Goal: Contribute content: Contribute content

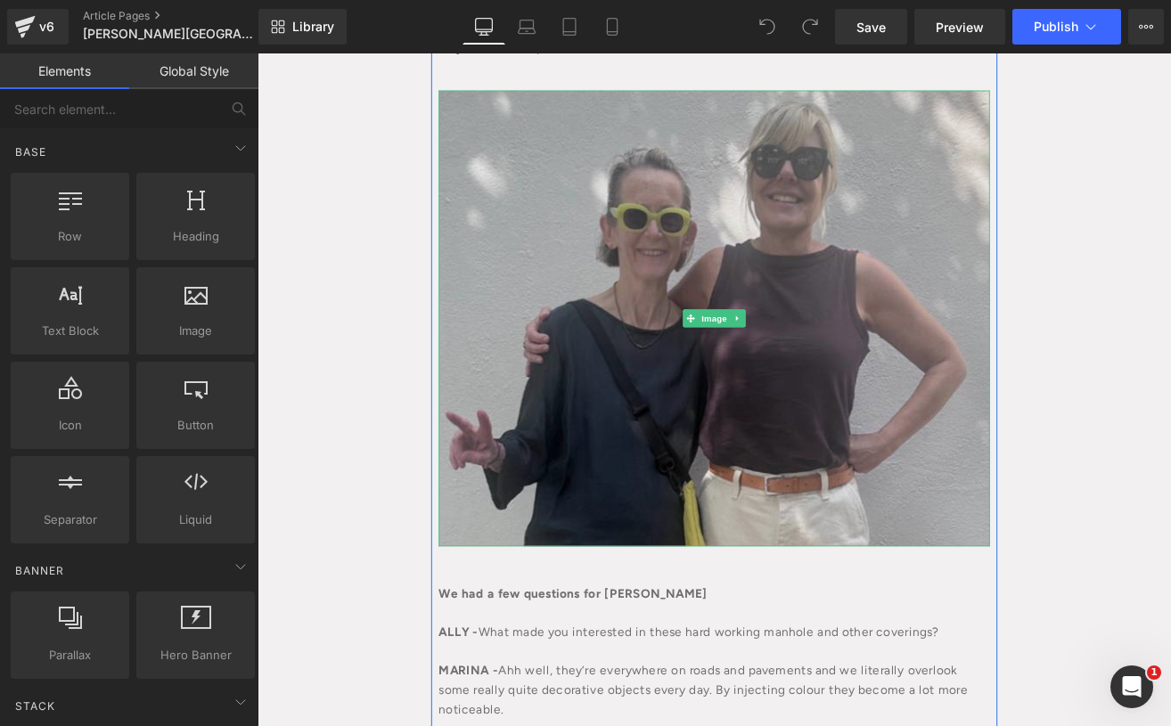
scroll to position [1535, 0]
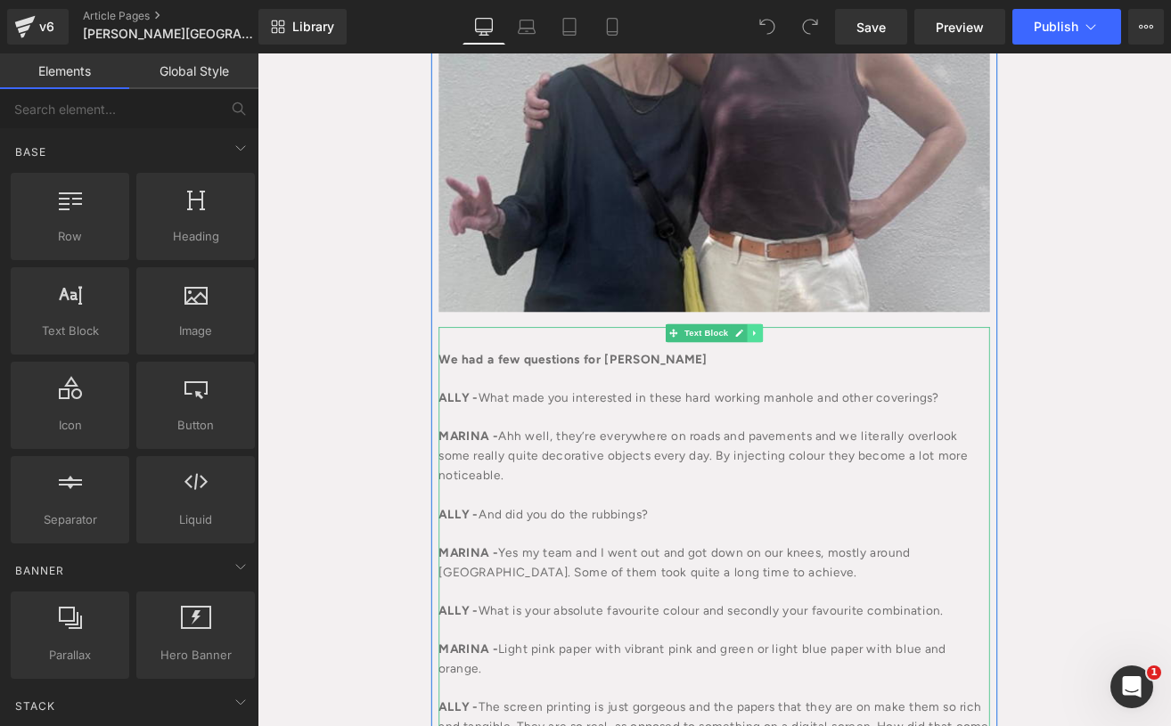
click at [842, 384] on icon at bounding box center [843, 384] width 3 height 6
click at [849, 388] on icon at bounding box center [854, 384] width 10 height 10
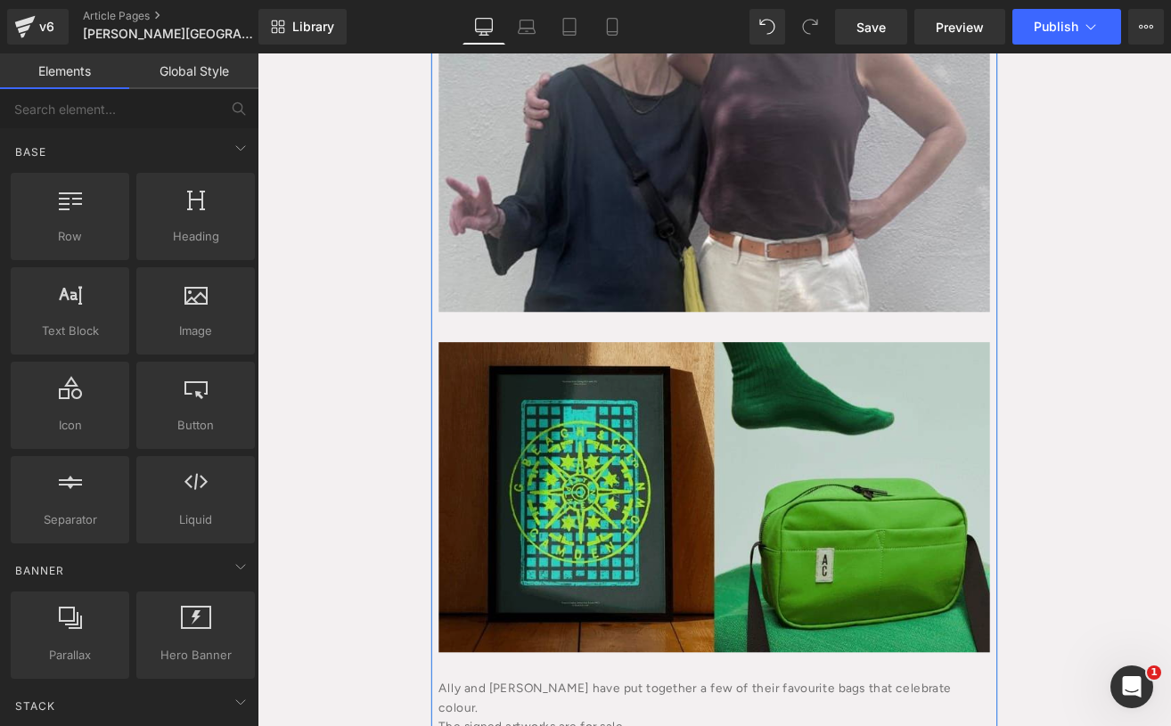
click at [816, 462] on img at bounding box center [796, 578] width 651 height 366
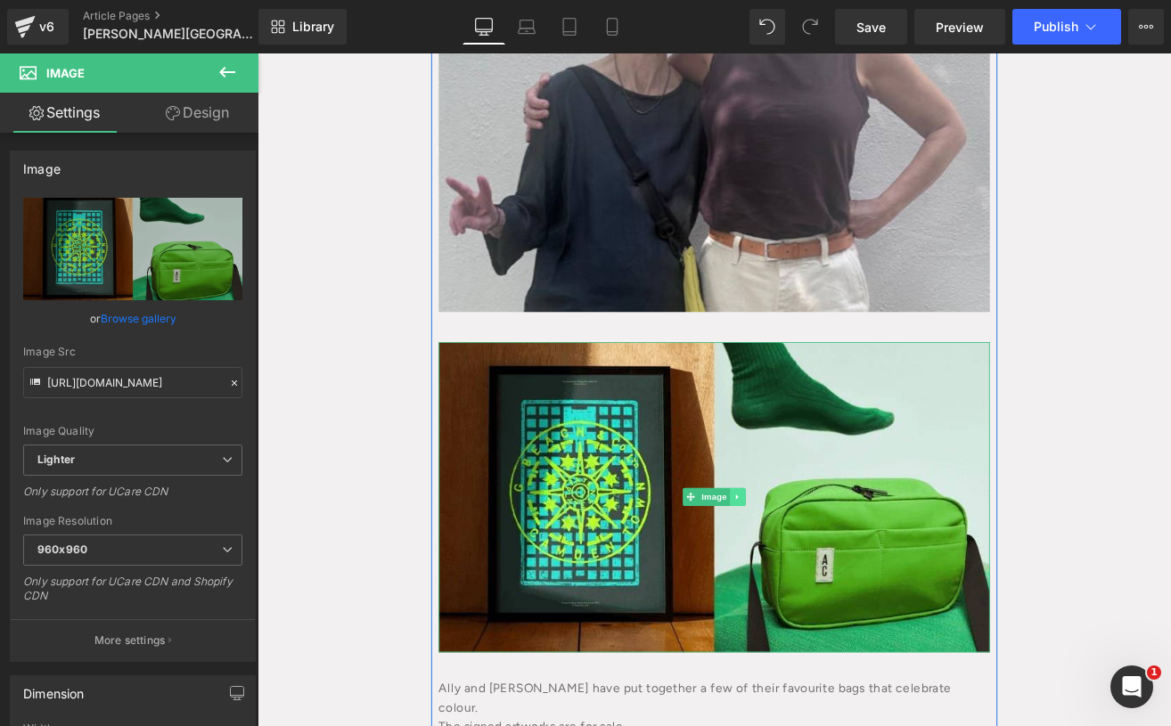
click at [820, 569] on link at bounding box center [825, 577] width 19 height 21
click at [824, 569] on link at bounding box center [833, 577] width 19 height 21
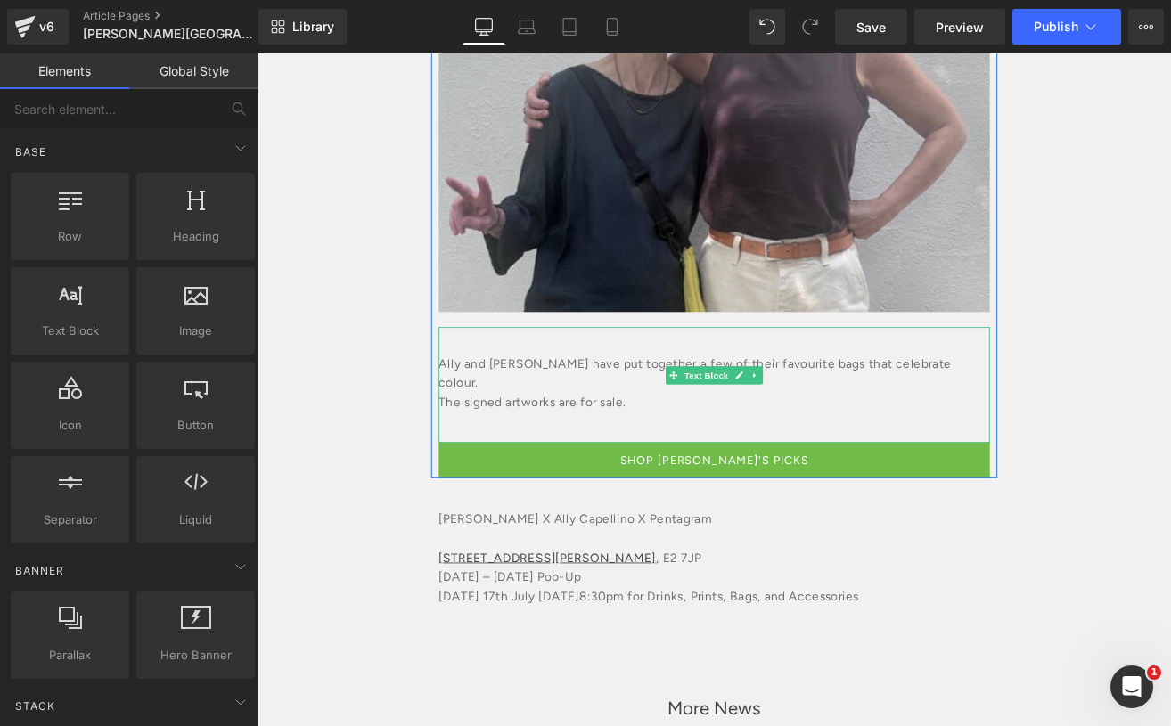
drag, startPoint x: 790, startPoint y: 416, endPoint x: 832, endPoint y: 433, distance: 46.0
click at [790, 416] on div "Ally and [PERSON_NAME] have put together a few of their favourite bags that cel…" at bounding box center [796, 420] width 651 height 69
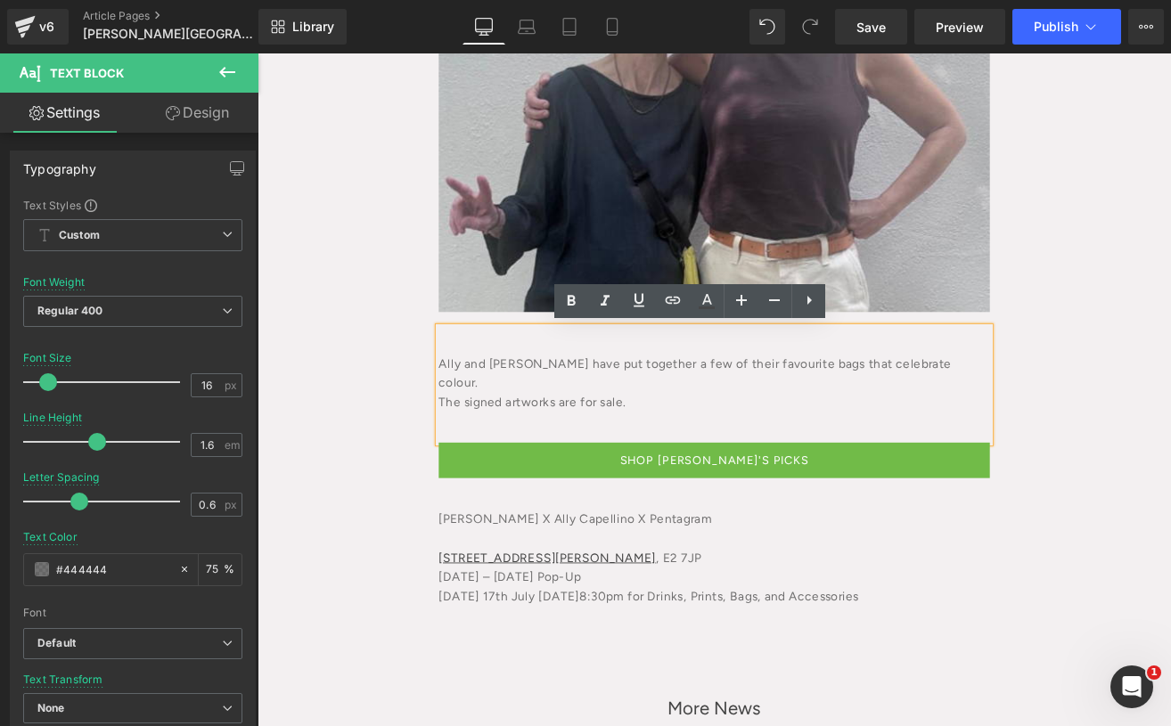
drag, startPoint x: 359, startPoint y: 686, endPoint x: 407, endPoint y: 635, distance: 70.0
click at [365, 685] on div "ALLY CAPELLINO X [PERSON_NAME] Heading [DATE] Text Block Row When you enter [PE…" at bounding box center [797, 112] width 1078 height 3026
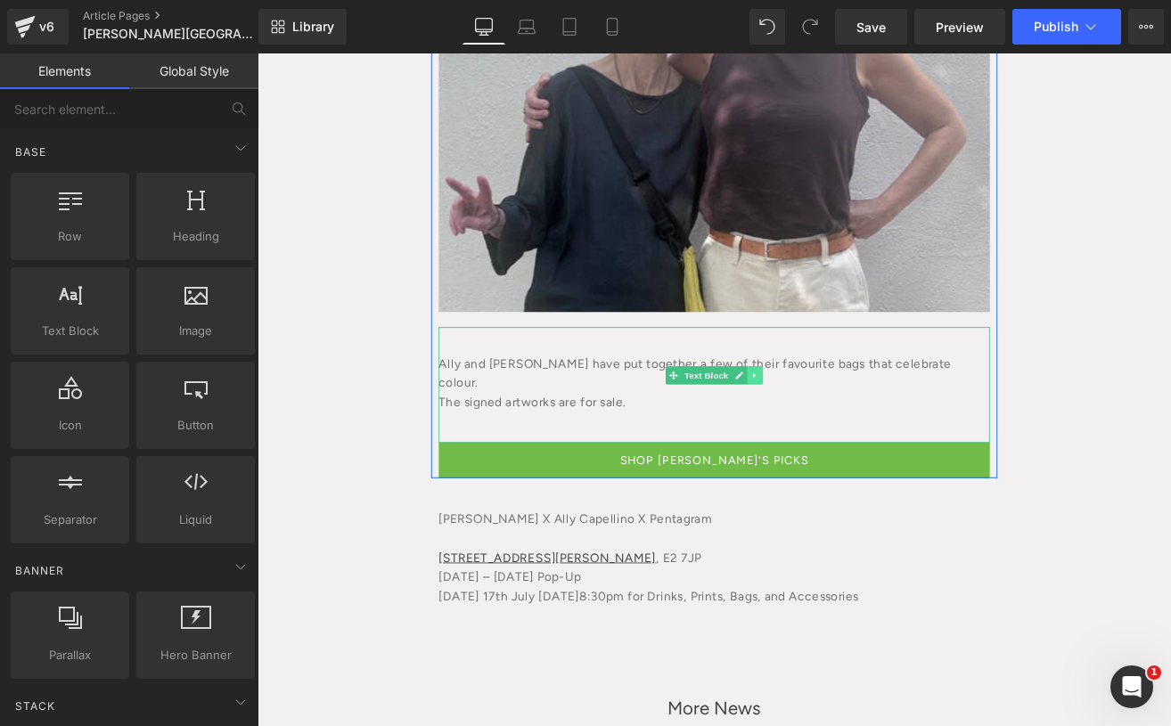
click at [844, 436] on link at bounding box center [845, 433] width 19 height 21
click at [849, 437] on icon at bounding box center [854, 434] width 10 height 10
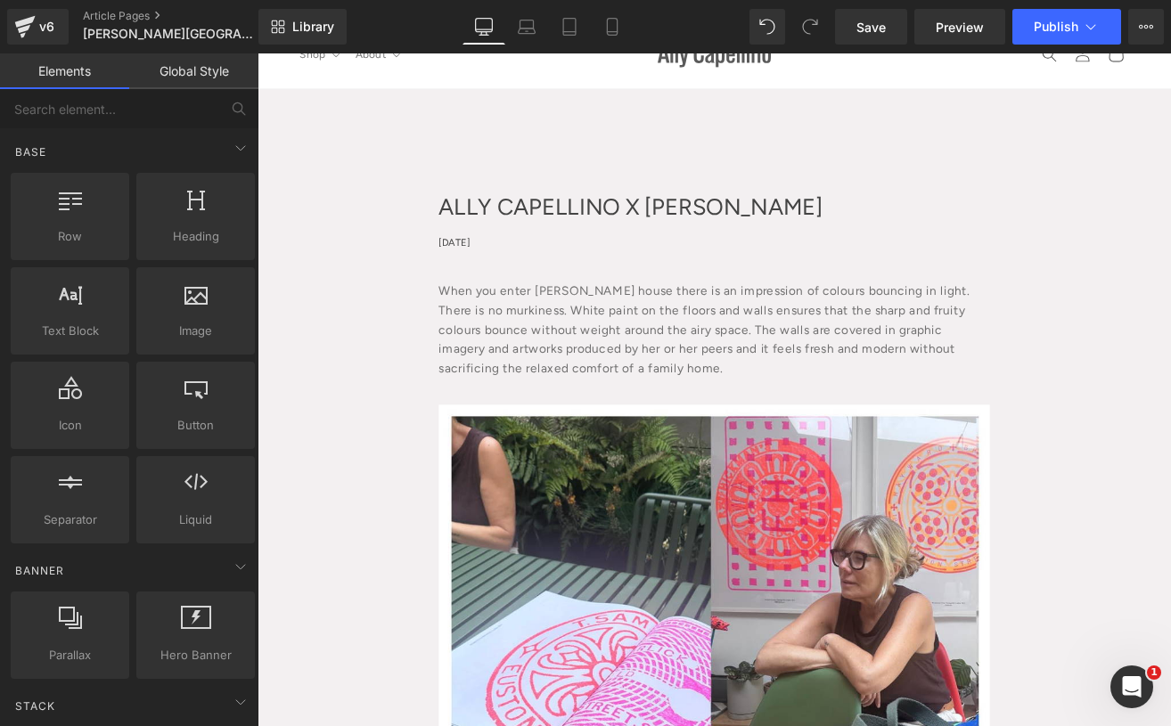
scroll to position [0, 0]
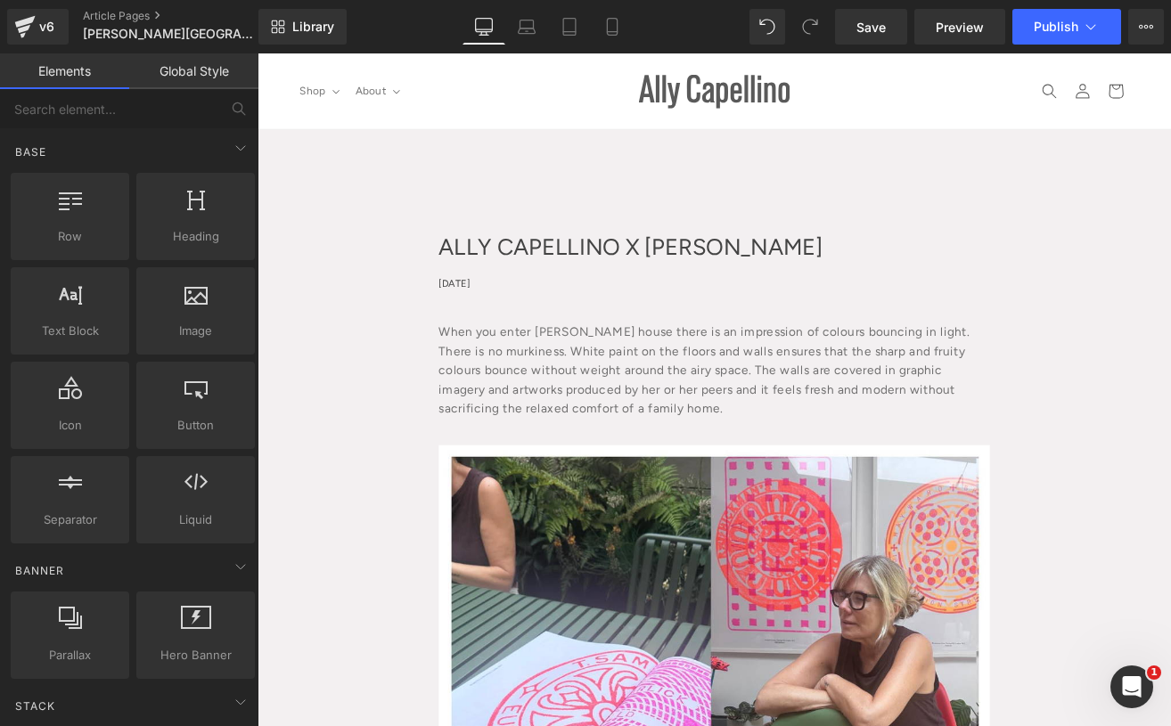
click at [832, 273] on div "ALLY CAPELLINO X [PERSON_NAME] Heading" at bounding box center [796, 282] width 651 height 32
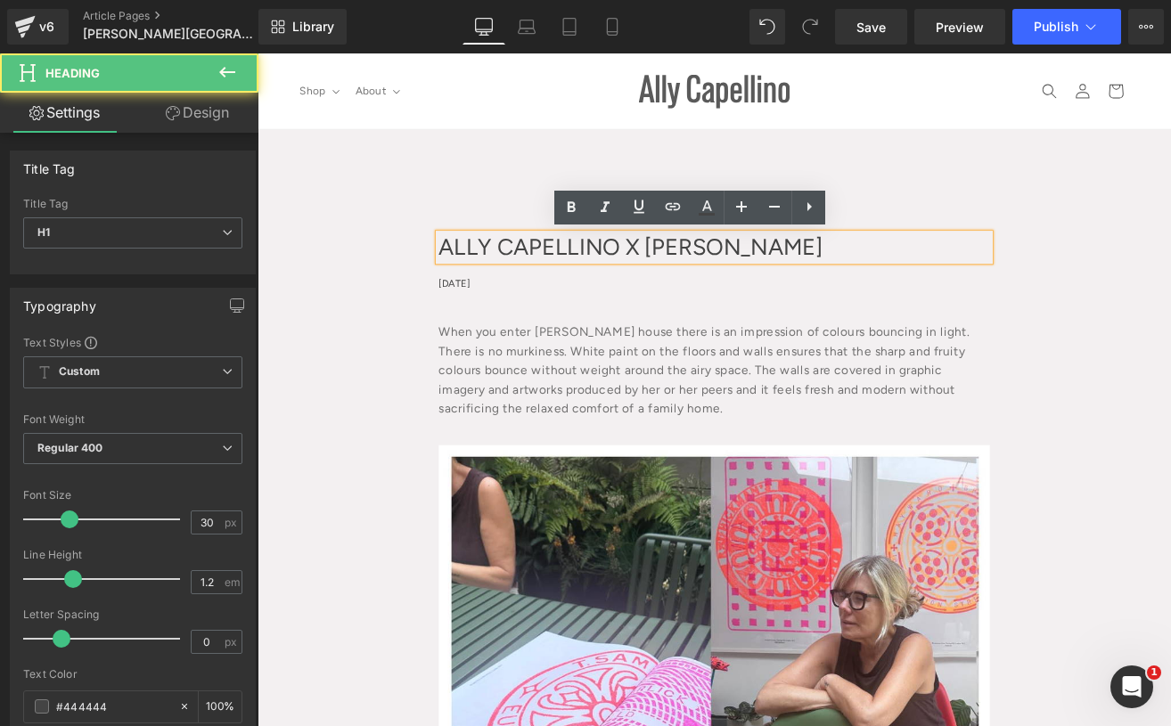
click at [832, 273] on h1 "ALLY CAPELLINO X [PERSON_NAME]" at bounding box center [796, 282] width 651 height 32
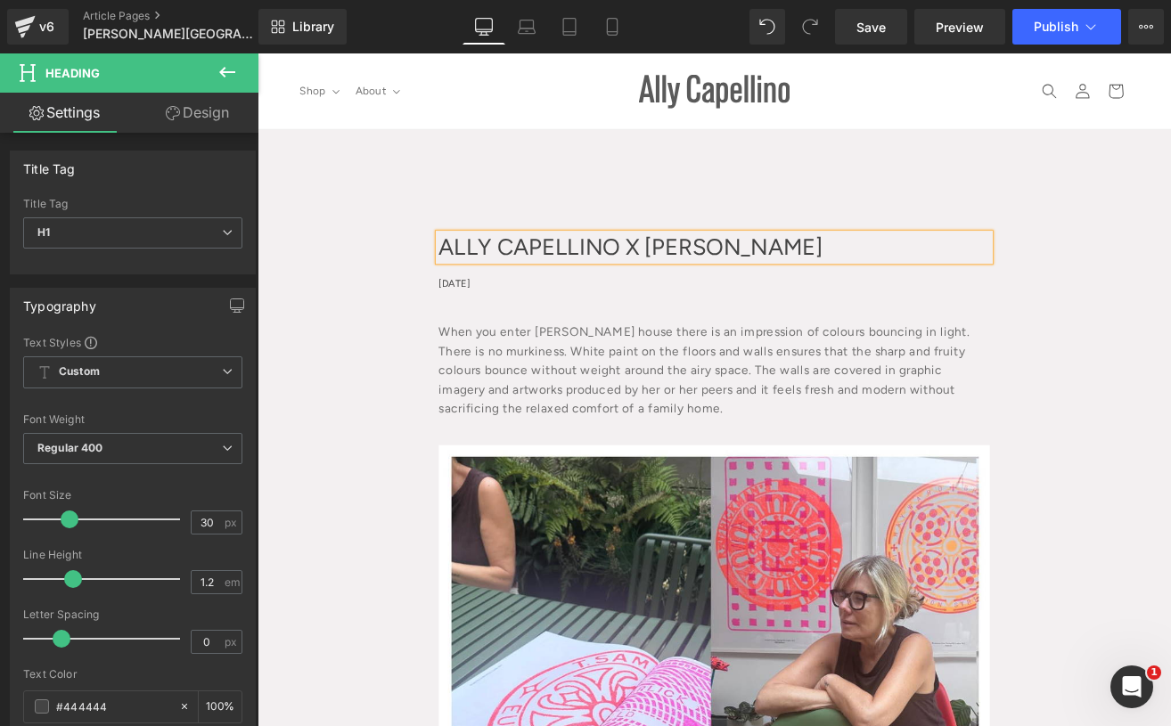
paste div
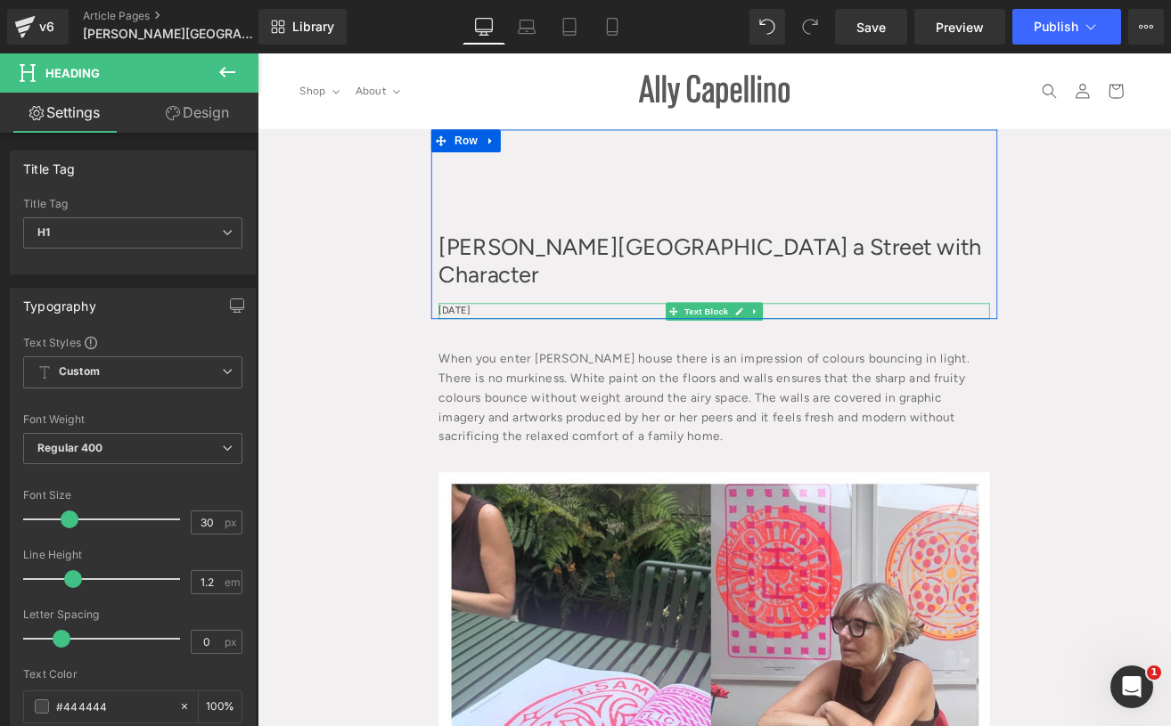
click at [504, 348] on p "[DATE]" at bounding box center [796, 357] width 651 height 19
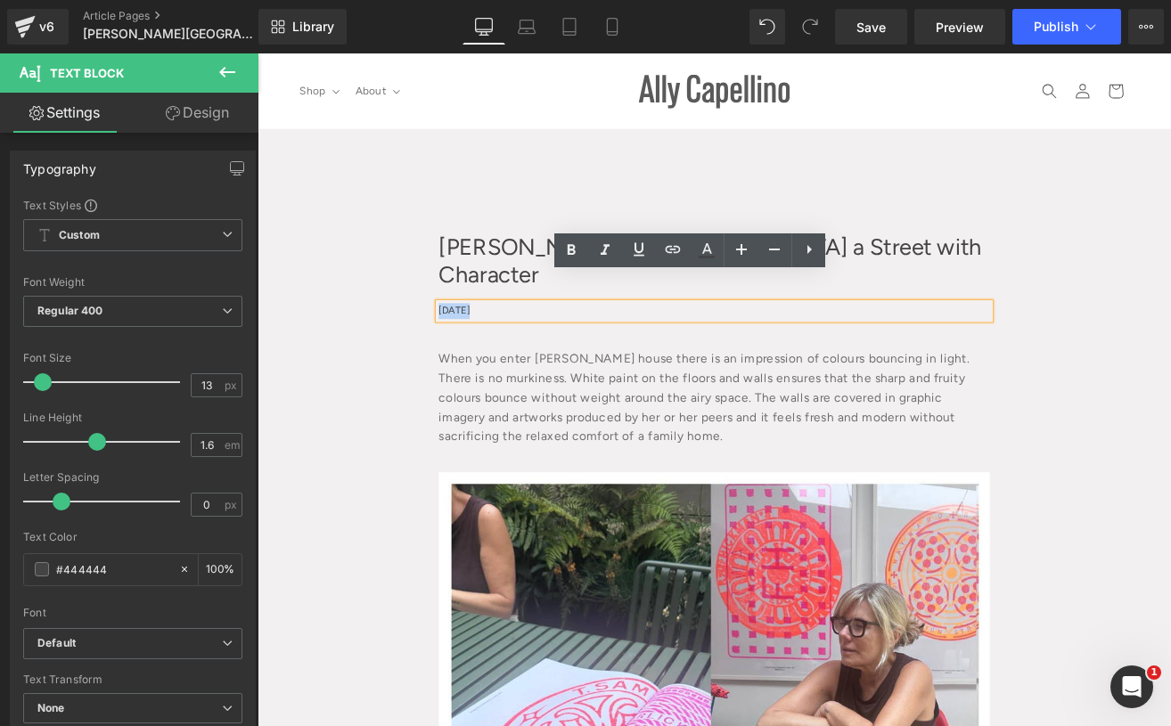
drag, startPoint x: 495, startPoint y: 328, endPoint x: 430, endPoint y: 316, distance: 66.1
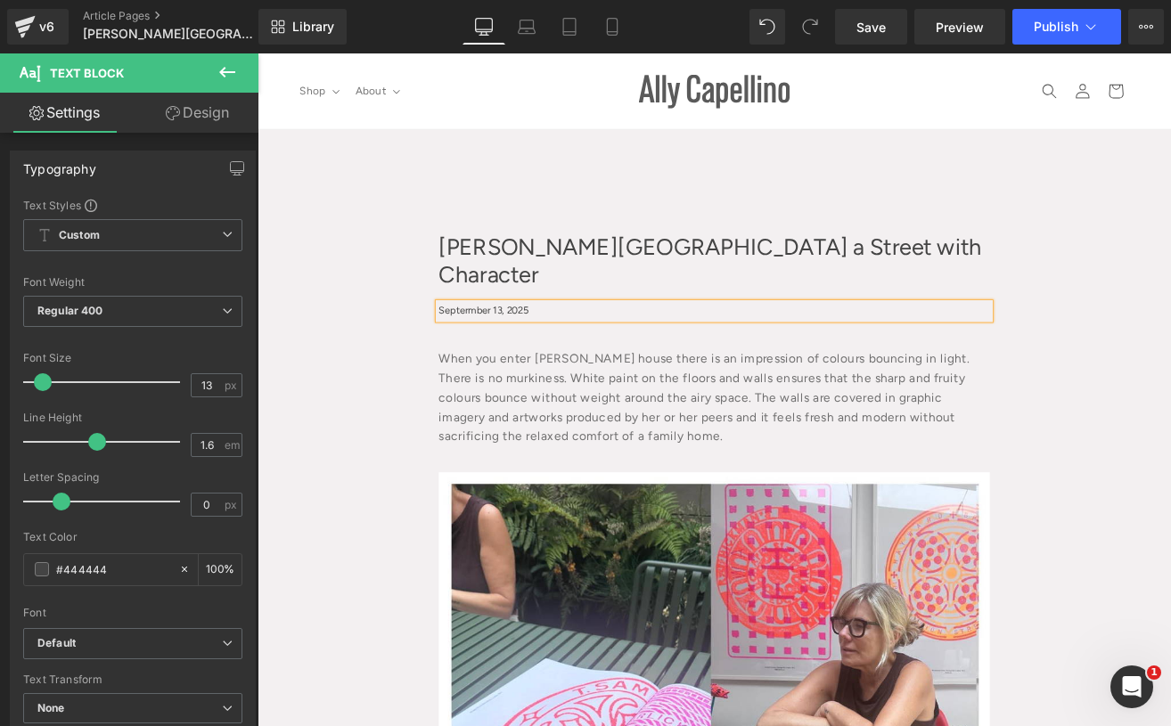
click at [608, 348] on p "Septermber 13, 2025" at bounding box center [796, 357] width 651 height 19
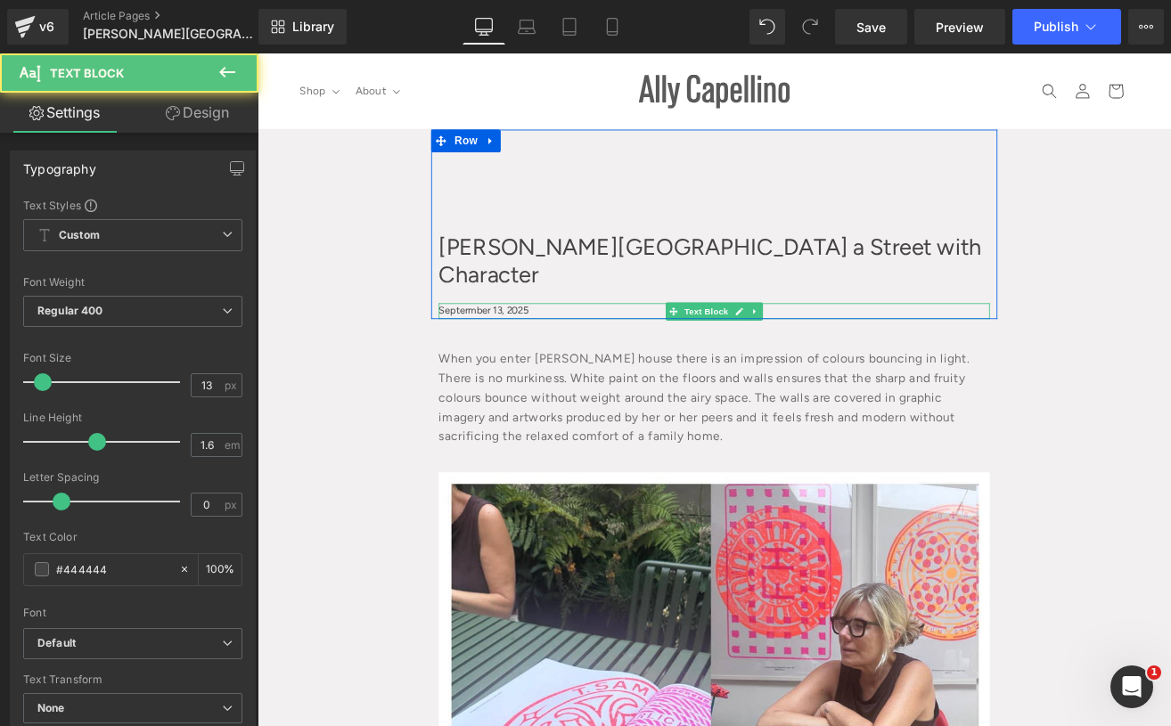
click at [505, 348] on p "Septermber 13, 2025" at bounding box center [796, 357] width 651 height 19
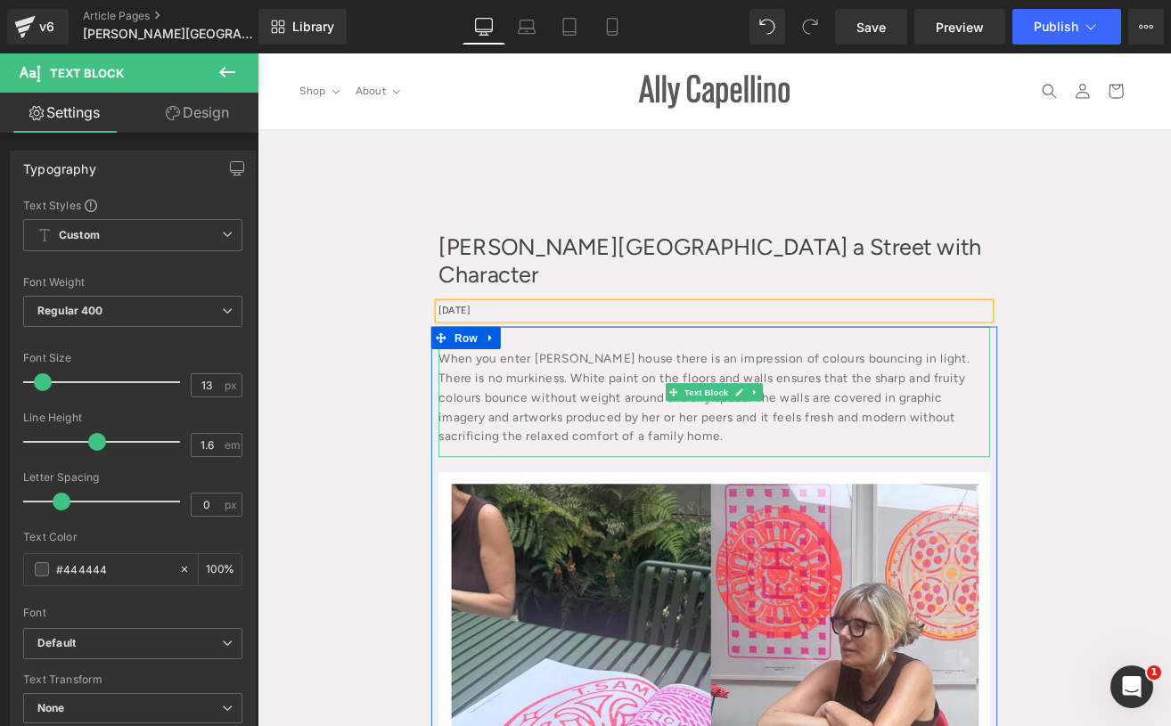
click at [536, 440] on div "When you enter [PERSON_NAME] house there is an impression of colours bouncing i…" at bounding box center [796, 453] width 651 height 154
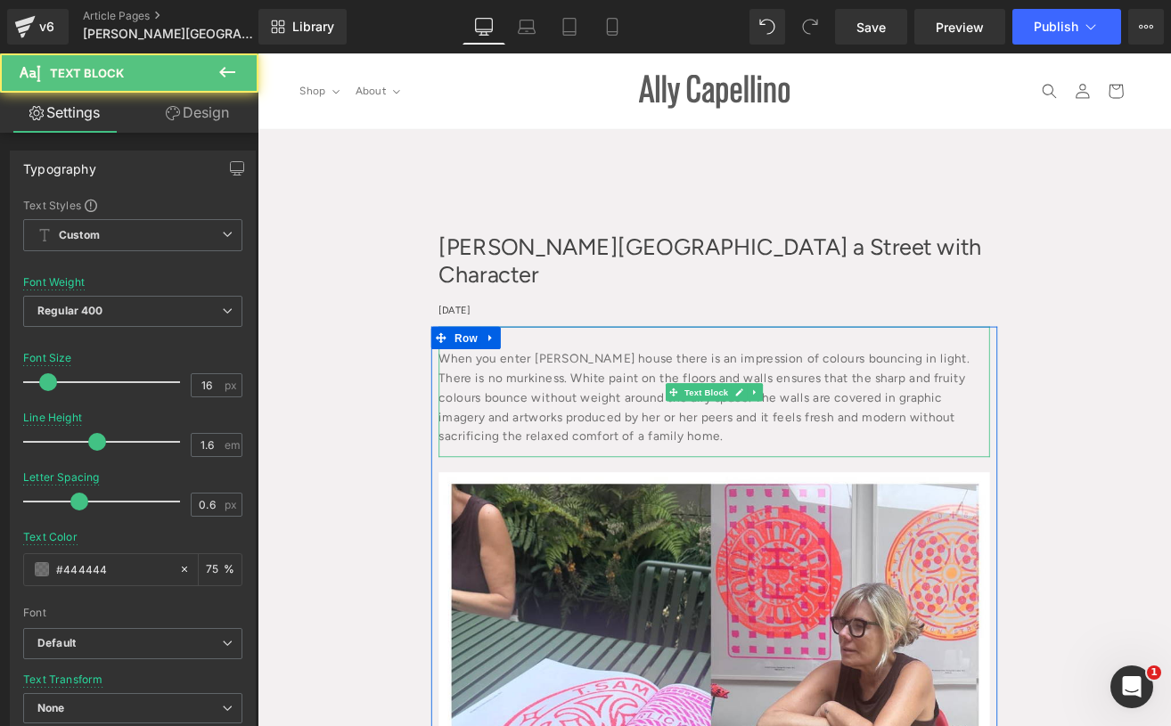
click at [597, 430] on div "When you enter [PERSON_NAME] house there is an impression of colours bouncing i…" at bounding box center [796, 453] width 651 height 154
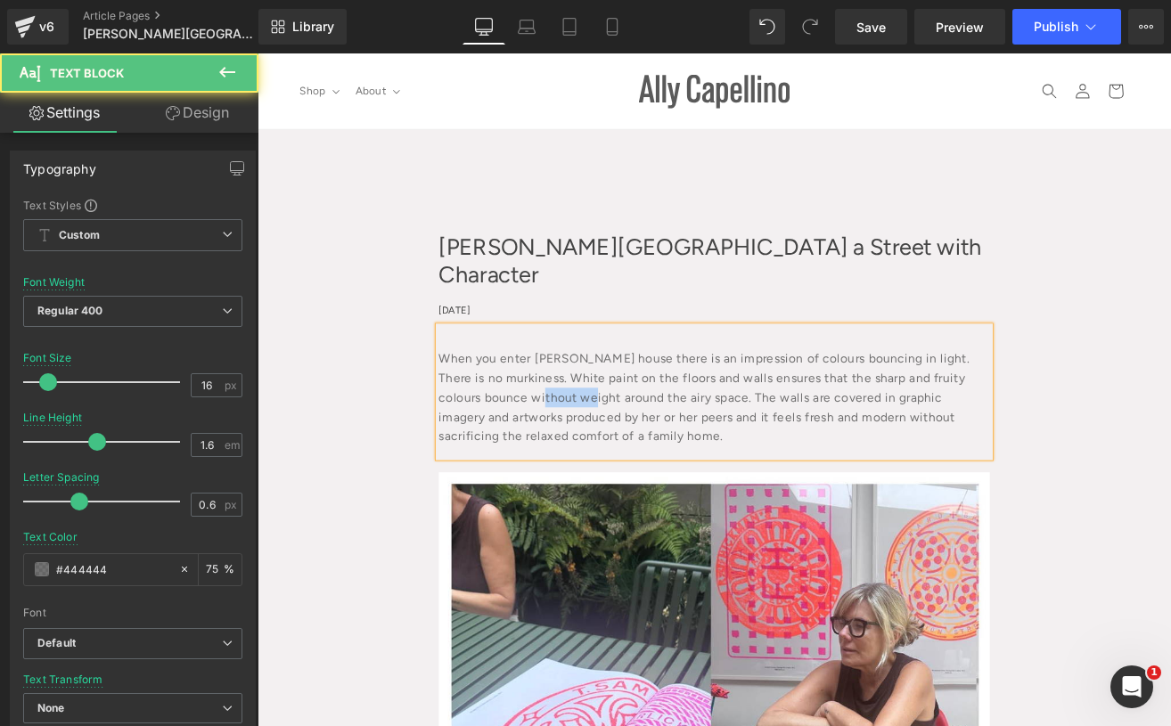
click at [597, 430] on div "When you enter [PERSON_NAME] house there is an impression of colours bouncing i…" at bounding box center [796, 453] width 651 height 154
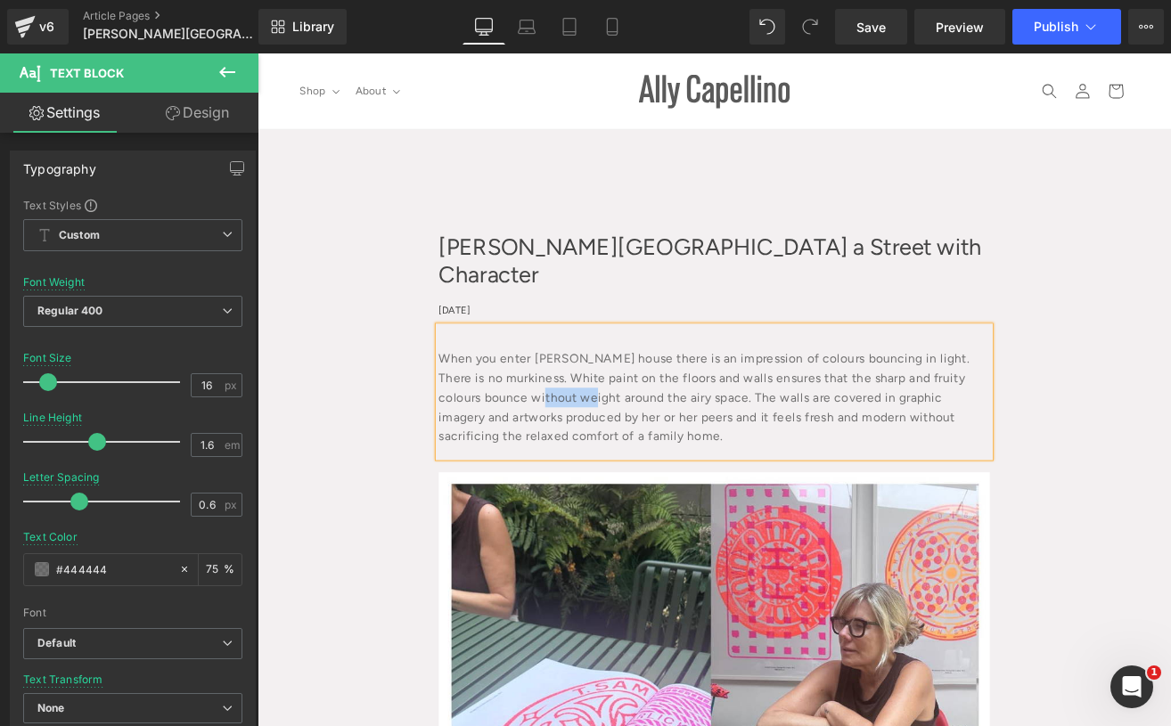
paste div
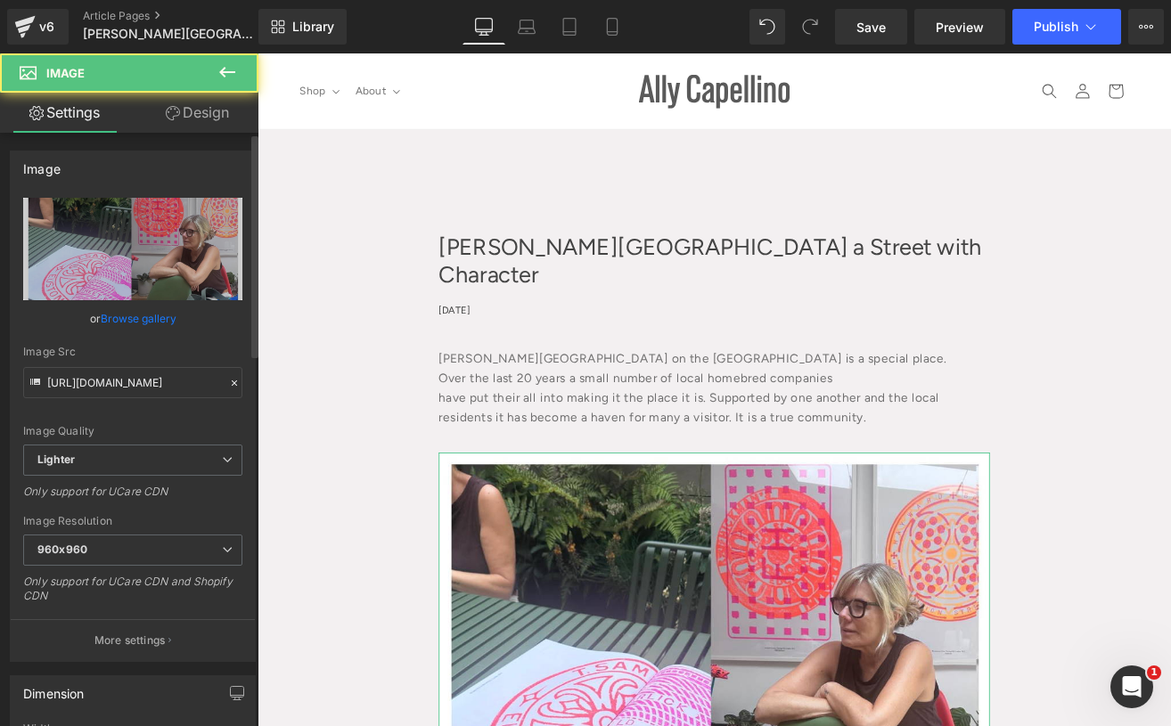
click at [130, 315] on link "Browse gallery" at bounding box center [139, 318] width 76 height 31
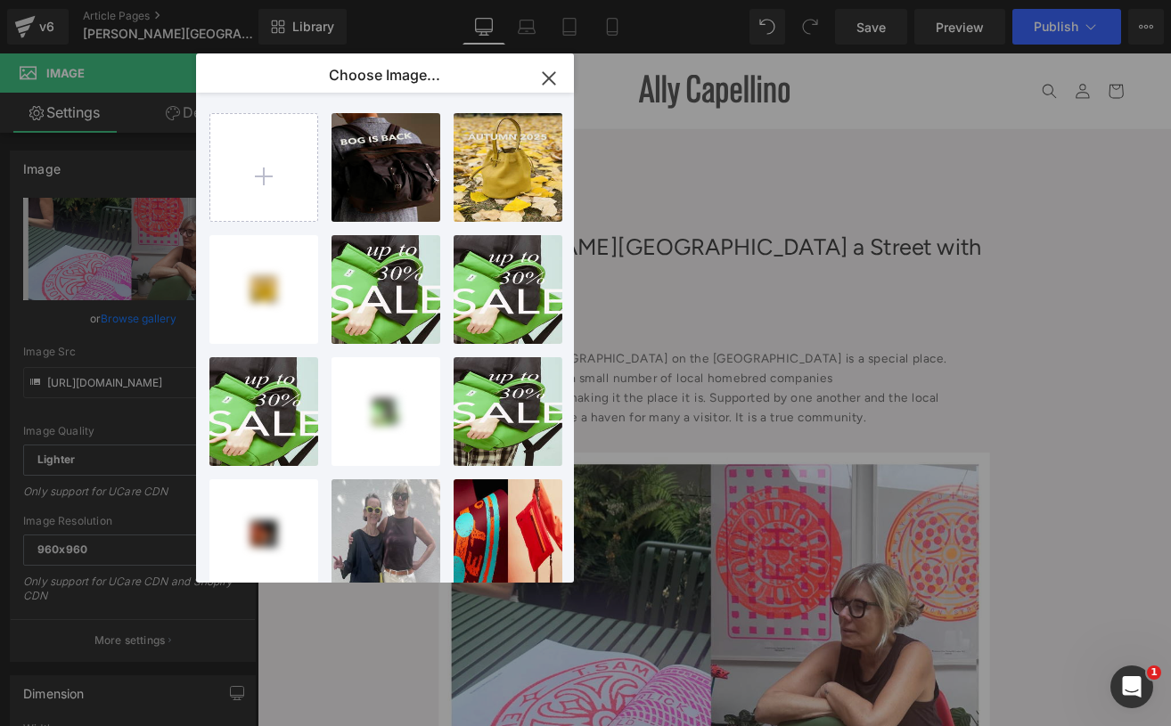
click at [248, 166] on input "file" at bounding box center [263, 167] width 107 height 107
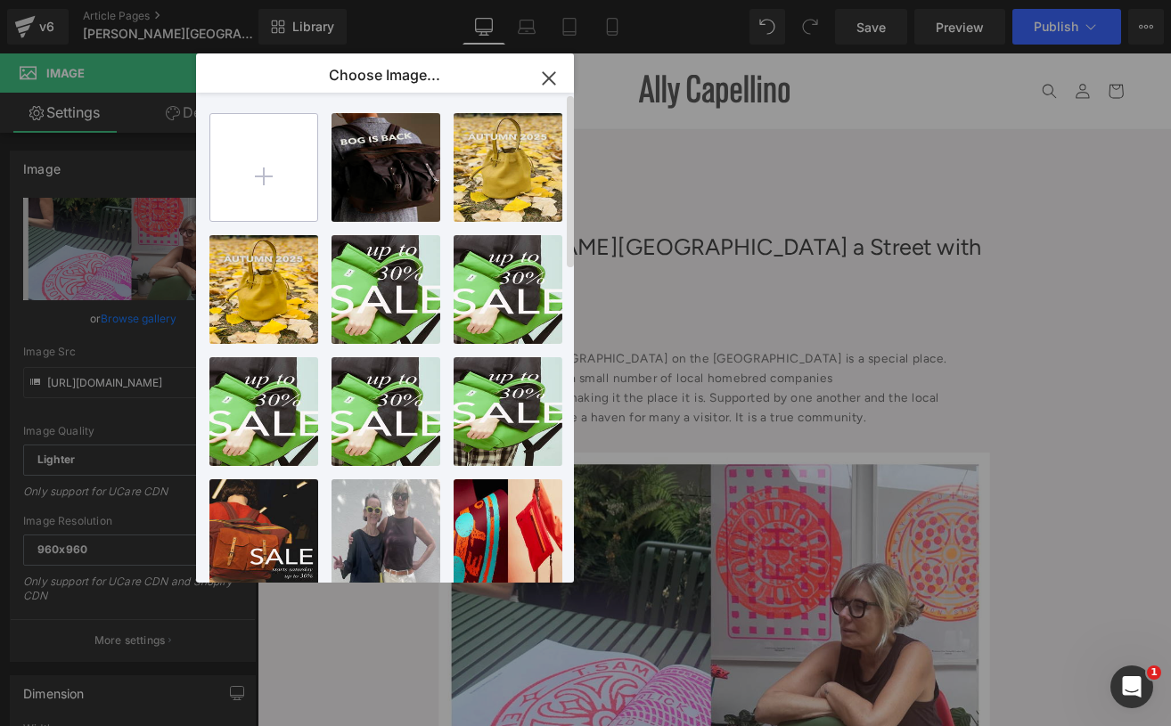
click at [234, 191] on input "file" at bounding box center [263, 167] width 107 height 107
type input "C:\fakepath\[PERSON_NAME]-ave.jpg"
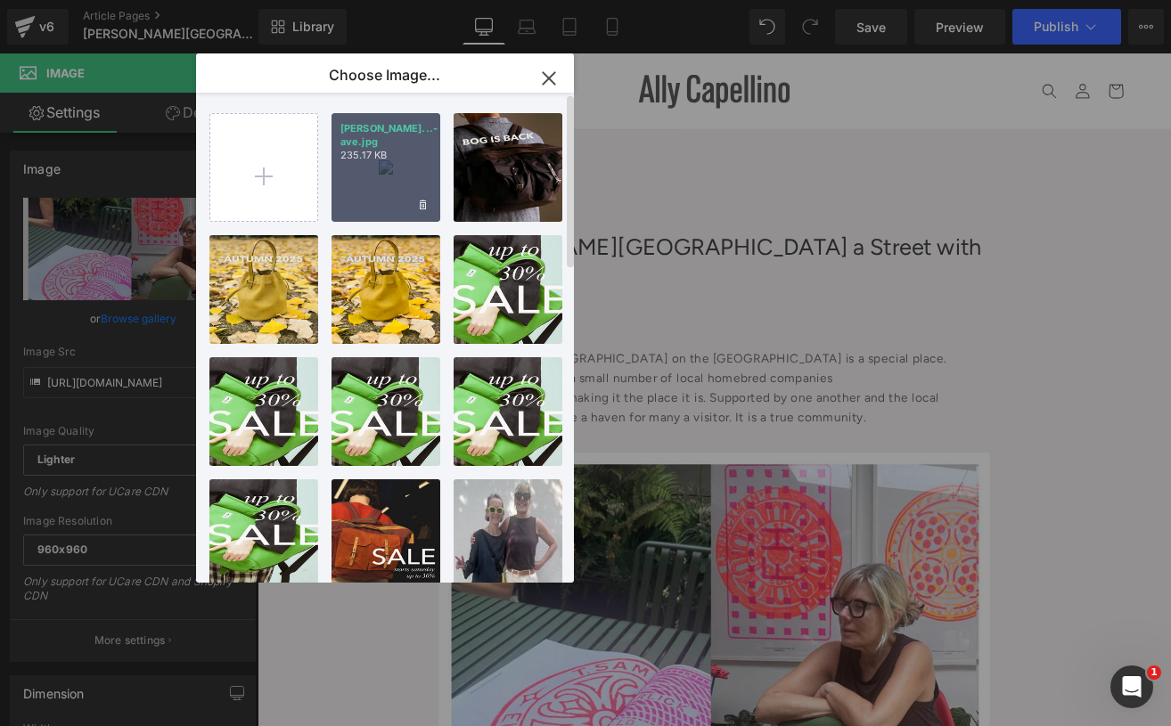
click at [388, 127] on p "[PERSON_NAME]...-ave.jpg" at bounding box center [385, 135] width 91 height 27
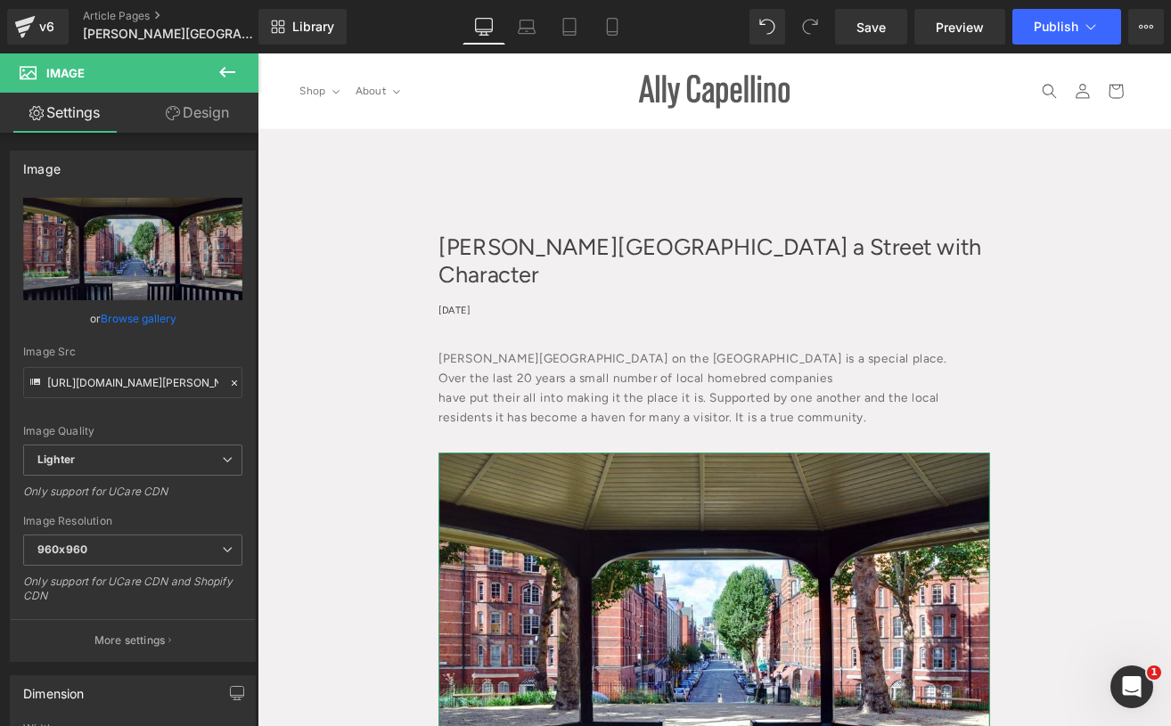
type input "[URL][DOMAIN_NAME][PERSON_NAME]"
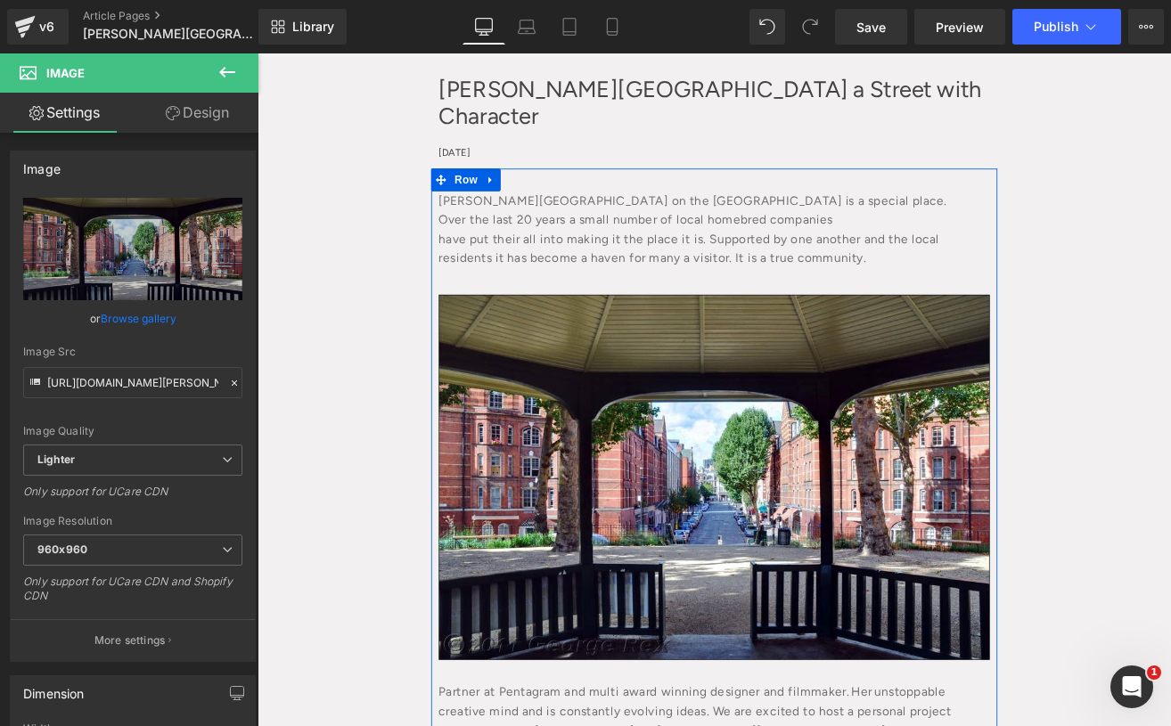
scroll to position [228, 0]
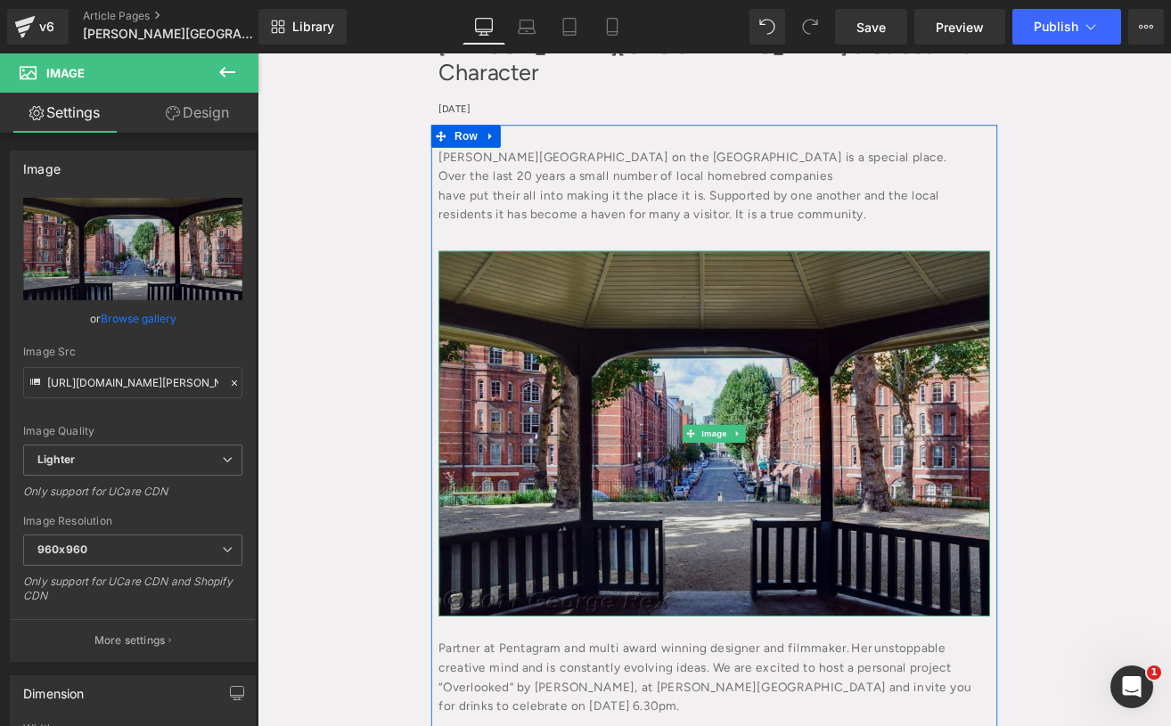
click at [850, 609] on img at bounding box center [796, 502] width 651 height 431
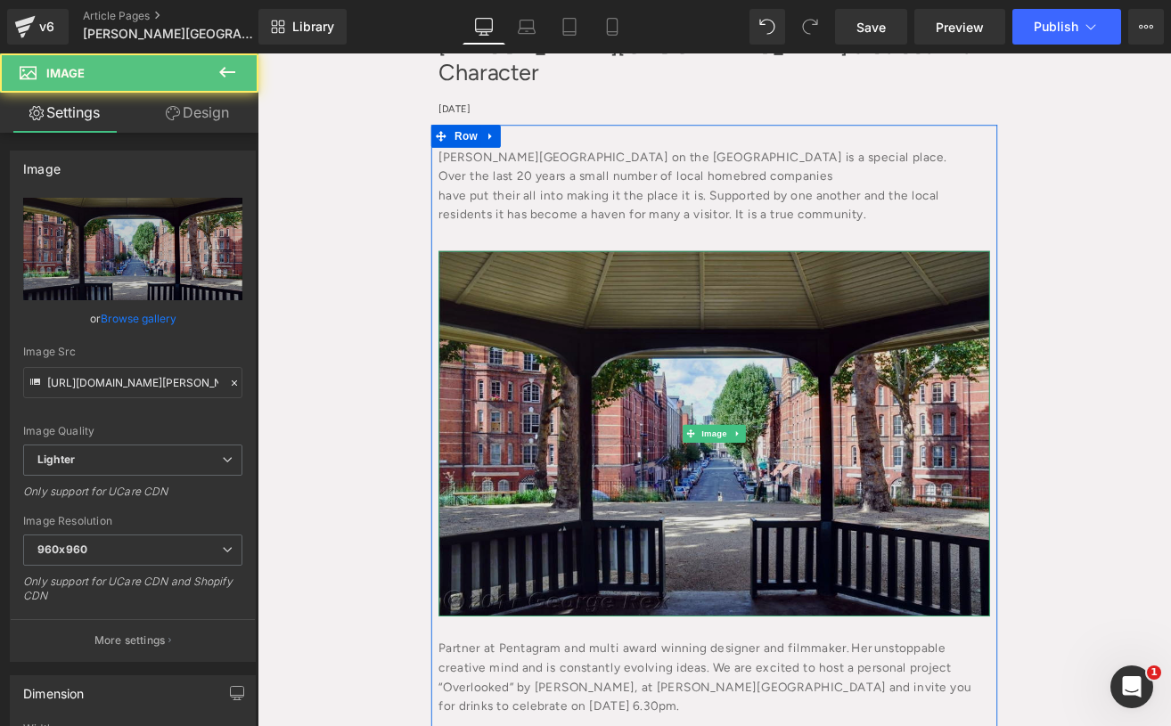
click at [780, 550] on img at bounding box center [796, 502] width 651 height 431
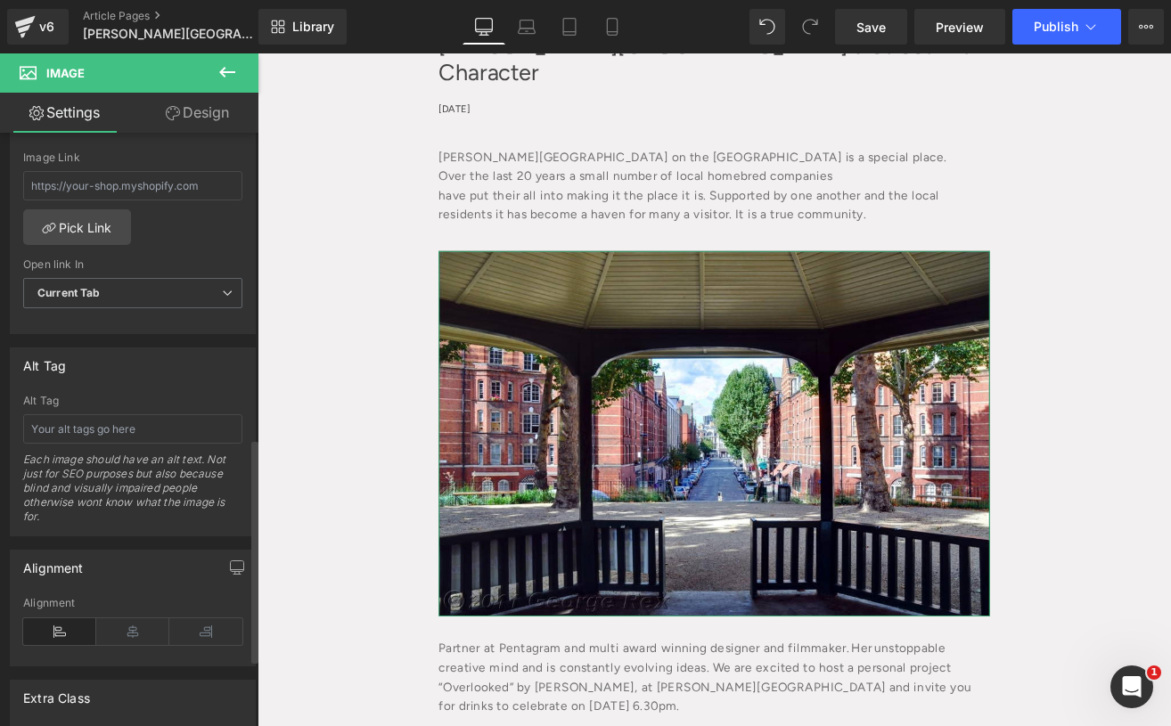
scroll to position [832, 0]
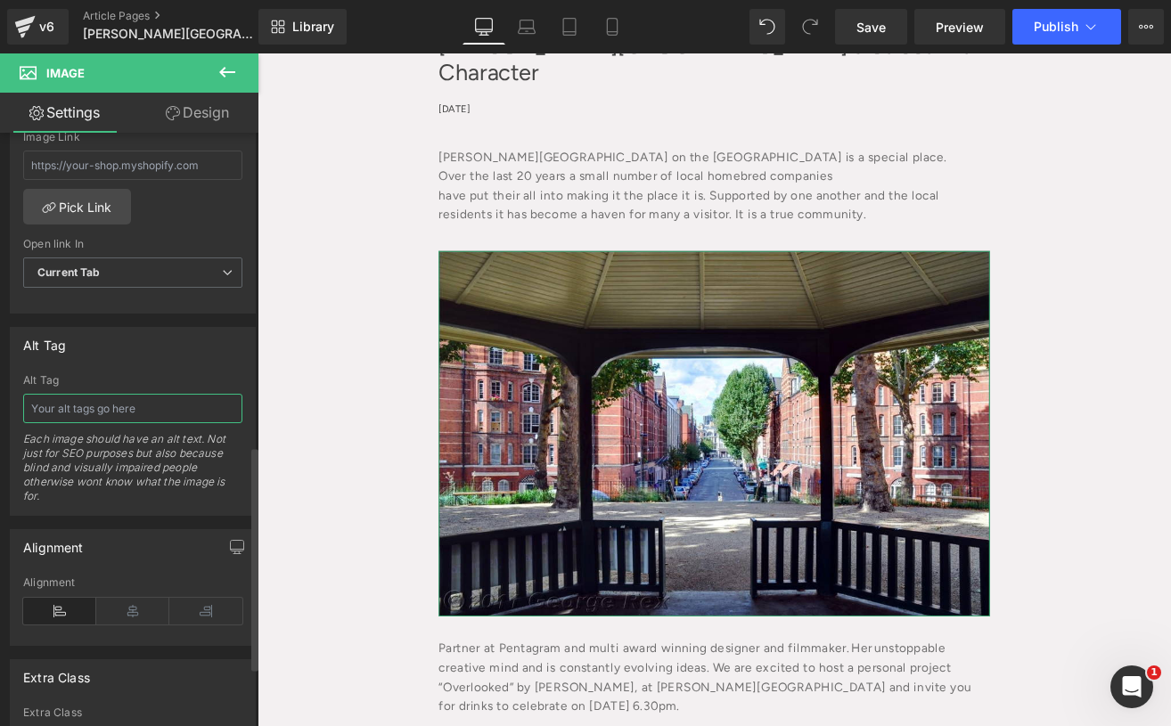
click at [104, 422] on input "text" at bounding box center [132, 408] width 219 height 29
click at [131, 398] on input "[PERSON_NAME]" at bounding box center [132, 408] width 219 height 29
drag, startPoint x: 124, startPoint y: 406, endPoint x: -43, endPoint y: 405, distance: 166.7
click at [0, 405] on html "You are previewing how the will restyle your page. You can not edit Elements in…" at bounding box center [585, 363] width 1171 height 726
paste input "Avenue on the Boundary Estate"
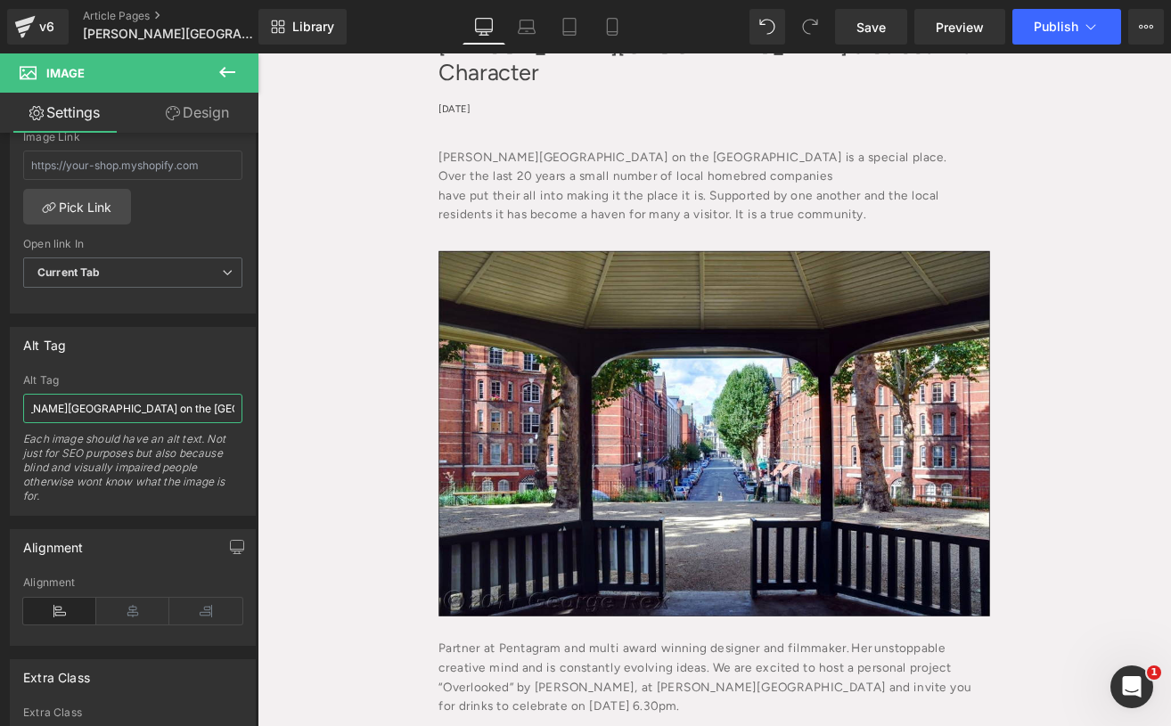
scroll to position [0, 61]
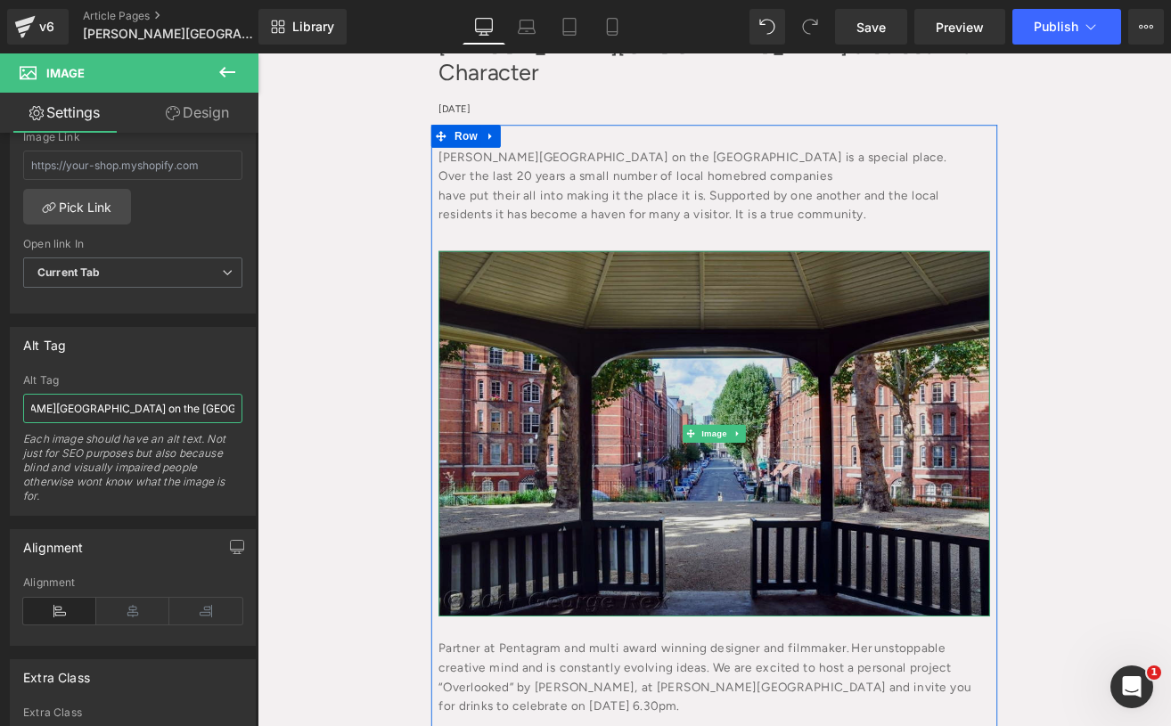
type input "[PERSON_NAME][GEOGRAPHIC_DATA] on the [GEOGRAPHIC_DATA], [GEOGRAPHIC_DATA]"
click at [718, 344] on img at bounding box center [796, 502] width 651 height 431
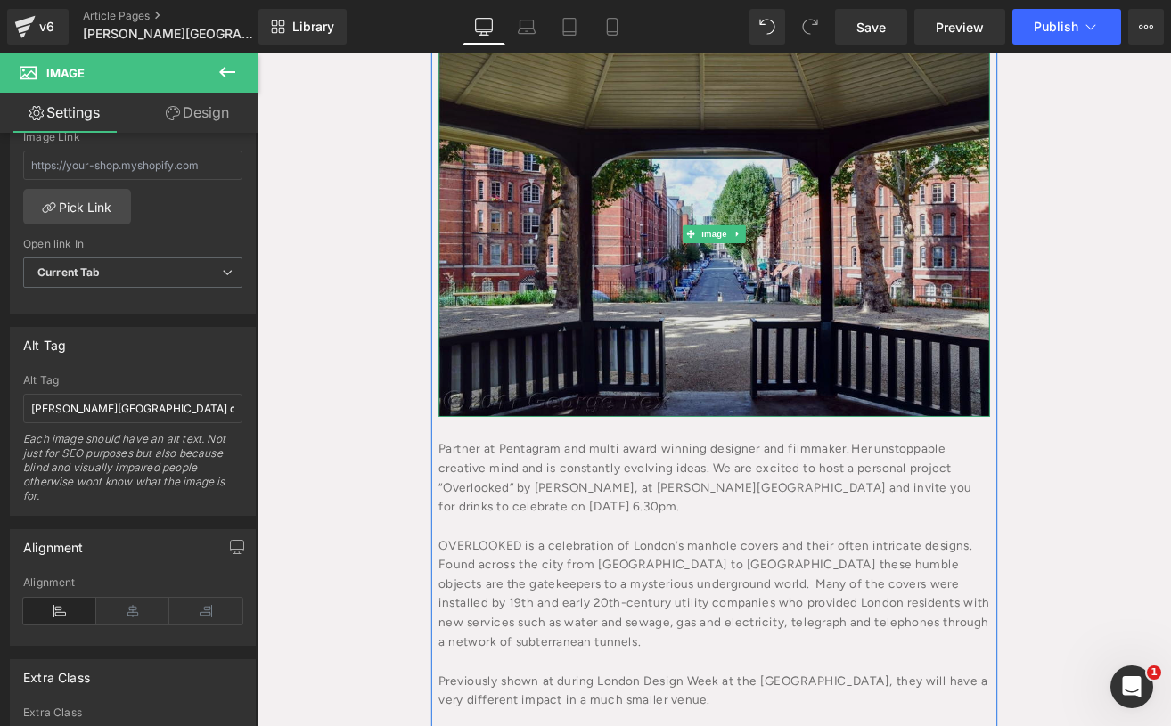
scroll to position [465, 0]
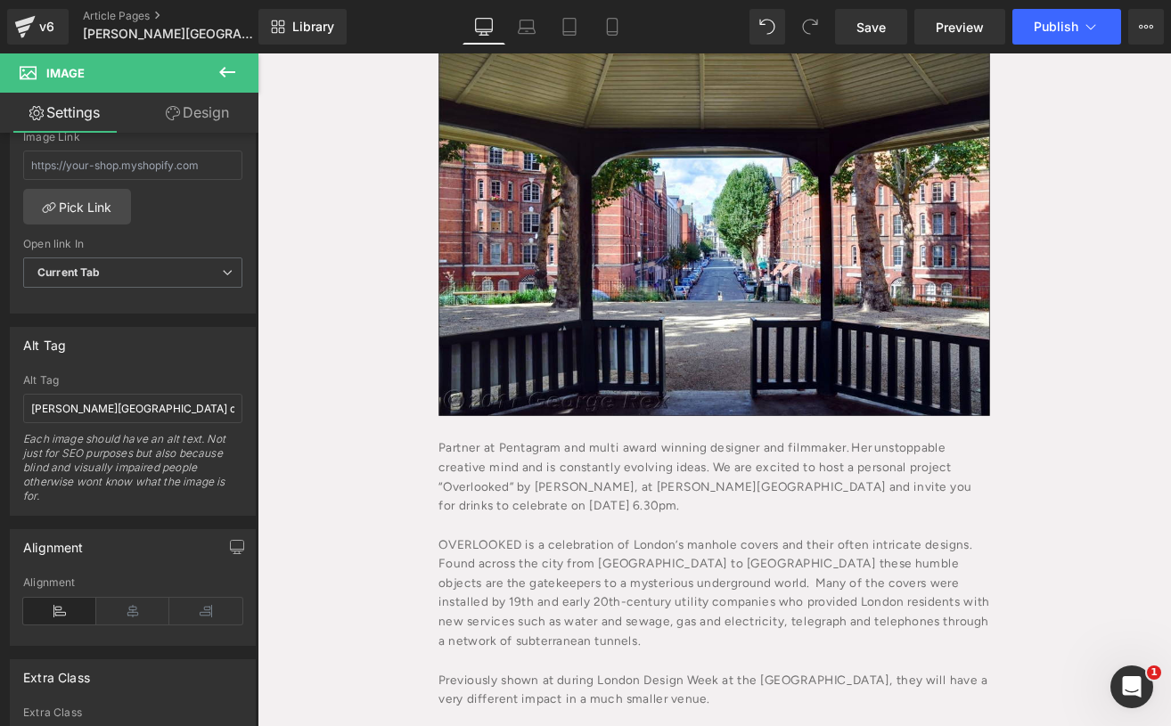
click at [616, 521] on div "Partner at Pentagram and multi award winning designer and filmmaker. Her unstop…" at bounding box center [796, 660] width 651 height 359
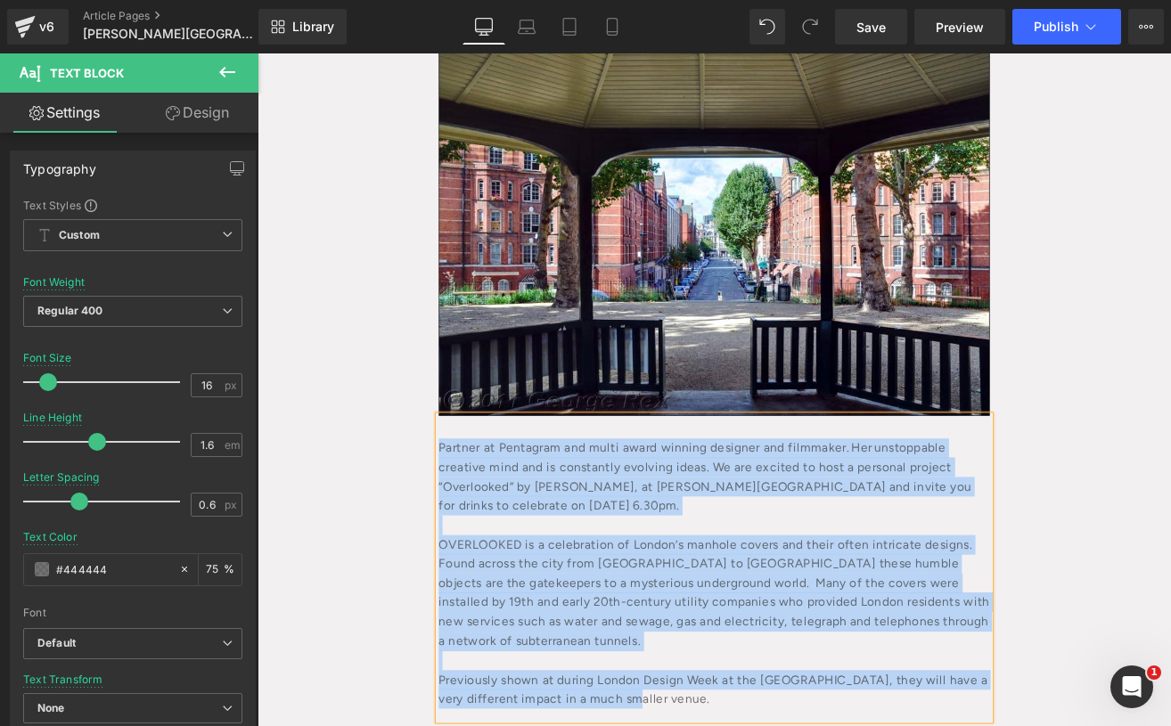
paste div
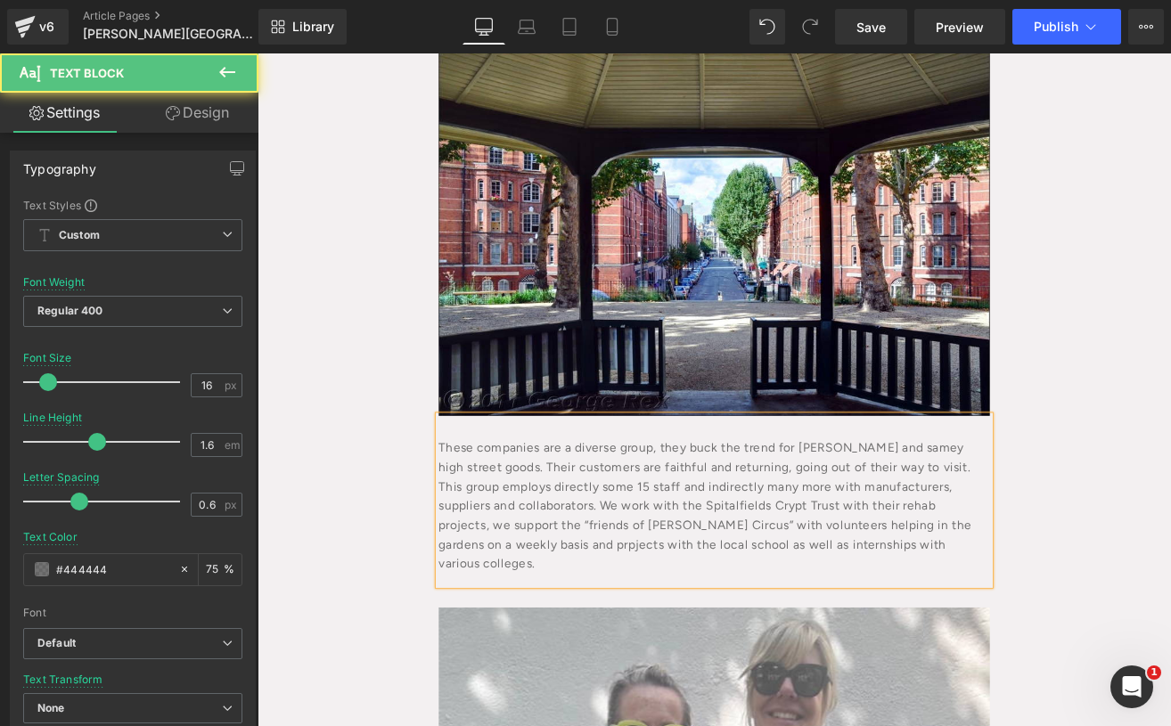
click at [480, 596] on div "These companies are a diverse group, they buck the trend for [PERSON_NAME] and …" at bounding box center [796, 581] width 651 height 200
click at [516, 505] on div "These companies are a diverse group, they buck the trend for [PERSON_NAME] and …" at bounding box center [796, 581] width 651 height 200
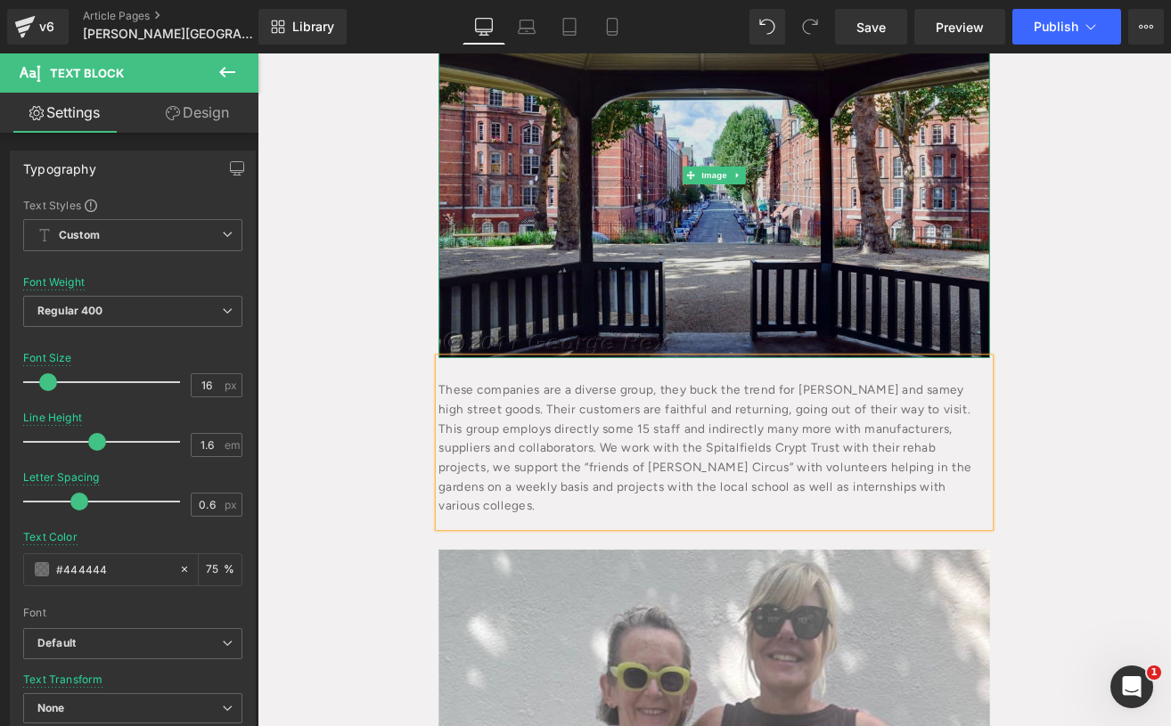
scroll to position [585, 0]
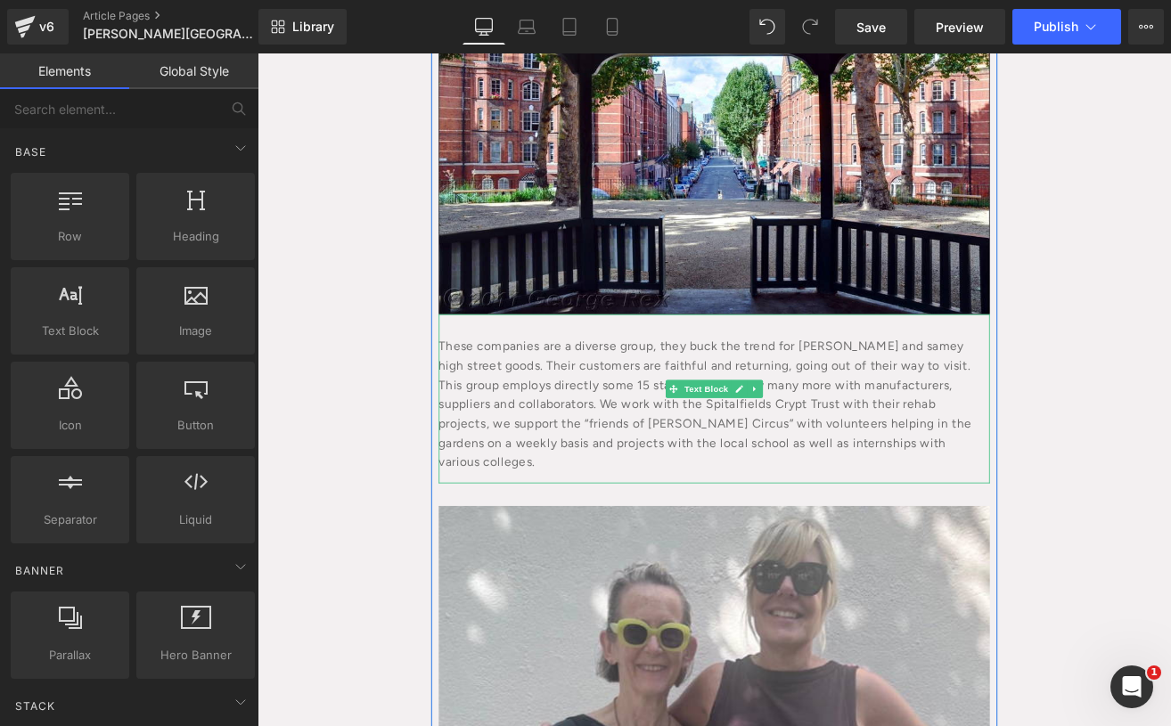
click at [727, 445] on div "These companies are a diverse group, they buck the trend for [PERSON_NAME] and …" at bounding box center [796, 462] width 651 height 200
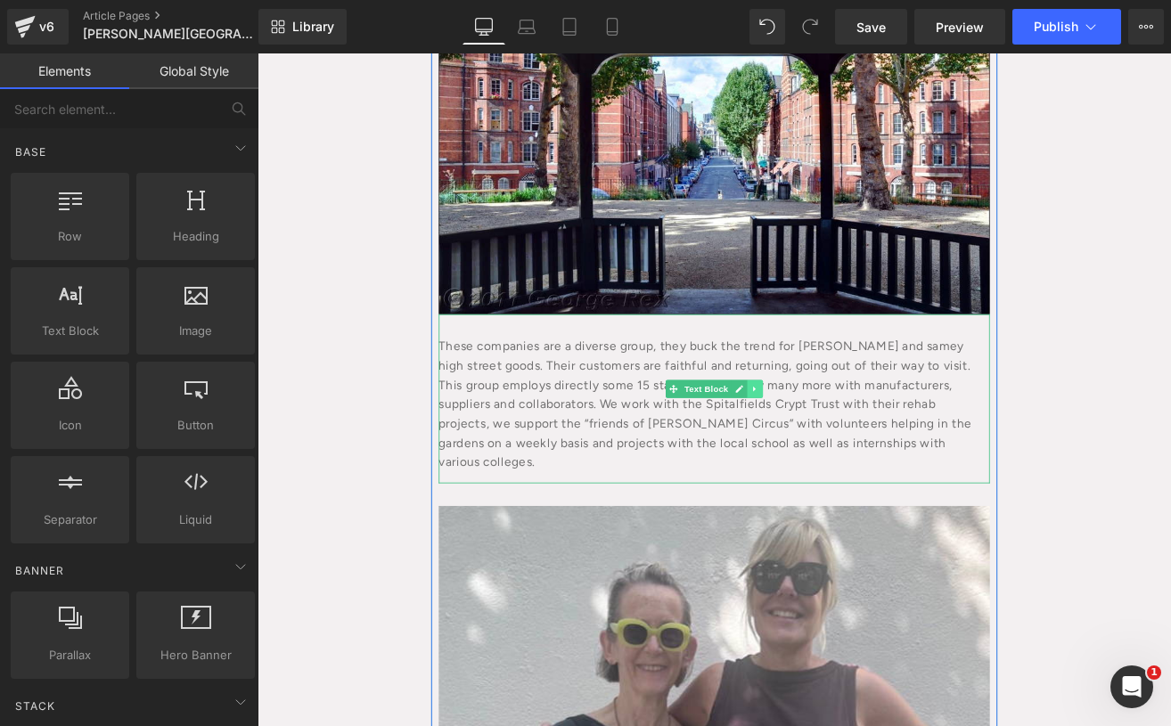
click at [836, 439] on link at bounding box center [845, 449] width 19 height 21
click at [832, 445] on icon at bounding box center [836, 450] width 10 height 11
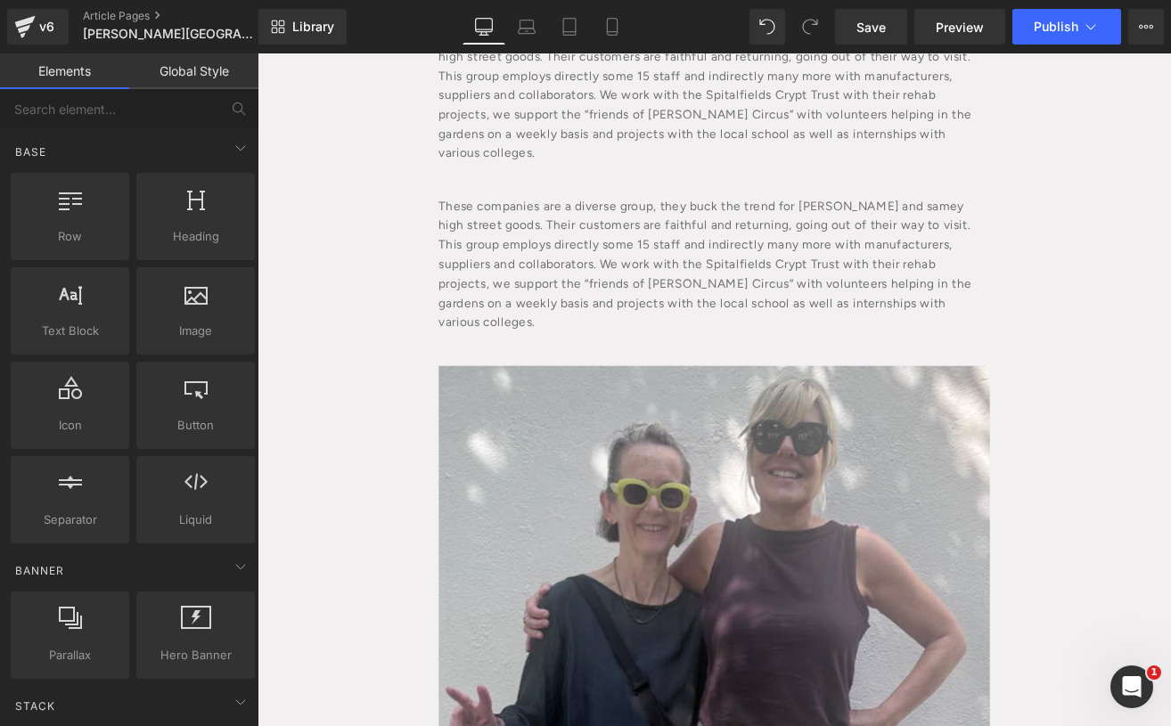
scroll to position [966, 0]
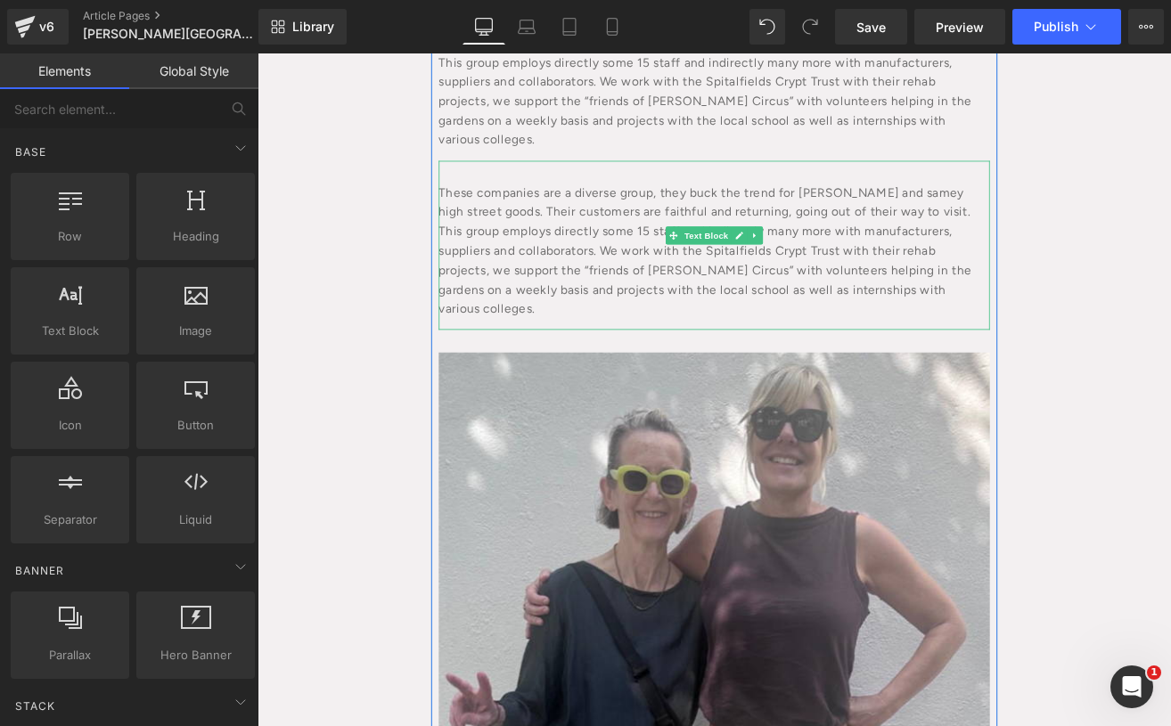
click at [691, 186] on div "These companies are a diverse group, they buck the trend for [PERSON_NAME] and …" at bounding box center [796, 280] width 651 height 200
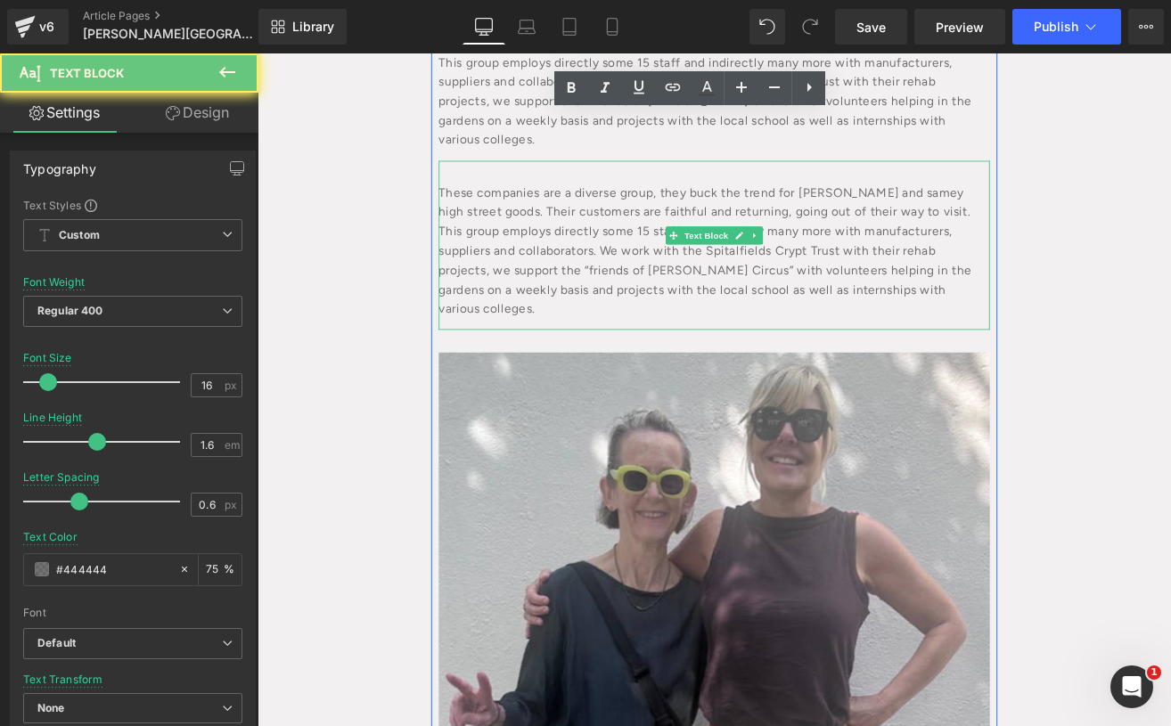
click at [691, 186] on div "These companies are a diverse group, they buck the trend for [PERSON_NAME] and …" at bounding box center [796, 280] width 651 height 200
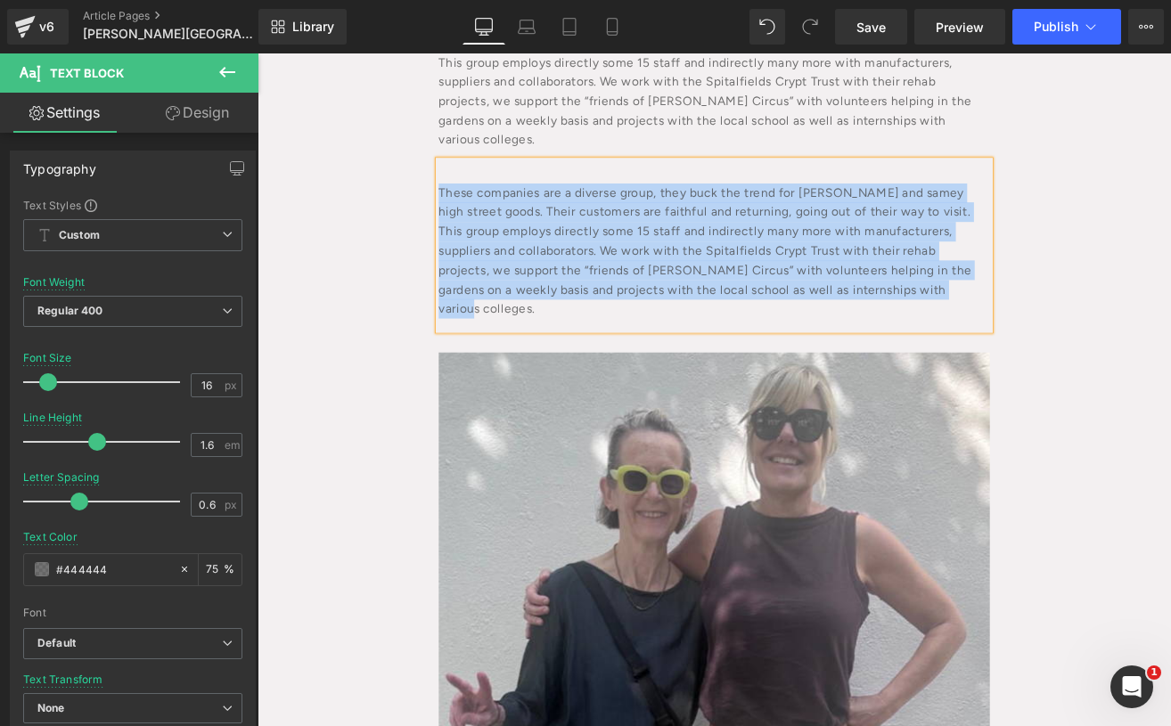
paste div
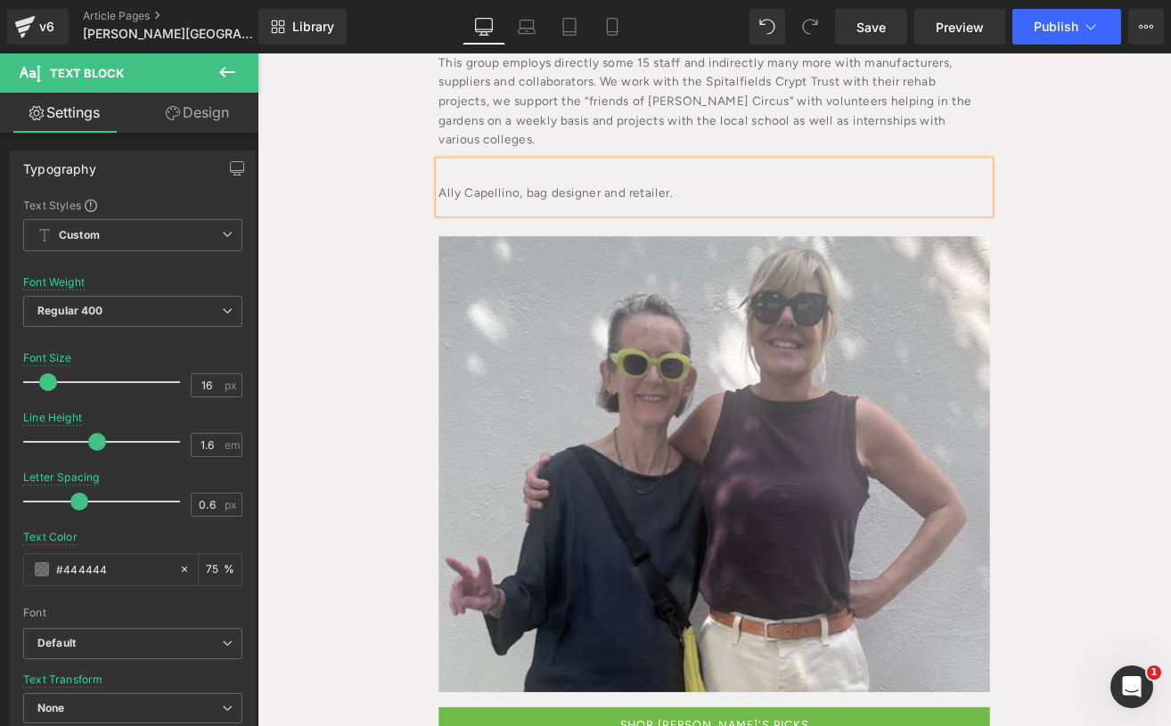
click at [816, 94] on div "These companies are a diverse group, they buck the trend for [PERSON_NAME] and …" at bounding box center [796, 80] width 651 height 200
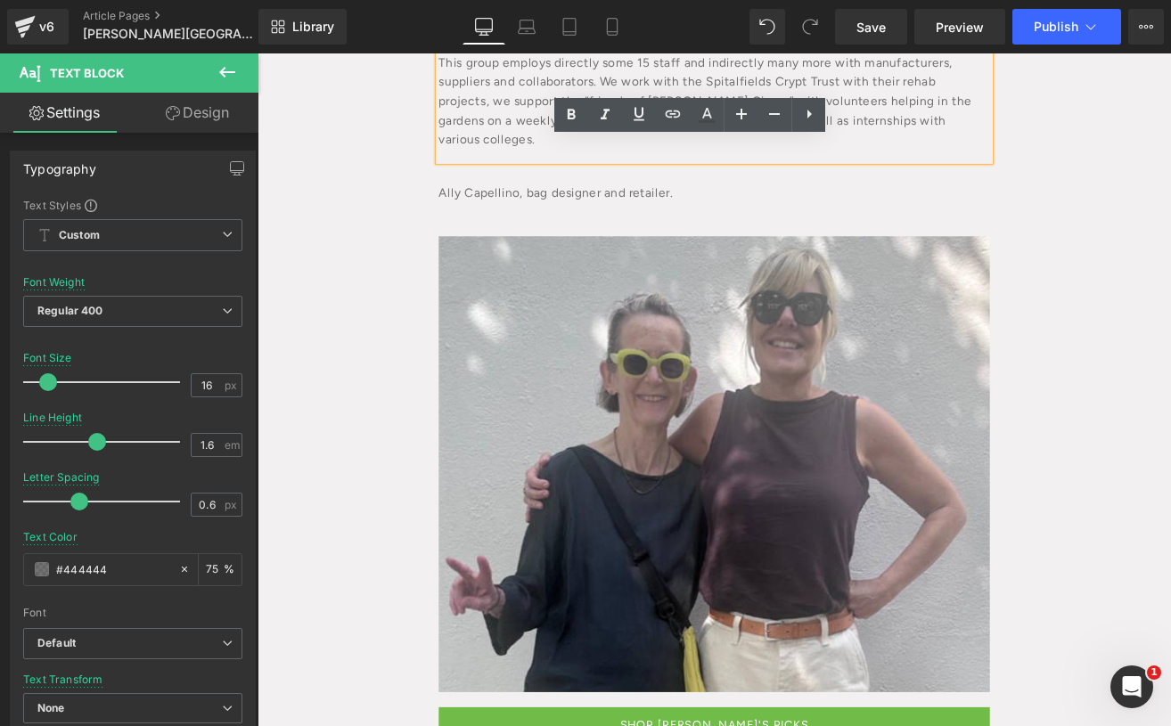
drag, startPoint x: 1056, startPoint y: 155, endPoint x: 989, endPoint y: 110, distance: 80.8
click at [989, 110] on div "These companies are a diverse group, they buck the trend for [PERSON_NAME] and …" at bounding box center [796, 80] width 651 height 200
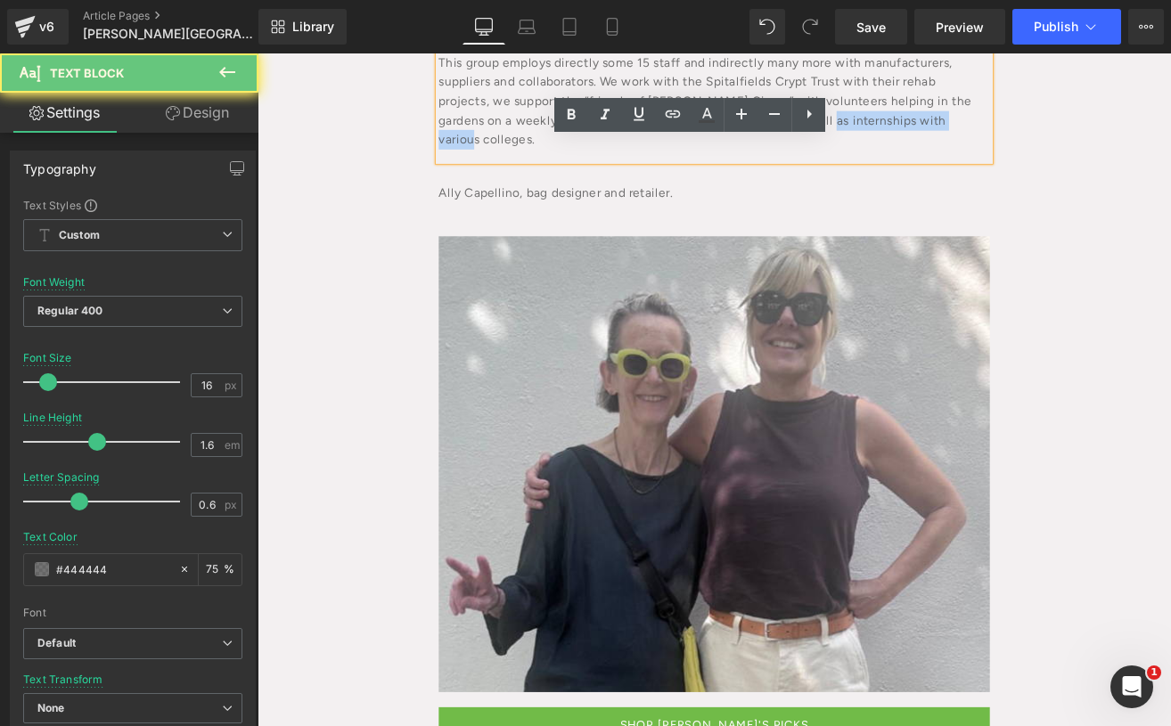
drag, startPoint x: 989, startPoint y: 106, endPoint x: 824, endPoint y: 98, distance: 166.0
click at [824, 98] on div "These companies are a diverse group, they buck the trend for [PERSON_NAME] and …" at bounding box center [796, 80] width 651 height 200
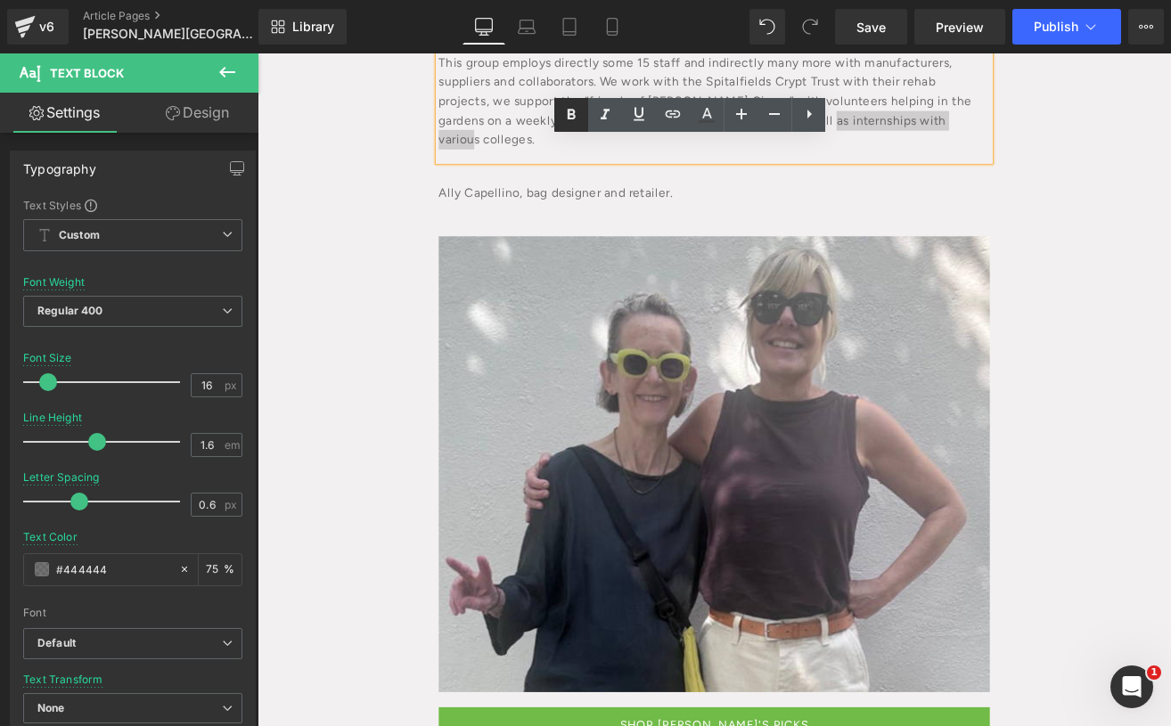
click at [570, 117] on icon at bounding box center [572, 114] width 8 height 11
click at [569, 117] on icon at bounding box center [572, 114] width 8 height 11
click at [1043, 78] on div "These companies are a diverse group, they buck the trend for [PERSON_NAME] and …" at bounding box center [796, 80] width 651 height 200
click at [1013, 106] on div "These companies are a diverse group, they buck the trend for [PERSON_NAME] and …" at bounding box center [796, 80] width 651 height 200
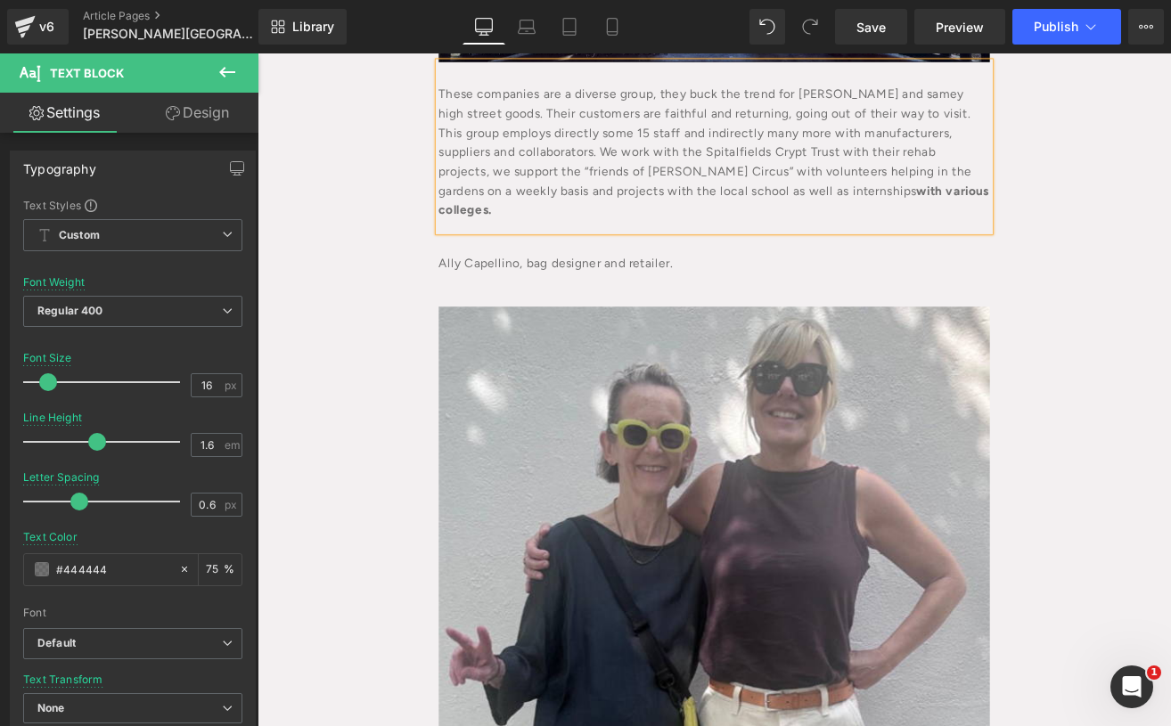
scroll to position [847, 0]
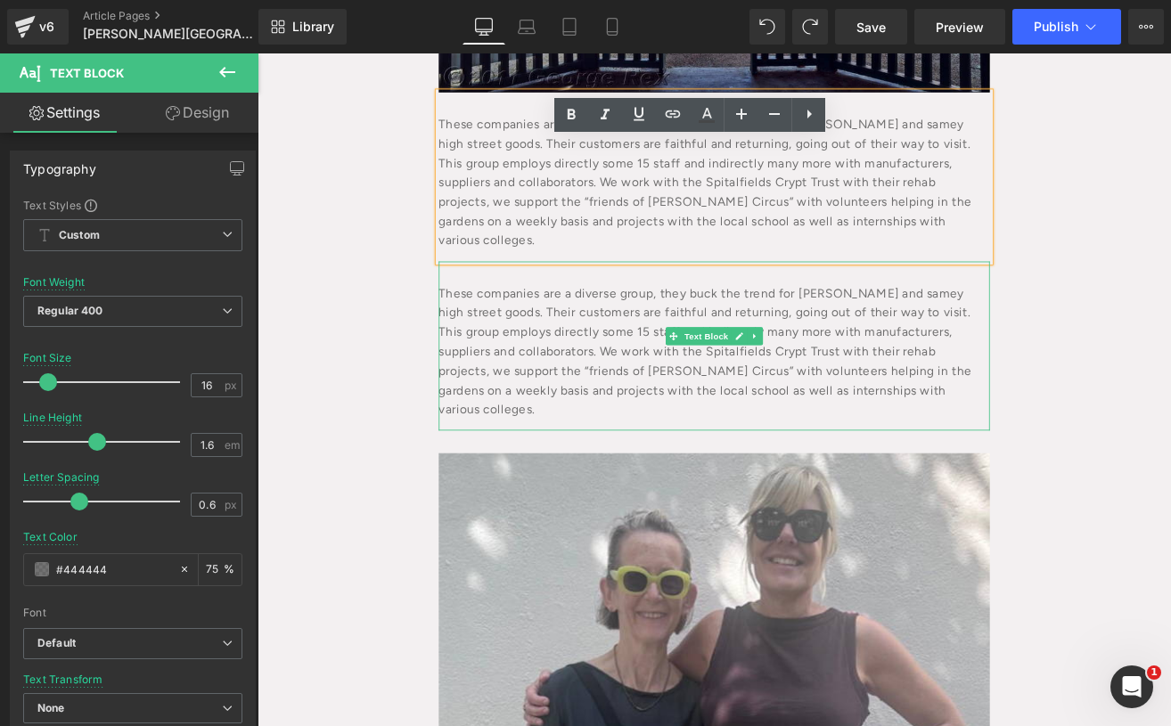
click at [999, 310] on div "These companies are a diverse group, they buck the trend for [PERSON_NAME] and …" at bounding box center [796, 399] width 651 height 200
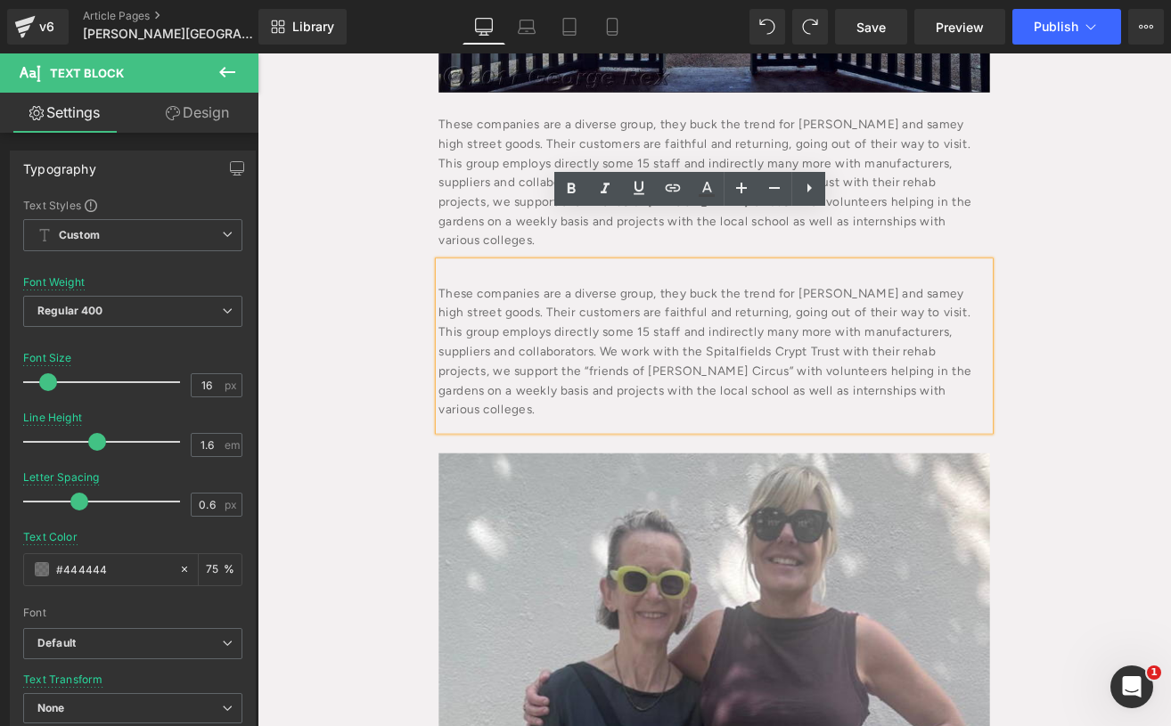
click at [388, 375] on div "[PERSON_NAME][GEOGRAPHIC_DATA] a Street with Character Heading [DATE] Text [GEO…" at bounding box center [797, 740] width 1078 height 2907
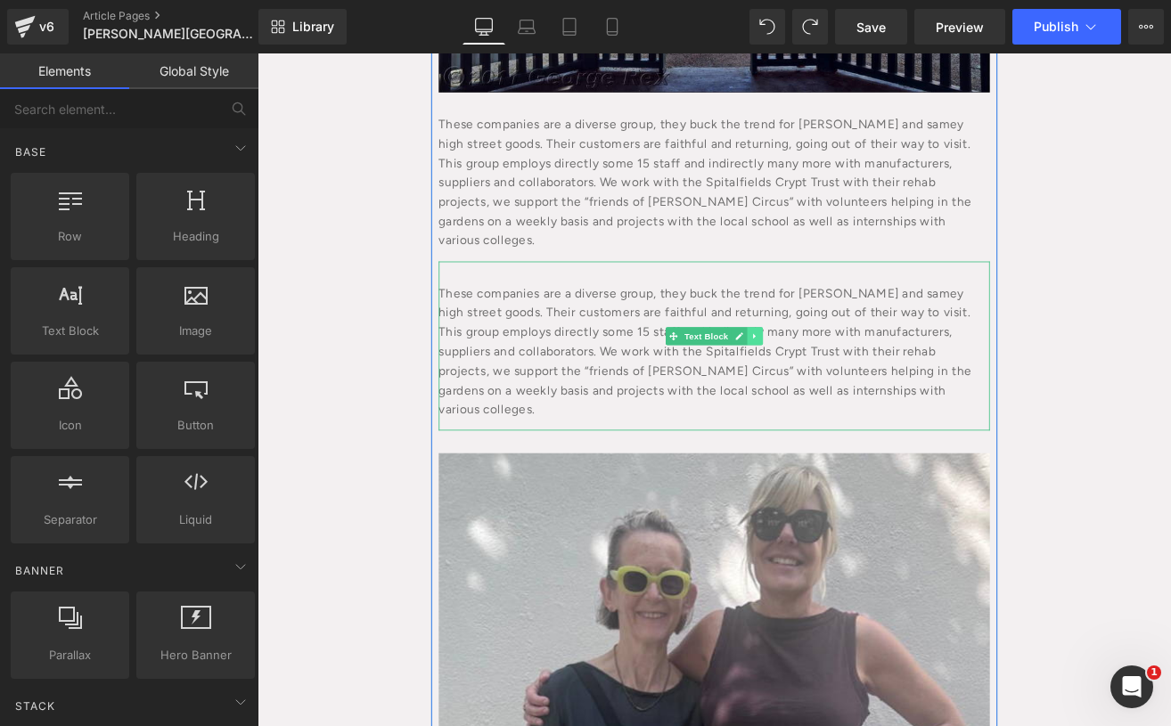
click at [847, 377] on link at bounding box center [845, 387] width 19 height 21
click at [845, 377] on link at bounding box center [854, 387] width 19 height 21
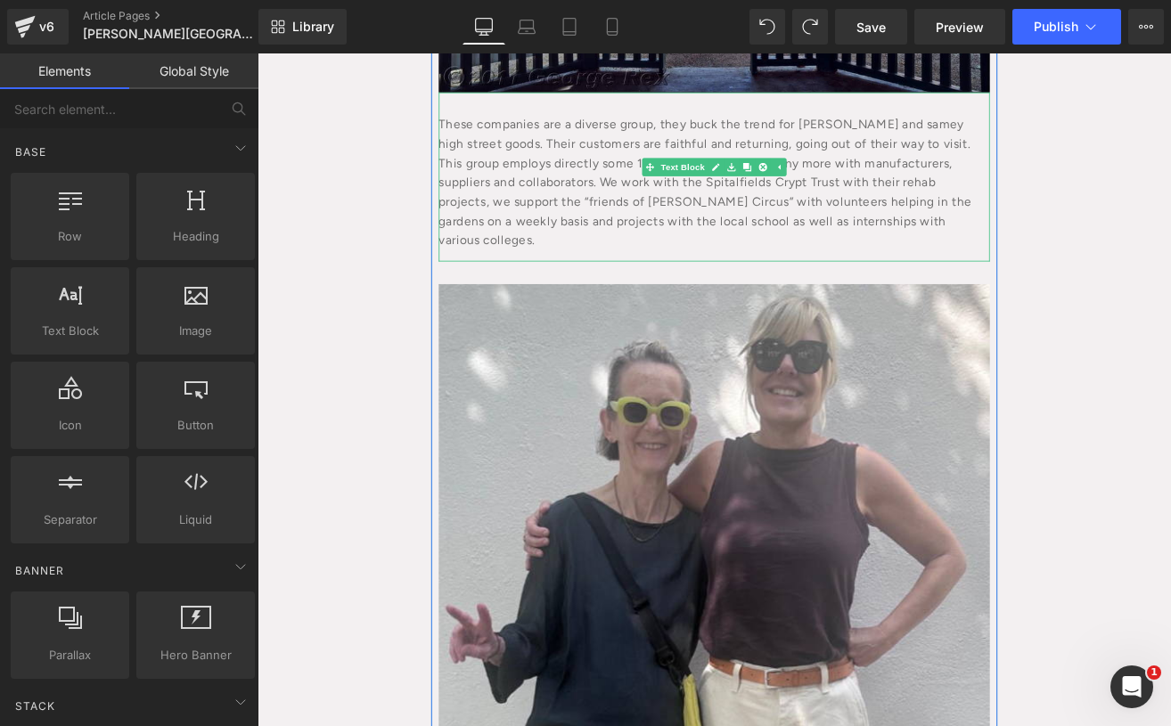
click at [983, 217] on div "These companies are a diverse group, they buck the trend for [PERSON_NAME] and …" at bounding box center [796, 200] width 651 height 200
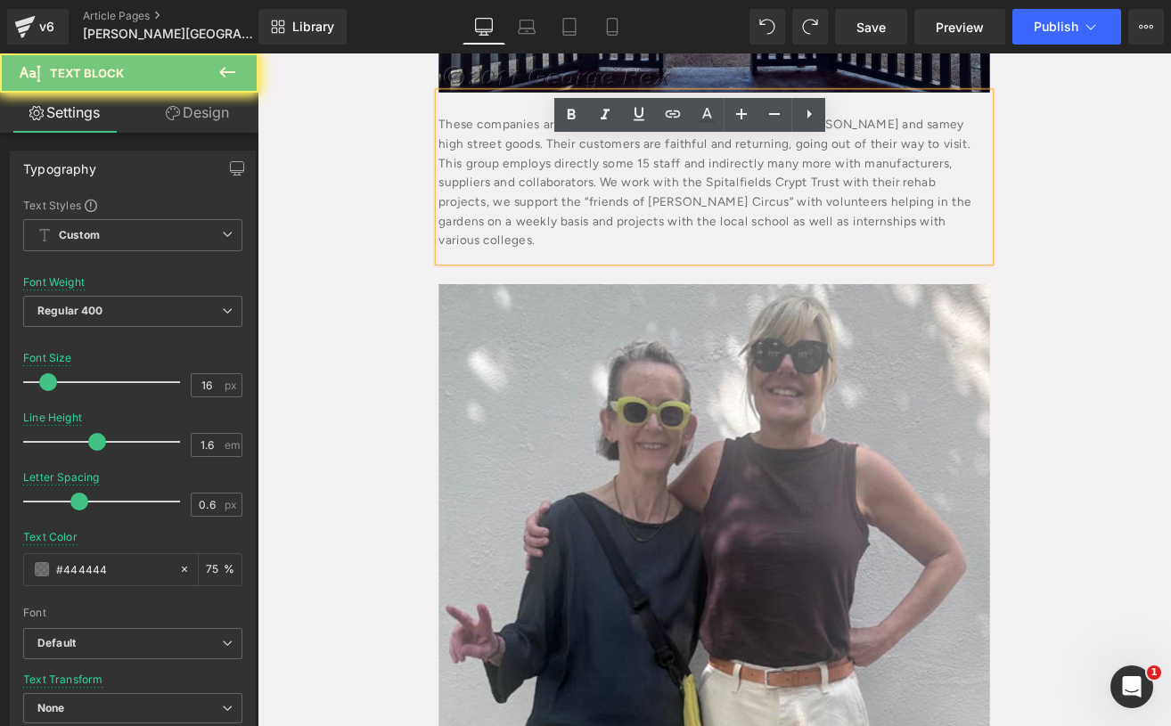
click at [994, 219] on div "These companies are a diverse group, they buck the trend for [PERSON_NAME] and …" at bounding box center [796, 200] width 651 height 200
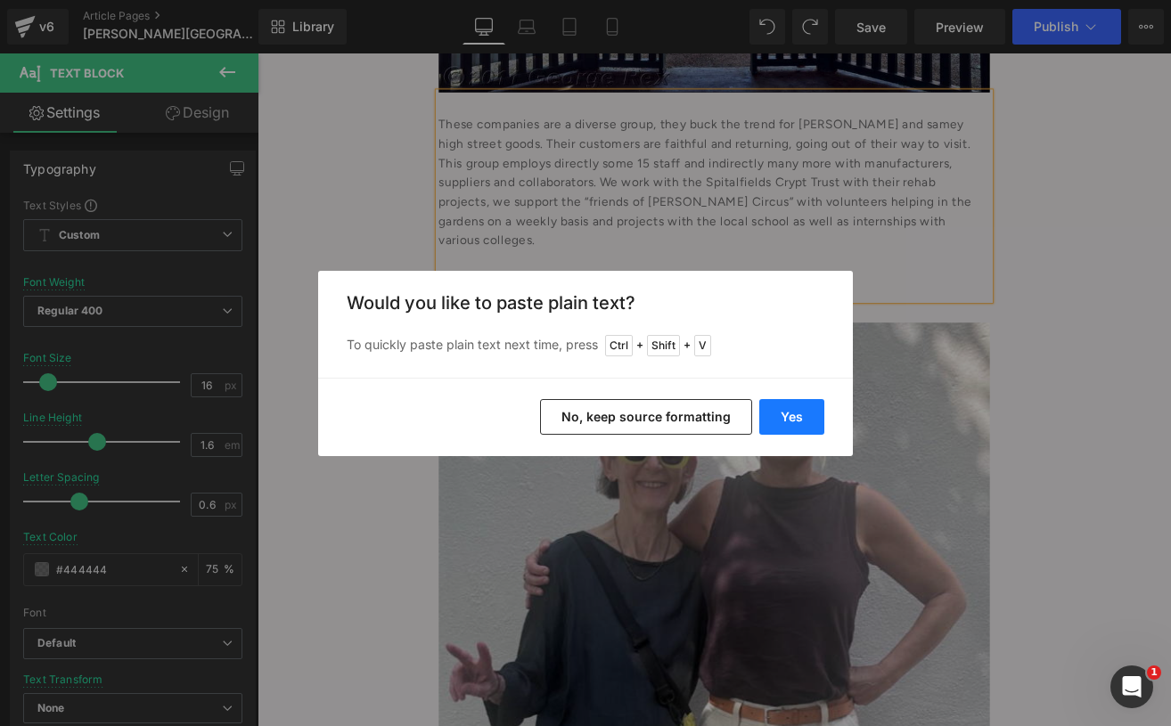
click at [791, 420] on button "Yes" at bounding box center [791, 417] width 65 height 36
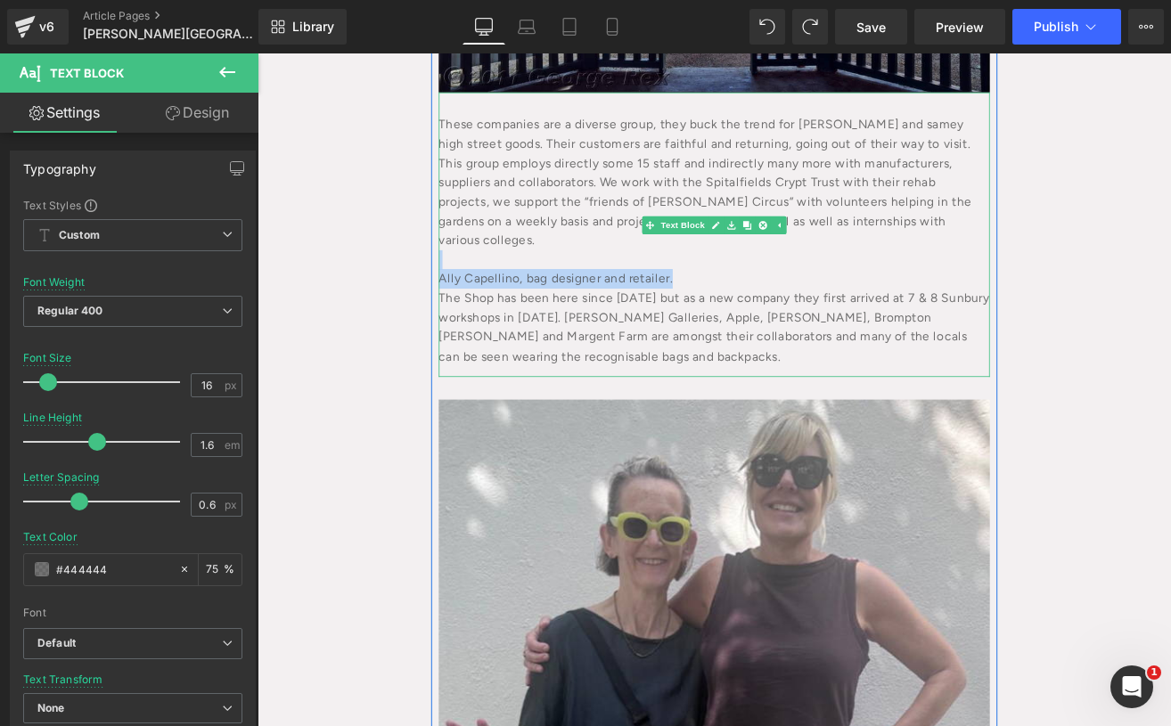
drag, startPoint x: 768, startPoint y: 250, endPoint x: 756, endPoint y: 266, distance: 19.6
click at [756, 266] on div "These companies are a diverse group, they buck the trend for [PERSON_NAME] and …" at bounding box center [796, 268] width 651 height 337
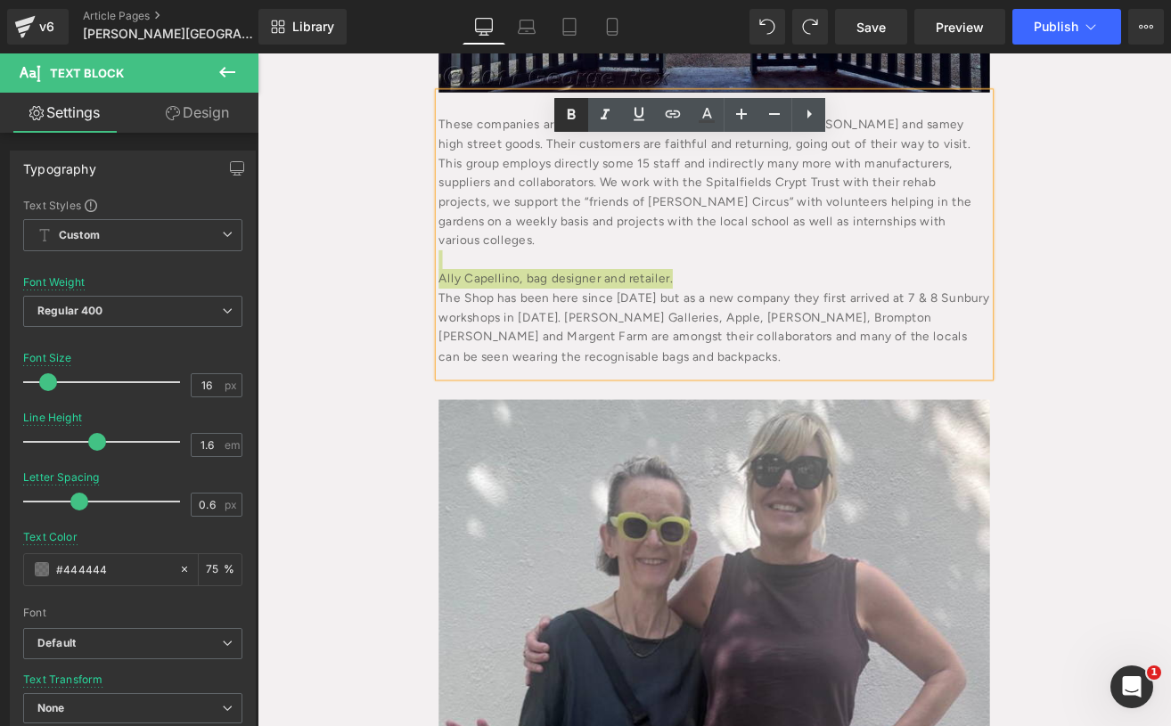
click at [575, 102] on link at bounding box center [571, 115] width 34 height 34
click at [746, 112] on icon at bounding box center [741, 113] width 21 height 21
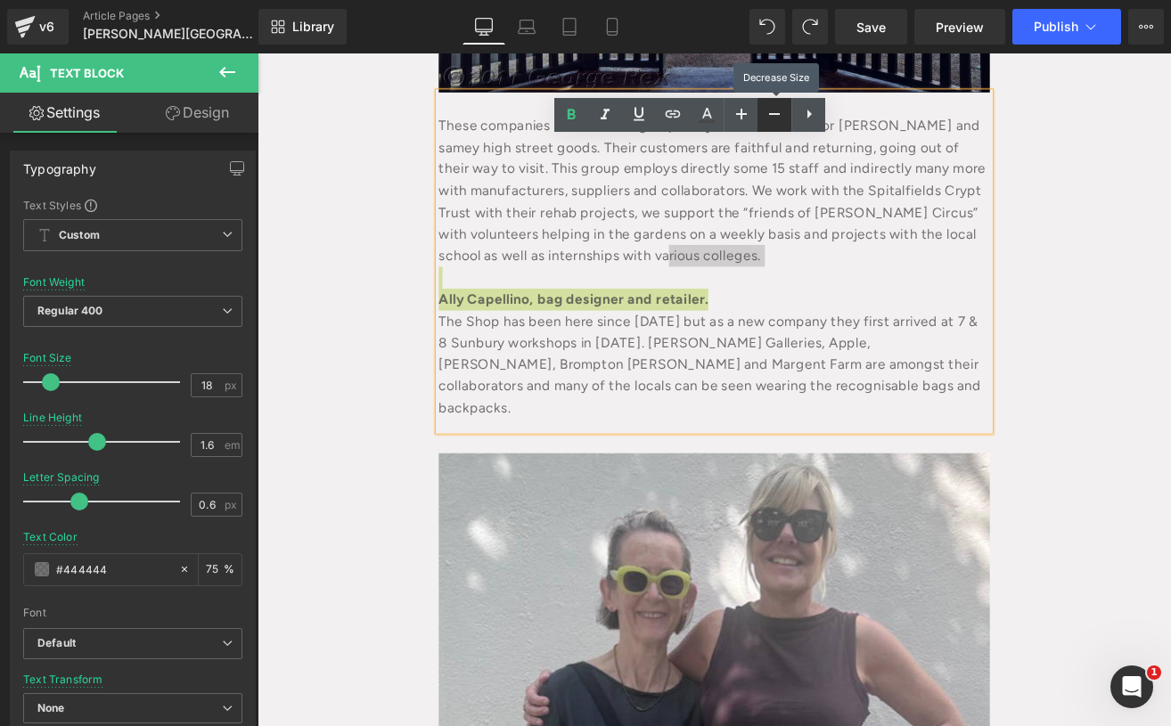
click at [776, 100] on link at bounding box center [775, 115] width 34 height 34
type input "16"
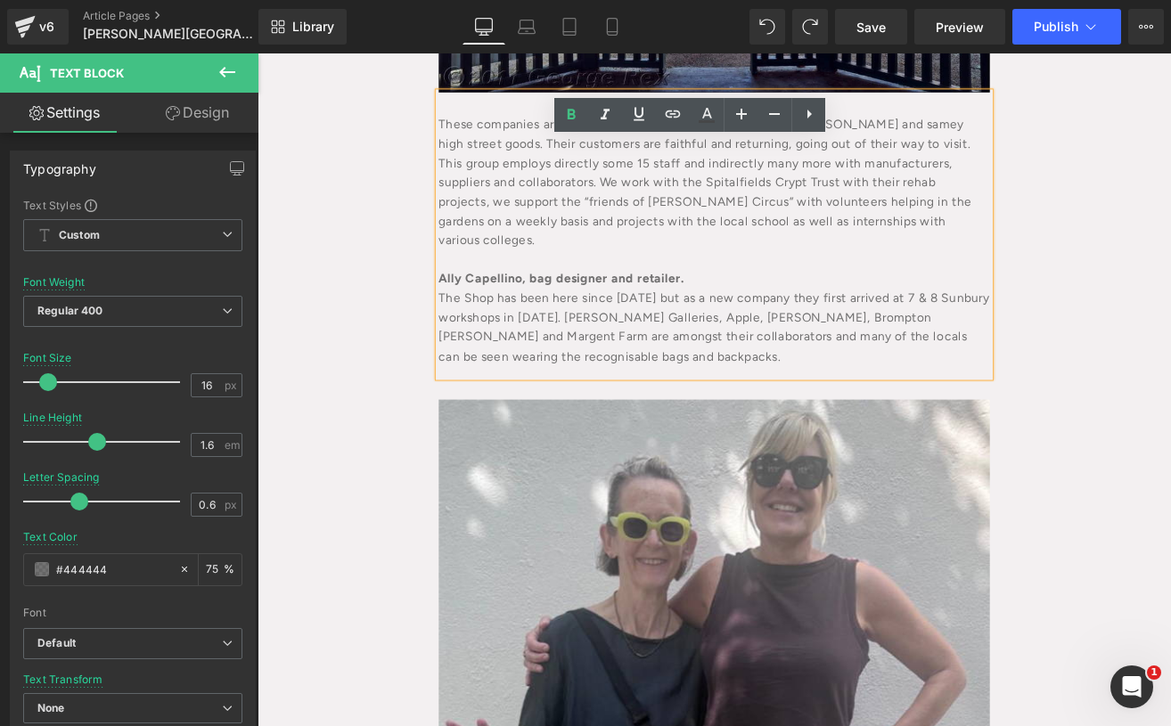
click at [803, 332] on div "The Shop has been here since [DATE] but as a new company they first arrived at …" at bounding box center [796, 377] width 651 height 91
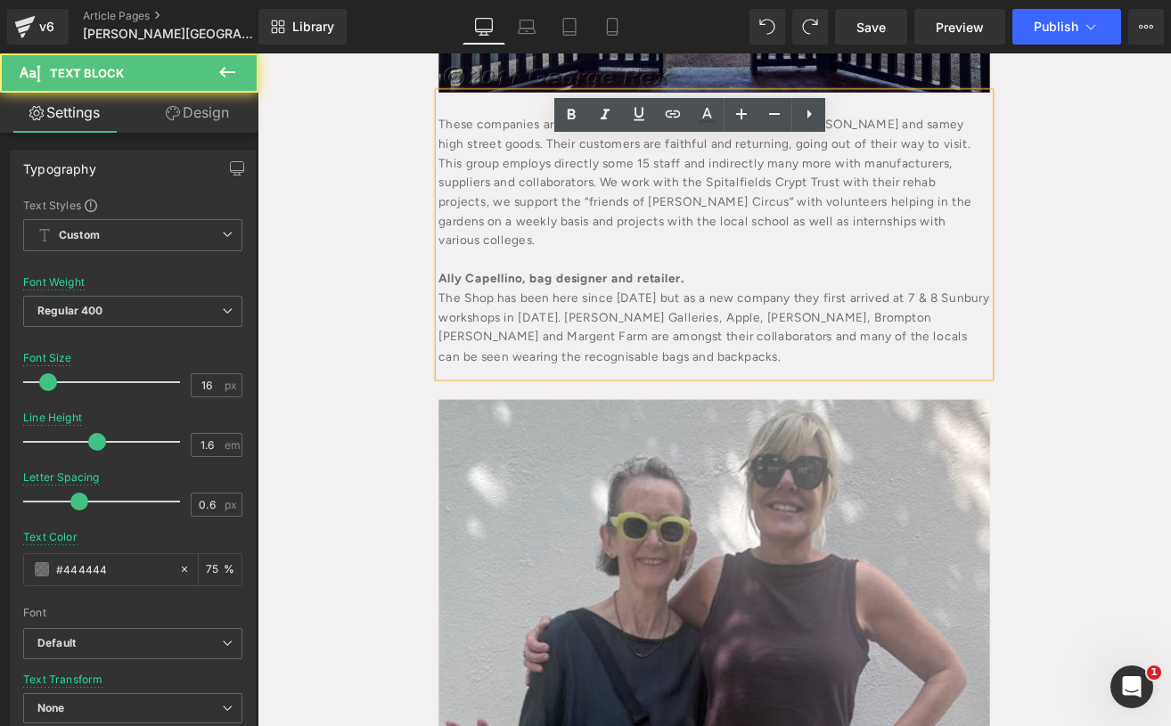
click at [618, 356] on div "The Shop has been here since [DATE] but as a new company they first arrived at …" at bounding box center [796, 377] width 651 height 91
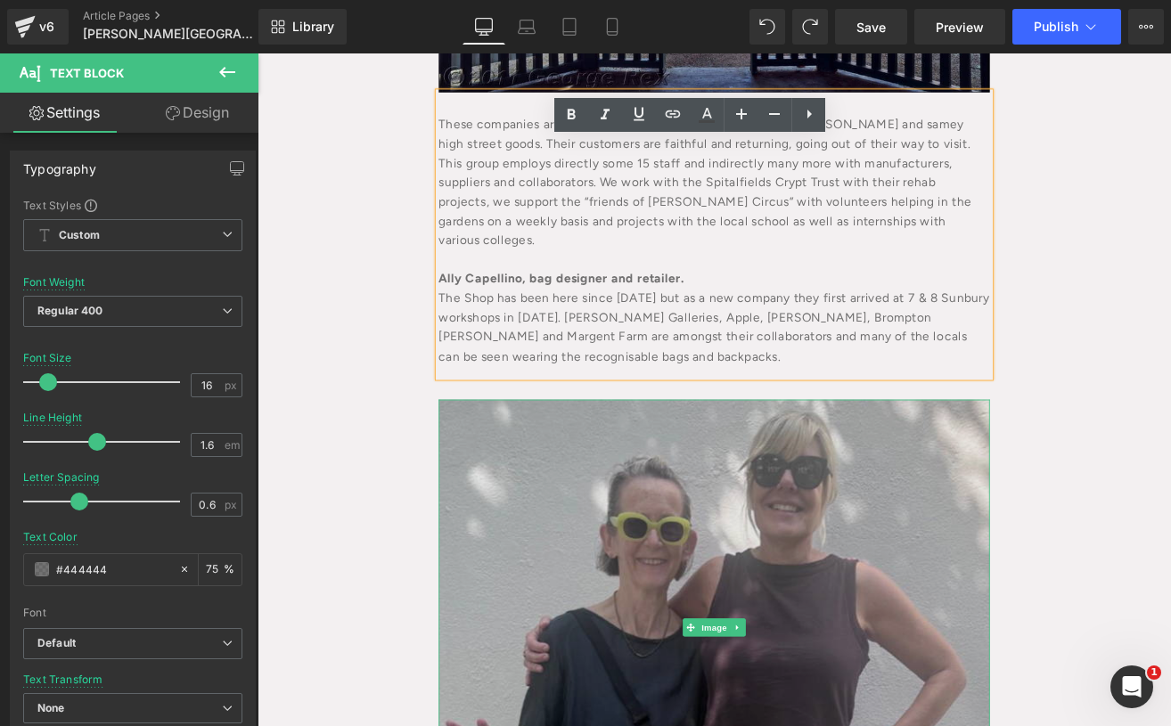
click at [619, 617] on img at bounding box center [796, 732] width 651 height 538
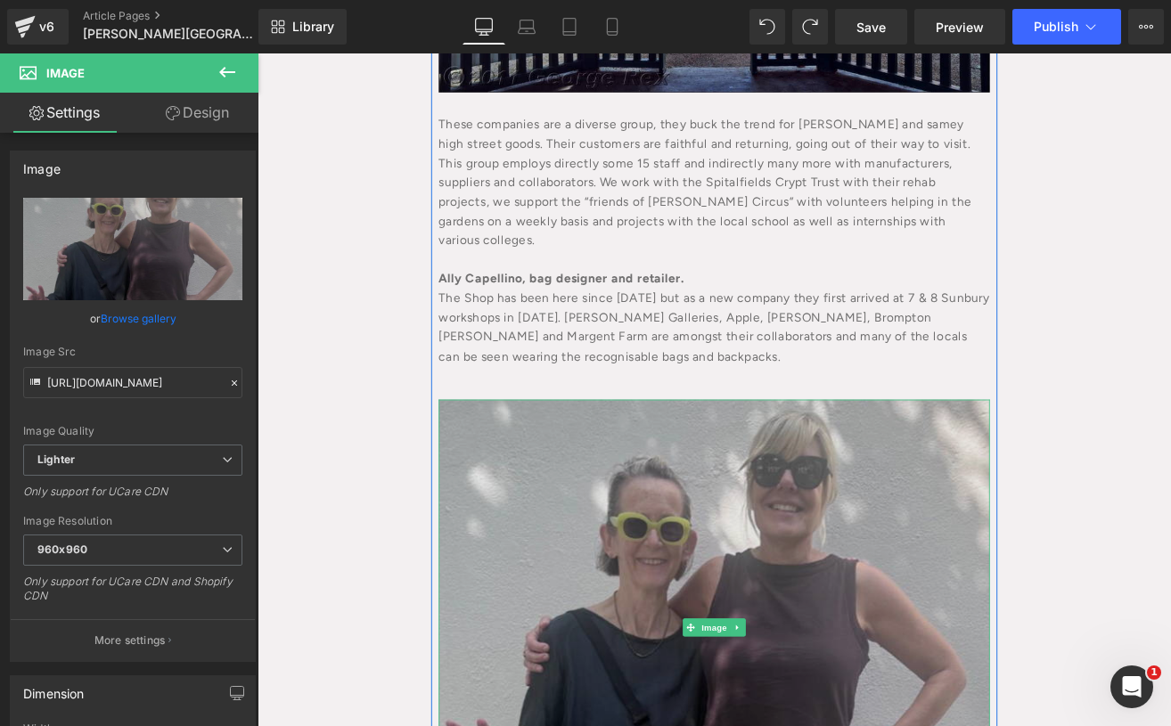
scroll to position [490, 0]
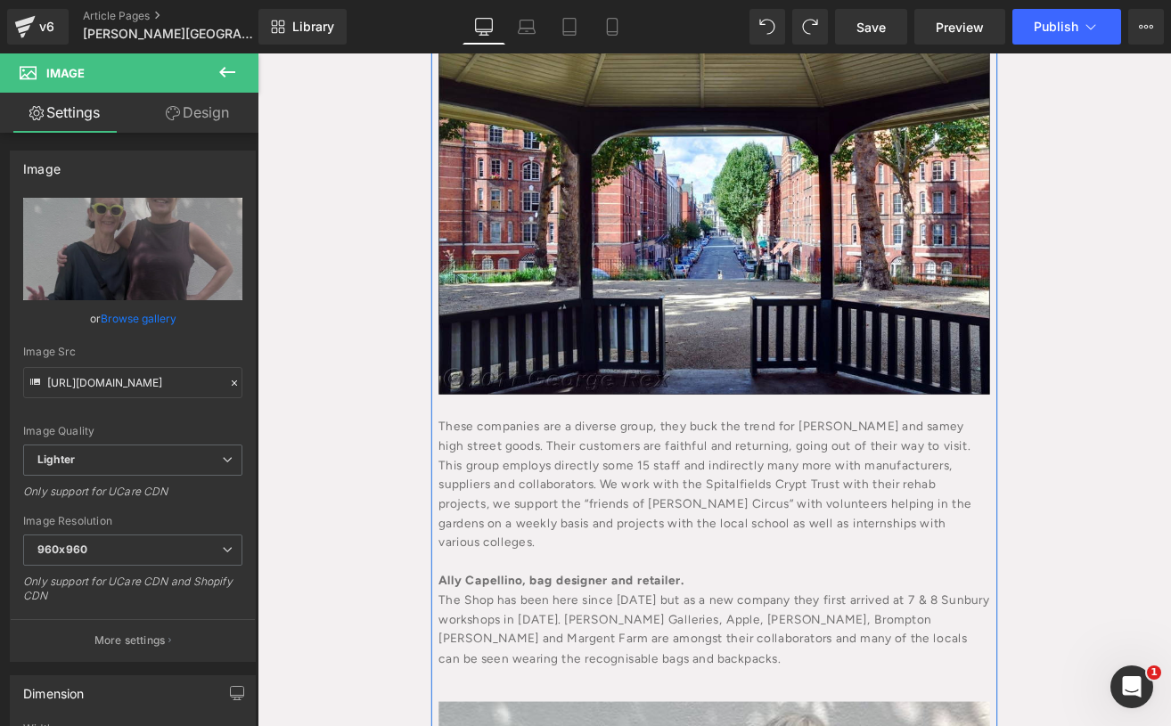
click at [897, 460] on div "These companies are a diverse group, they buck the trend for [PERSON_NAME] and …" at bounding box center [796, 624] width 651 height 337
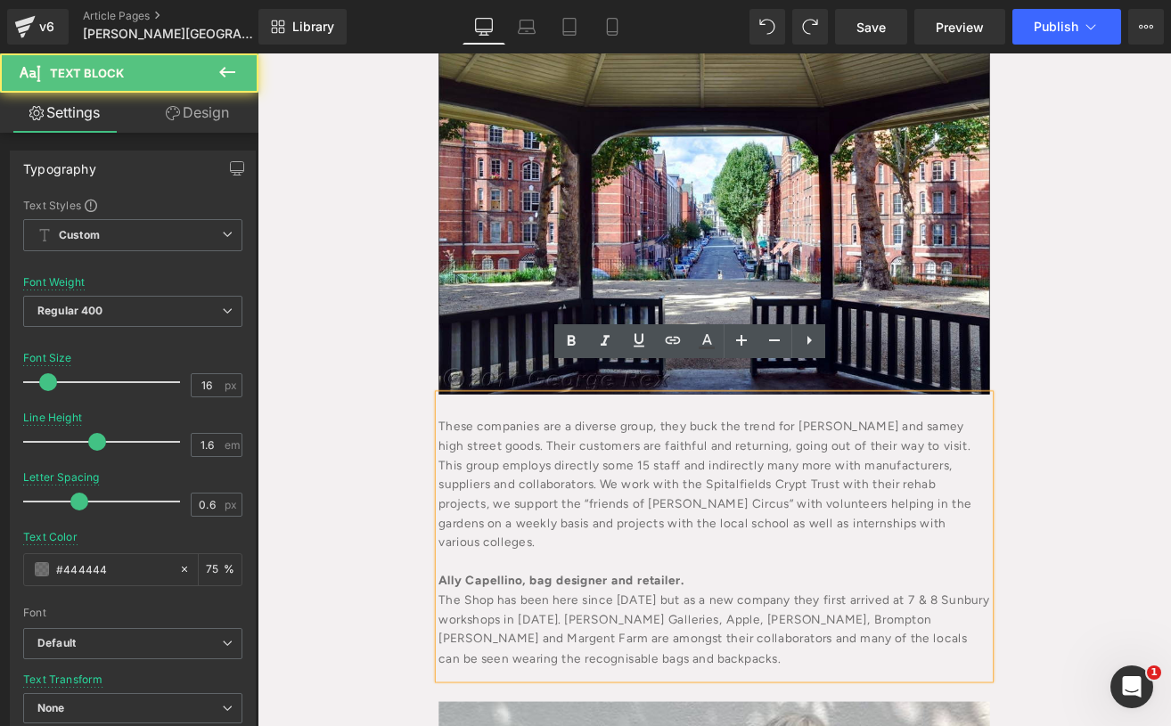
click at [988, 538] on div "These companies are a diverse group, they buck the trend for [PERSON_NAME] and …" at bounding box center [796, 624] width 651 height 337
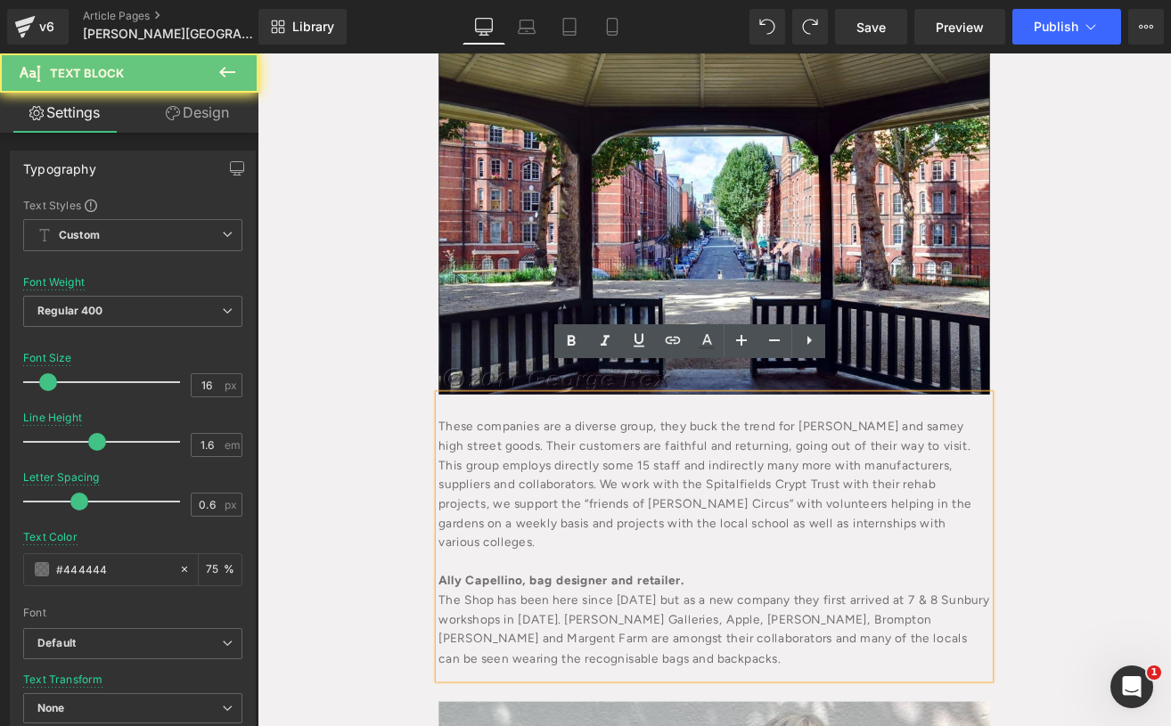
click at [995, 582] on div "These companies are a diverse group, they buck the trend for [PERSON_NAME] and …" at bounding box center [796, 624] width 651 height 337
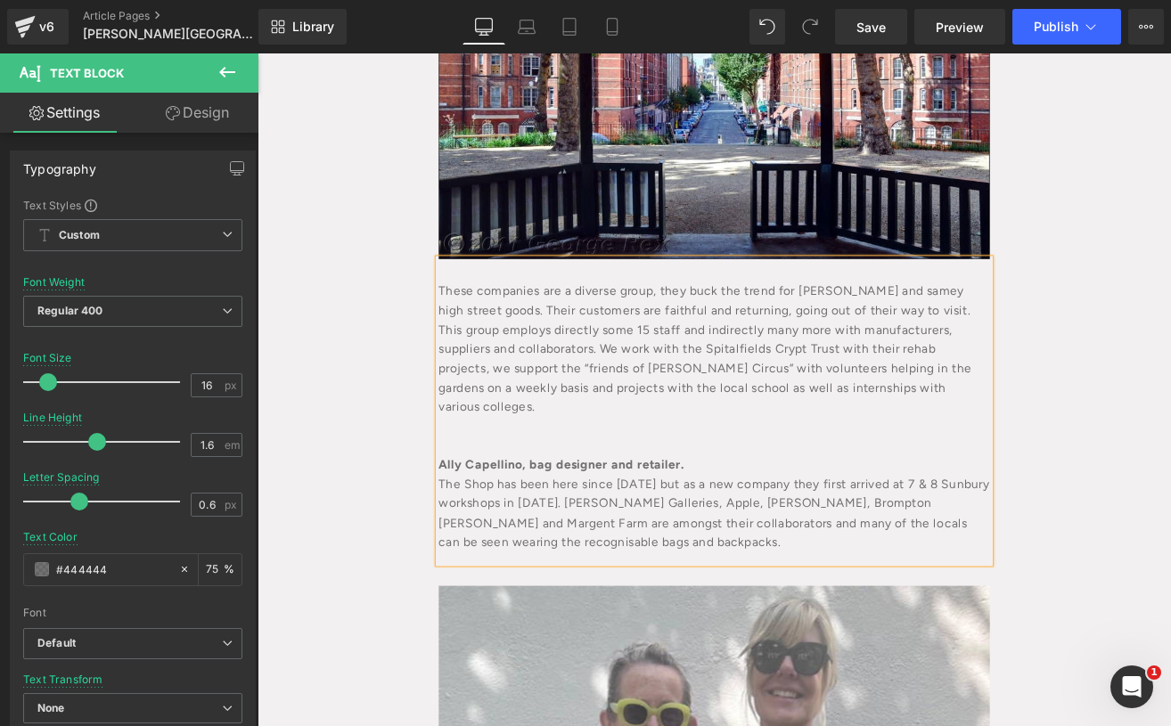
scroll to position [847, 0]
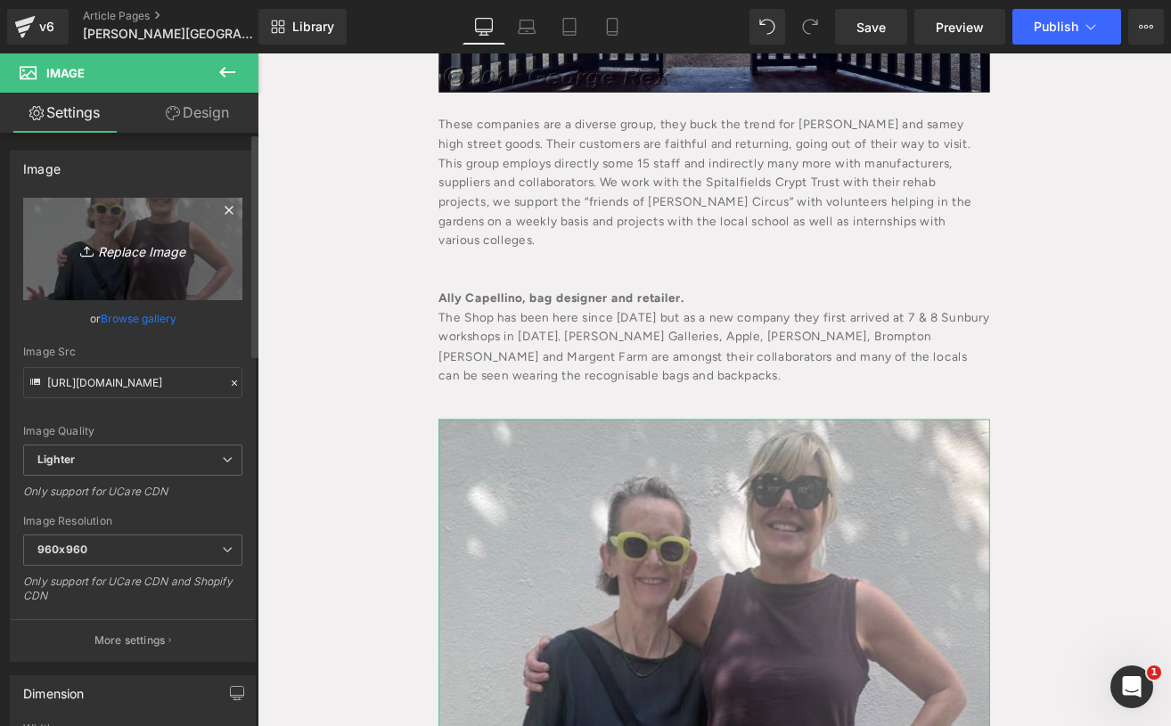
click at [142, 258] on icon "Replace Image" at bounding box center [132, 249] width 143 height 22
type input "C:\fakepath\[DATE].blog1.jpg"
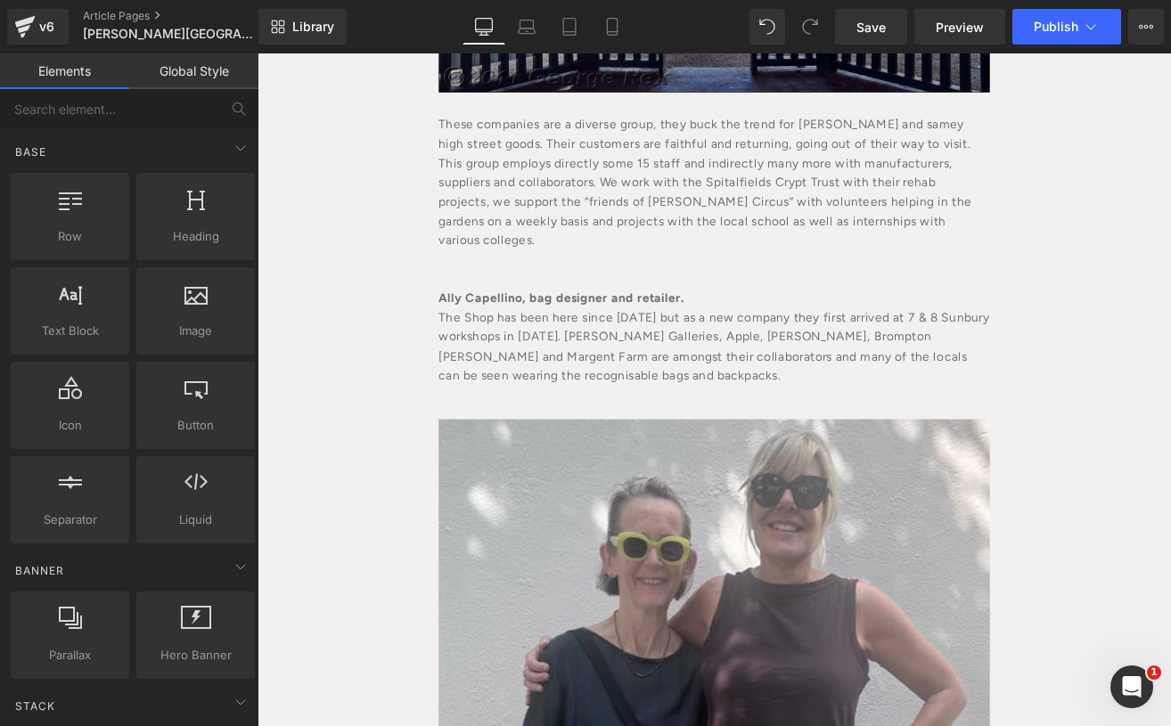
click at [1161, 414] on div "[PERSON_NAME][GEOGRAPHIC_DATA] a Street with Character Heading [DATE] Text [GEO…" at bounding box center [797, 720] width 1078 height 2866
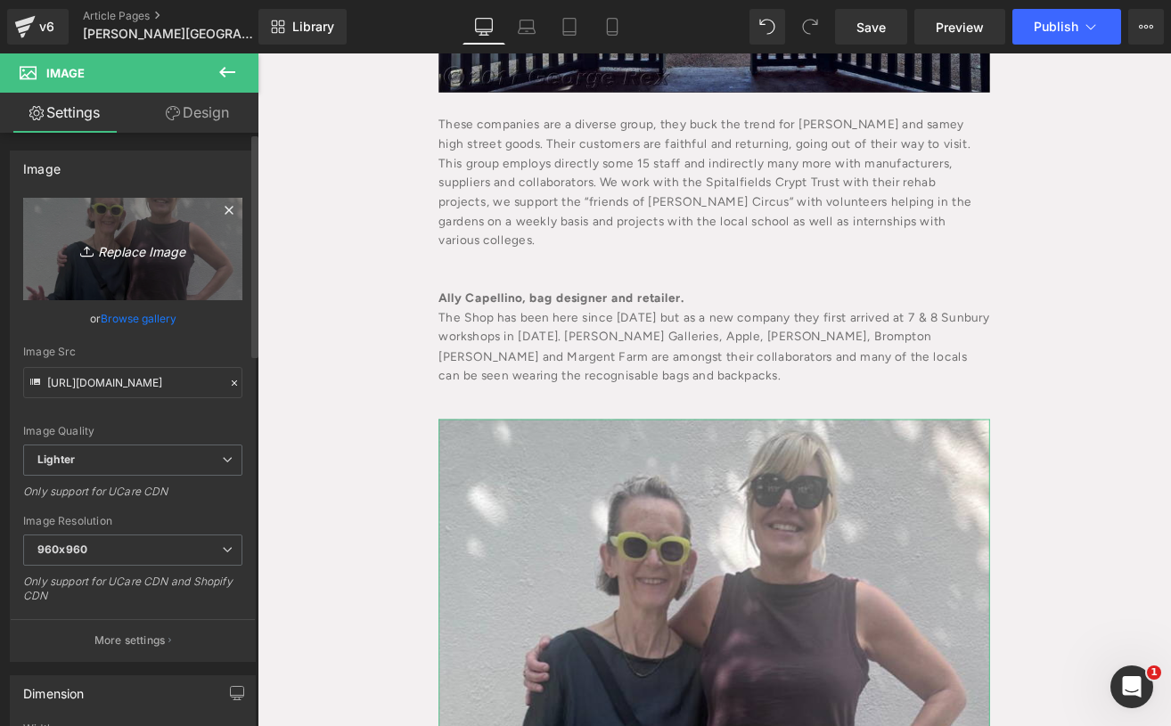
click at [140, 242] on icon "Replace Image" at bounding box center [132, 249] width 143 height 22
type input "C:\fakepath\[DATE].blog1.jpg"
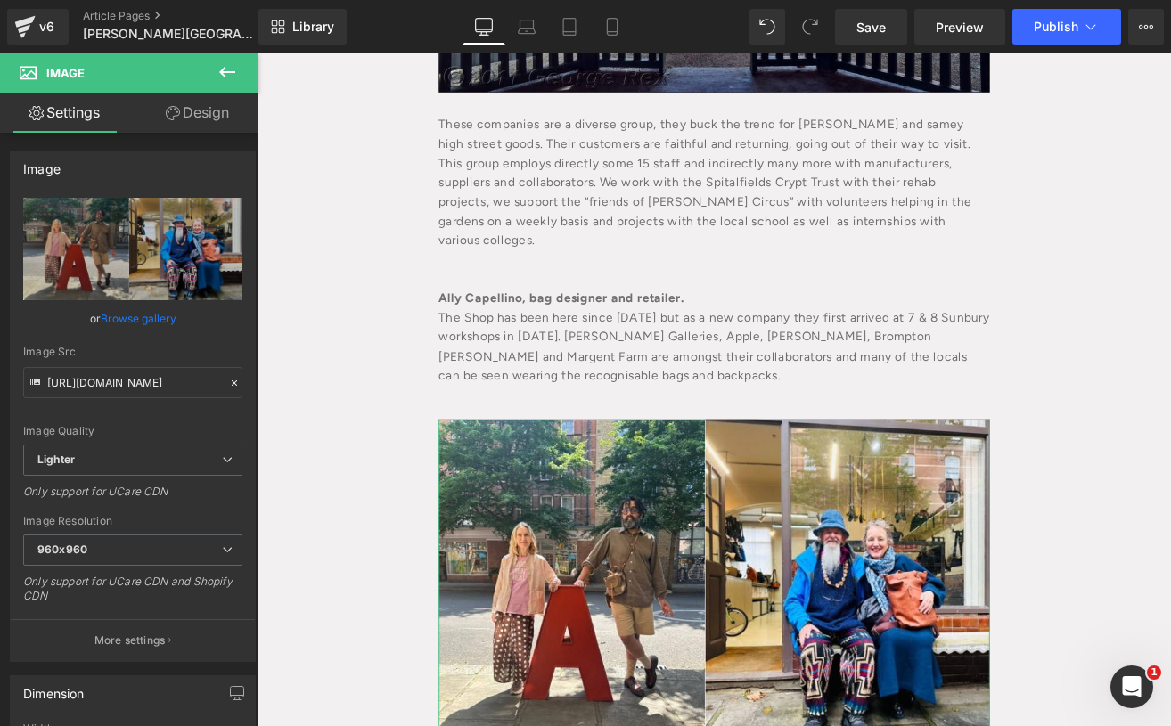
type input "[URL][DOMAIN_NAME]"
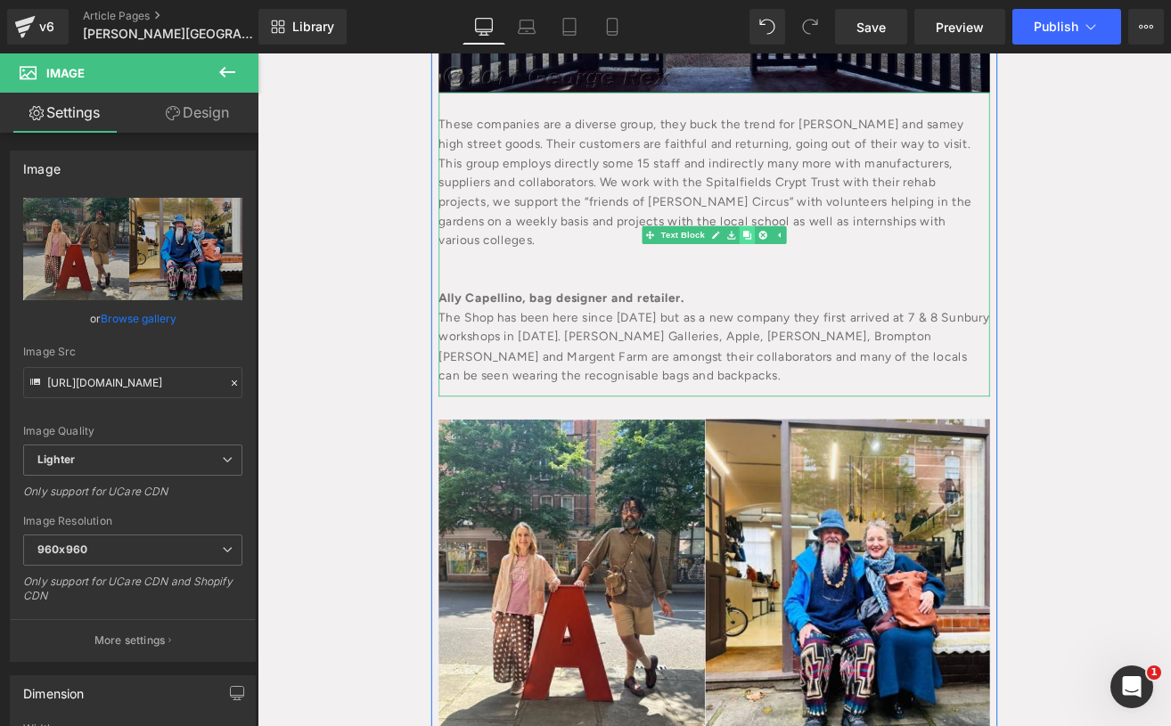
click at [831, 263] on icon at bounding box center [836, 268] width 10 height 11
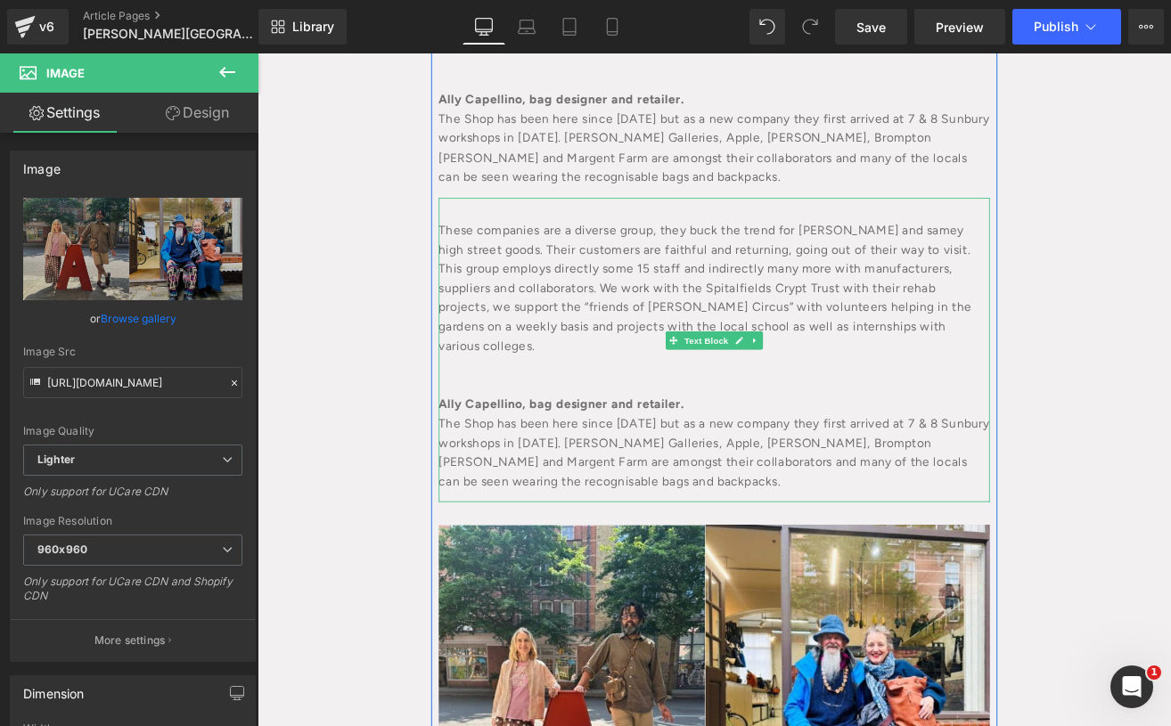
scroll to position [1085, 0]
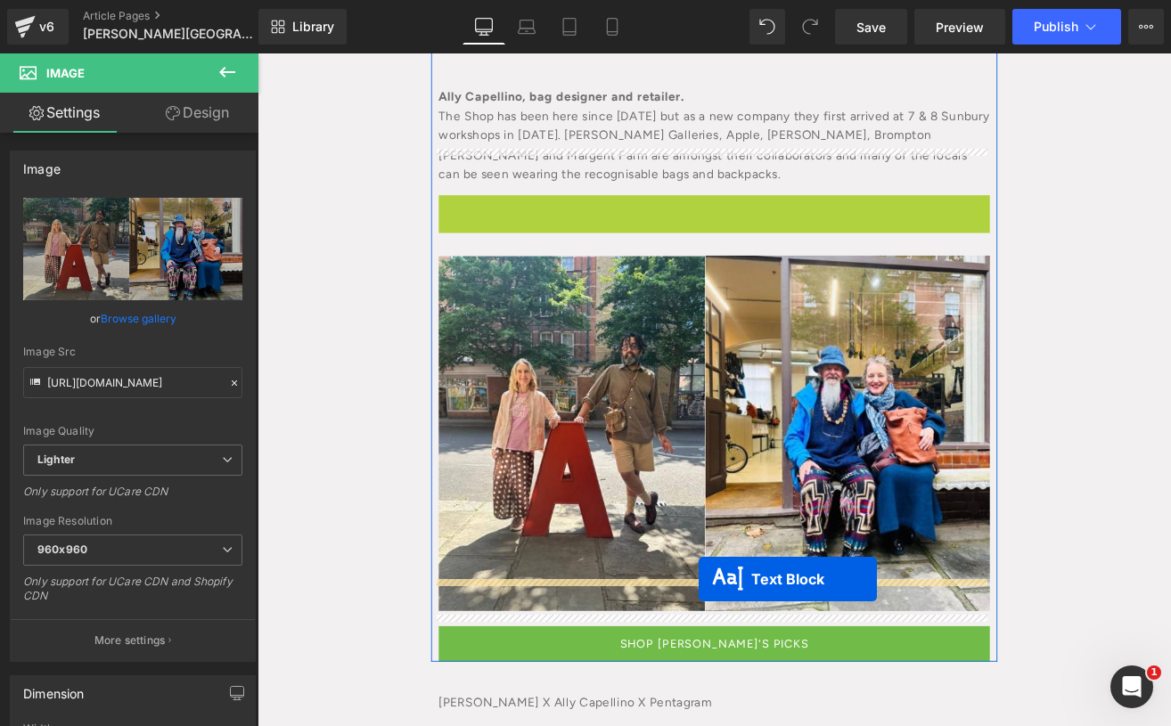
drag, startPoint x: 745, startPoint y: 337, endPoint x: 778, endPoint y: 674, distance: 338.5
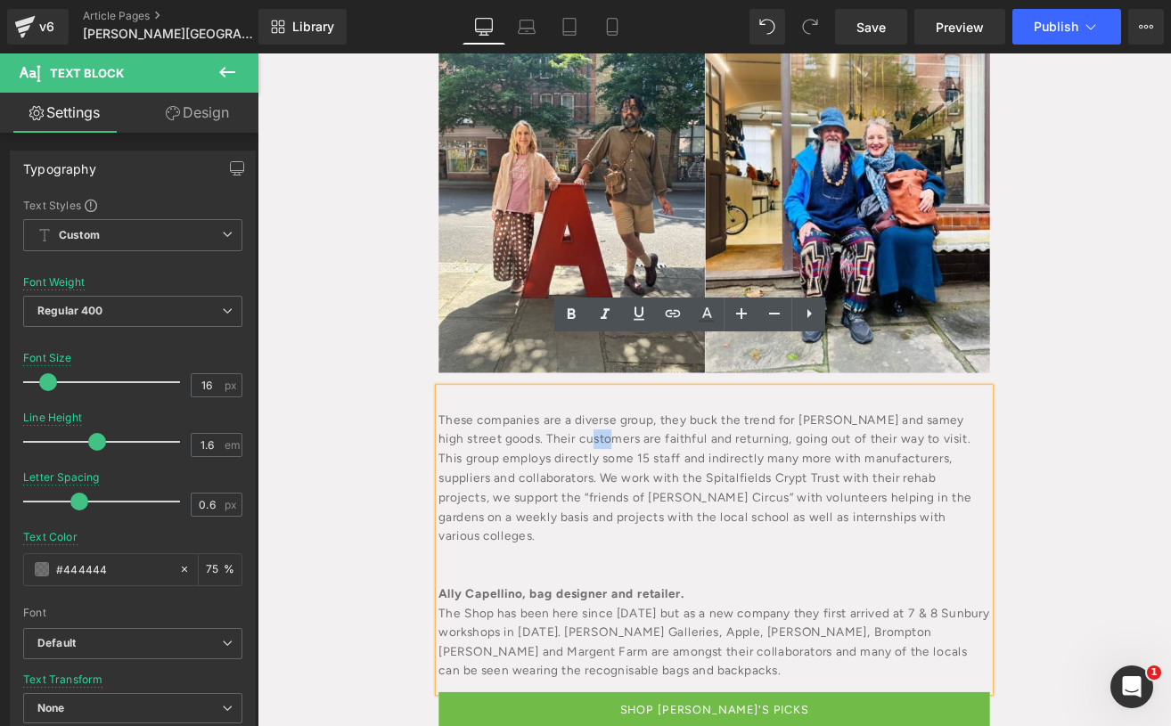
scroll to position [1323, 0]
click at [775, 656] on div at bounding box center [796, 667] width 651 height 23
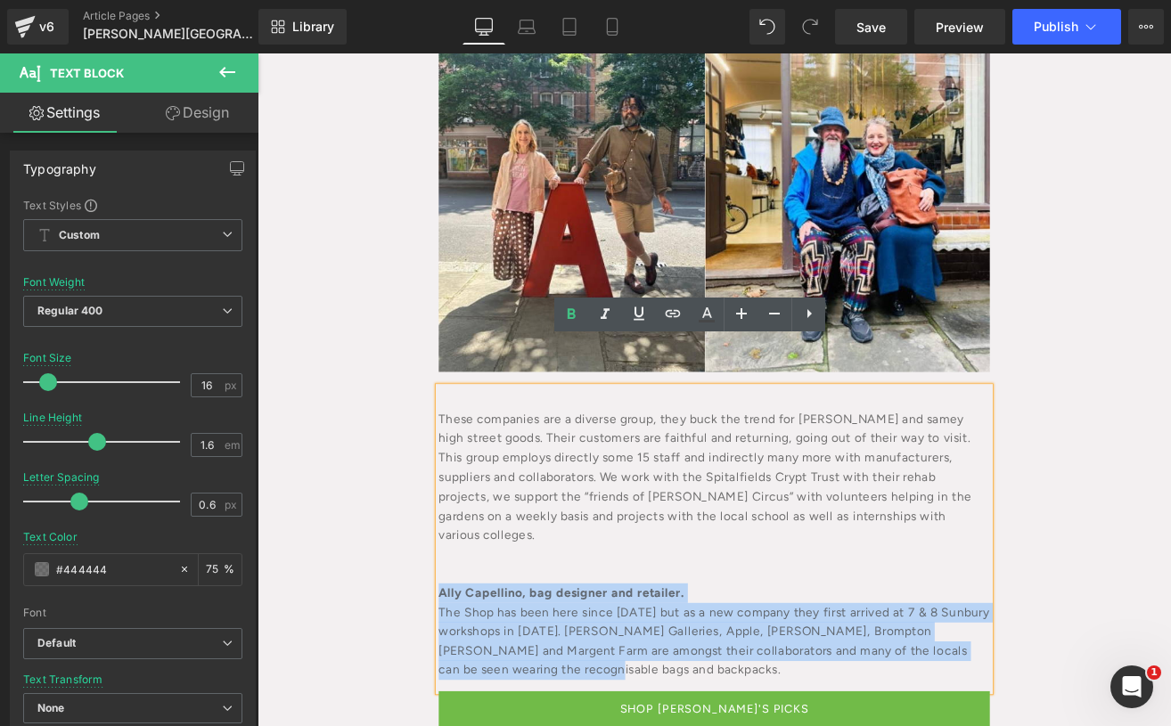
drag, startPoint x: 631, startPoint y: 704, endPoint x: 464, endPoint y: 609, distance: 192.0
click at [471, 634] on div "Ally Capellino, bag designer and retailer. The Shop has been here since [DATE] …" at bounding box center [796, 714] width 651 height 160
paste div
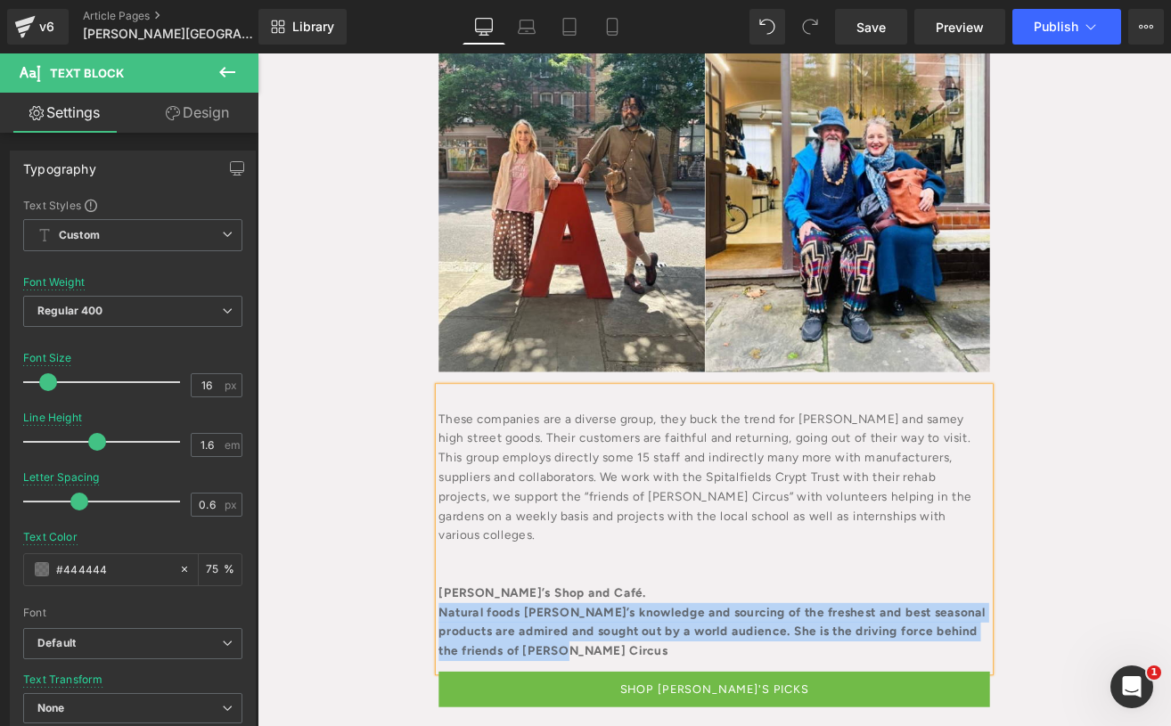
drag, startPoint x: 725, startPoint y: 672, endPoint x: 375, endPoint y: 628, distance: 352.1
click at [375, 628] on div "[PERSON_NAME][GEOGRAPHIC_DATA] a Street with Character Heading [DATE] Text [GEO…" at bounding box center [797, 353] width 1078 height 3084
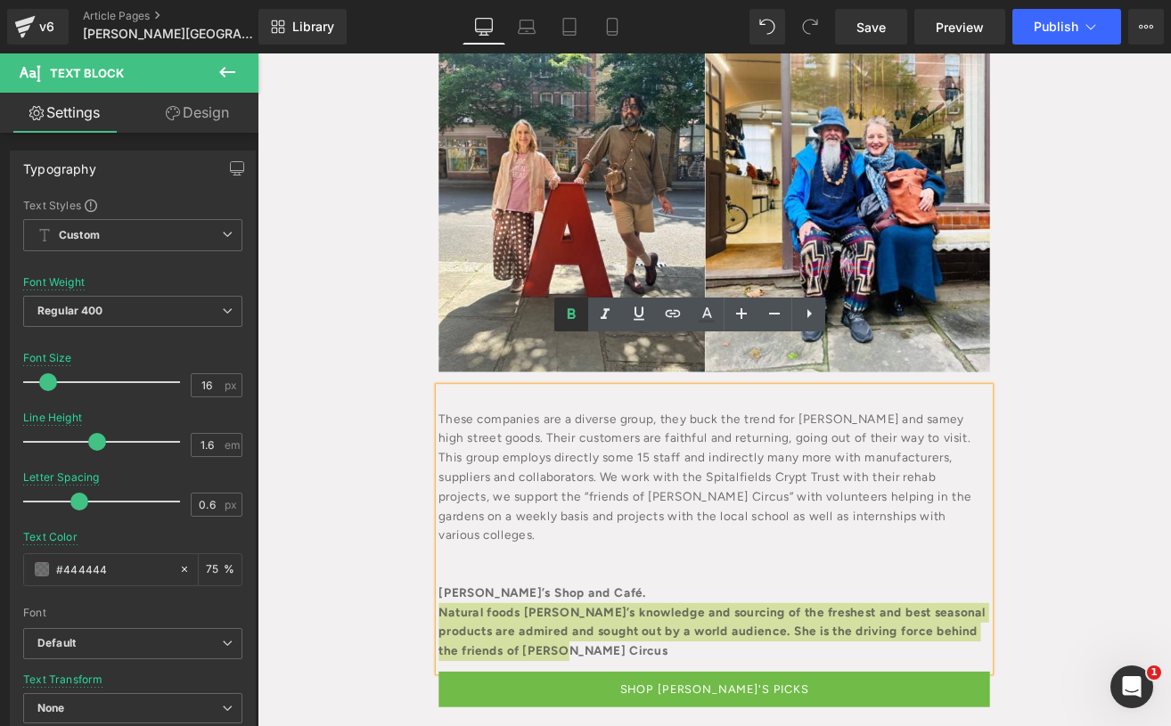
click at [570, 320] on icon at bounding box center [571, 314] width 21 height 21
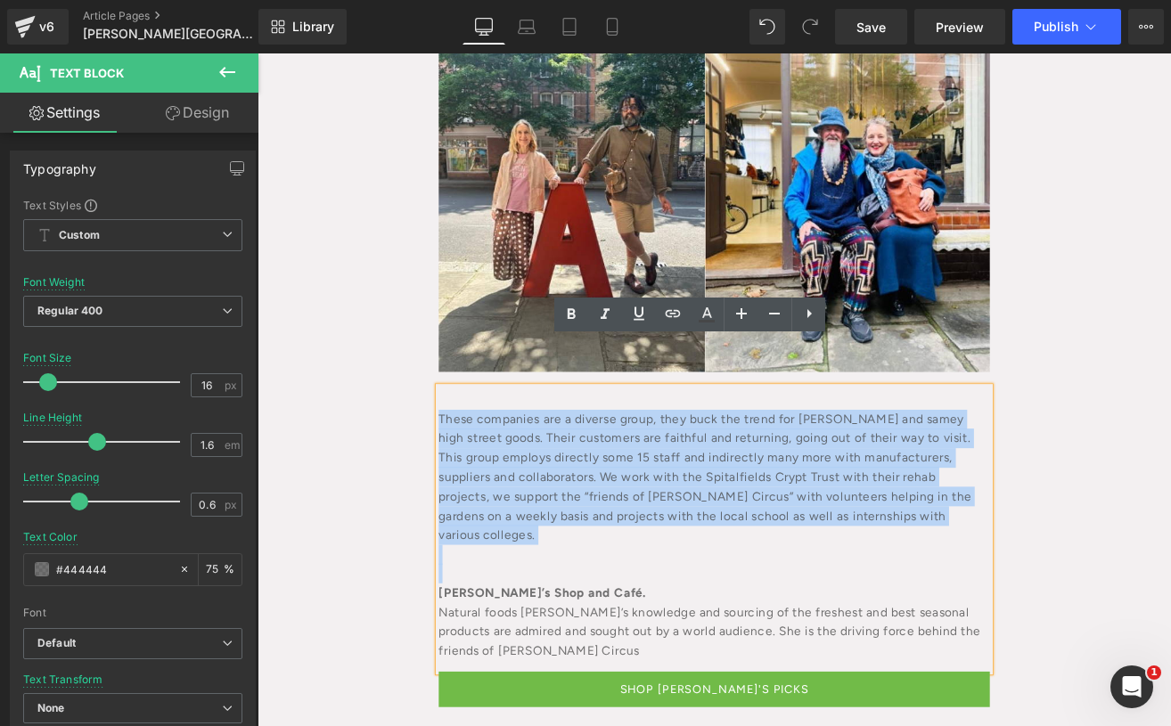
drag, startPoint x: 465, startPoint y: 611, endPoint x: 459, endPoint y: 370, distance: 240.7
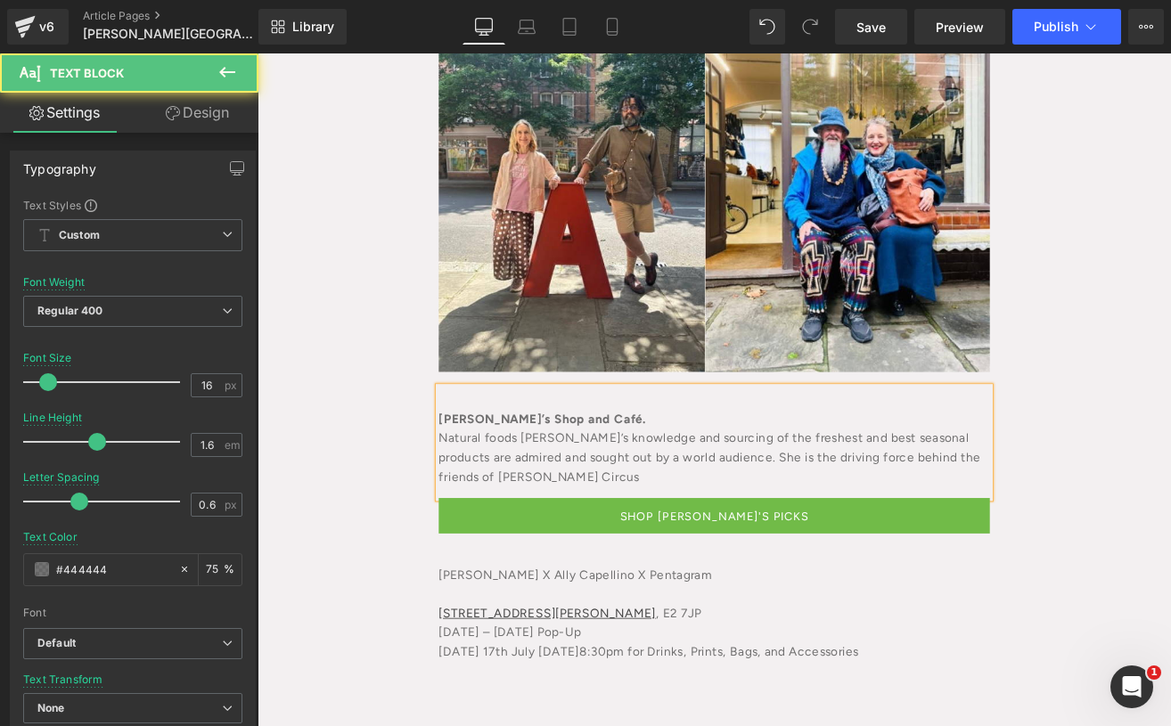
click at [702, 496] on div "Natural foods [PERSON_NAME]’s knowledge and sourcing of the freshest and best s…" at bounding box center [796, 530] width 651 height 69
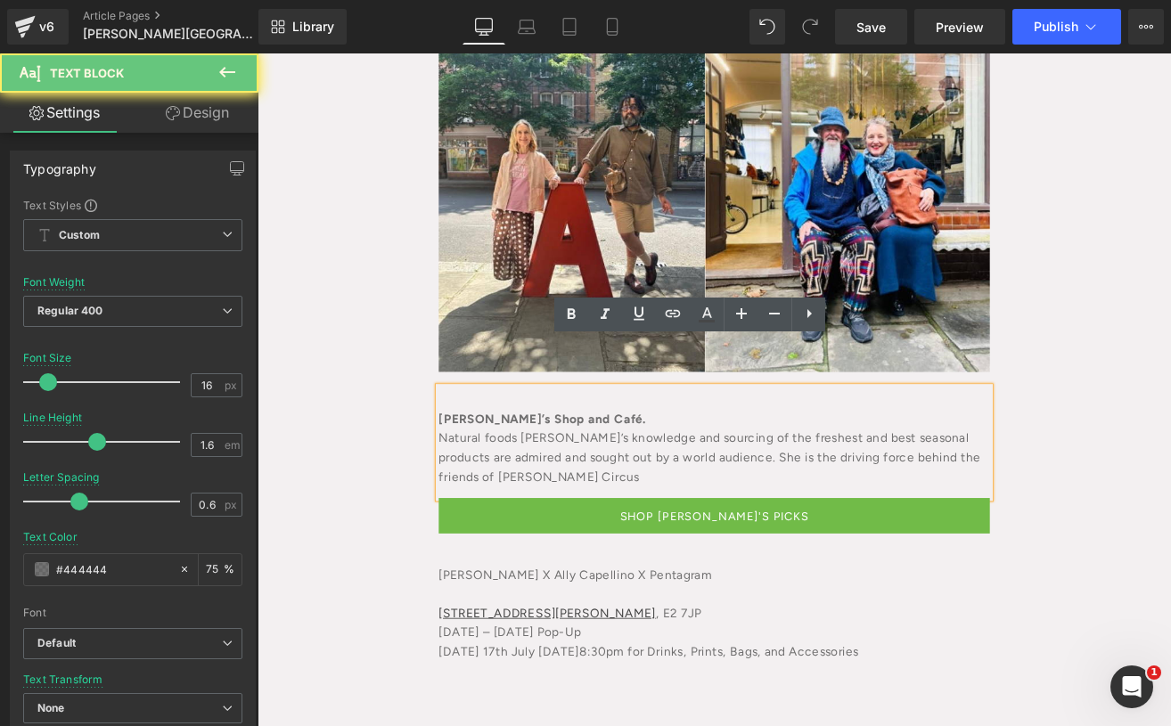
click at [686, 496] on div "Natural foods [PERSON_NAME]’s knowledge and sourcing of the freshest and best s…" at bounding box center [796, 530] width 651 height 69
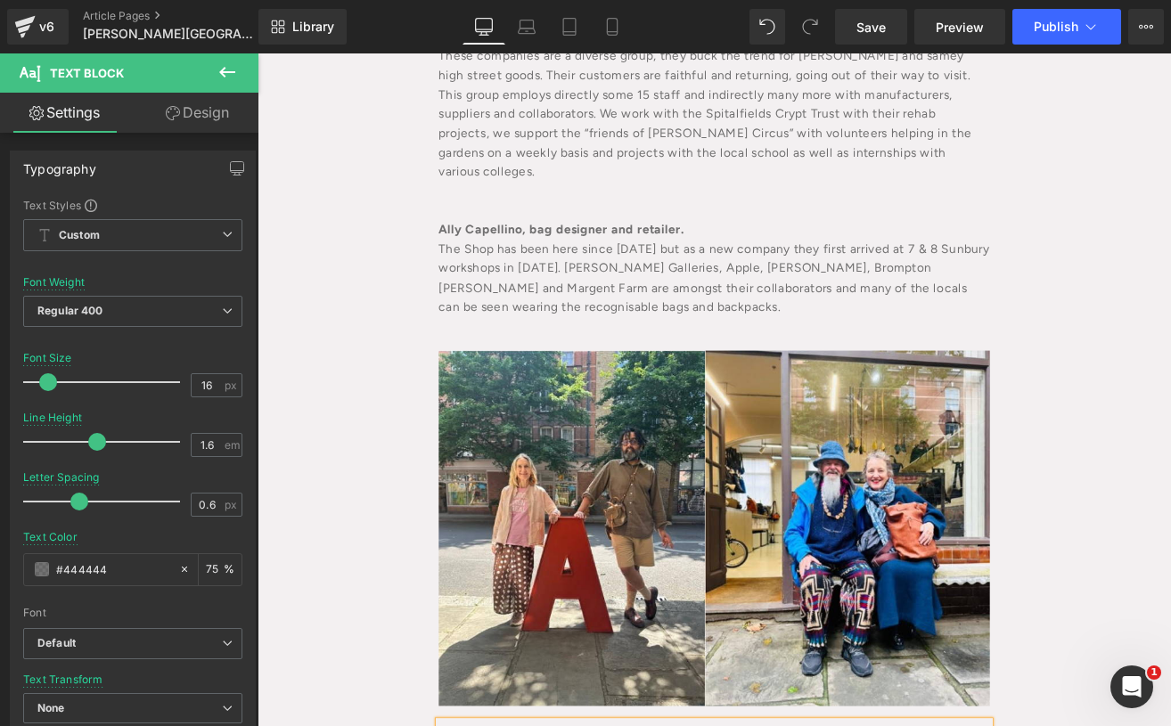
scroll to position [1085, 0]
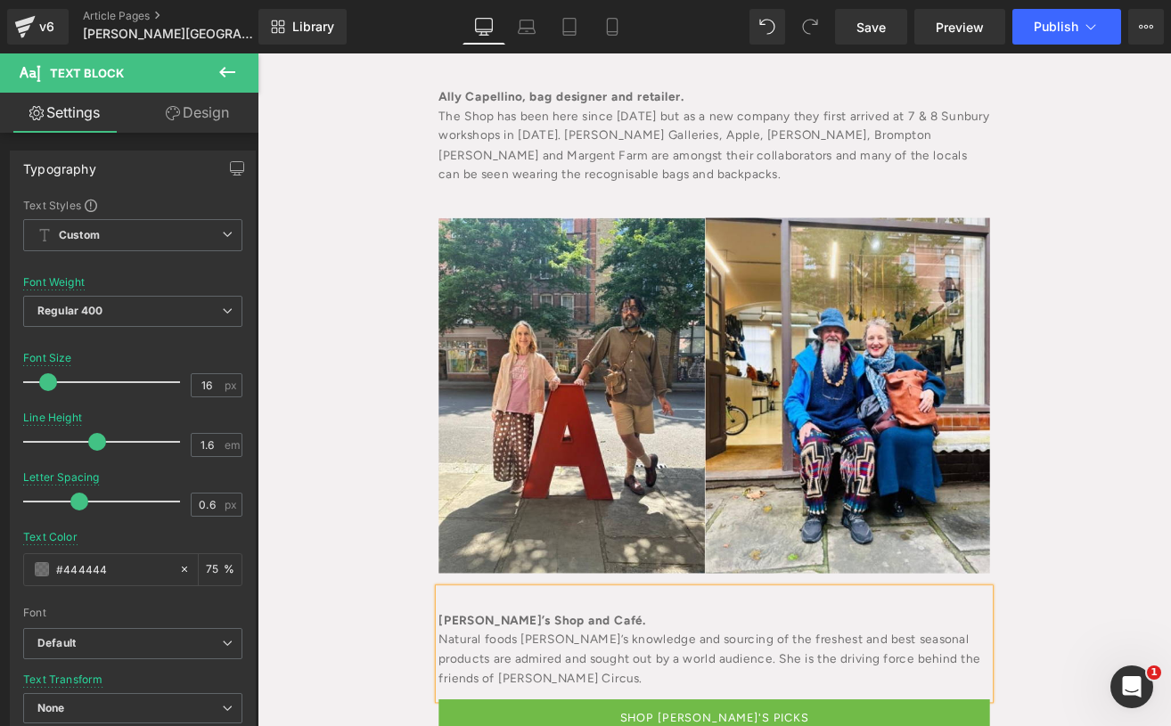
click at [1170, 664] on div "[PERSON_NAME][GEOGRAPHIC_DATA] a Street with Character Heading [DATE] Text [GEO…" at bounding box center [797, 488] width 1078 height 2879
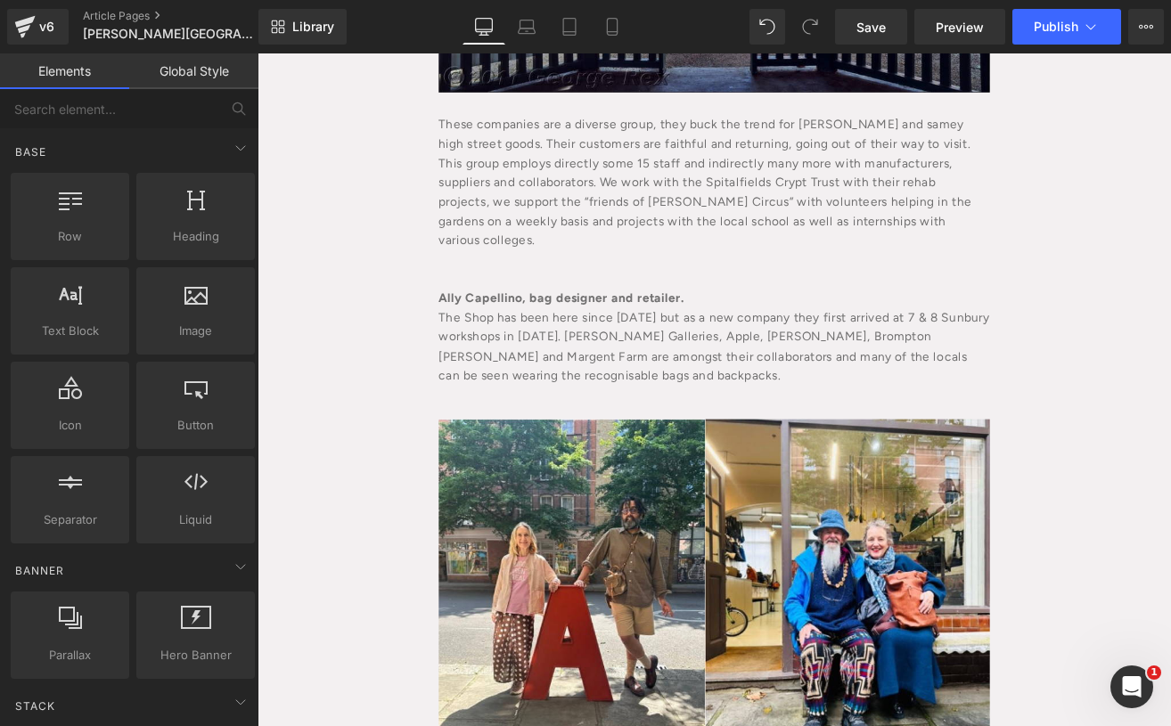
scroll to position [1203, 0]
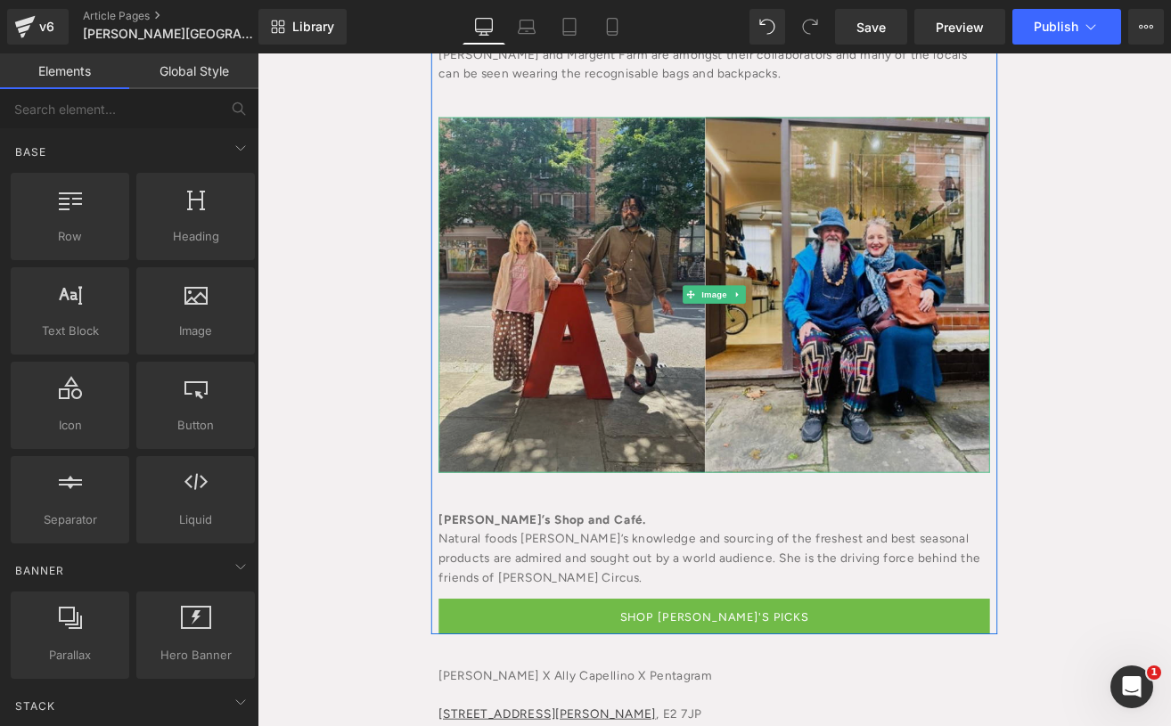
click at [631, 241] on img at bounding box center [796, 339] width 651 height 420
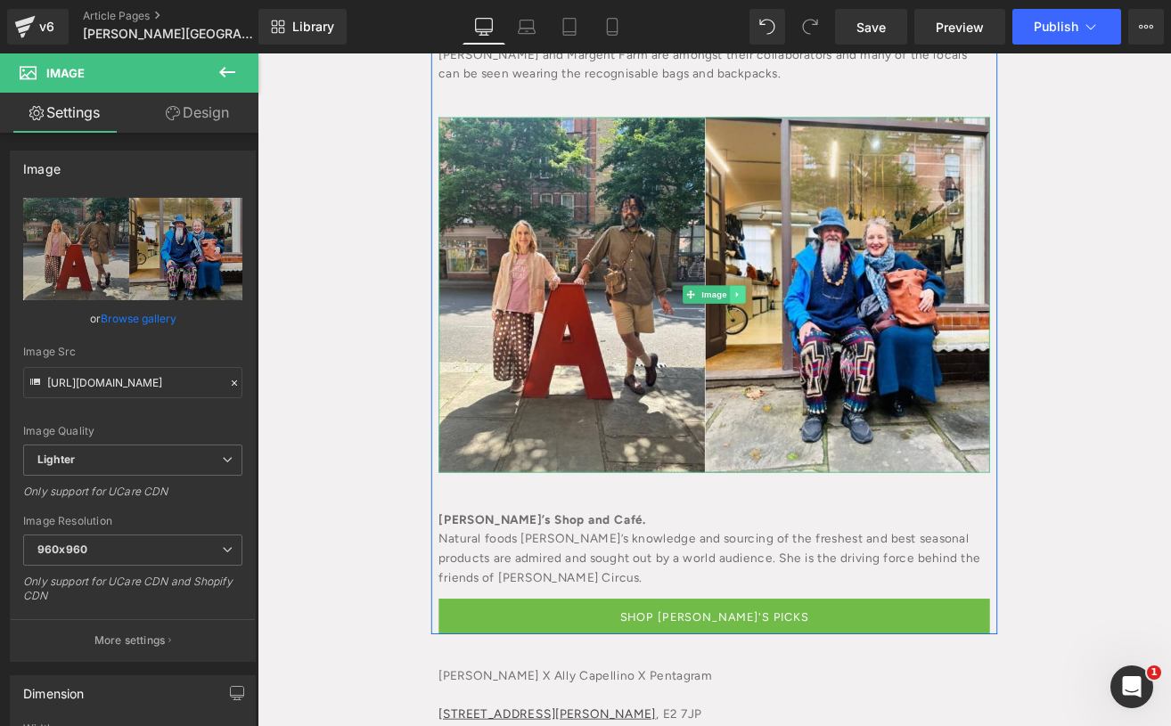
click at [824, 328] on link at bounding box center [825, 338] width 19 height 21
click at [807, 328] on link at bounding box center [815, 338] width 19 height 21
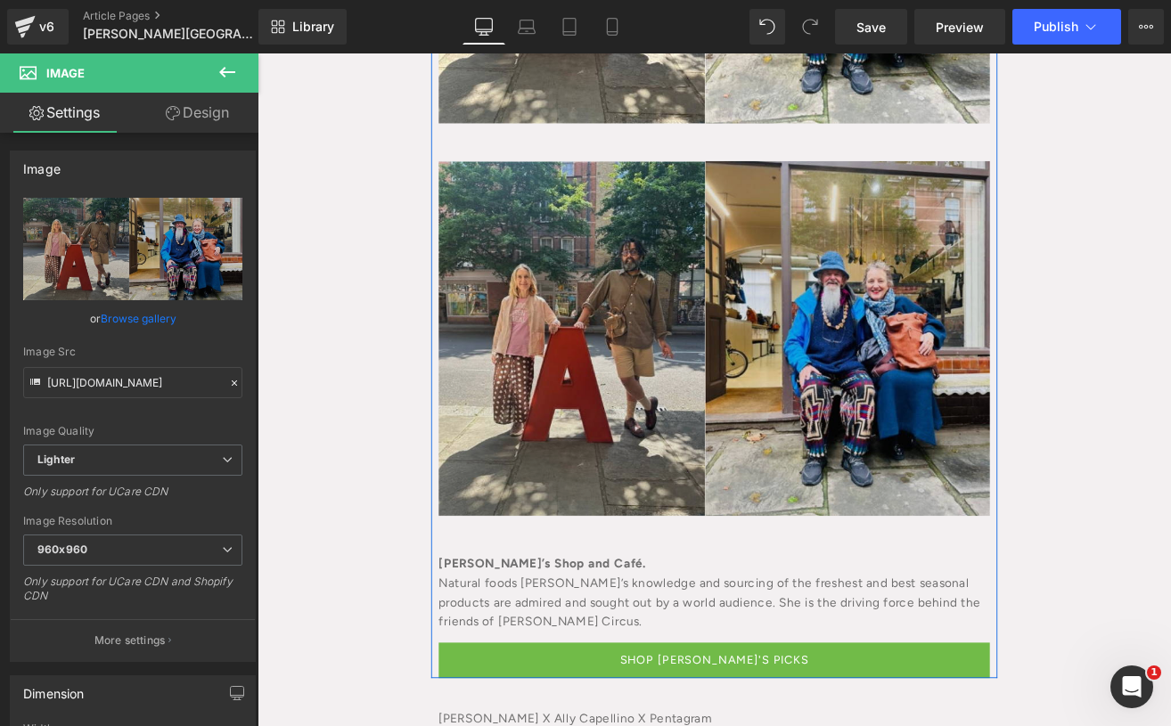
scroll to position [1617, 0]
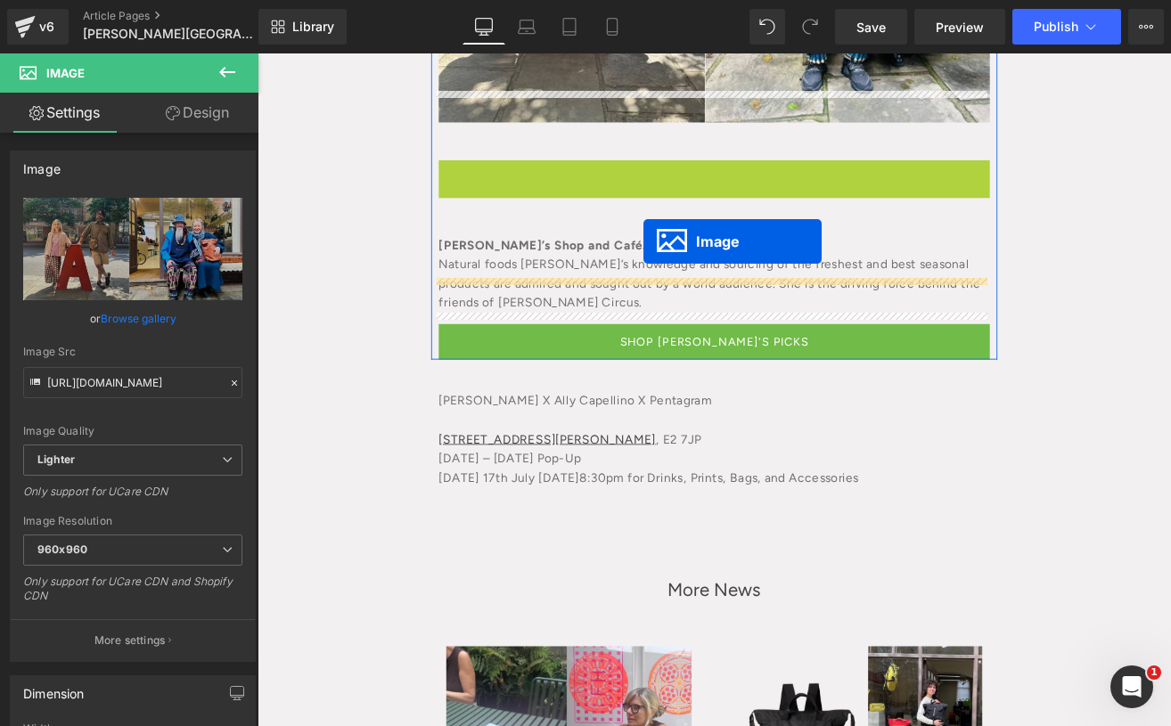
drag, startPoint x: 757, startPoint y: 332, endPoint x: 713, endPoint y: 275, distance: 71.1
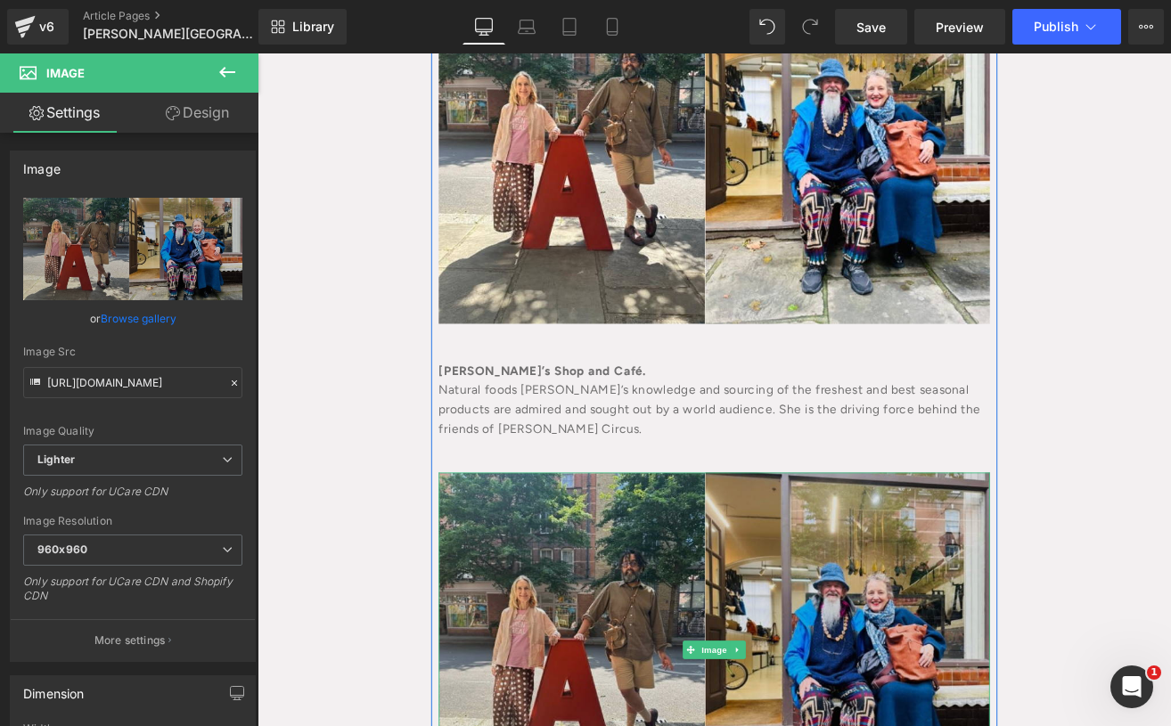
scroll to position [1023, 0]
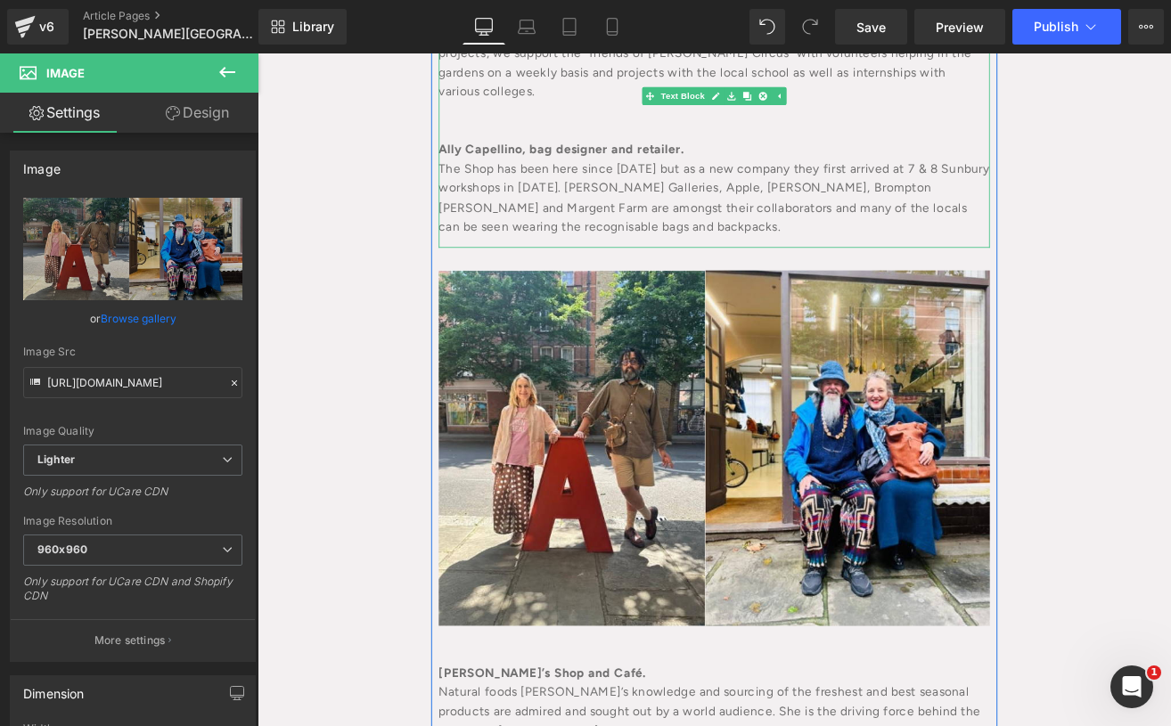
click at [521, 178] on div "The Shop has been here since [DATE] but as a new company they first arrived at …" at bounding box center [796, 223] width 651 height 91
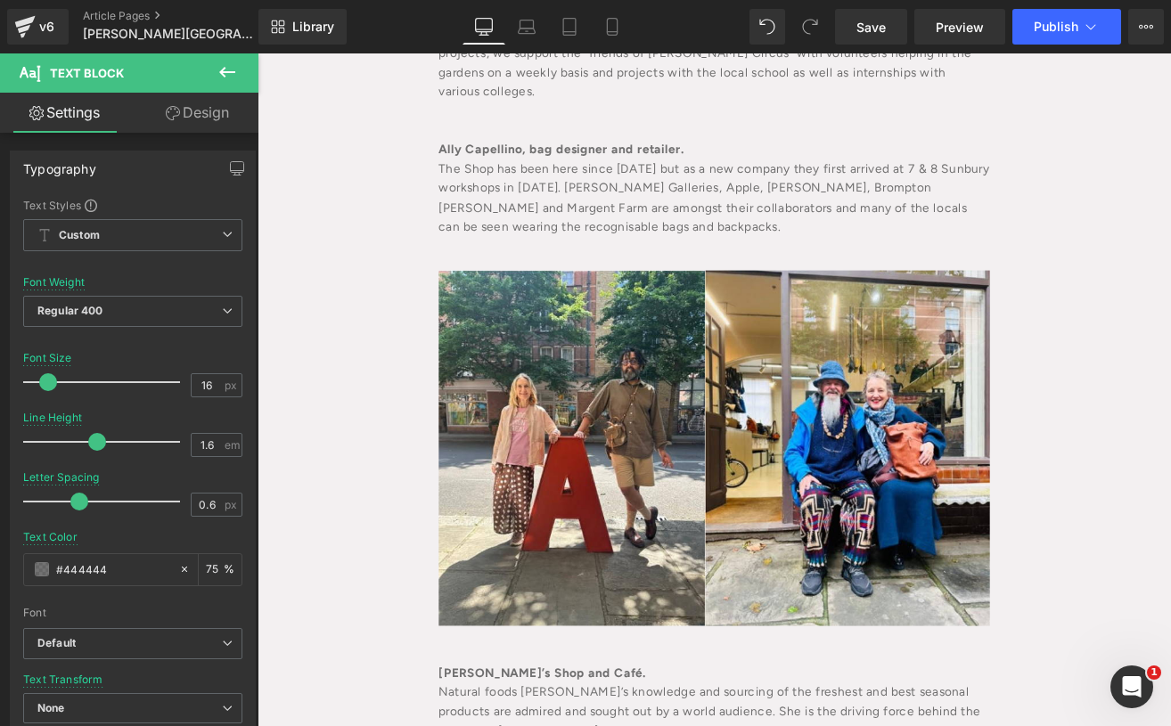
click at [187, 106] on link "Design" at bounding box center [197, 113] width 129 height 40
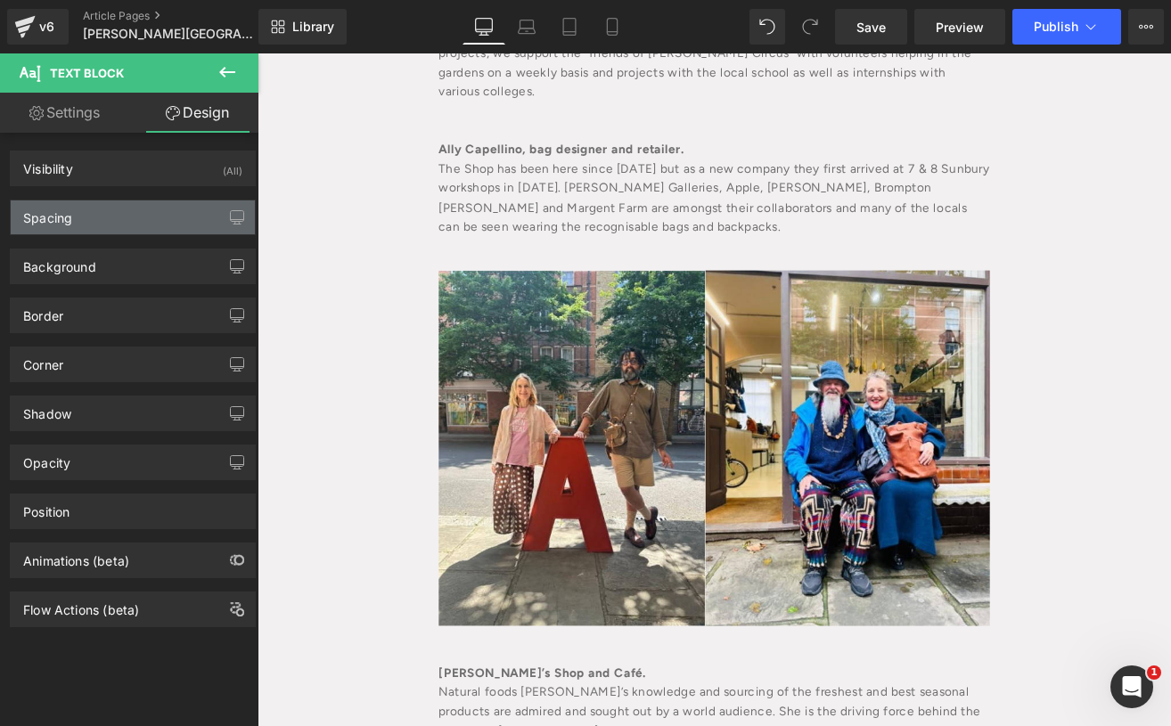
click at [92, 226] on div "Spacing" at bounding box center [133, 218] width 244 height 34
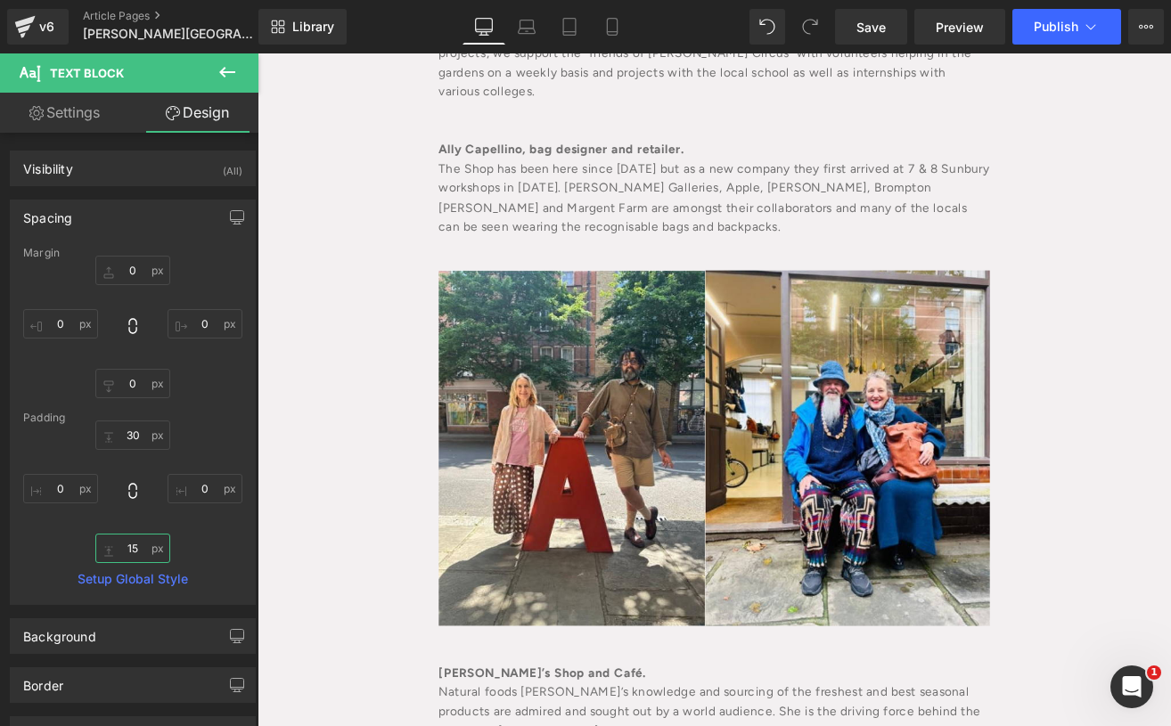
click at [130, 538] on input "15" at bounding box center [132, 548] width 75 height 29
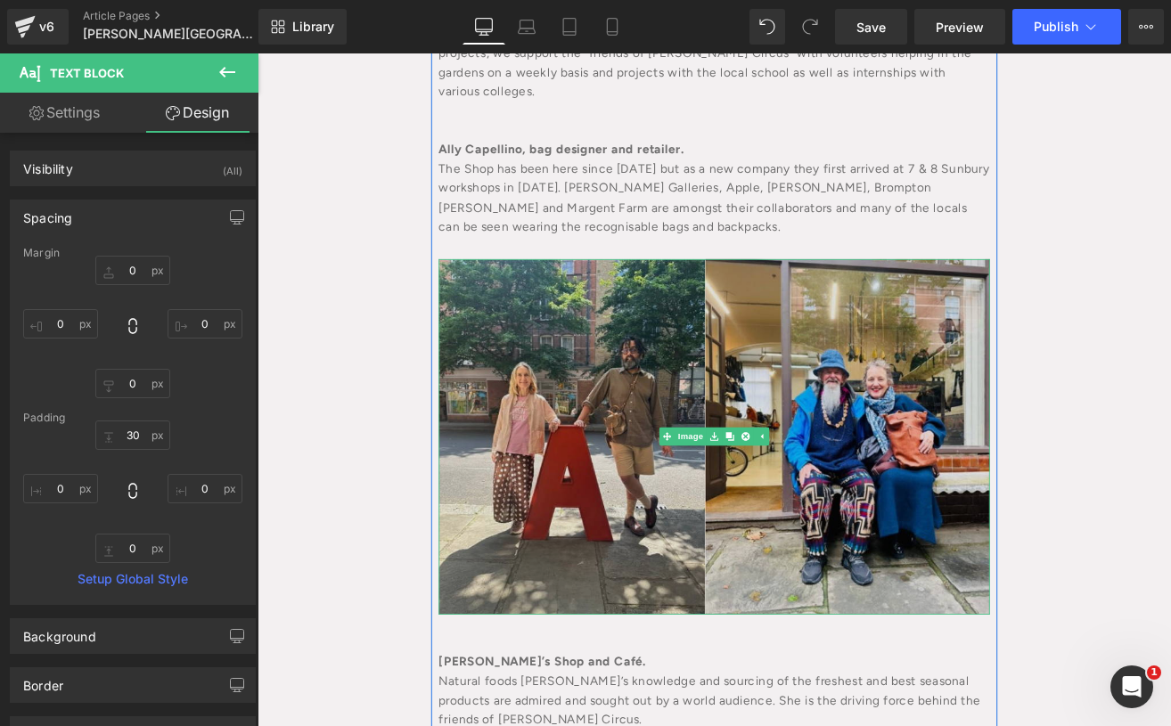
click at [795, 349] on img at bounding box center [796, 506] width 651 height 420
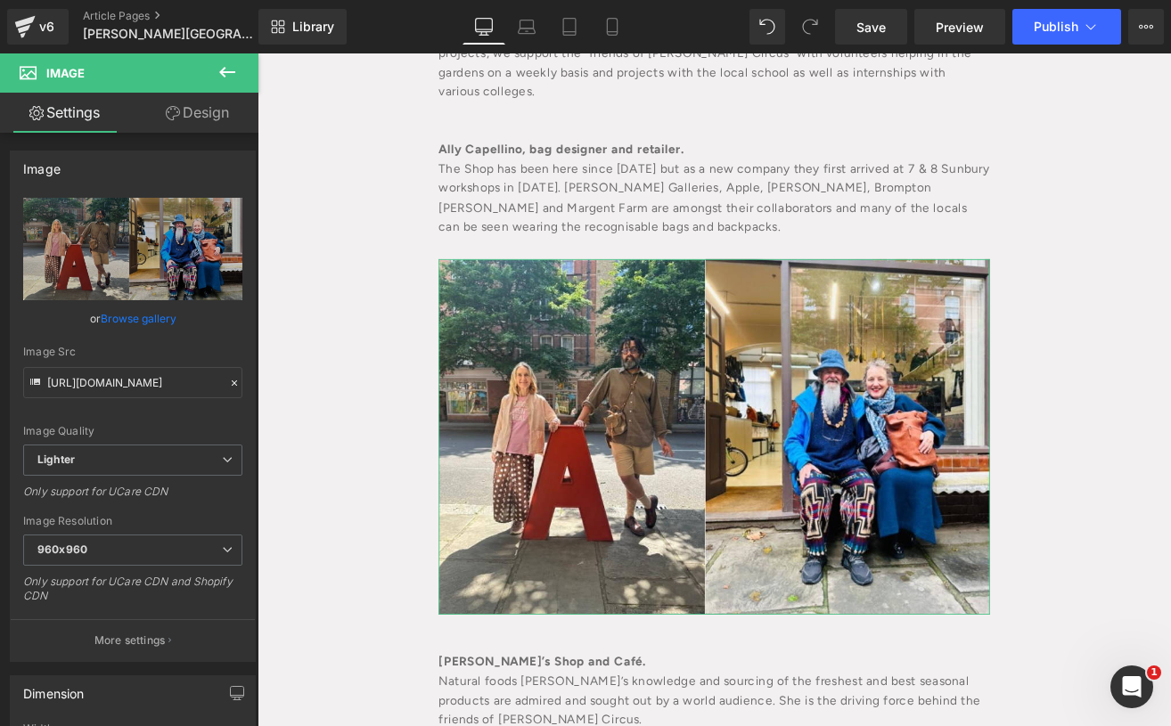
click at [184, 112] on link "Design" at bounding box center [197, 113] width 129 height 40
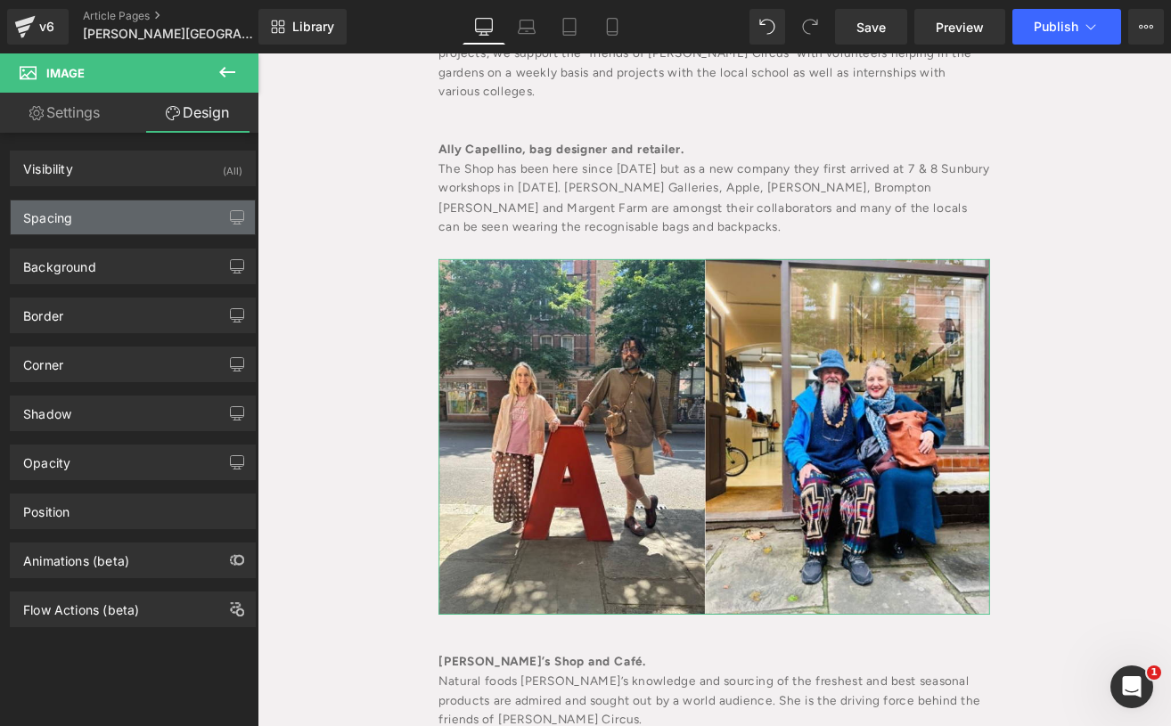
click at [86, 231] on div "Spacing" at bounding box center [133, 218] width 244 height 34
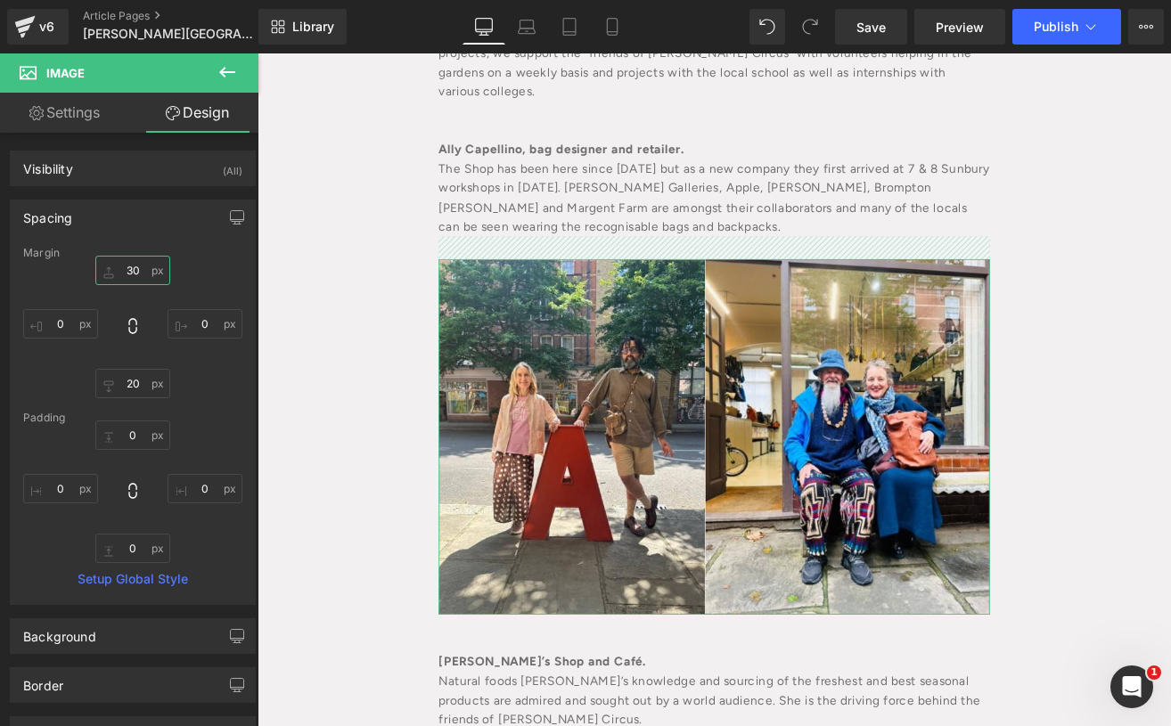
click at [128, 278] on input "30" at bounding box center [132, 270] width 75 height 29
type input "20"
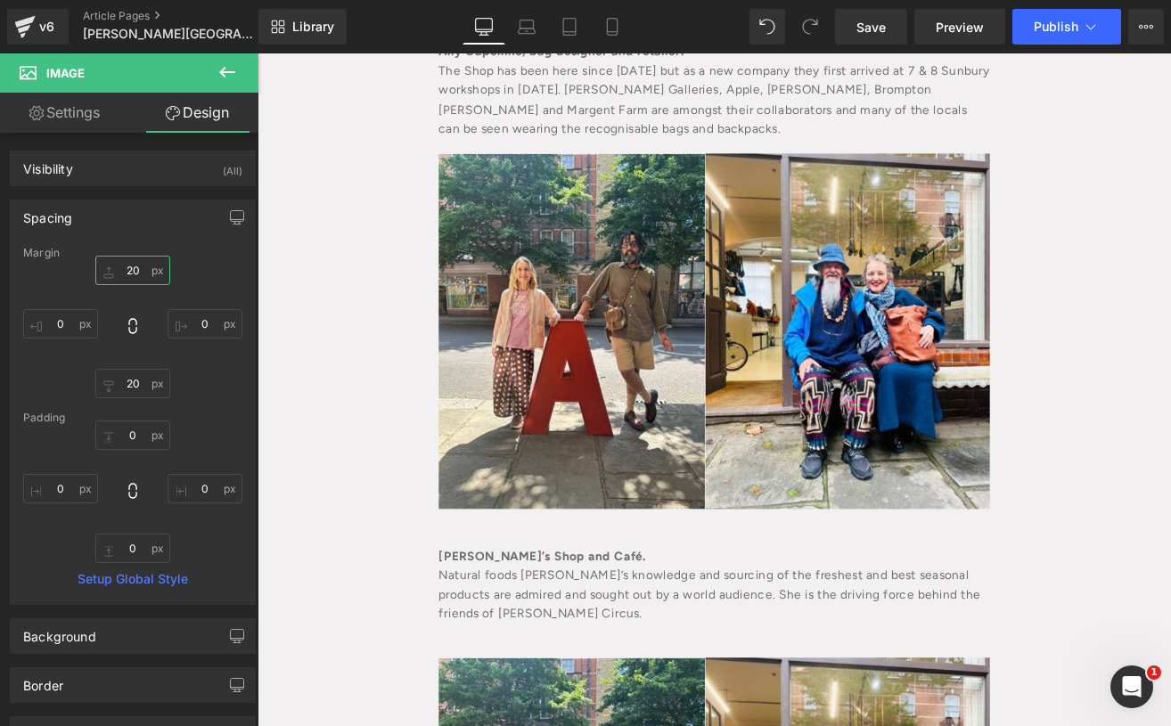
scroll to position [1142, 0]
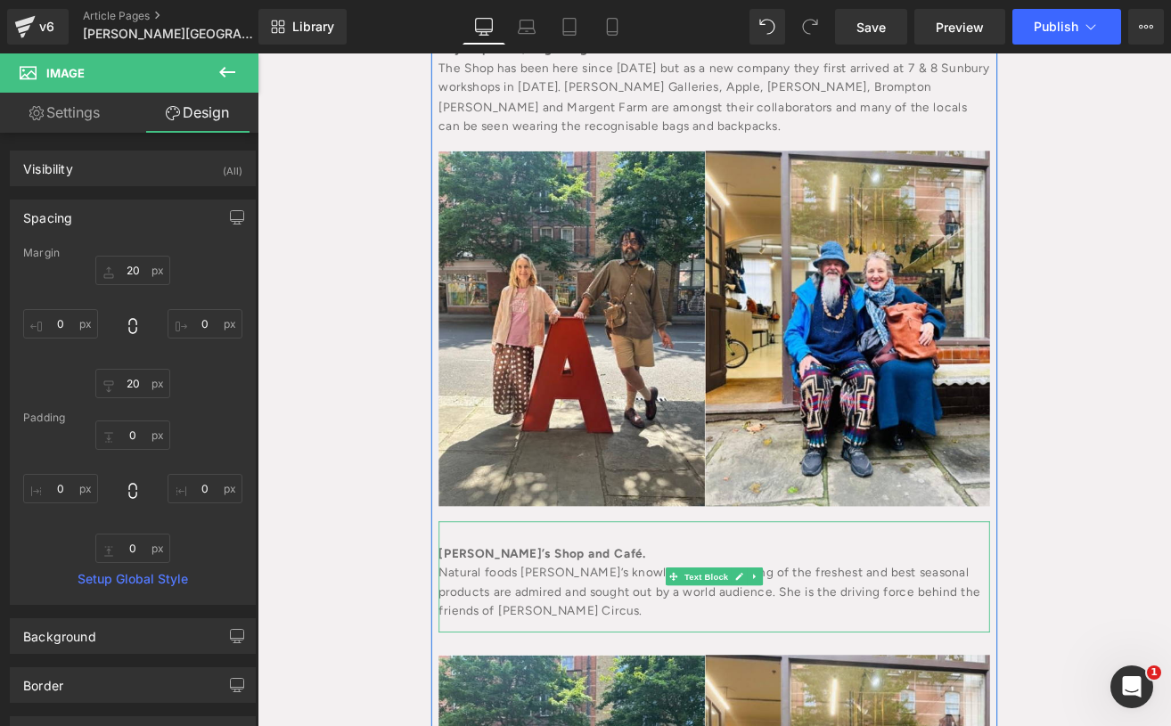
click at [583, 655] on div "Natural foods [PERSON_NAME]’s knowledge and sourcing of the freshest and best s…" at bounding box center [796, 689] width 651 height 69
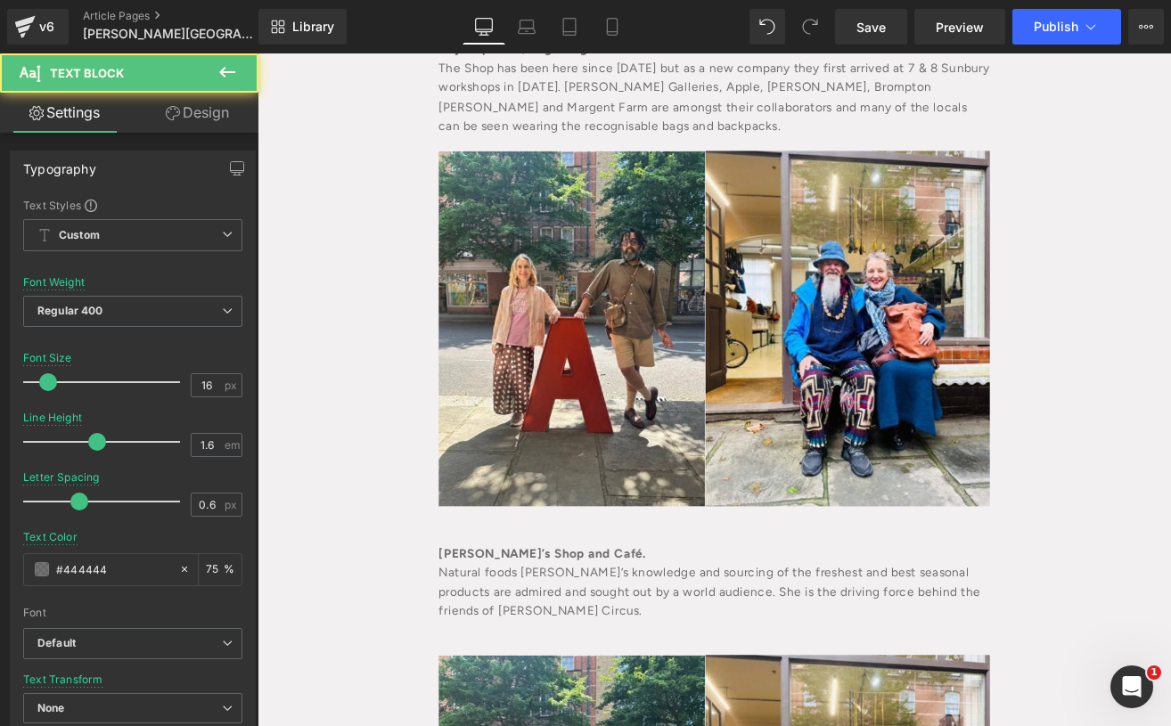
click at [219, 115] on link "Design" at bounding box center [197, 113] width 129 height 40
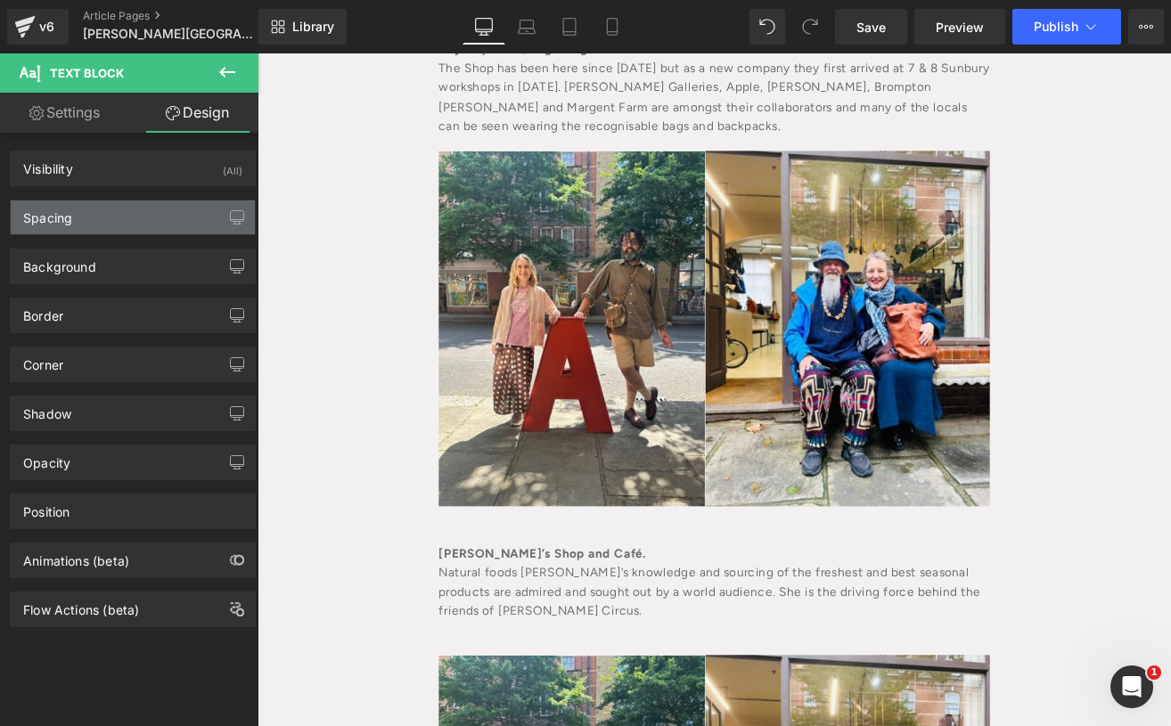
click at [44, 212] on div "Spacing" at bounding box center [47, 213] width 49 height 25
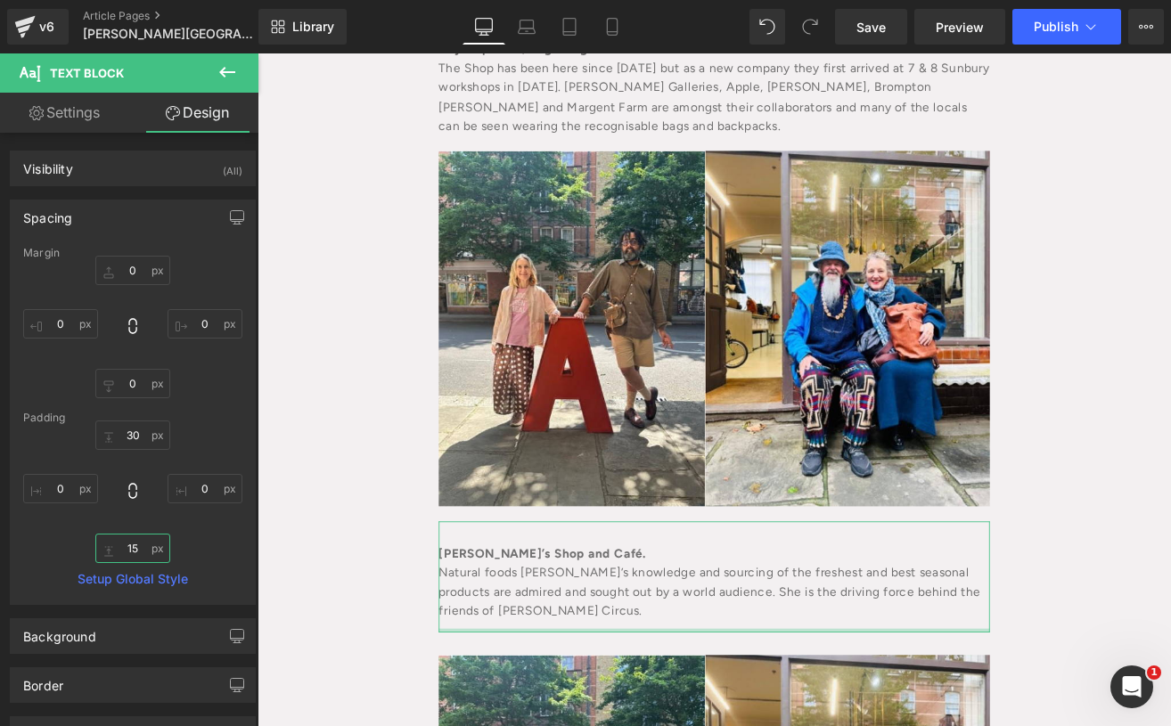
click at [140, 553] on input "15" at bounding box center [132, 548] width 75 height 29
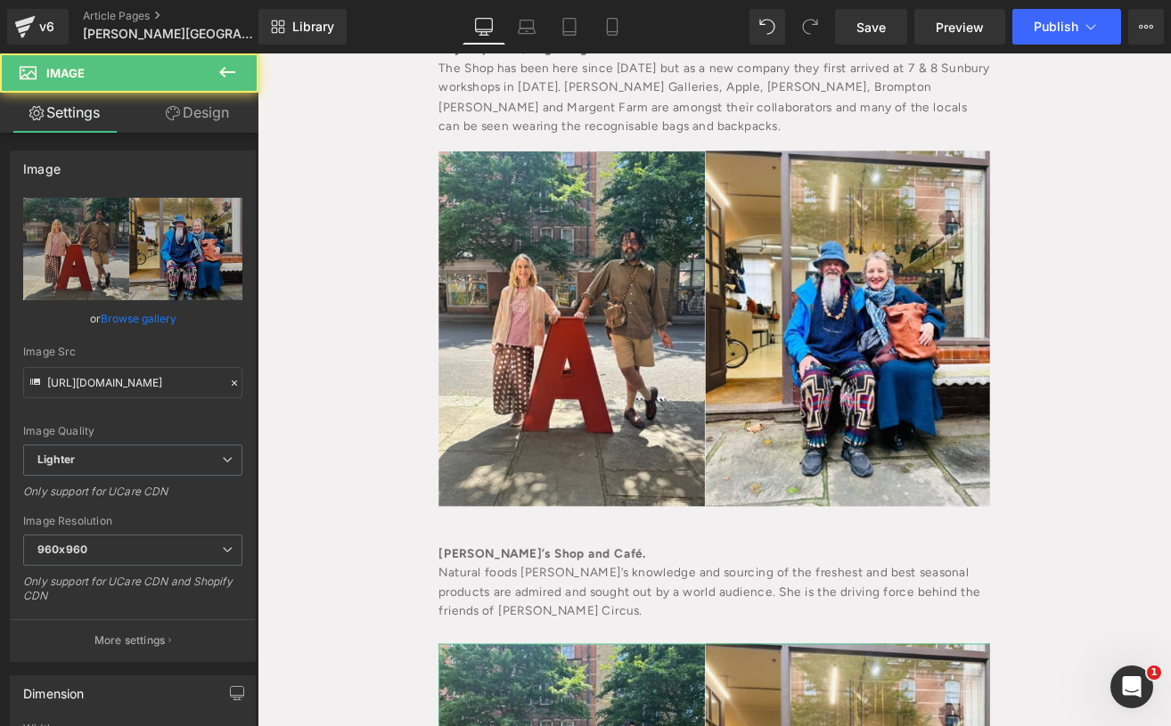
click at [210, 102] on link "Design" at bounding box center [197, 113] width 129 height 40
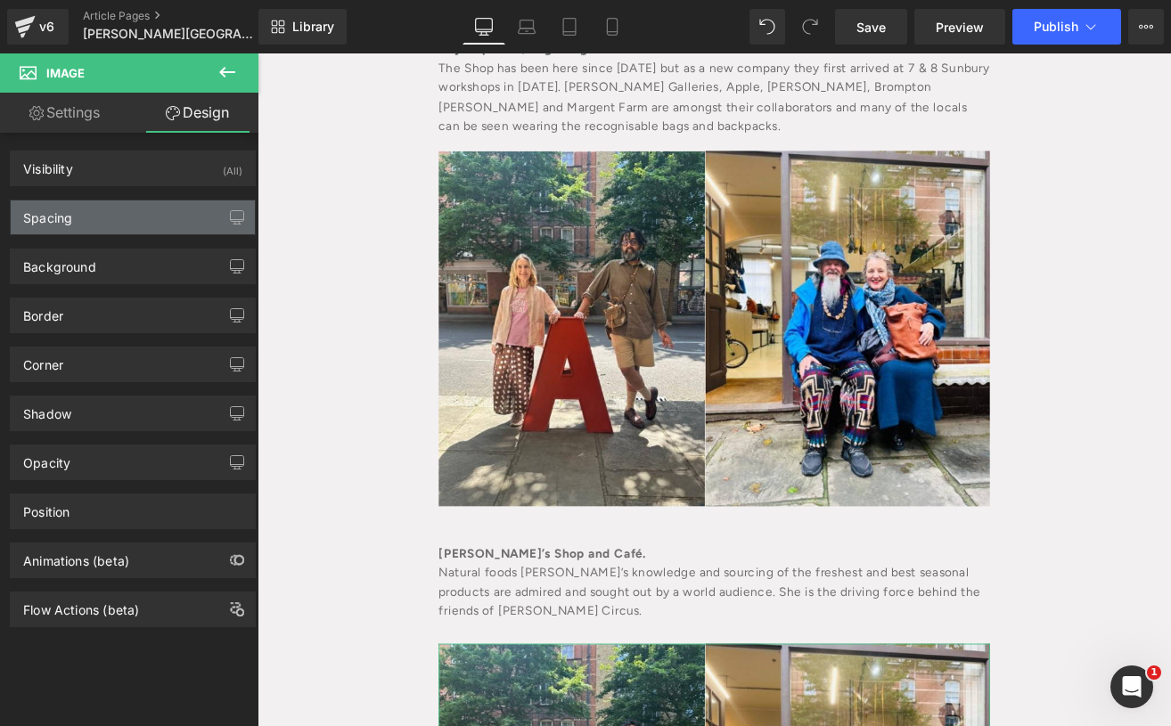
click at [53, 234] on div "Spacing" at bounding box center [133, 218] width 244 height 34
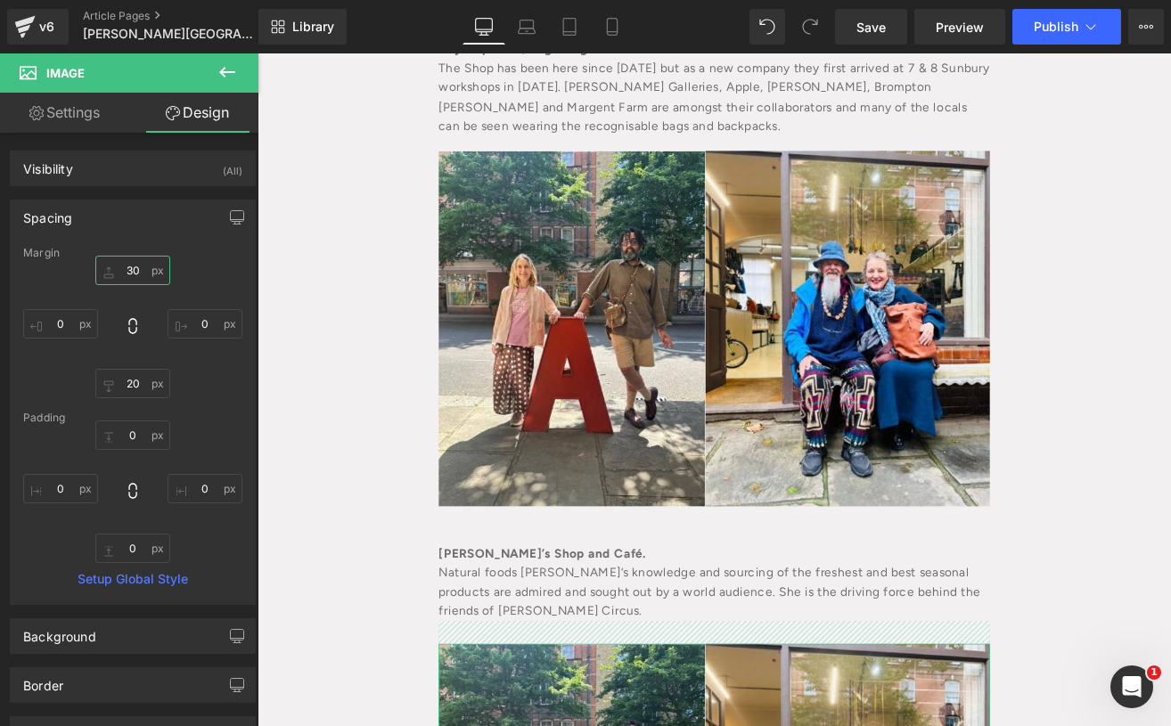
click at [125, 281] on input "30" at bounding box center [132, 270] width 75 height 29
type input "20"
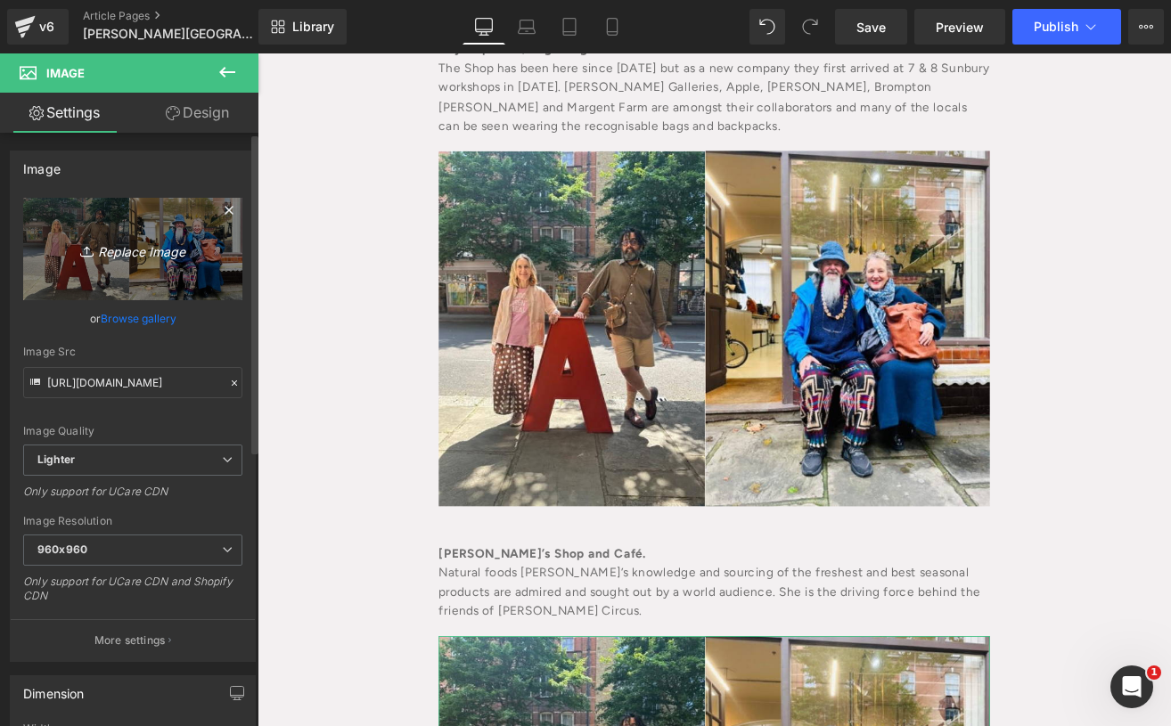
click at [118, 240] on link "Replace Image" at bounding box center [132, 249] width 219 height 102
type input "C:\fakepath\[DATE].blog.png"
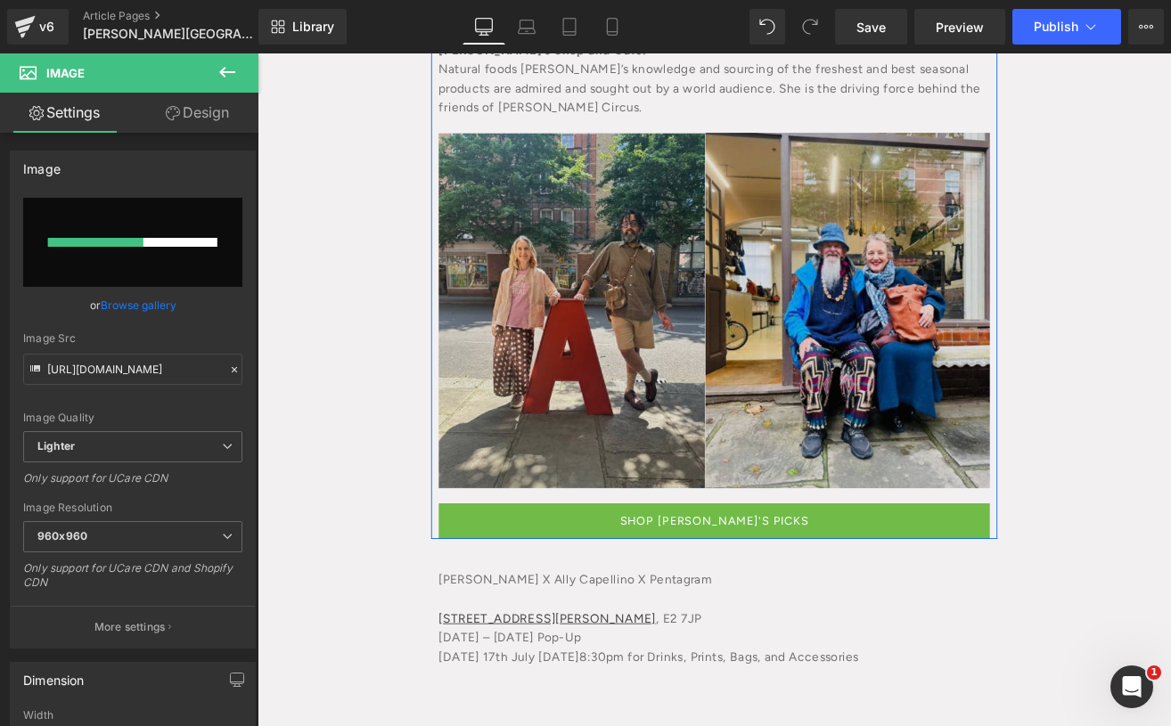
scroll to position [1617, 0]
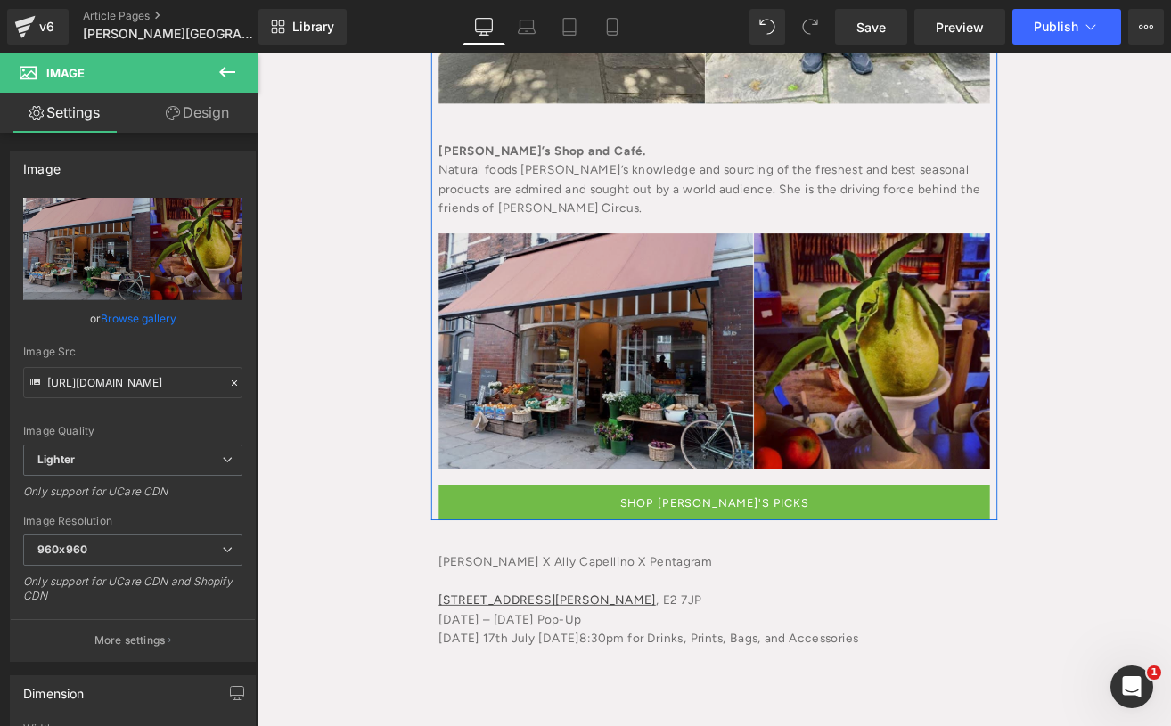
type input "[URL][DOMAIN_NAME]"
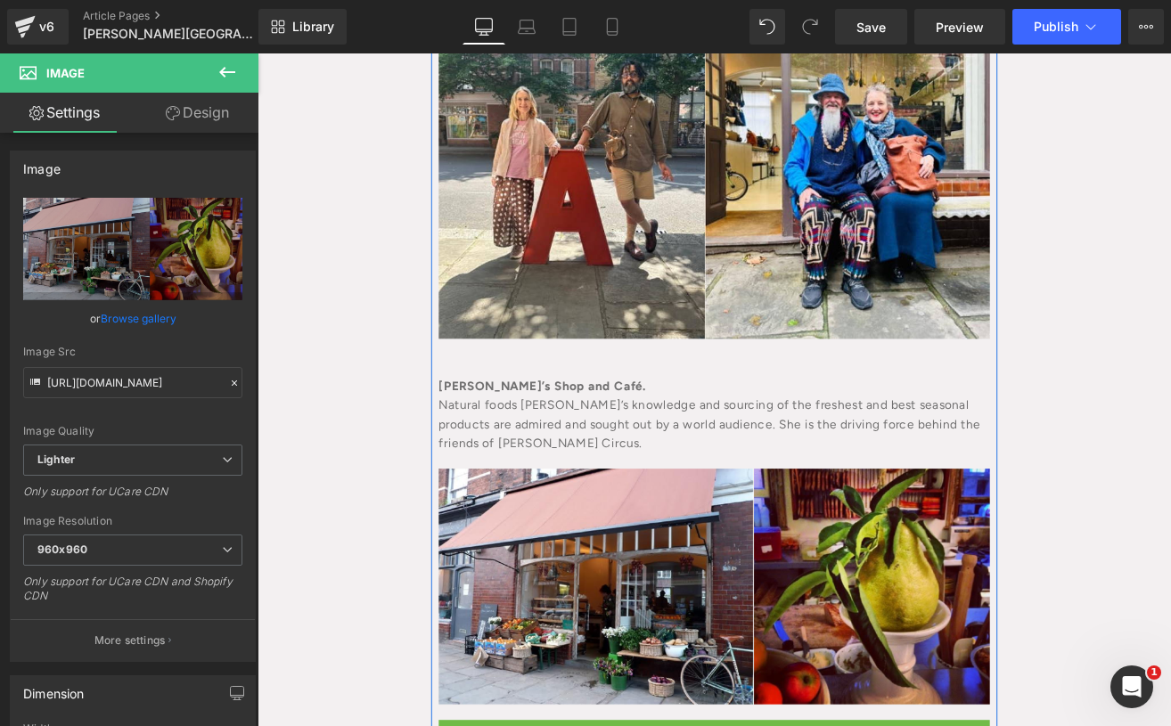
scroll to position [1380, 0]
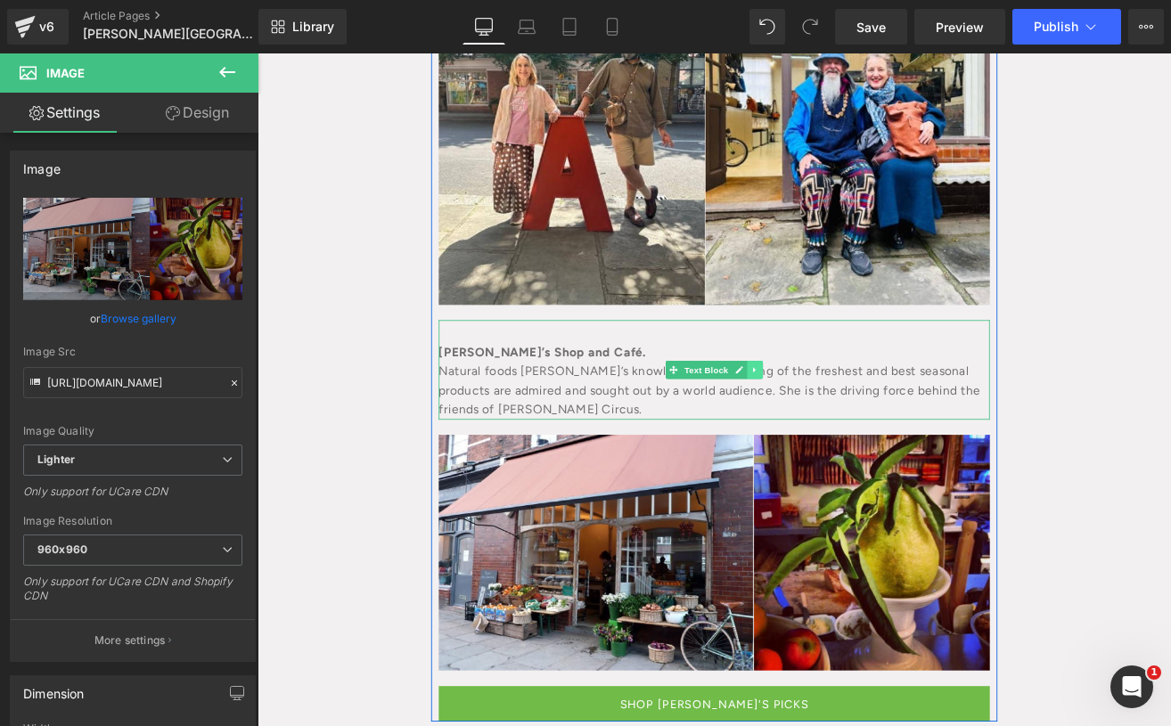
click at [837, 416] on link at bounding box center [845, 426] width 19 height 21
click at [832, 416] on link at bounding box center [835, 426] width 19 height 21
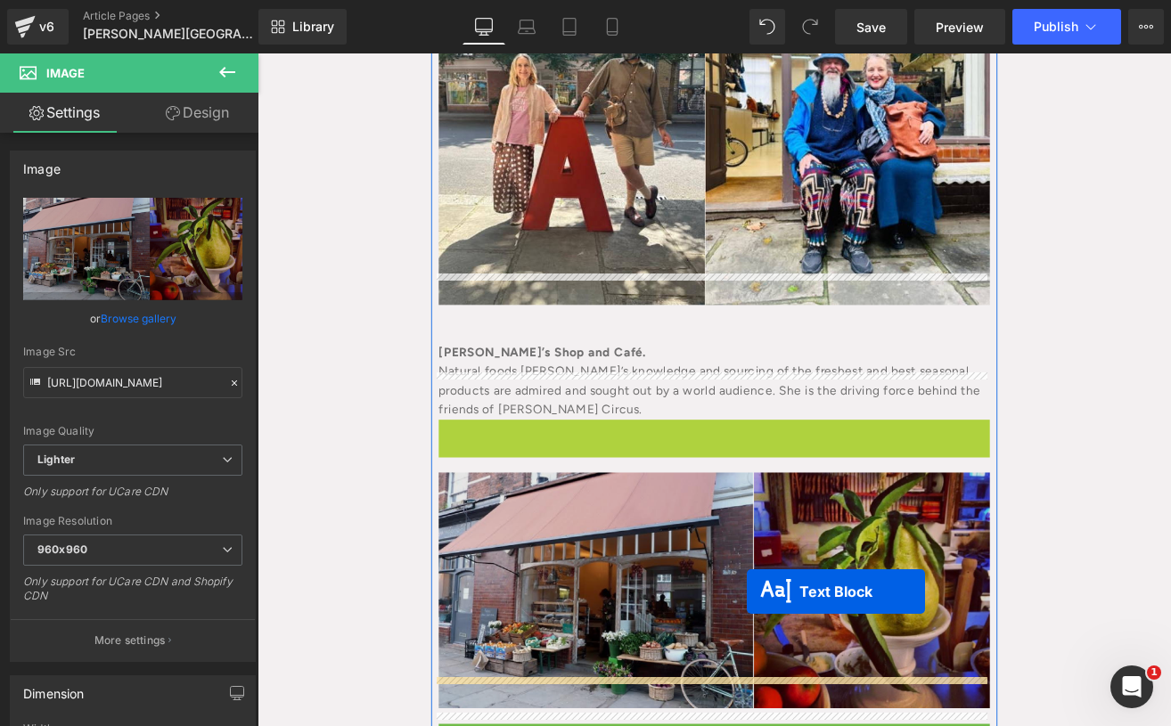
drag, startPoint x: 746, startPoint y: 488, endPoint x: 835, endPoint y: 689, distance: 219.5
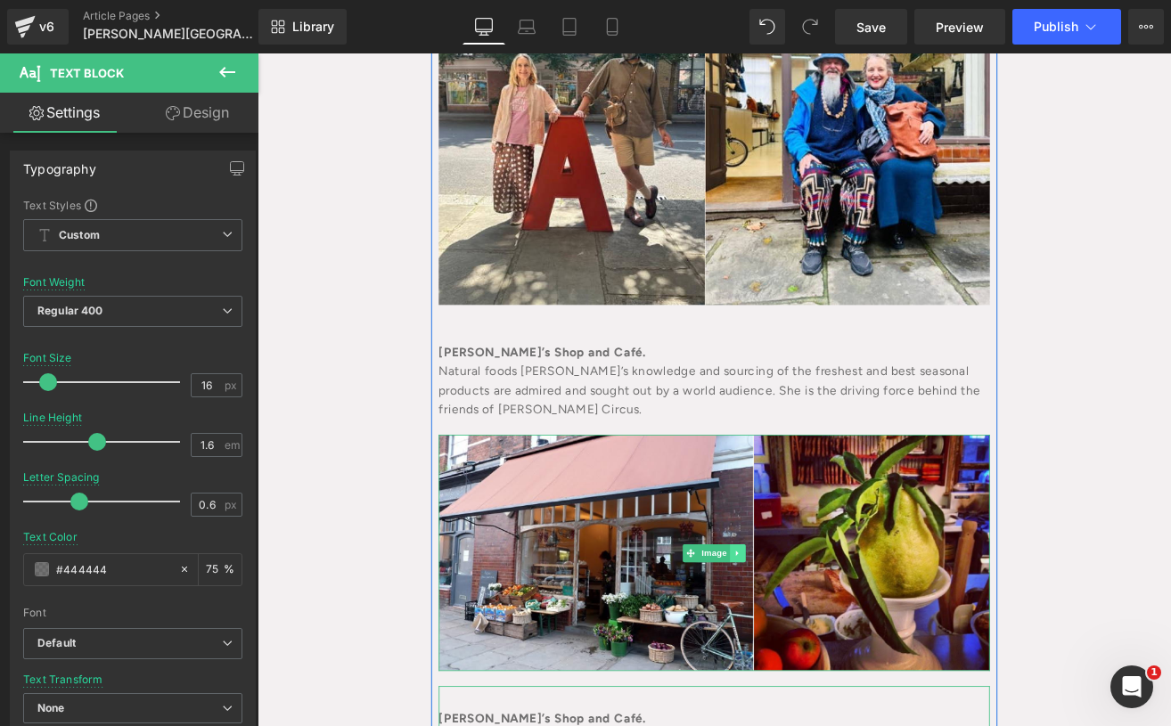
click at [820, 638] on icon at bounding box center [825, 643] width 10 height 11
click at [816, 633] on link at bounding box center [815, 643] width 19 height 21
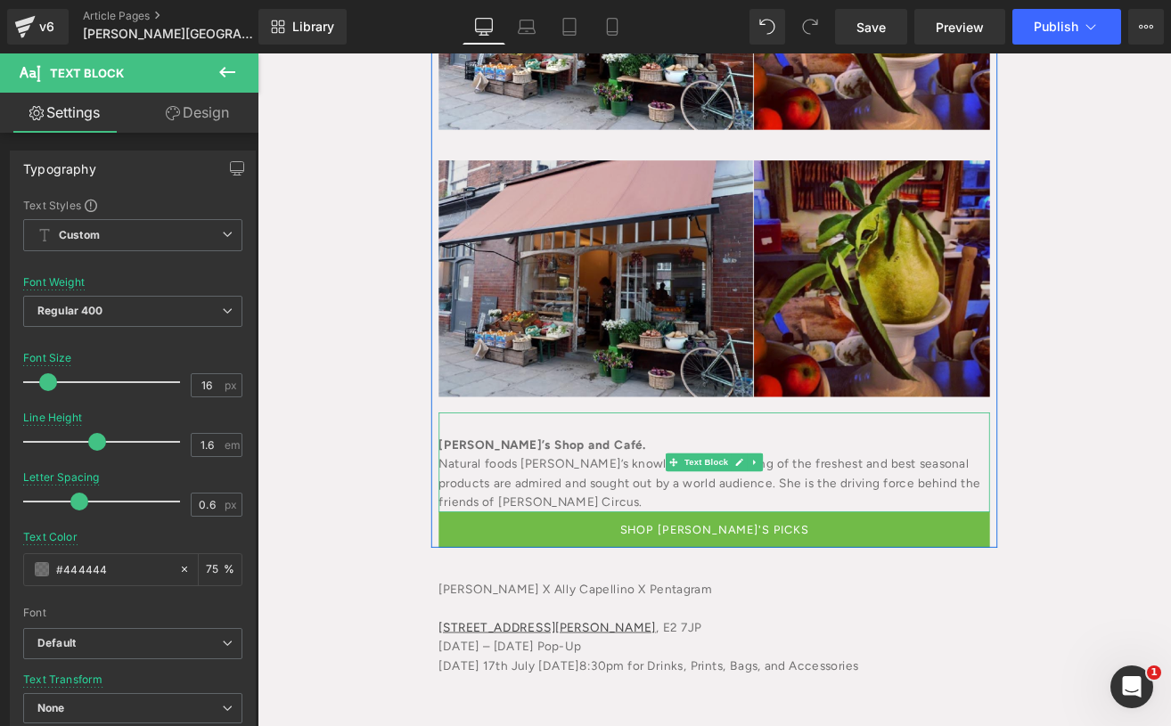
scroll to position [2019, 0]
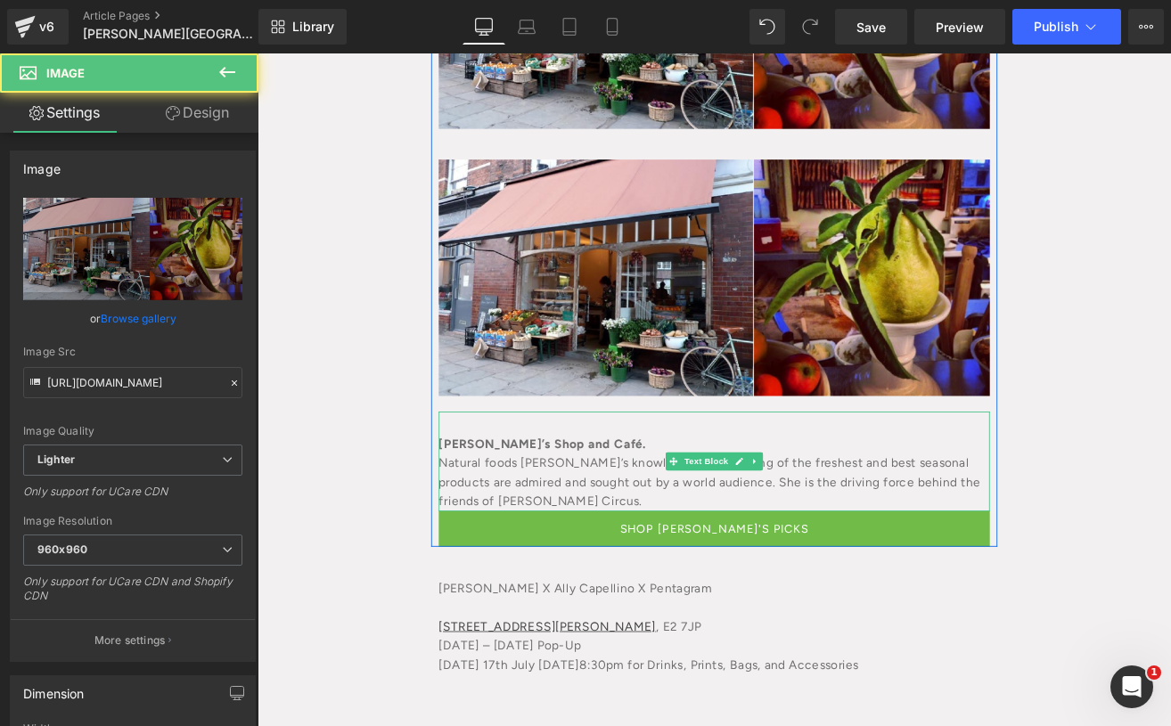
drag, startPoint x: 791, startPoint y: 266, endPoint x: 774, endPoint y: 436, distance: 171.1
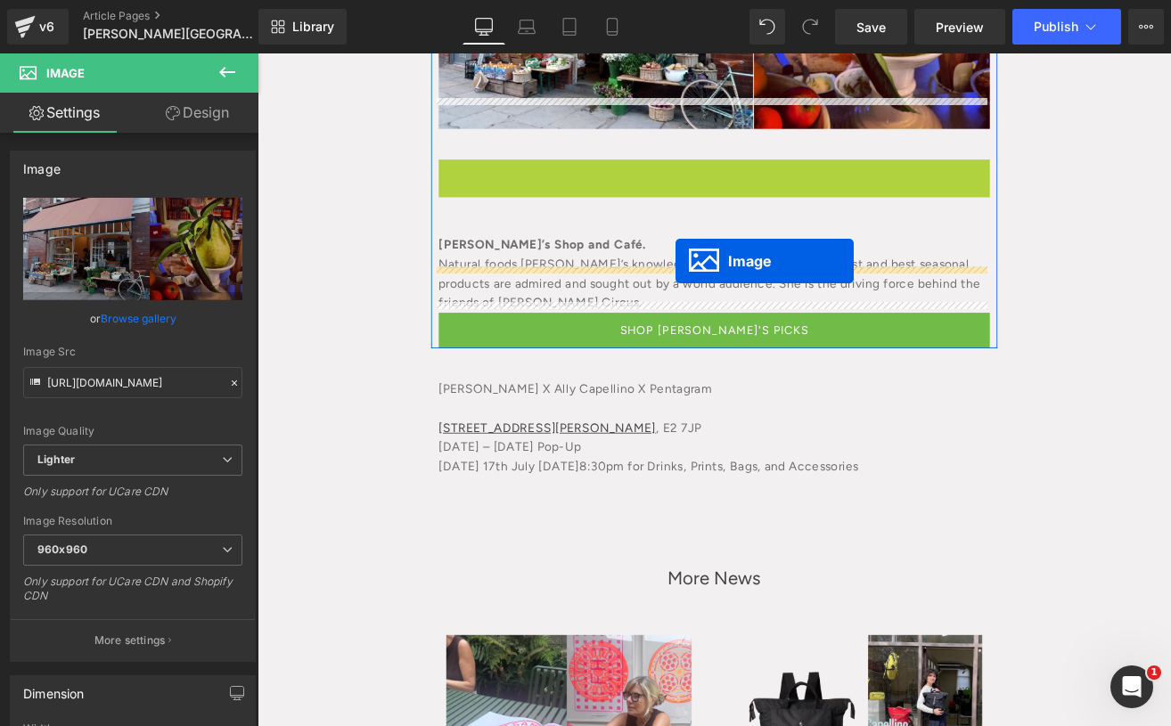
drag, startPoint x: 760, startPoint y: 265, endPoint x: 751, endPoint y: 299, distance: 35.0
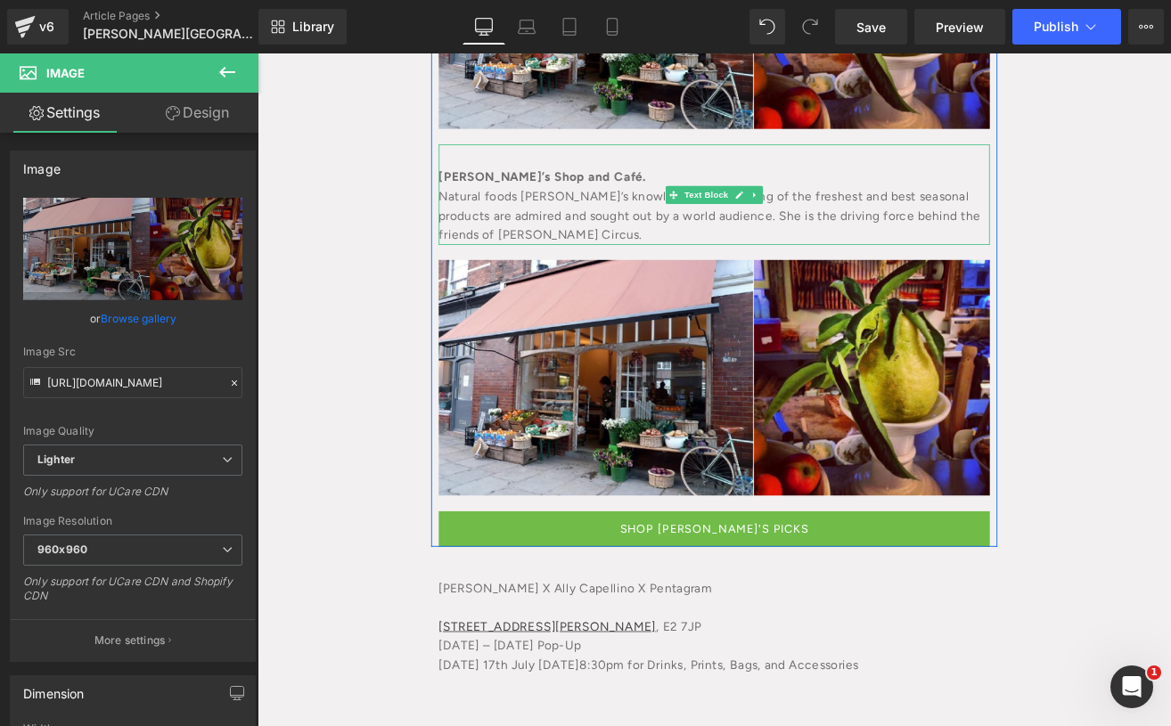
click at [677, 211] on div "Natural foods [PERSON_NAME]’s knowledge and sourcing of the freshest and best s…" at bounding box center [796, 245] width 651 height 69
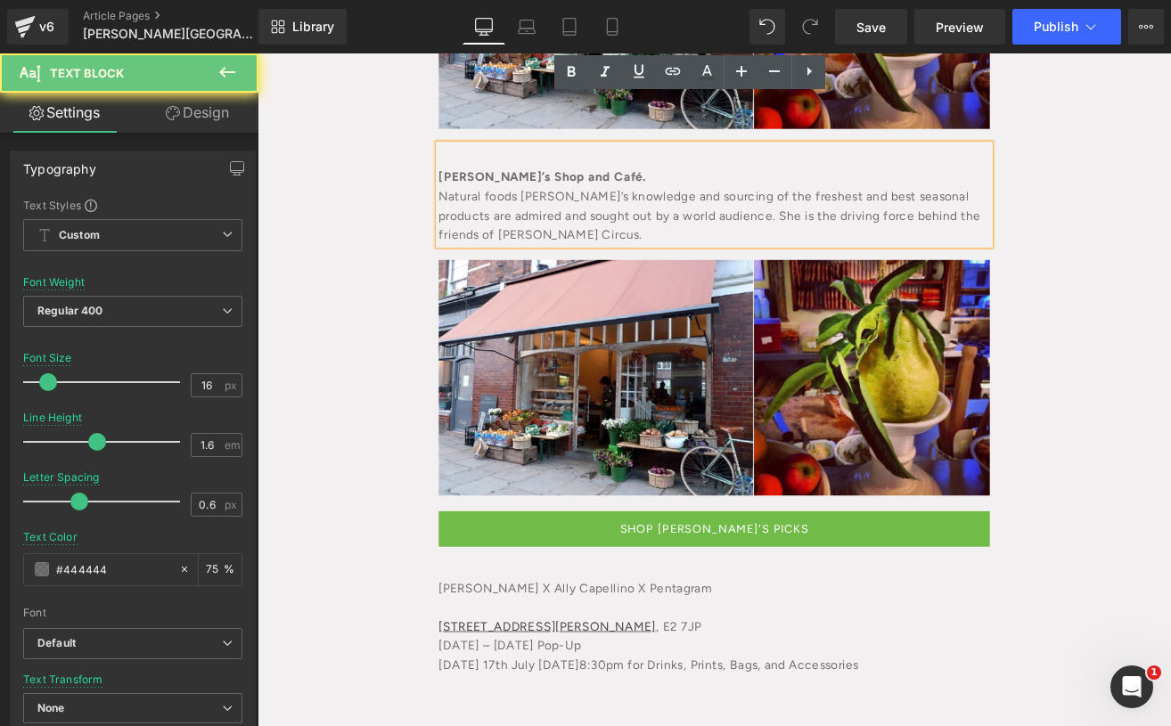
click at [655, 211] on div "Natural foods [PERSON_NAME]’s knowledge and sourcing of the freshest and best s…" at bounding box center [796, 245] width 651 height 69
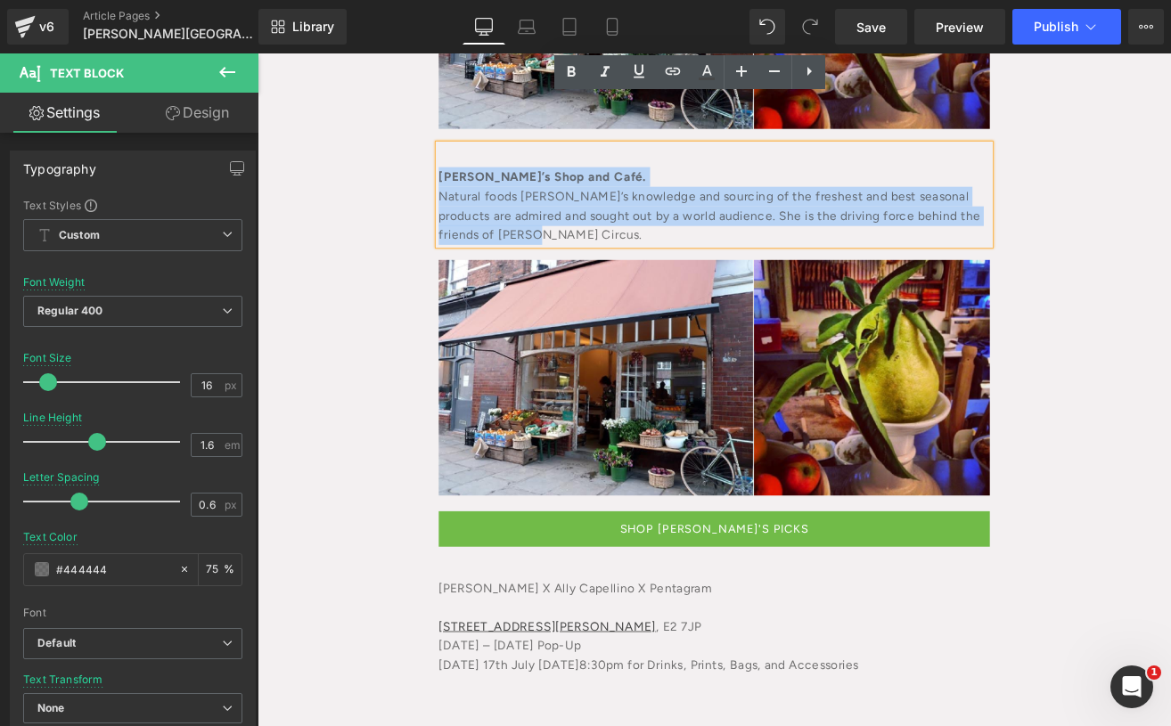
drag, startPoint x: 603, startPoint y: 220, endPoint x: 456, endPoint y: 130, distance: 171.7
paste div
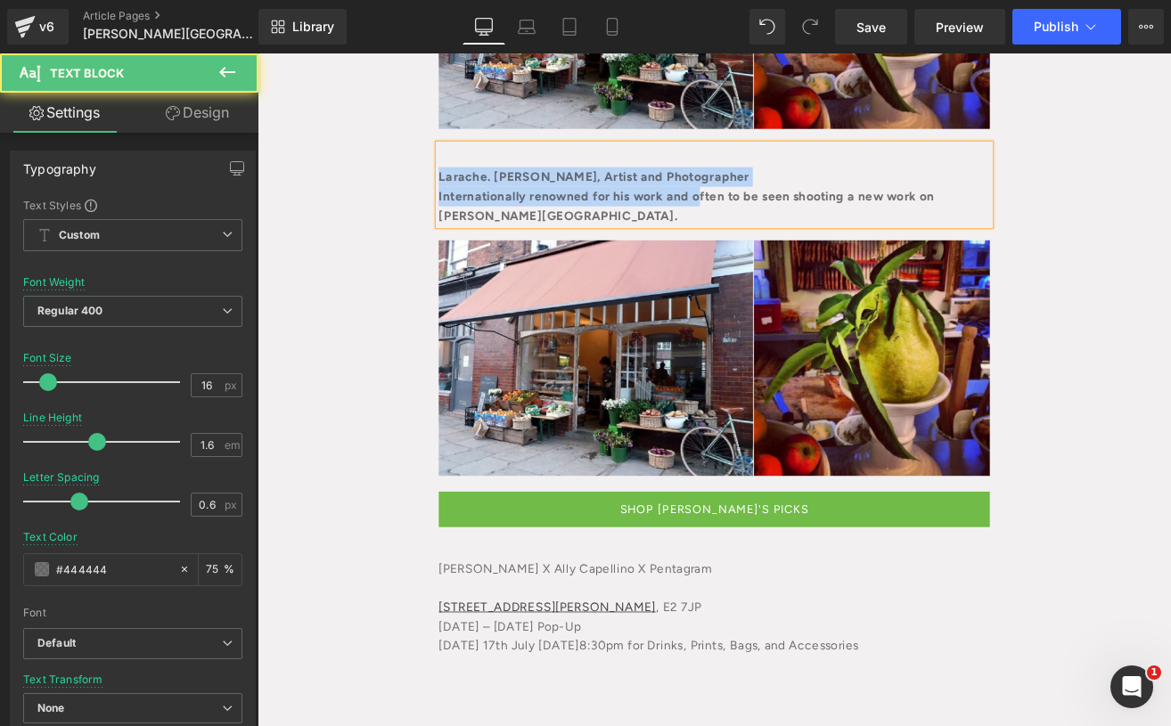
drag, startPoint x: 783, startPoint y: 174, endPoint x: 435, endPoint y: 142, distance: 349.1
click at [579, 214] on b "Internationally renowned for his work and often to be seen shooting a new work …" at bounding box center [764, 234] width 586 height 40
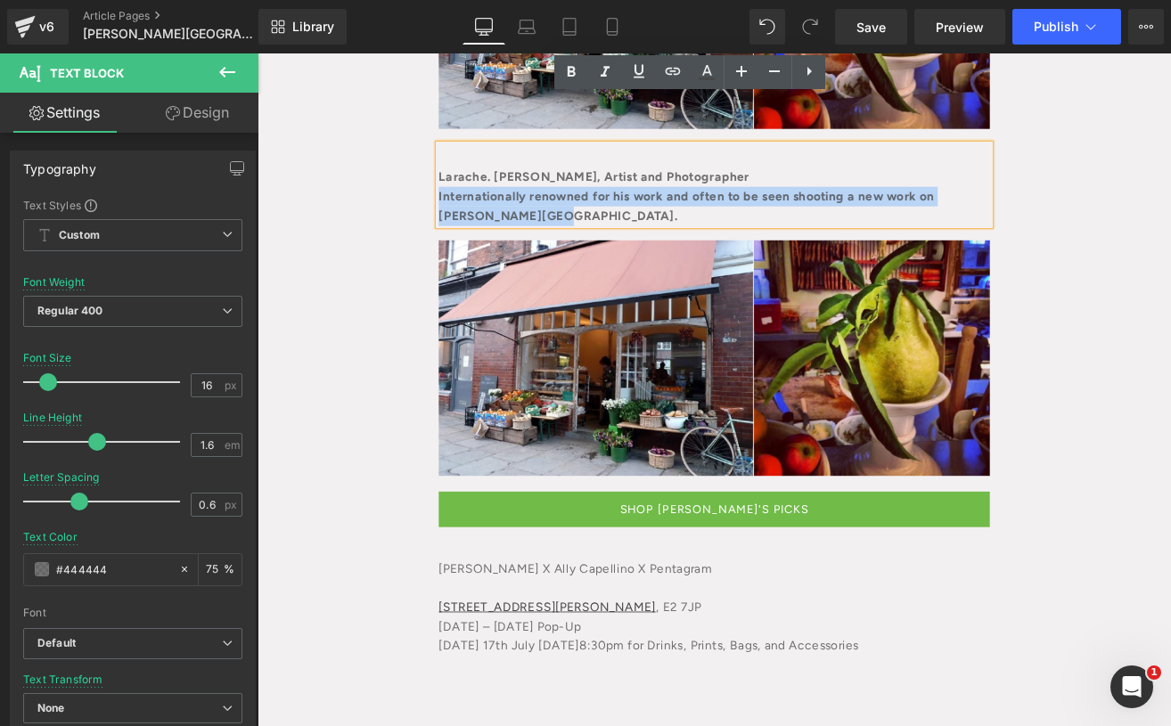
drag, startPoint x: 590, startPoint y: 184, endPoint x: 466, endPoint y: 160, distance: 126.0
click at [471, 211] on div "Internationally renowned for his work and often to be seen shooting a new work …" at bounding box center [796, 233] width 651 height 45
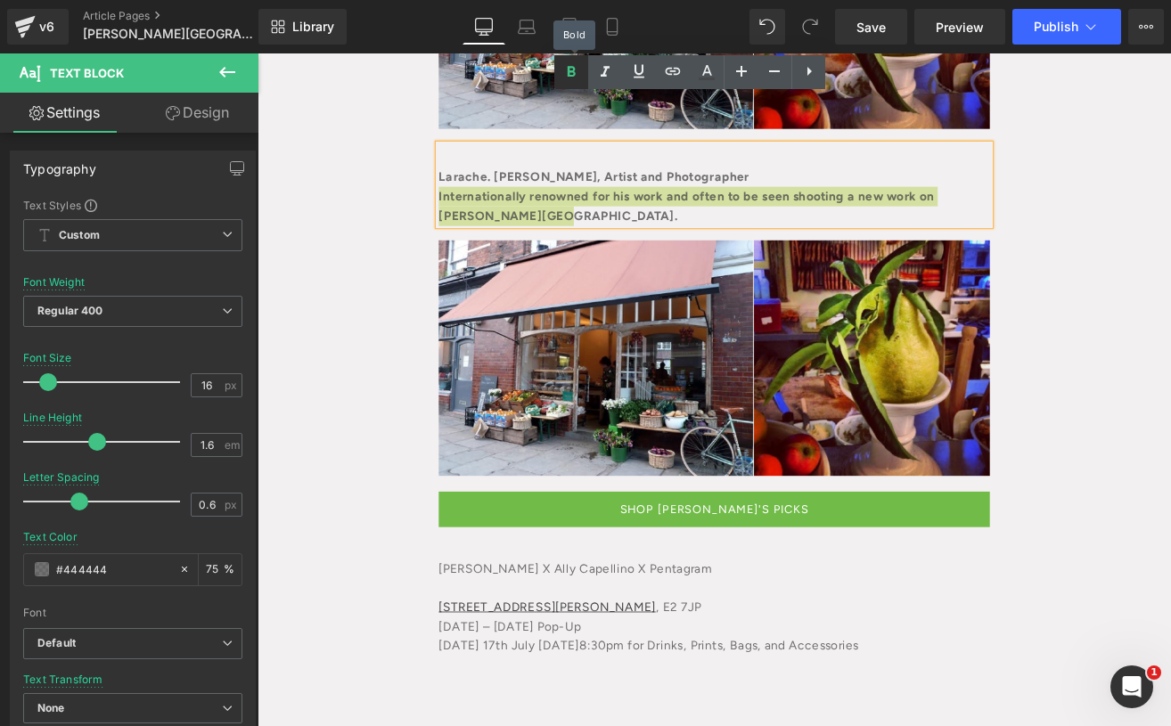
click at [562, 74] on icon at bounding box center [571, 71] width 21 height 21
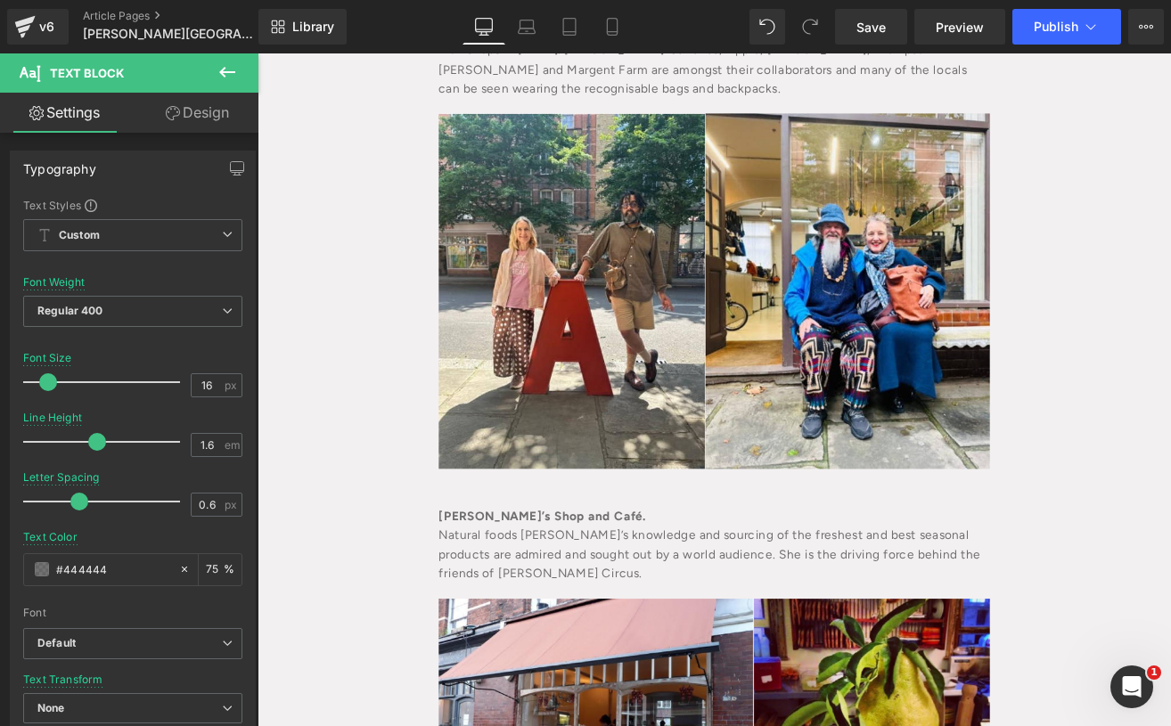
scroll to position [1543, 0]
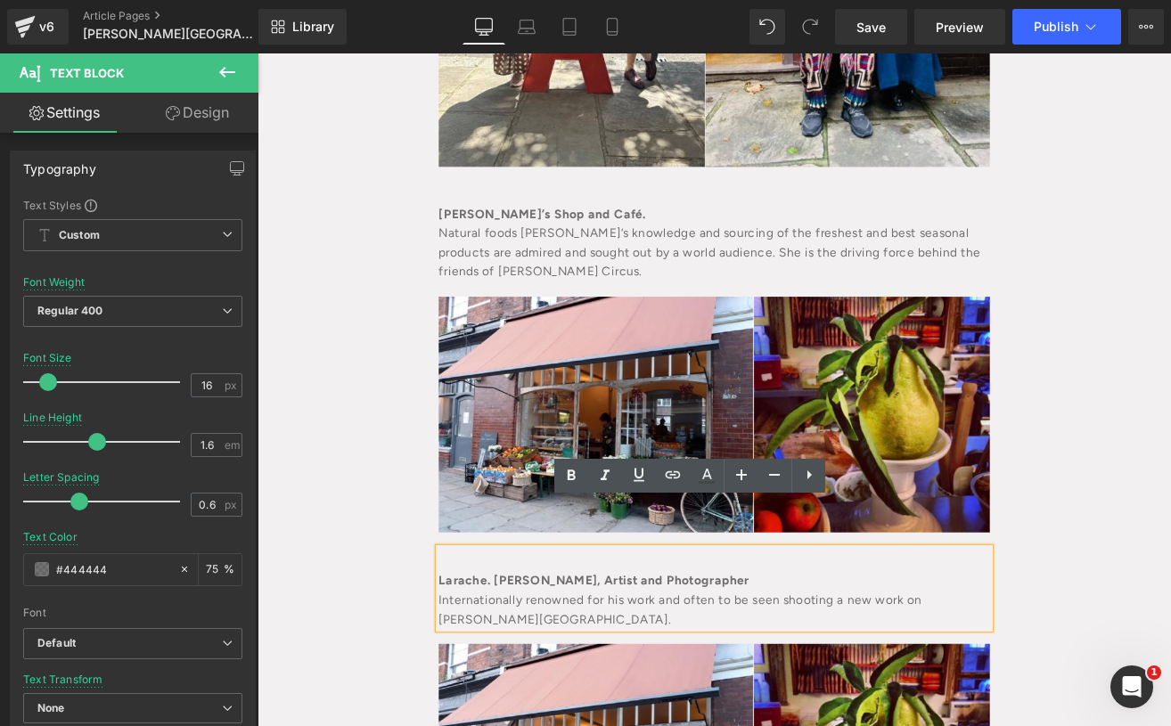
click at [906, 664] on div "Larache. [PERSON_NAME], Artist and Photographer" at bounding box center [796, 675] width 651 height 23
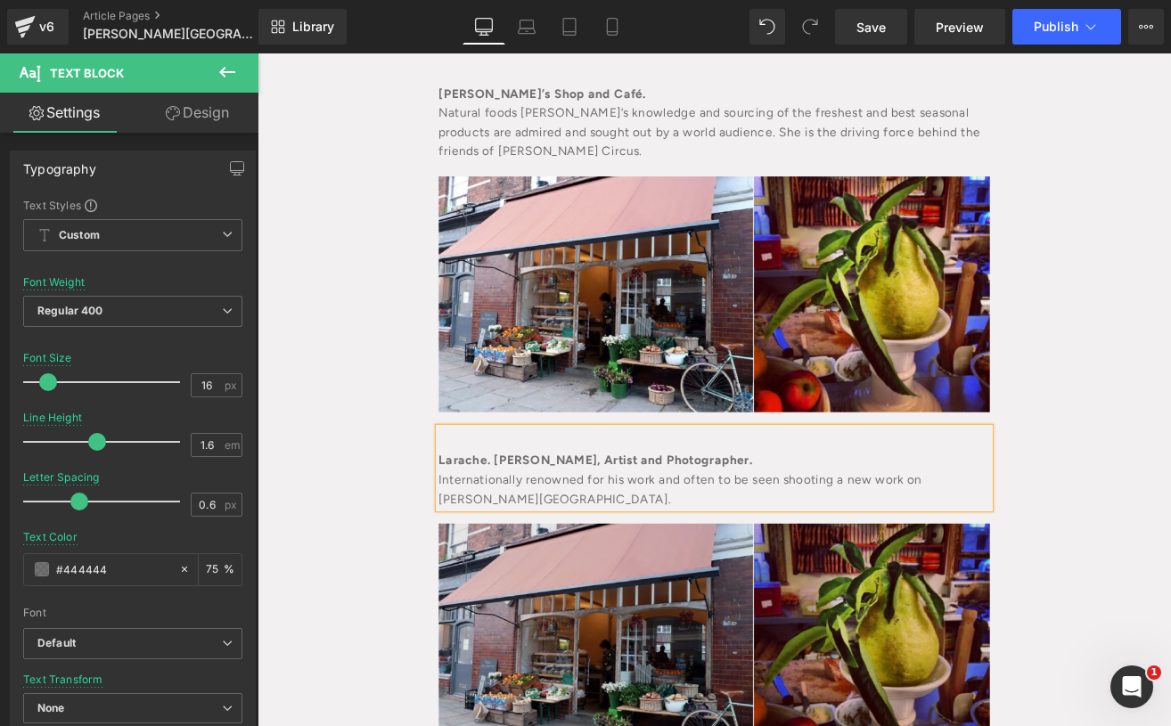
scroll to position [1781, 0]
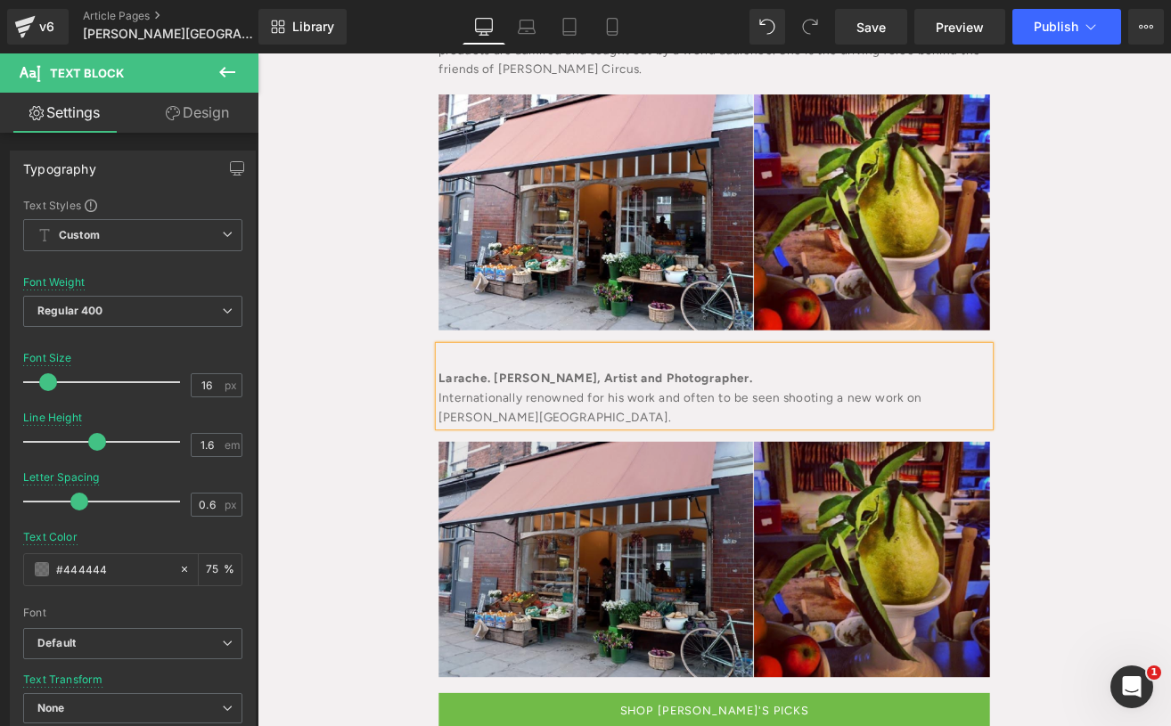
click at [708, 655] on img at bounding box center [796, 651] width 651 height 279
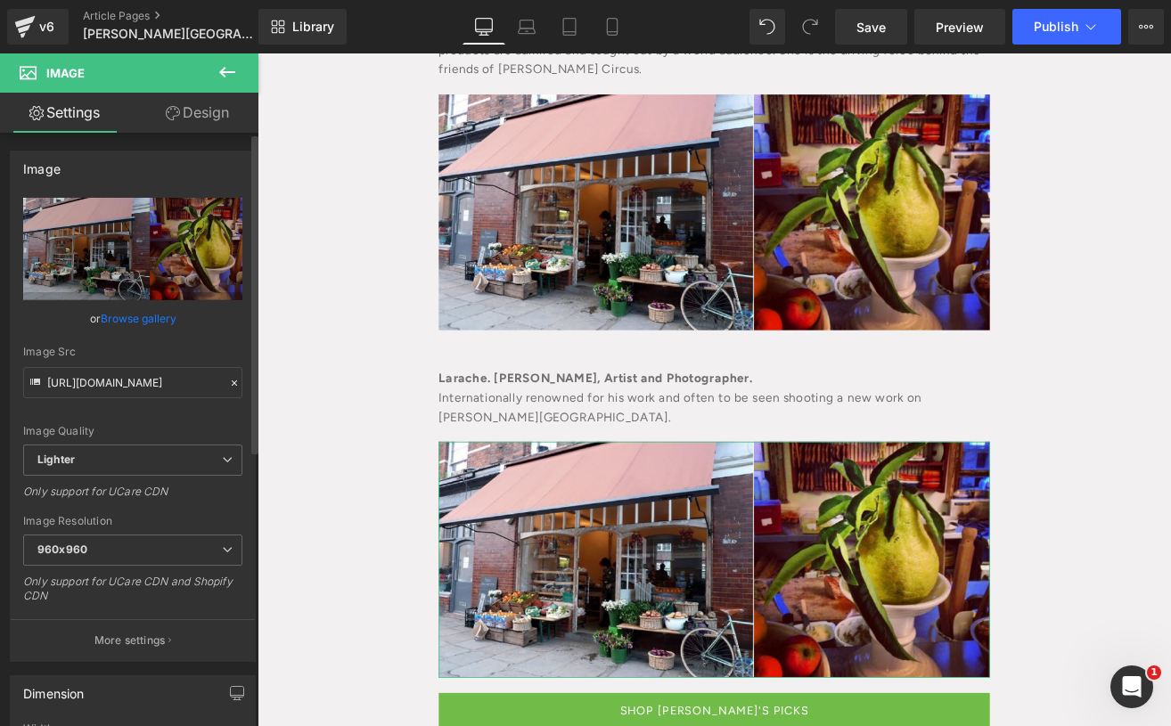
click at [133, 326] on link "Browse gallery" at bounding box center [139, 318] width 76 height 31
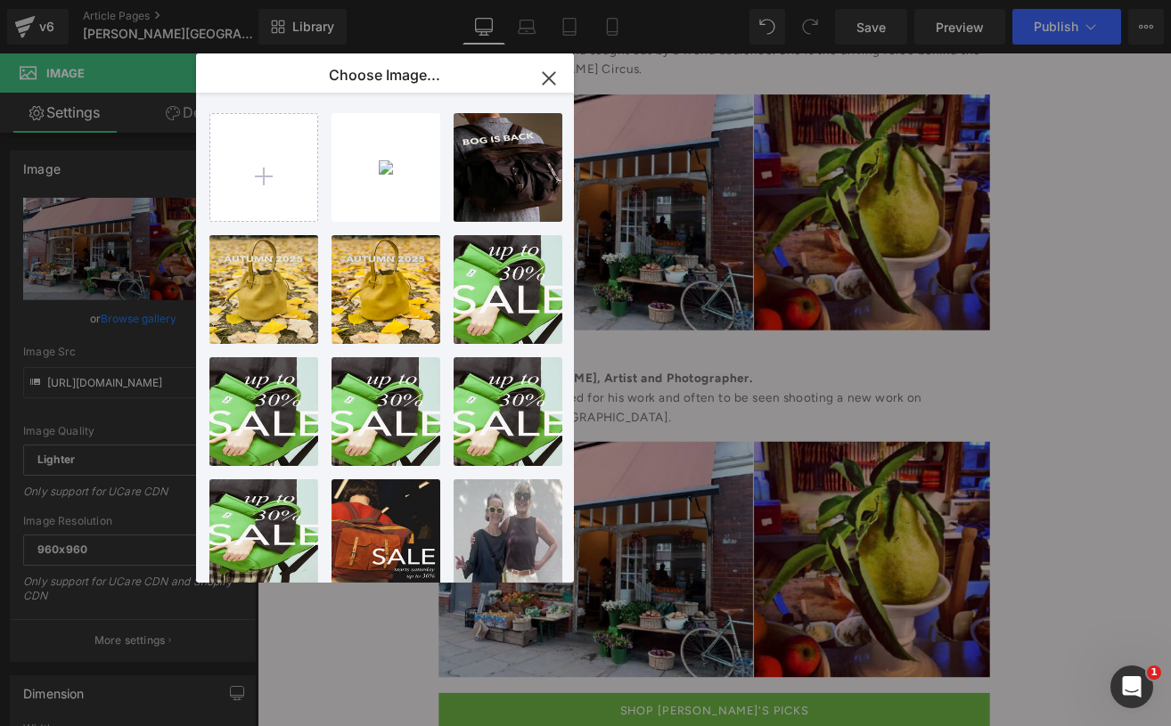
click at [247, 233] on div "[PERSON_NAME]...-ave.jpg 235.17 KB Delete image? Yes No BOG IS ...BACK.jpg 860.…" at bounding box center [395, 341] width 372 height 497
click at [258, 212] on input "file" at bounding box center [263, 167] width 107 height 107
type input "C:\fakepath\[DATE][DOMAIN_NAME] (1).jpg"
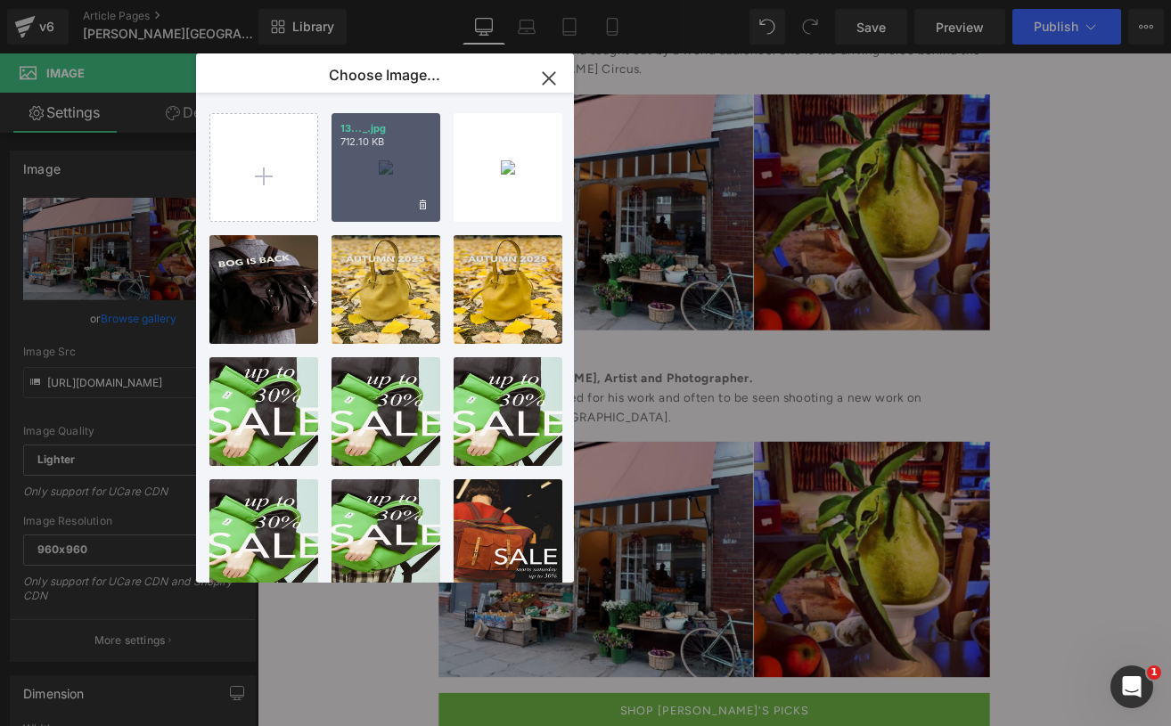
click at [373, 157] on div "13..._.jpg 712.10 KB" at bounding box center [386, 167] width 109 height 109
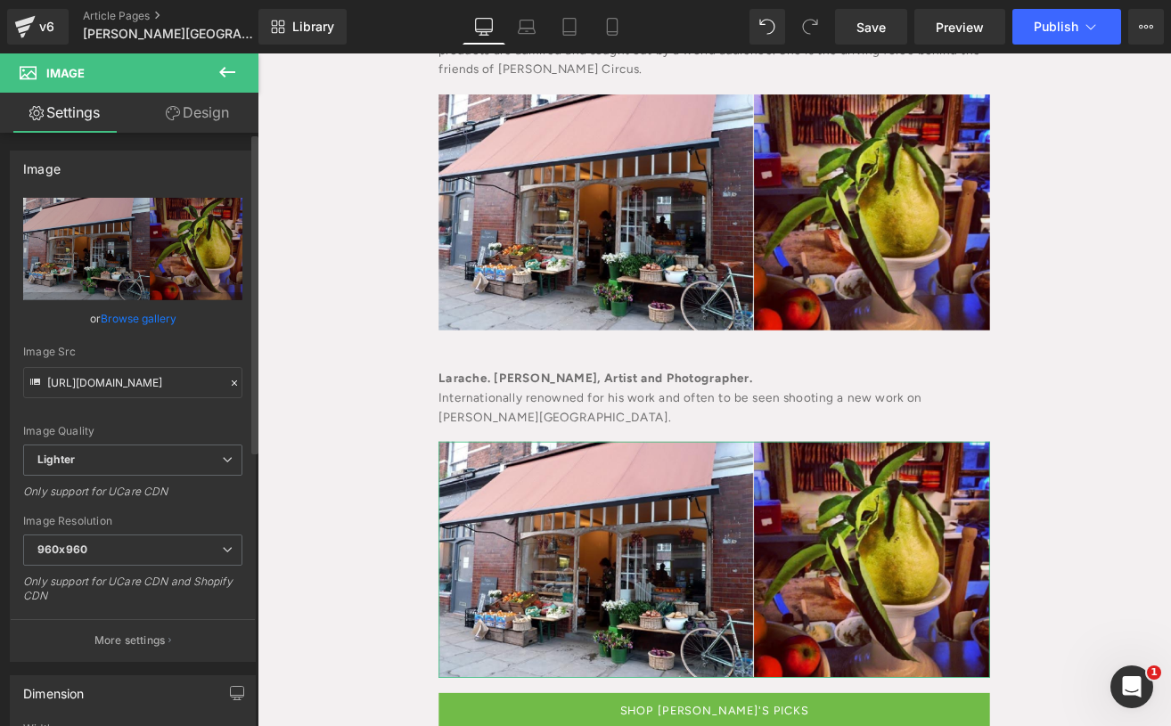
click at [129, 315] on link "Browse gallery" at bounding box center [139, 318] width 76 height 31
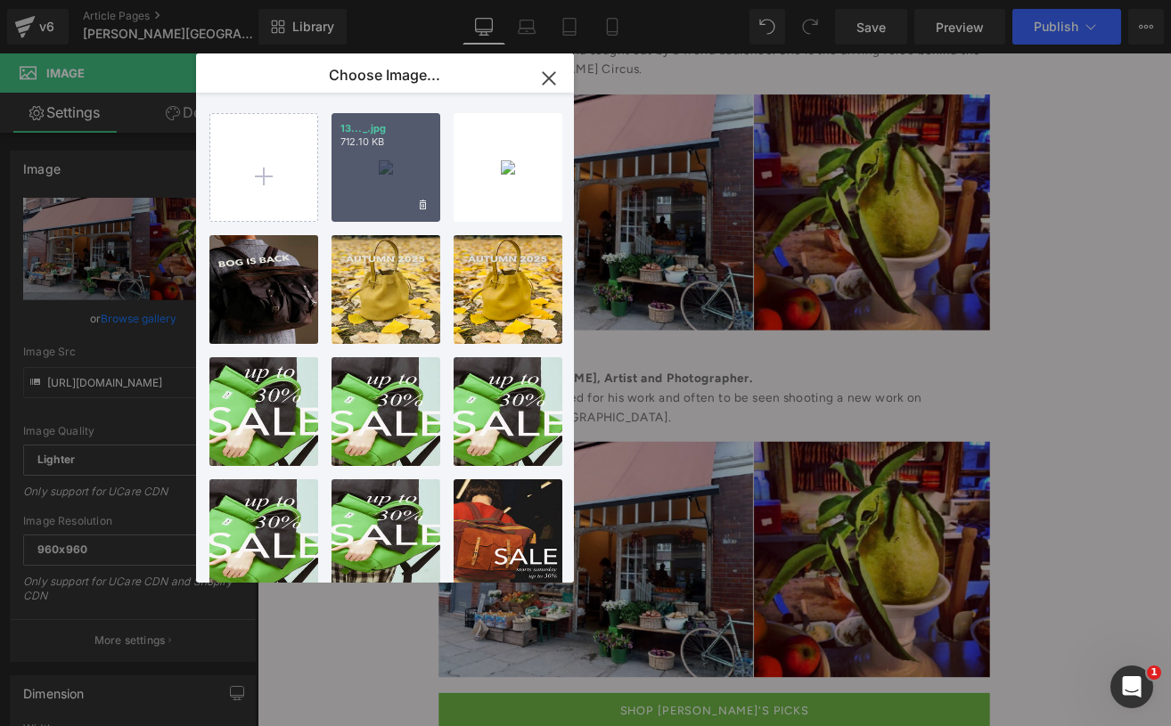
click at [375, 142] on p "712.10 KB" at bounding box center [385, 141] width 91 height 13
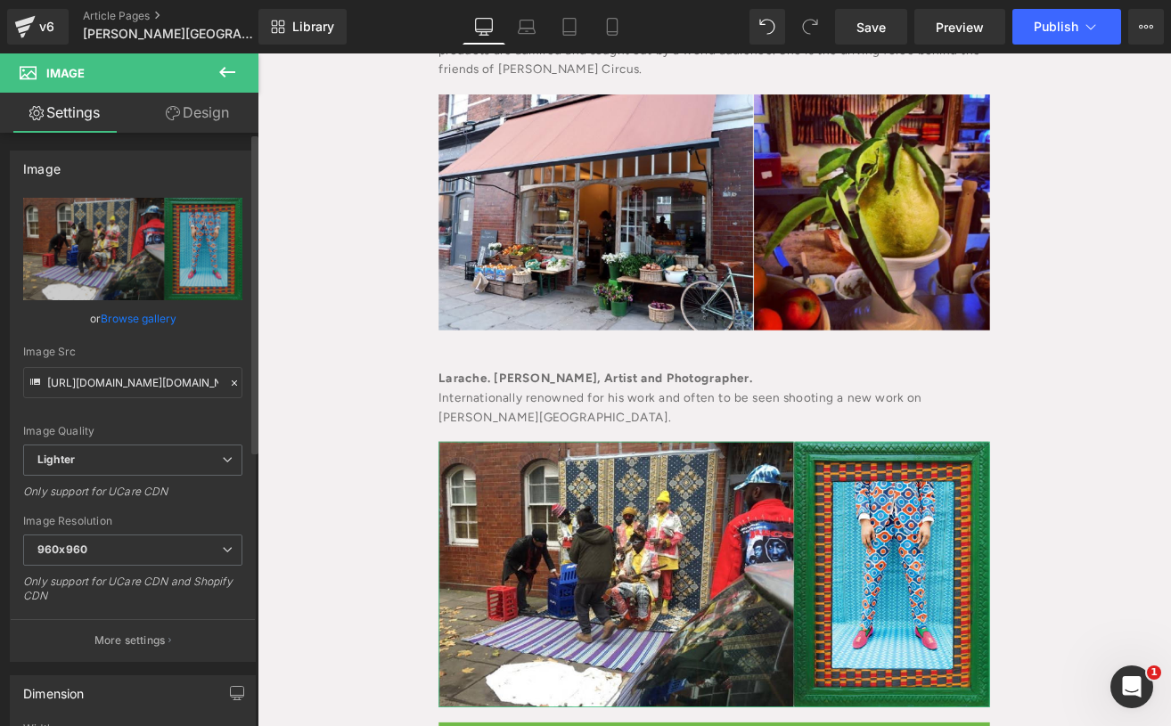
type input "[URL][DOMAIN_NAME][DOMAIN_NAME]"
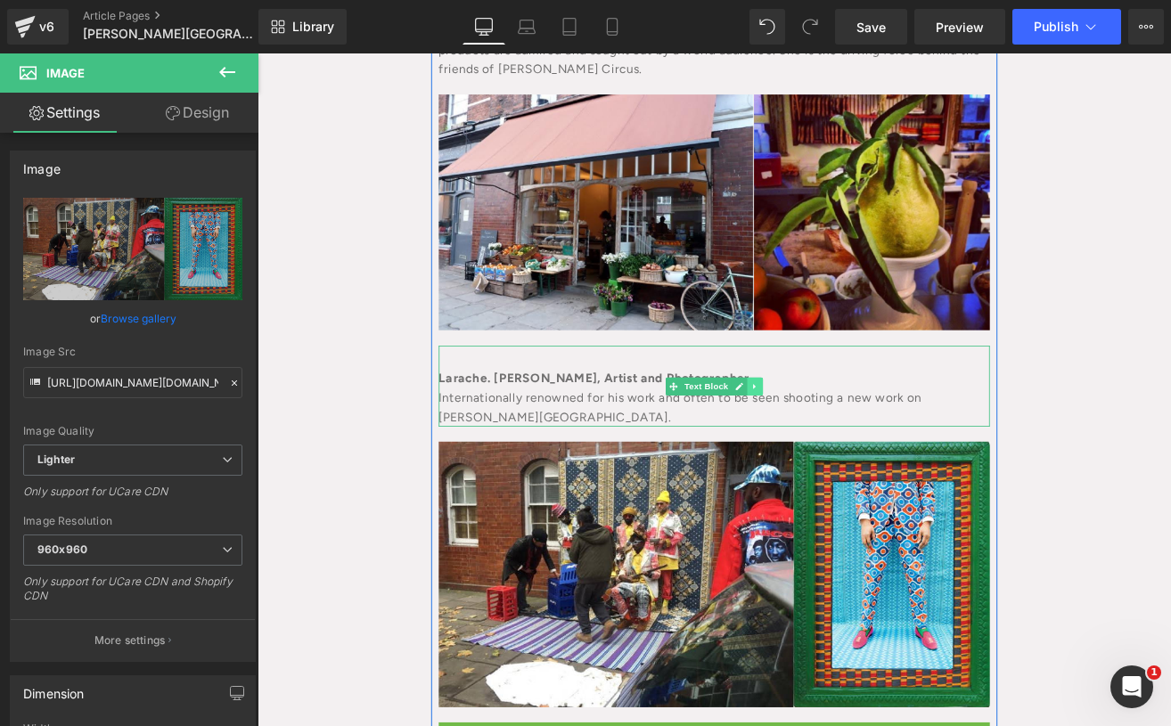
click at [838, 437] on link at bounding box center [845, 447] width 19 height 21
click at [829, 437] on link at bounding box center [835, 447] width 19 height 21
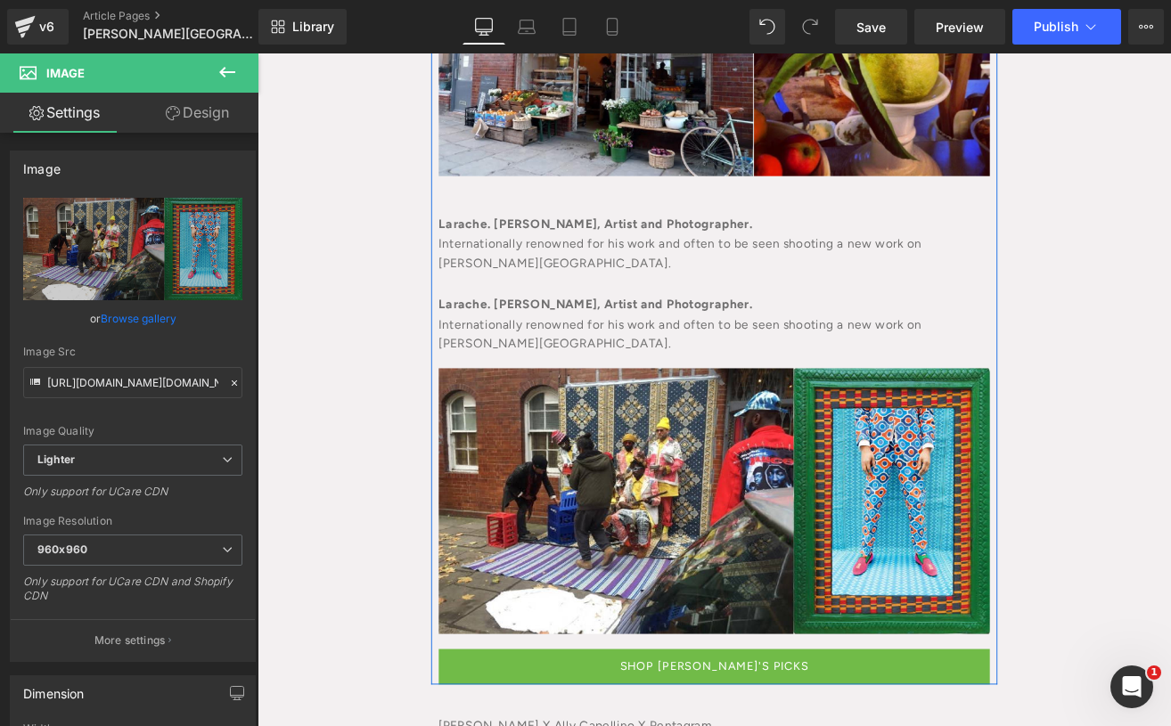
scroll to position [2019, 0]
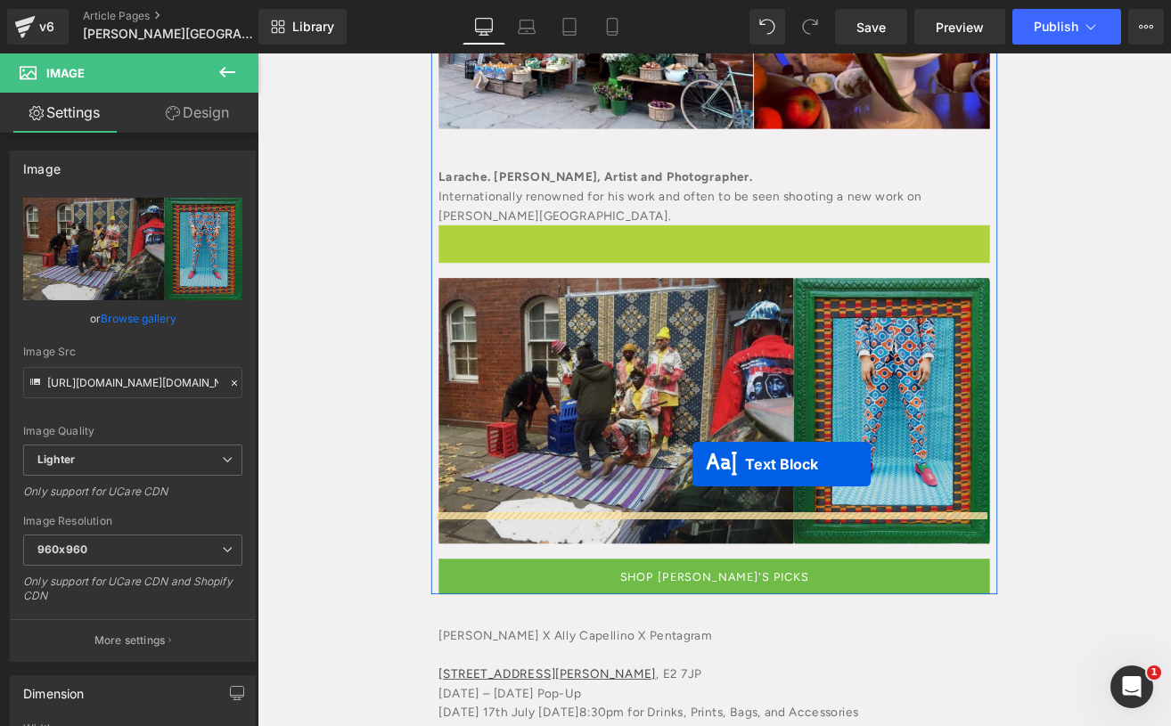
drag, startPoint x: 746, startPoint y: 254, endPoint x: 771, endPoint y: 538, distance: 285.4
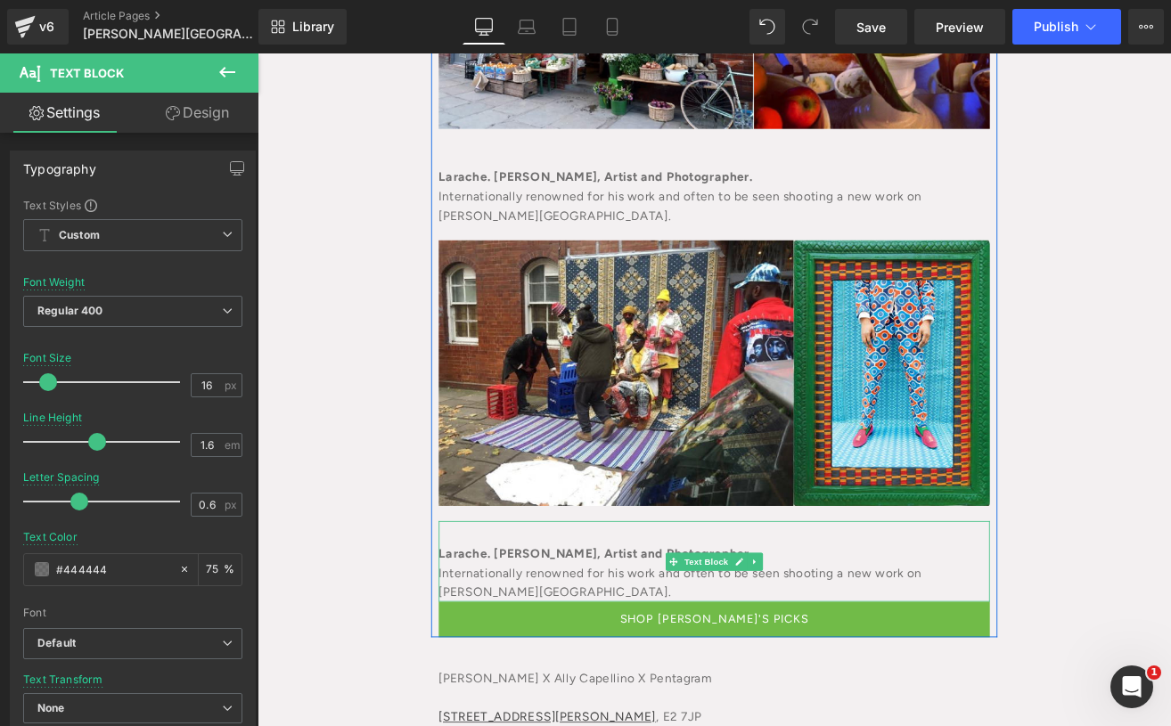
click at [716, 656] on div "Internationally renowned for his work and often to be seen shooting a new work …" at bounding box center [796, 678] width 651 height 45
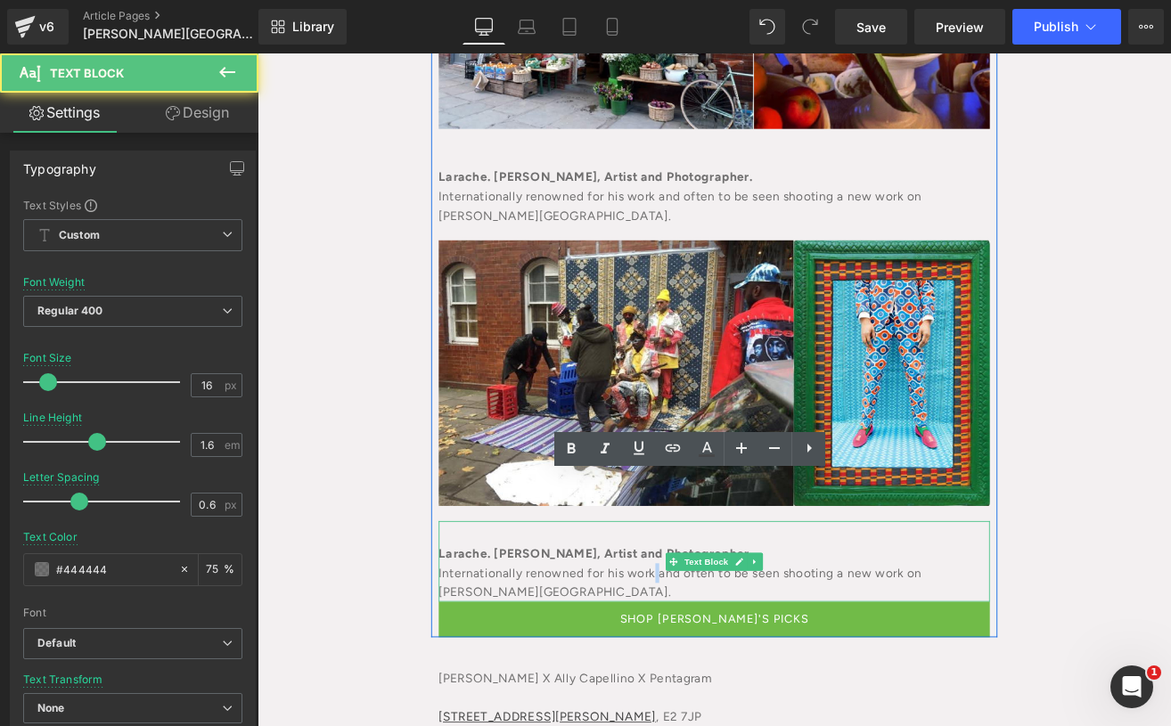
click at [716, 656] on div "Internationally renowned for his work and often to be seen shooting a new work …" at bounding box center [796, 678] width 651 height 45
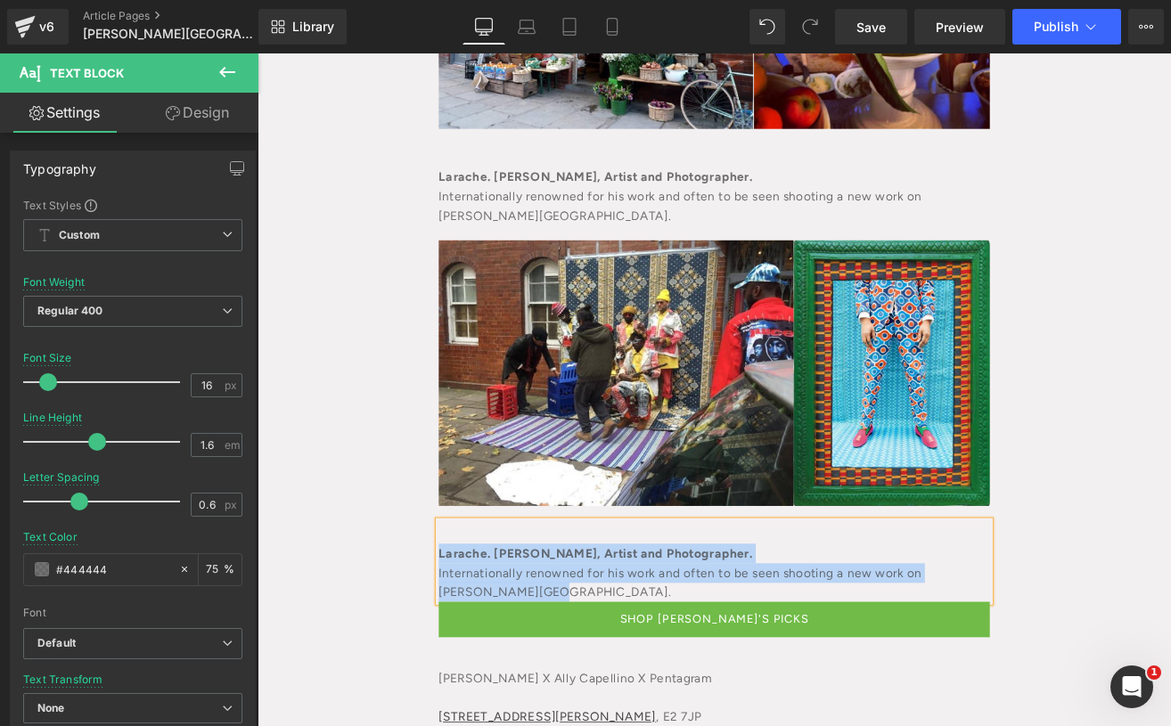
paste div
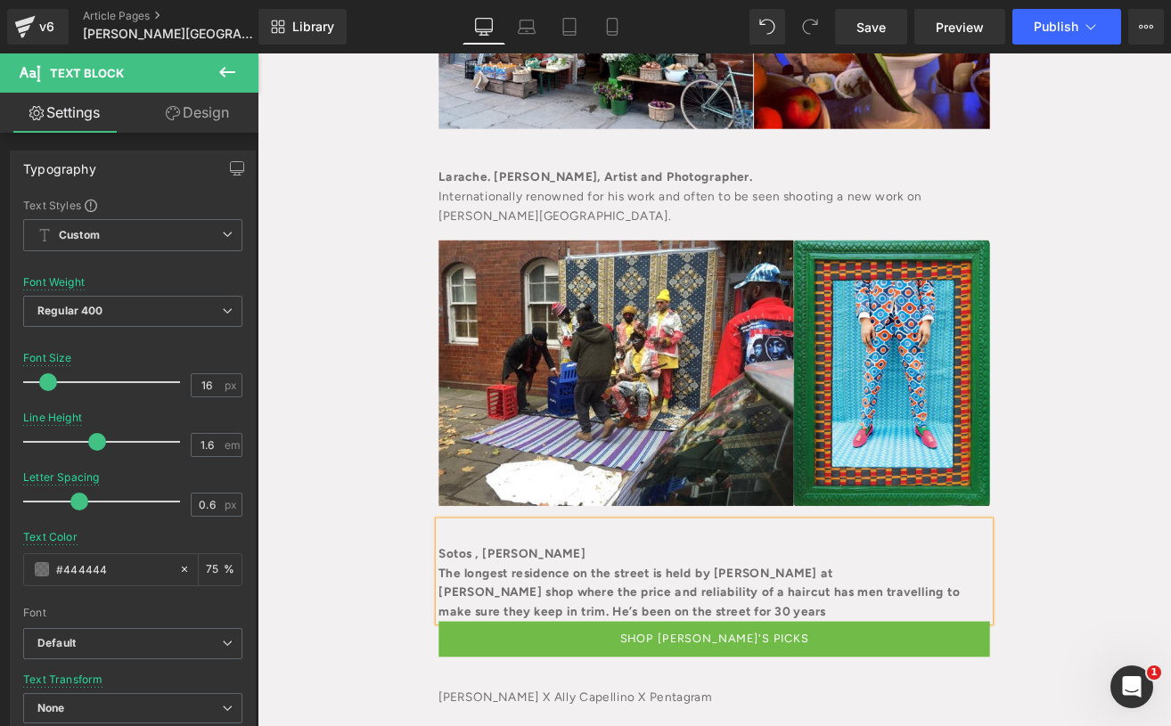
click at [511, 635] on b "Sotos , [PERSON_NAME]" at bounding box center [558, 643] width 174 height 17
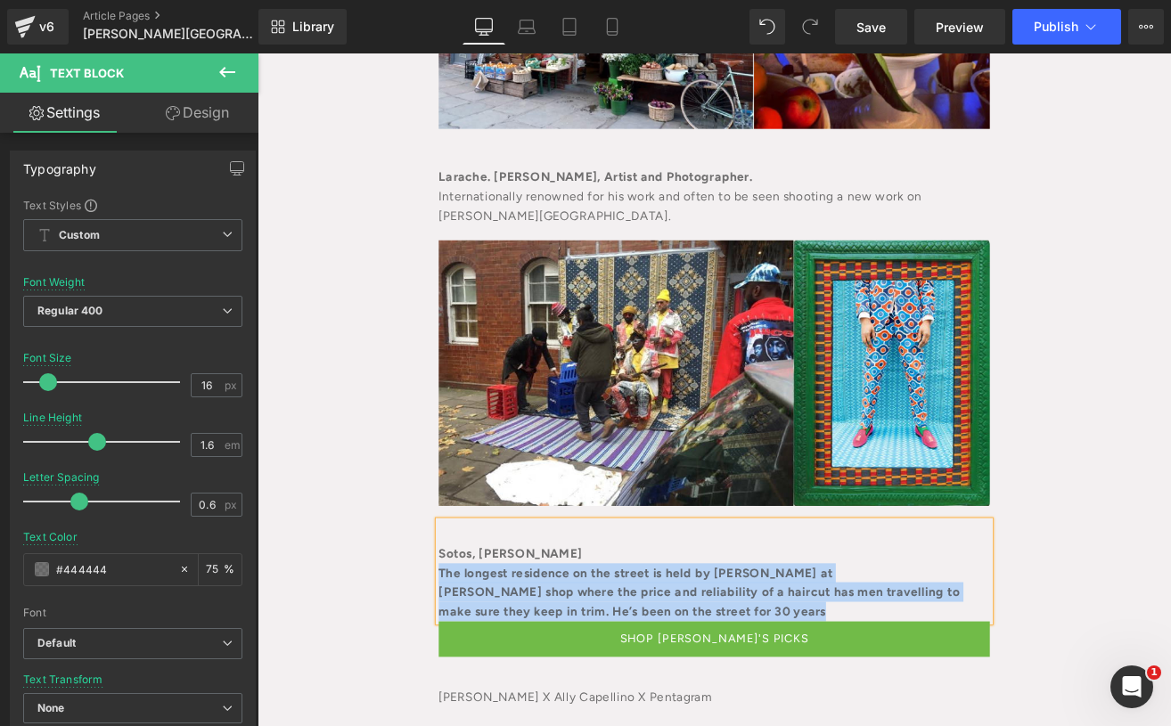
drag, startPoint x: 966, startPoint y: 655, endPoint x: 427, endPoint y: 609, distance: 541.2
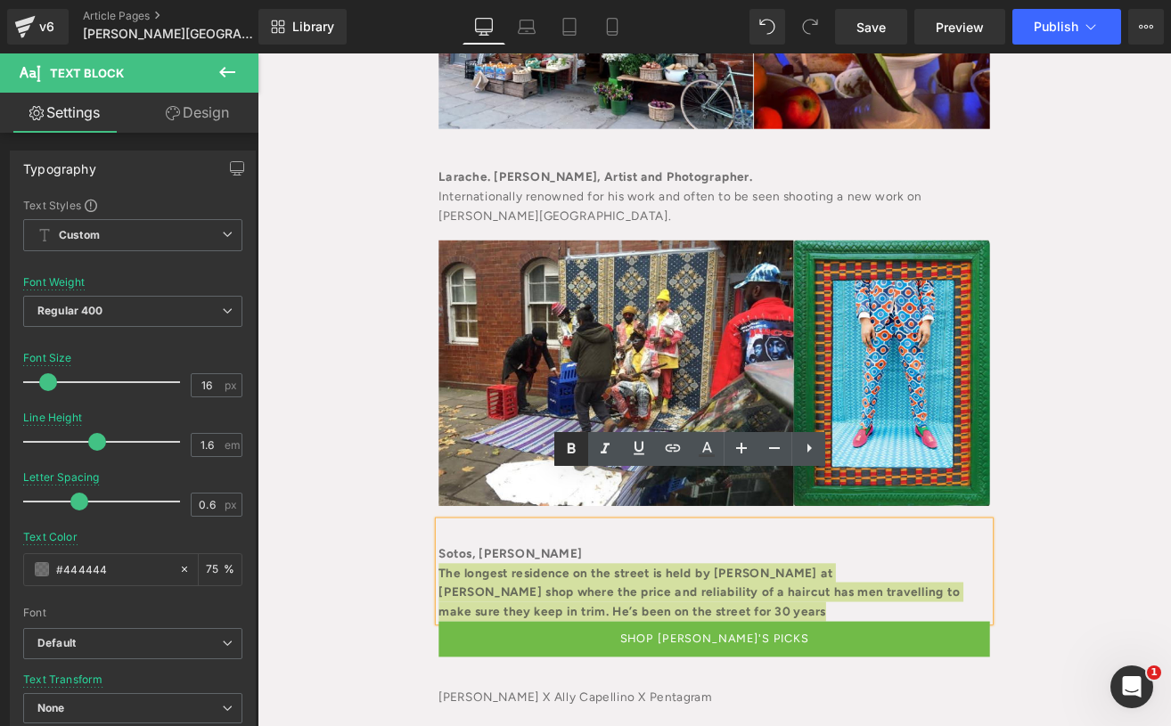
click at [570, 440] on icon at bounding box center [571, 449] width 21 height 21
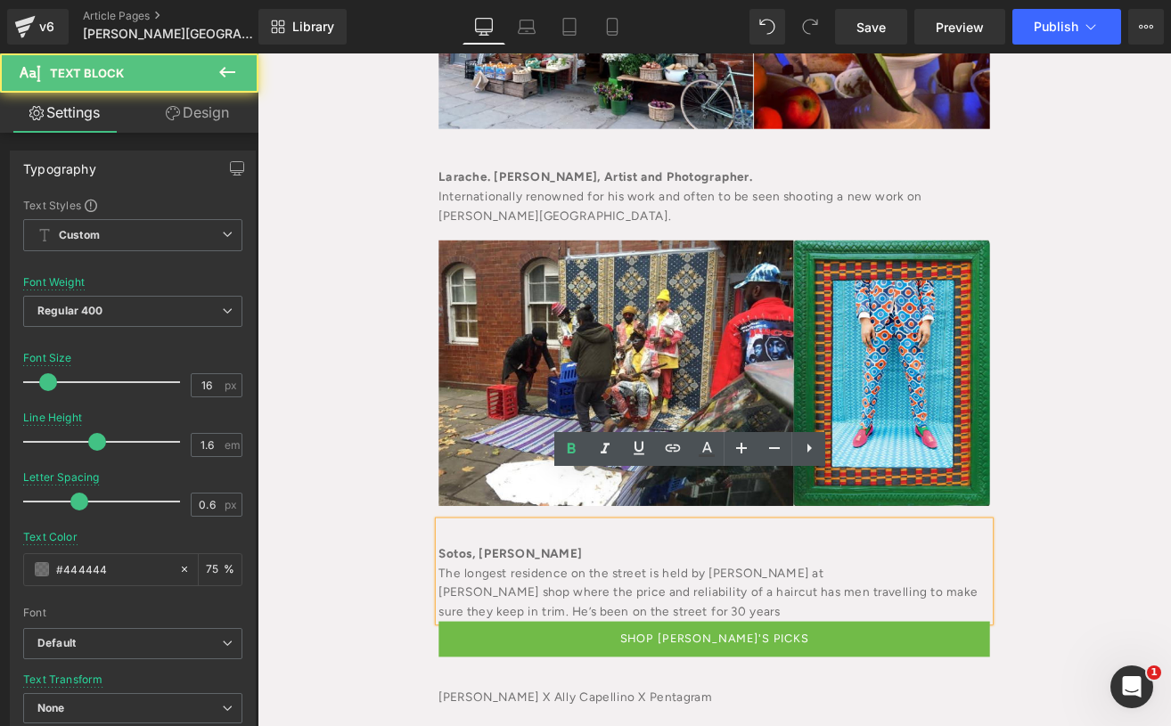
click at [689, 656] on div "The longest residence on the street is held by [PERSON_NAME] at" at bounding box center [796, 667] width 651 height 23
click at [471, 678] on div "[PERSON_NAME] shop where the price and reliability of a haircut has men travell…" at bounding box center [796, 700] width 651 height 45
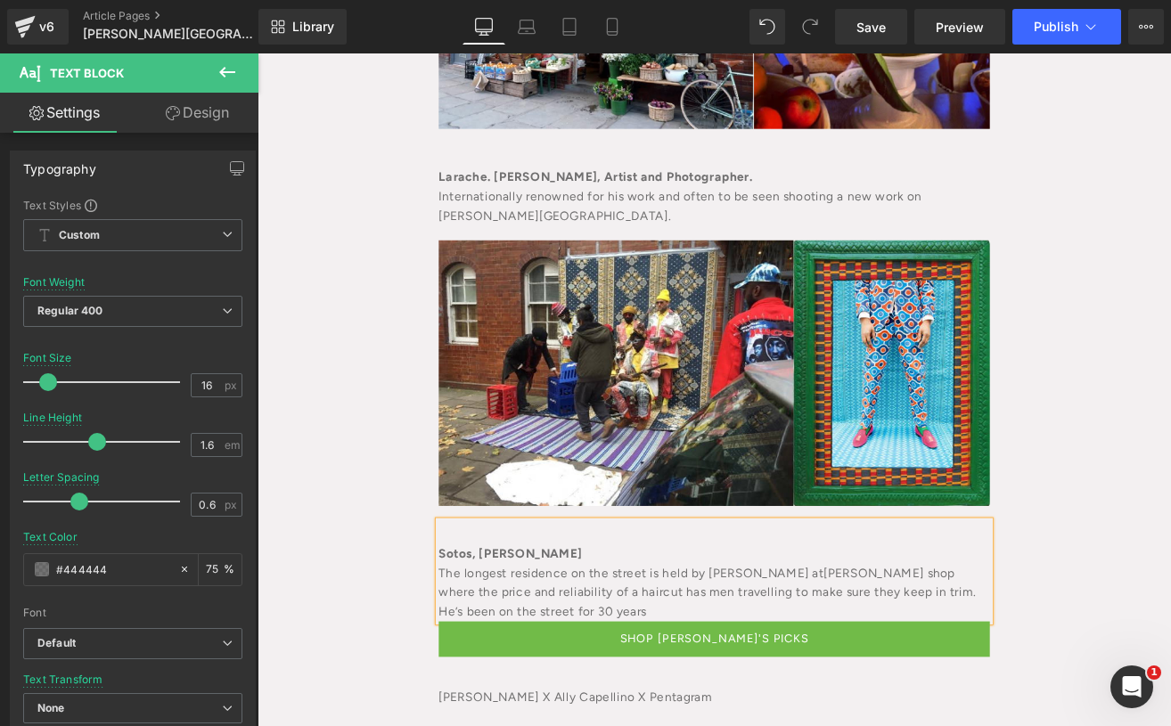
click at [740, 656] on div "The longest residence on the street is held by [PERSON_NAME] at [PERSON_NAME][G…" at bounding box center [796, 690] width 651 height 69
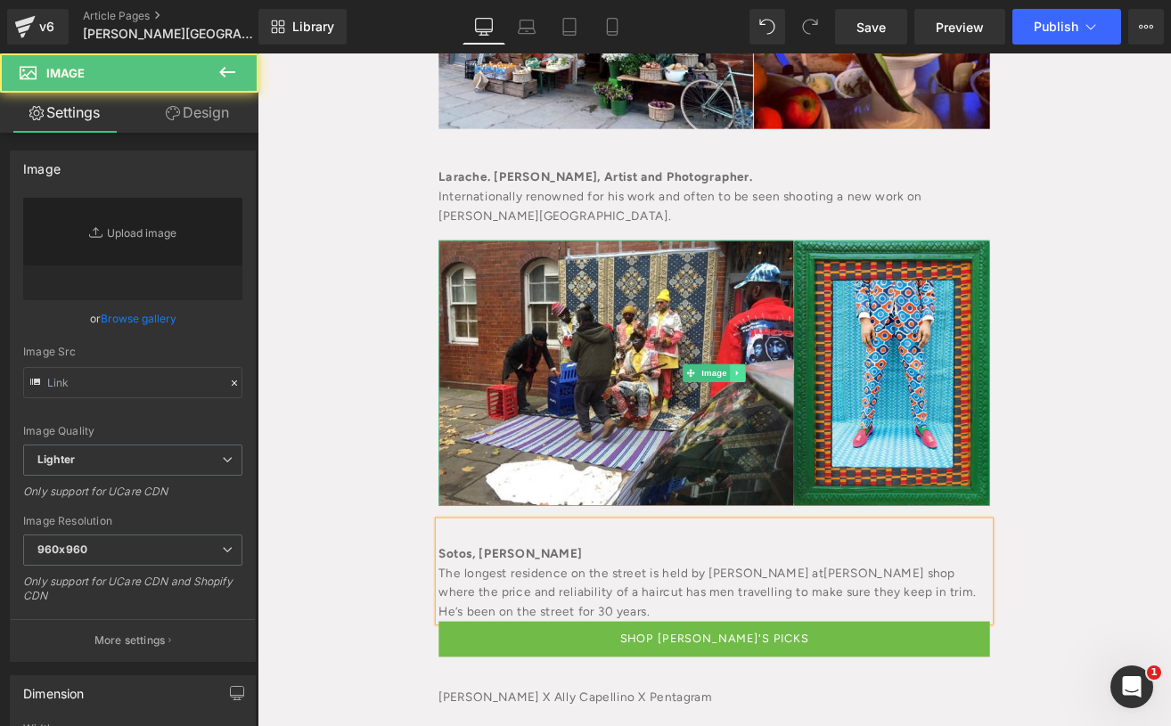
type input "[URL][DOMAIN_NAME][DOMAIN_NAME]"
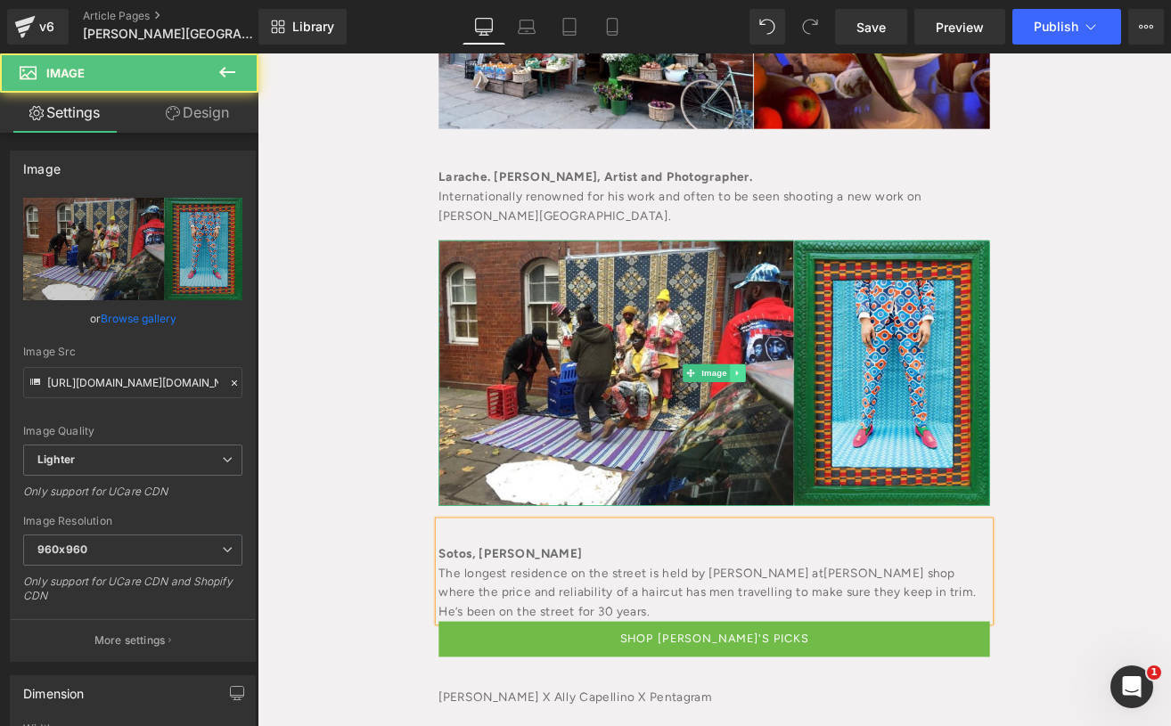
click at [820, 426] on icon at bounding box center [825, 431] width 10 height 11
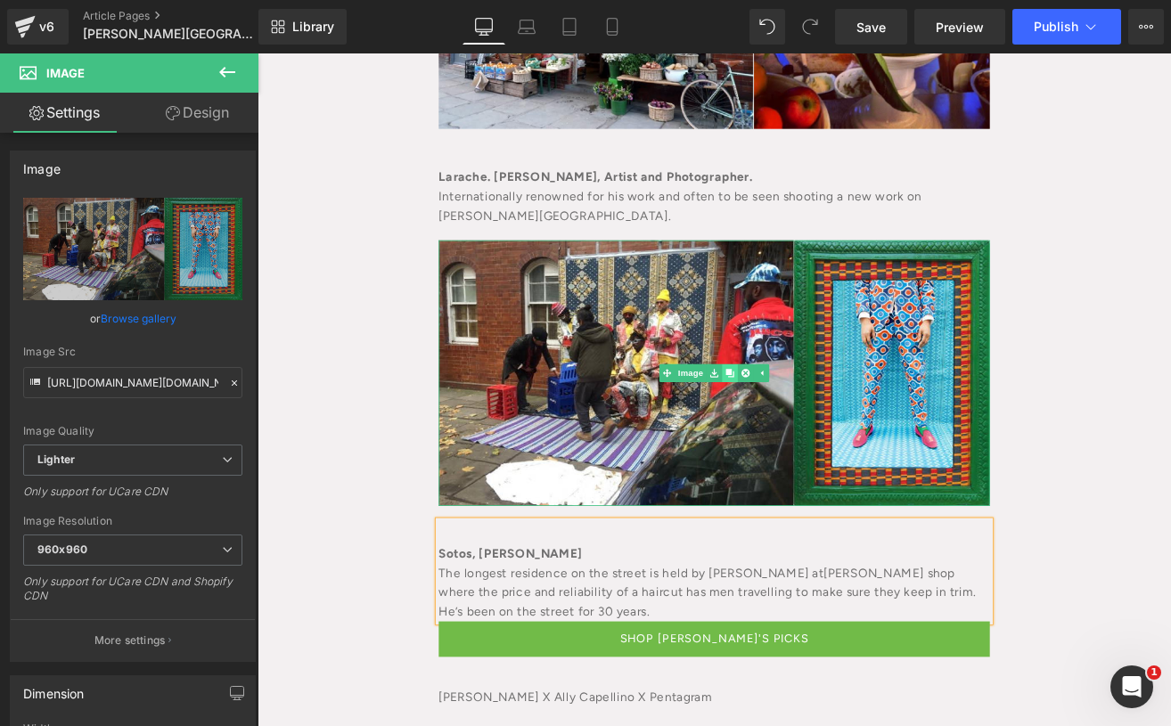
click at [810, 427] on icon at bounding box center [815, 432] width 10 height 10
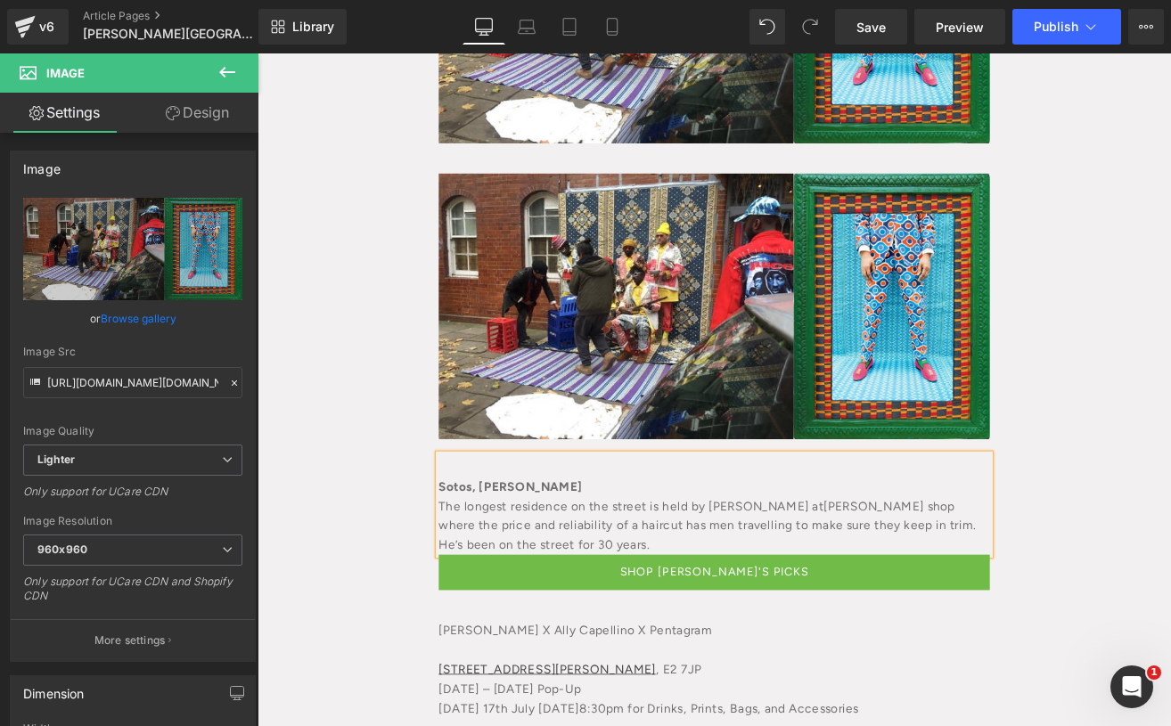
scroll to position [2464, 0]
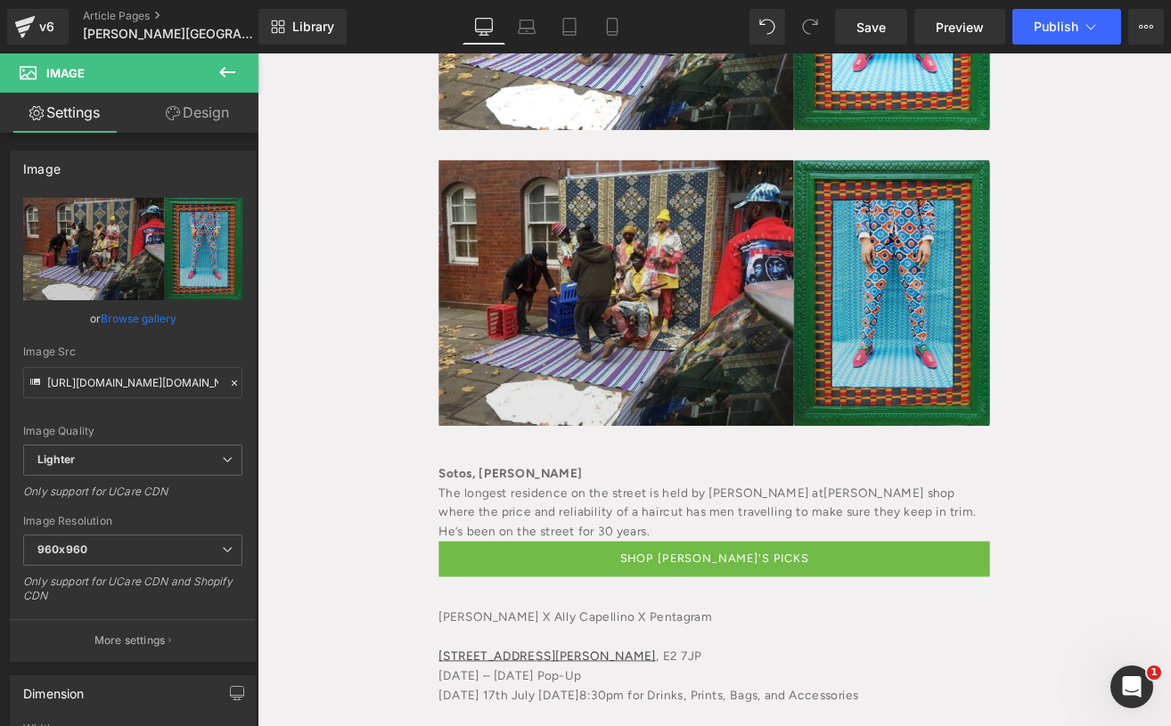
click at [734, 262] on img at bounding box center [796, 336] width 651 height 314
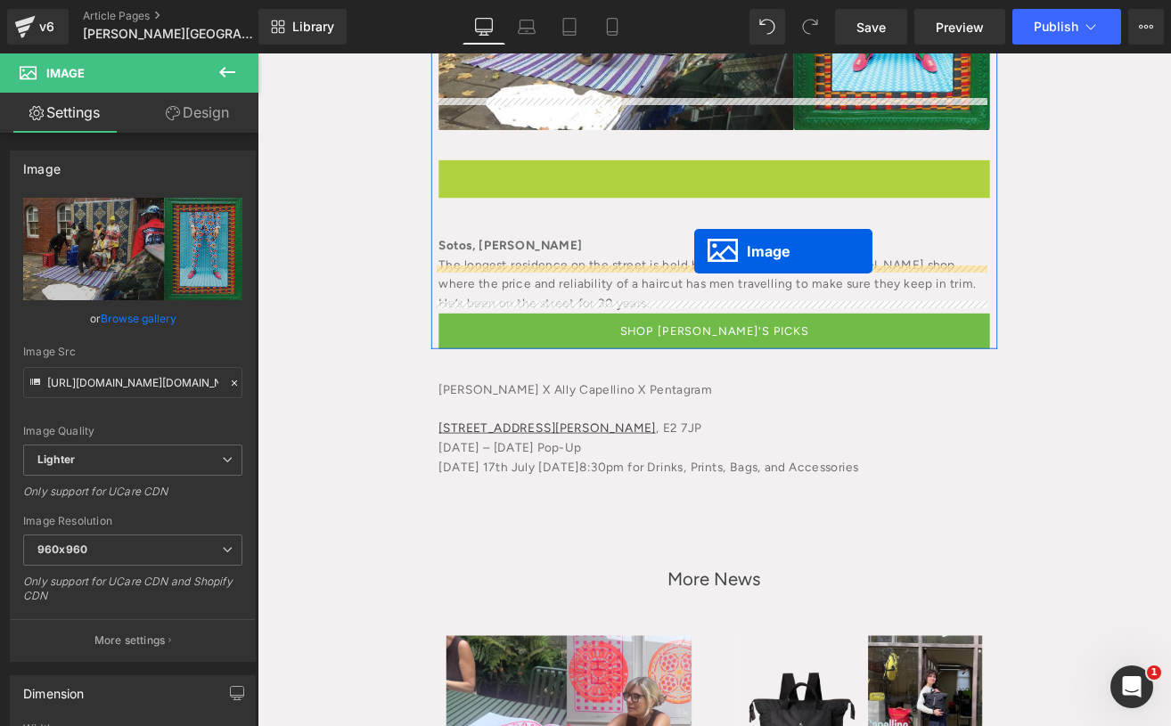
drag, startPoint x: 759, startPoint y: 288, endPoint x: 773, endPoint y: 287, distance: 13.4
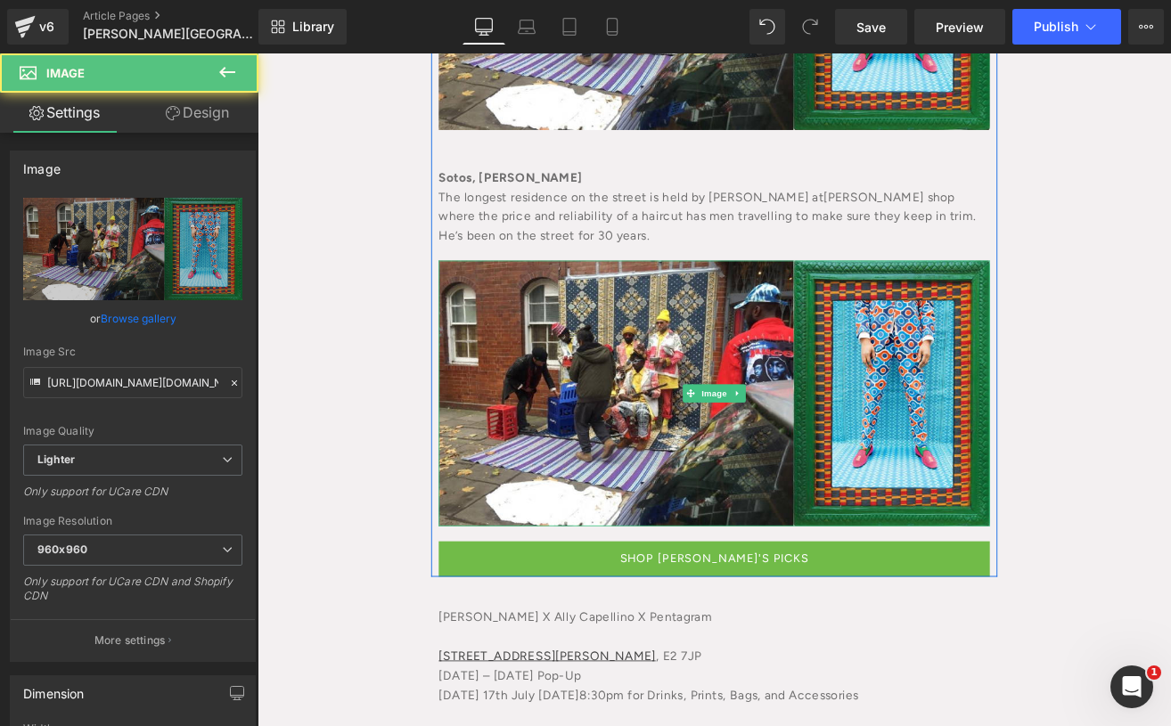
drag, startPoint x: 726, startPoint y: 414, endPoint x: 436, endPoint y: 352, distance: 297.0
click at [727, 414] on img at bounding box center [796, 455] width 651 height 314
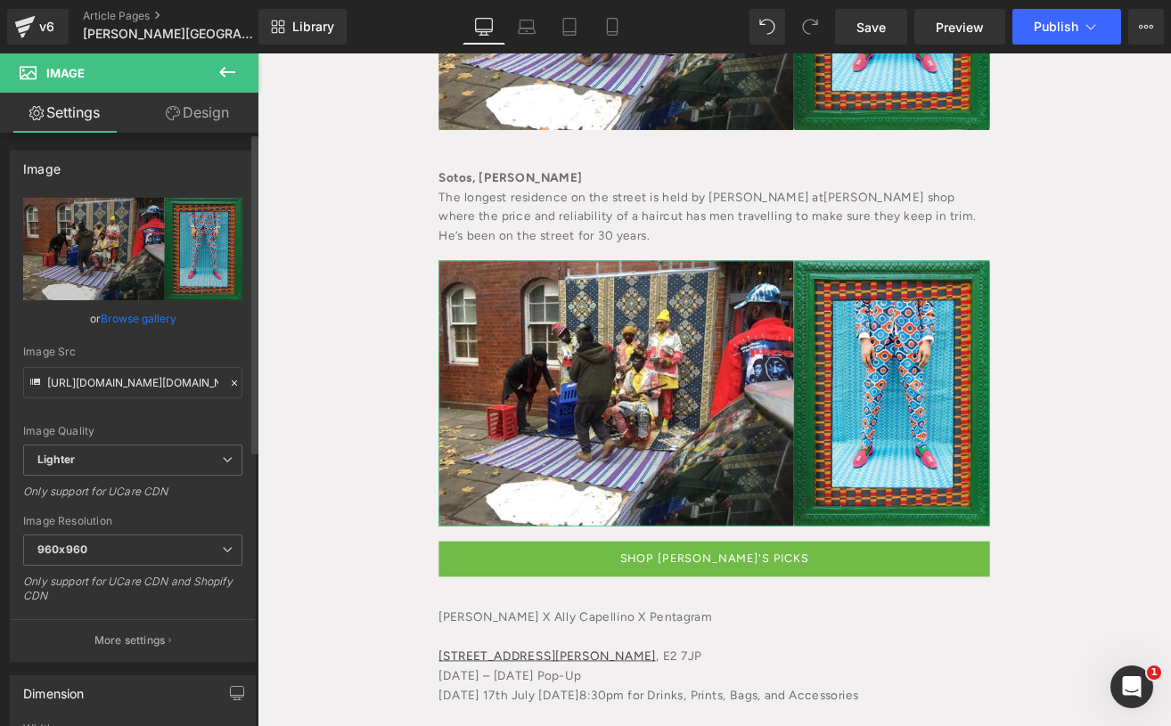
click at [141, 314] on link "Browse gallery" at bounding box center [139, 318] width 76 height 31
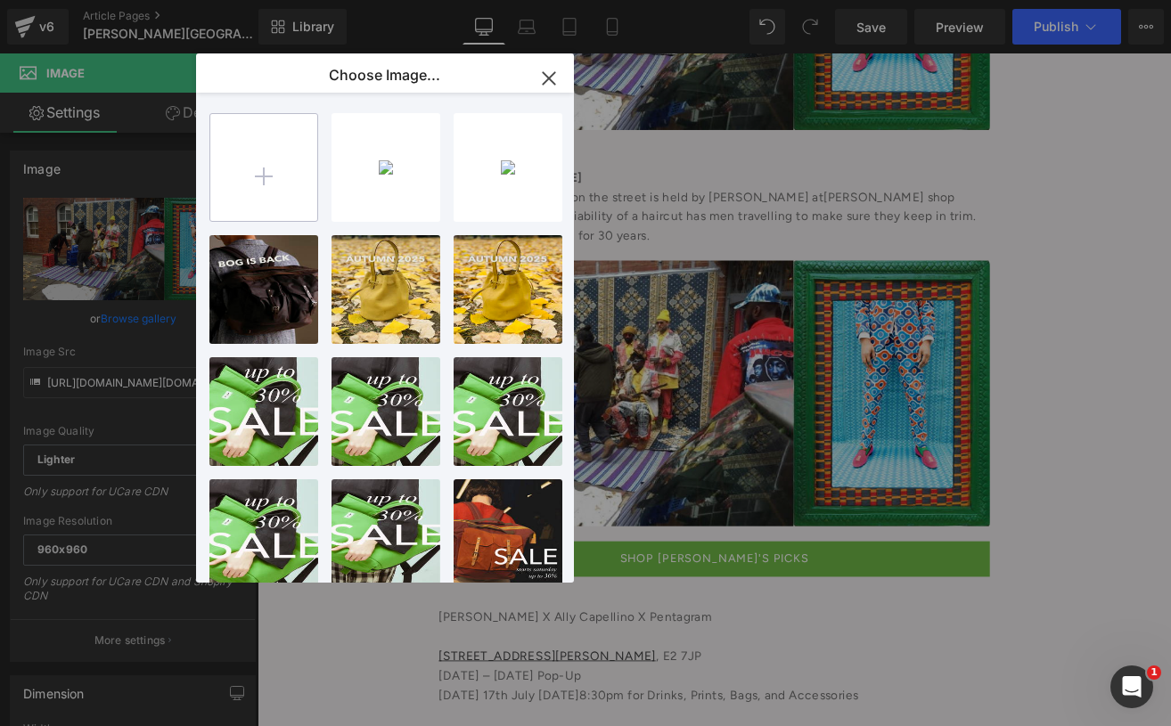
click at [310, 160] on input "file" at bounding box center [263, 167] width 107 height 107
type input "C:\fakepath\unnamed (91).jpg"
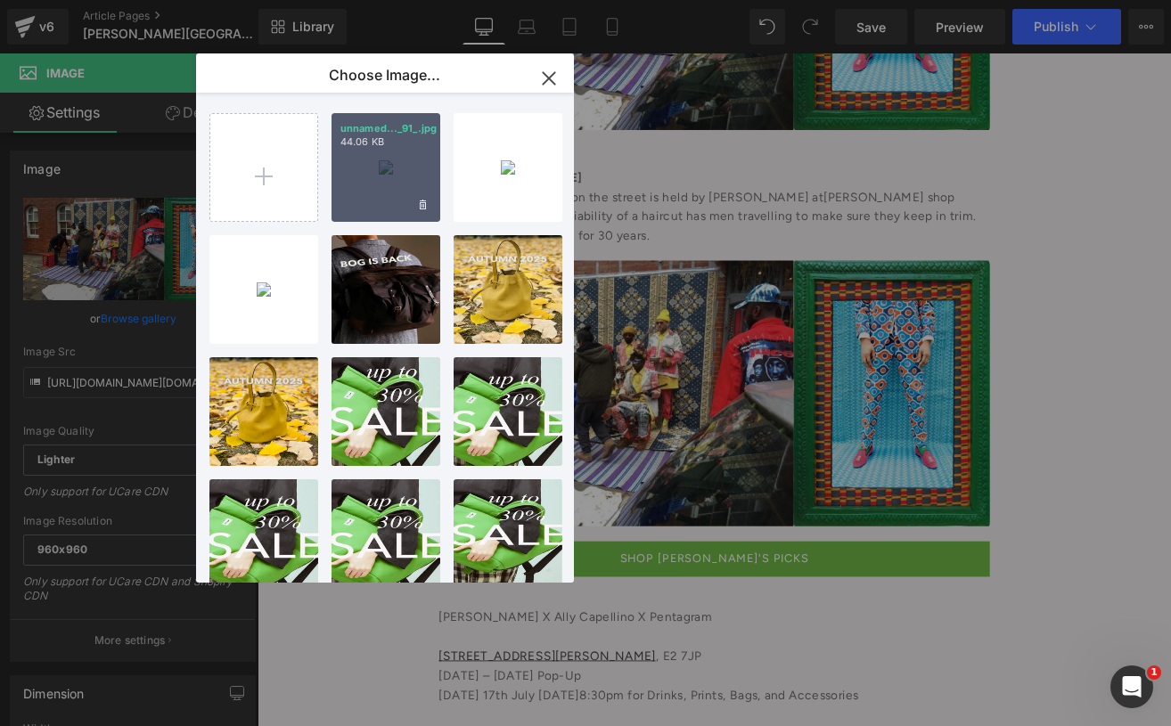
click at [400, 143] on p "44.06 KB" at bounding box center [385, 141] width 91 height 13
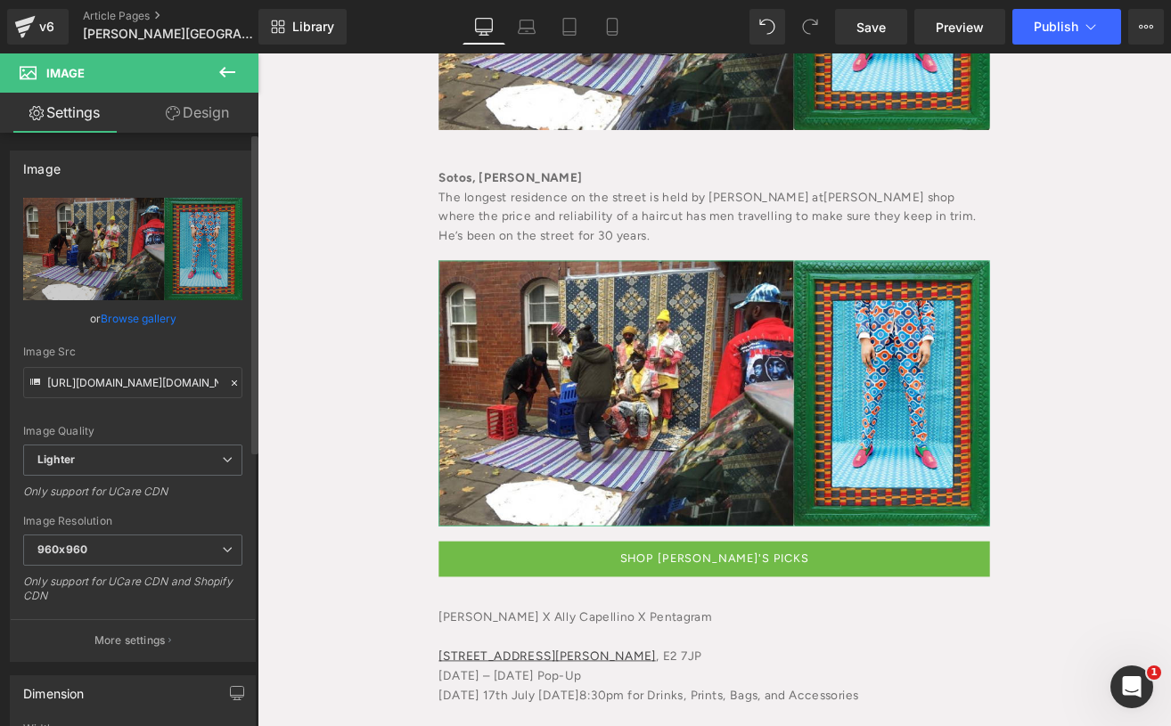
click at [135, 307] on link "Browse gallery" at bounding box center [139, 318] width 76 height 31
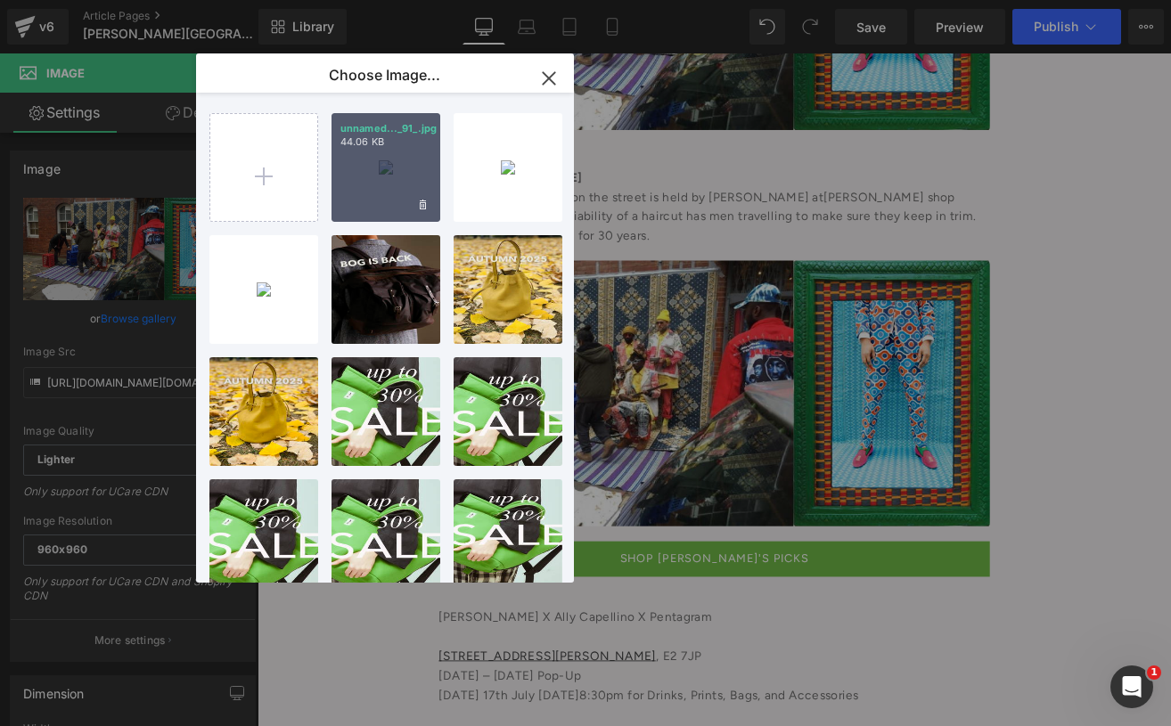
click at [345, 141] on p "44.06 KB" at bounding box center [385, 141] width 91 height 13
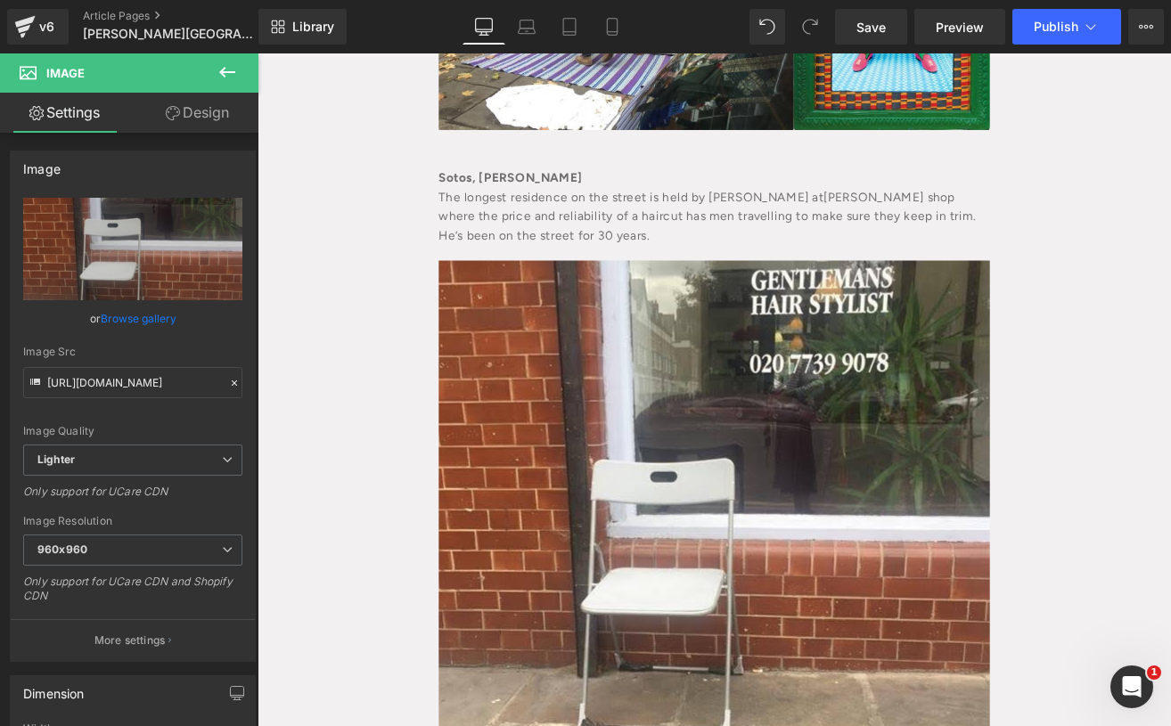
type input "[URL][DOMAIN_NAME]"
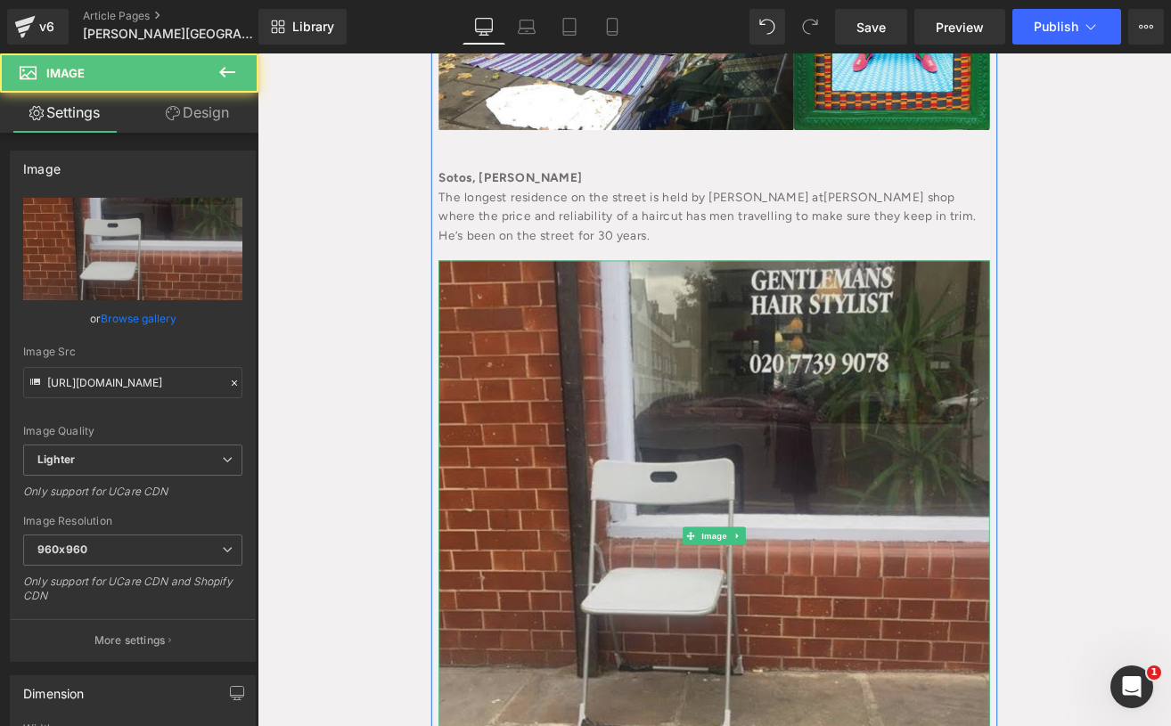
click at [750, 478] on img at bounding box center [796, 623] width 651 height 651
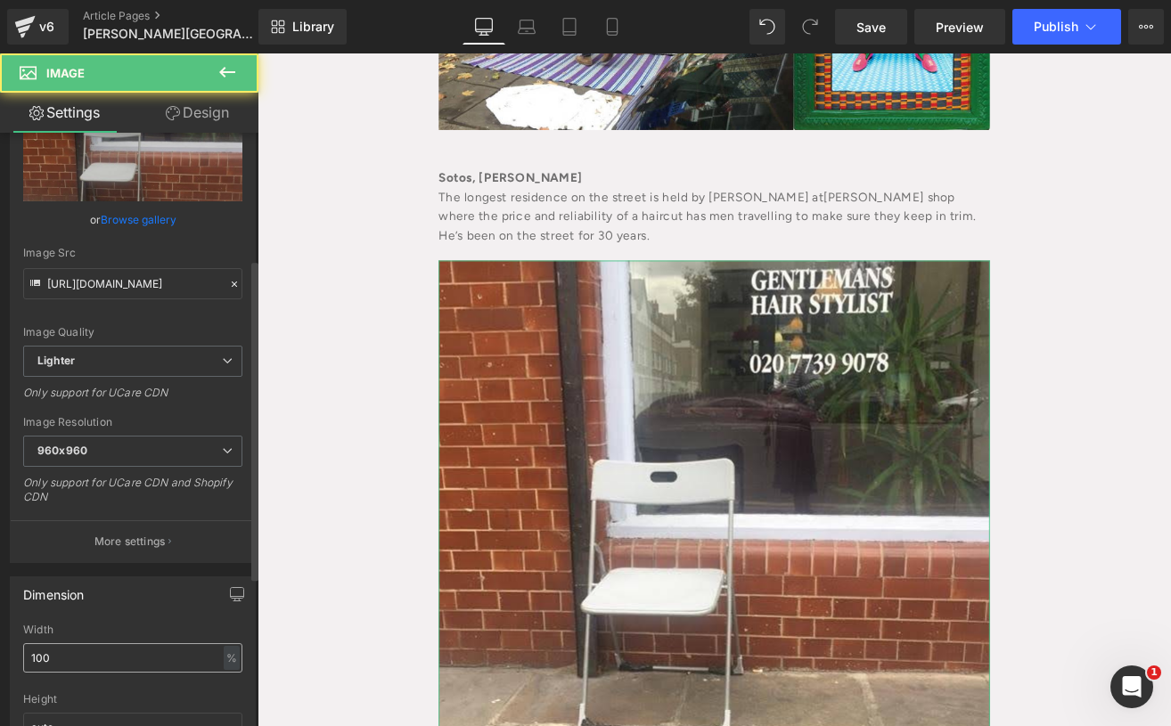
scroll to position [238, 0]
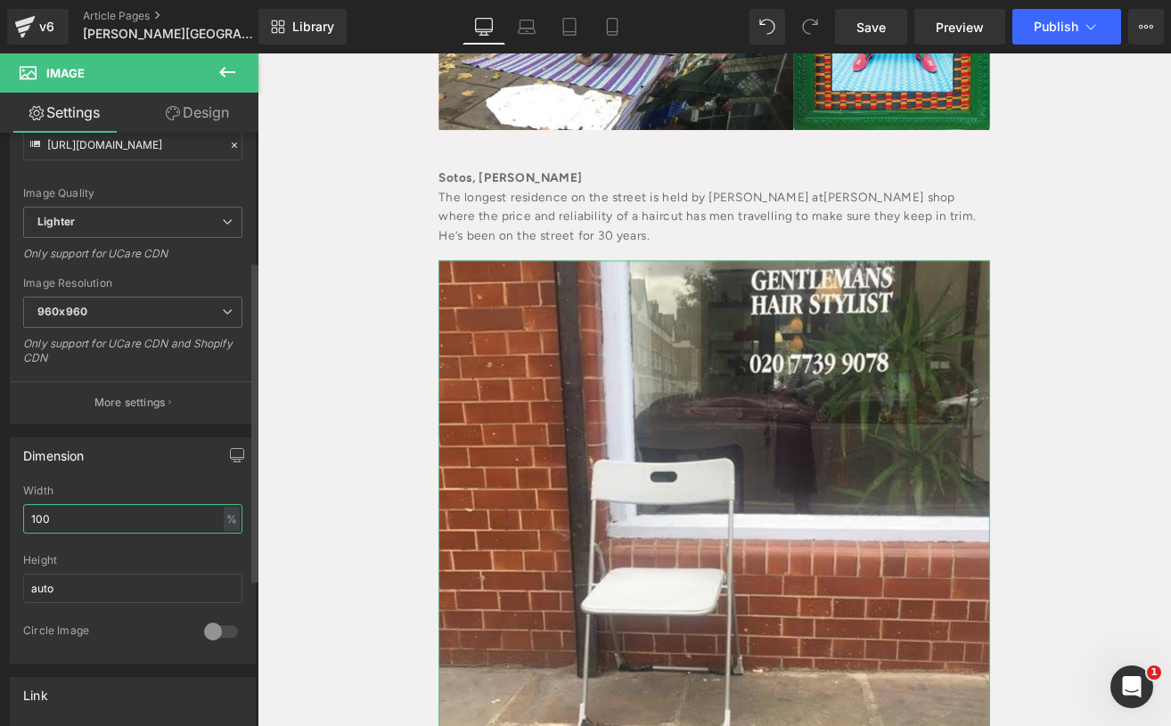
click at [37, 518] on input "100" at bounding box center [132, 518] width 219 height 29
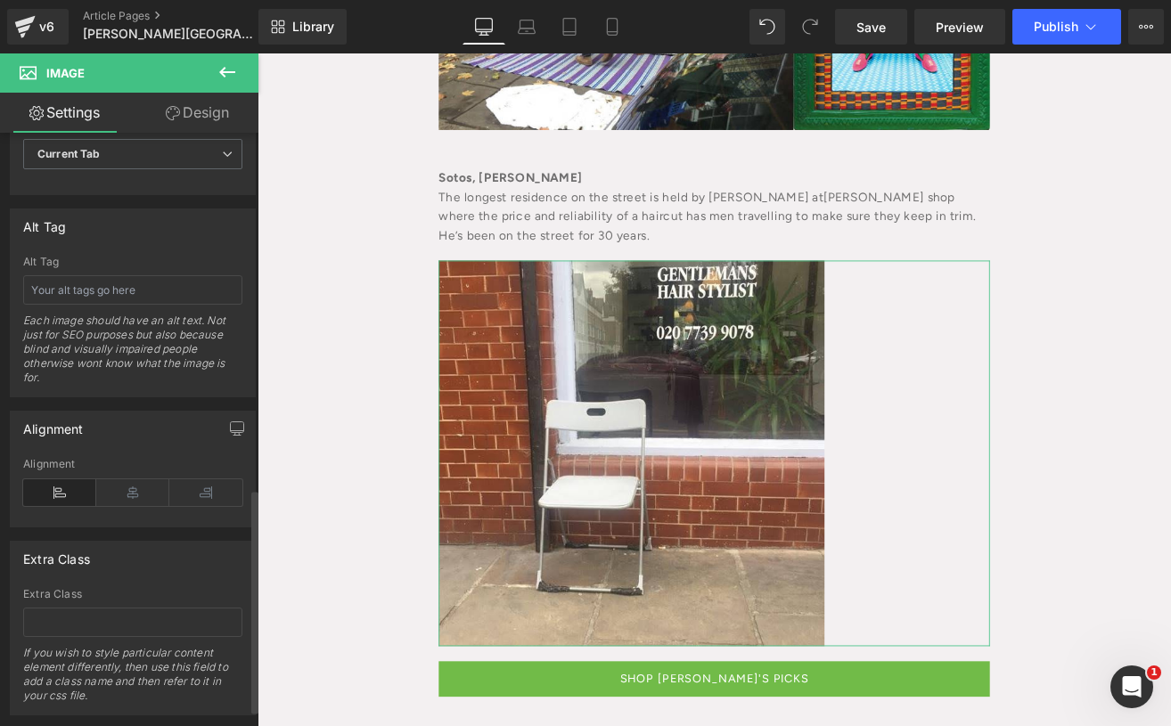
scroll to position [951, 0]
type input "70"
click at [117, 501] on icon at bounding box center [132, 492] width 73 height 27
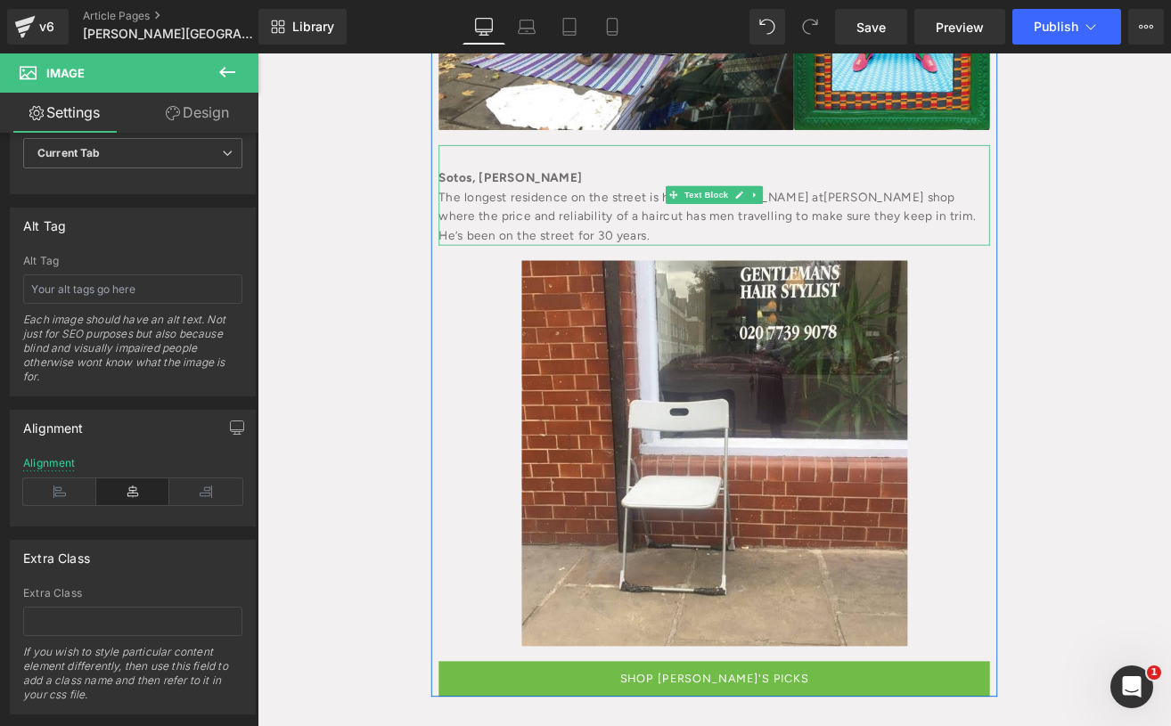
click at [647, 211] on div "The longest residence on the street is held by [PERSON_NAME] at [PERSON_NAME][G…" at bounding box center [796, 245] width 651 height 69
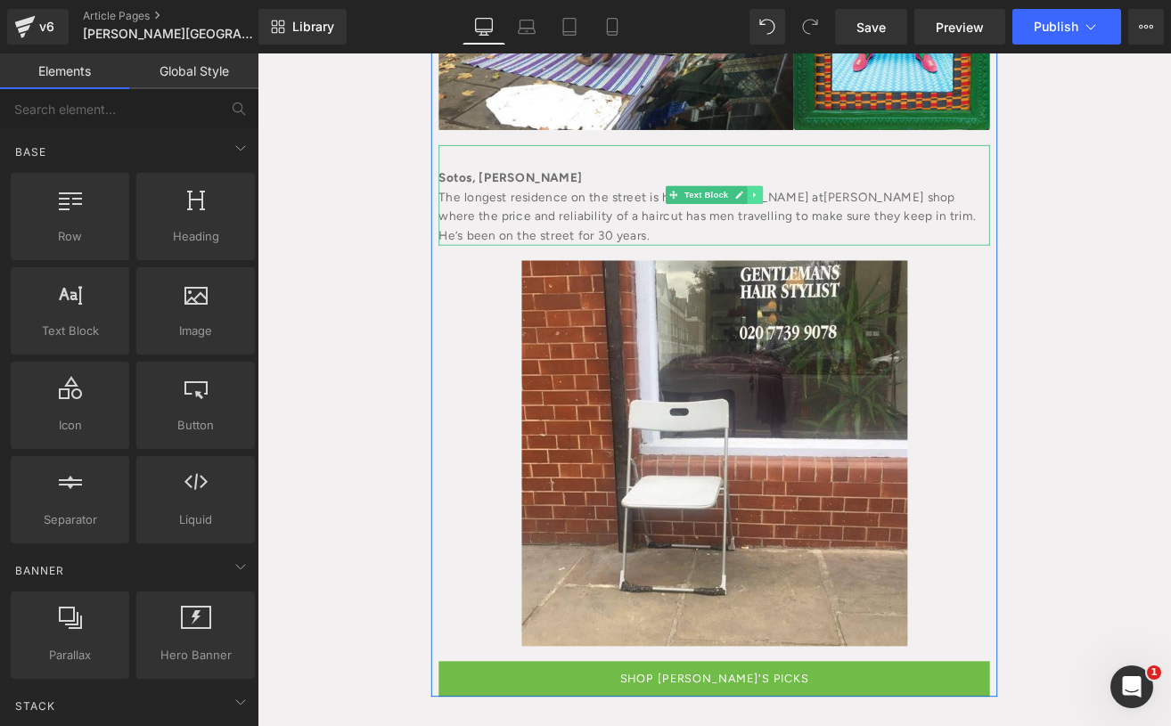
click at [838, 209] on link at bounding box center [845, 219] width 19 height 21
click at [831, 216] on icon at bounding box center [836, 221] width 10 height 10
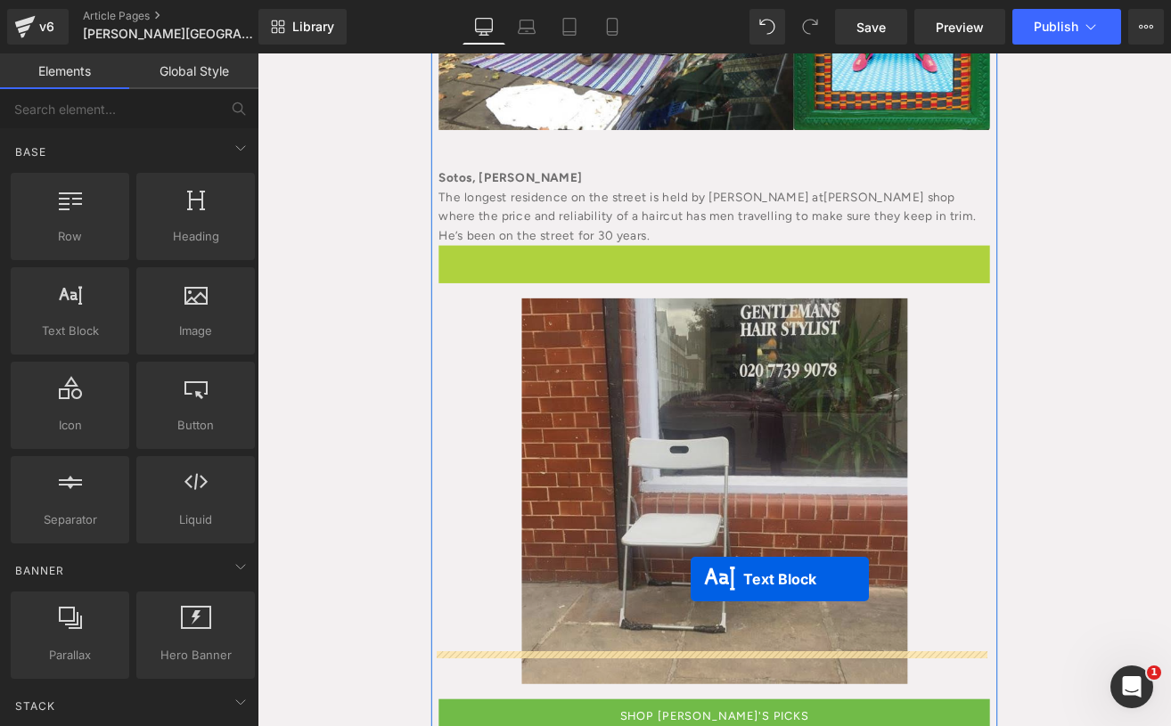
drag, startPoint x: 742, startPoint y: 289, endPoint x: 767, endPoint y: 686, distance: 398.3
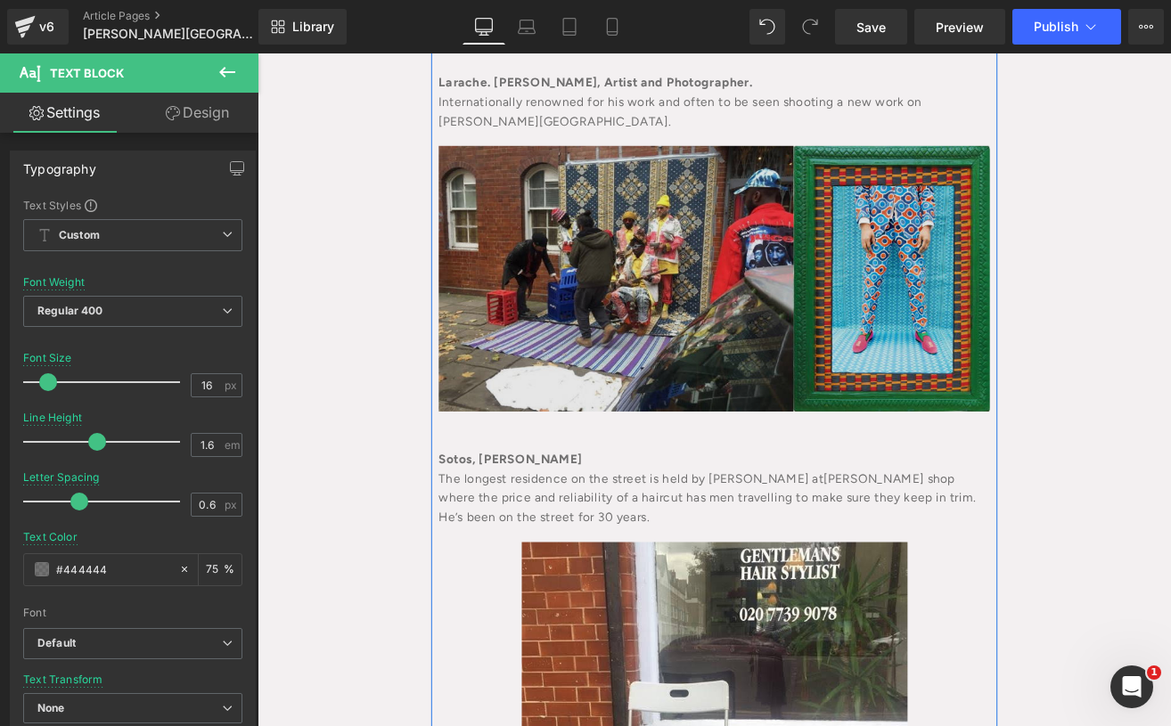
scroll to position [1988, 0]
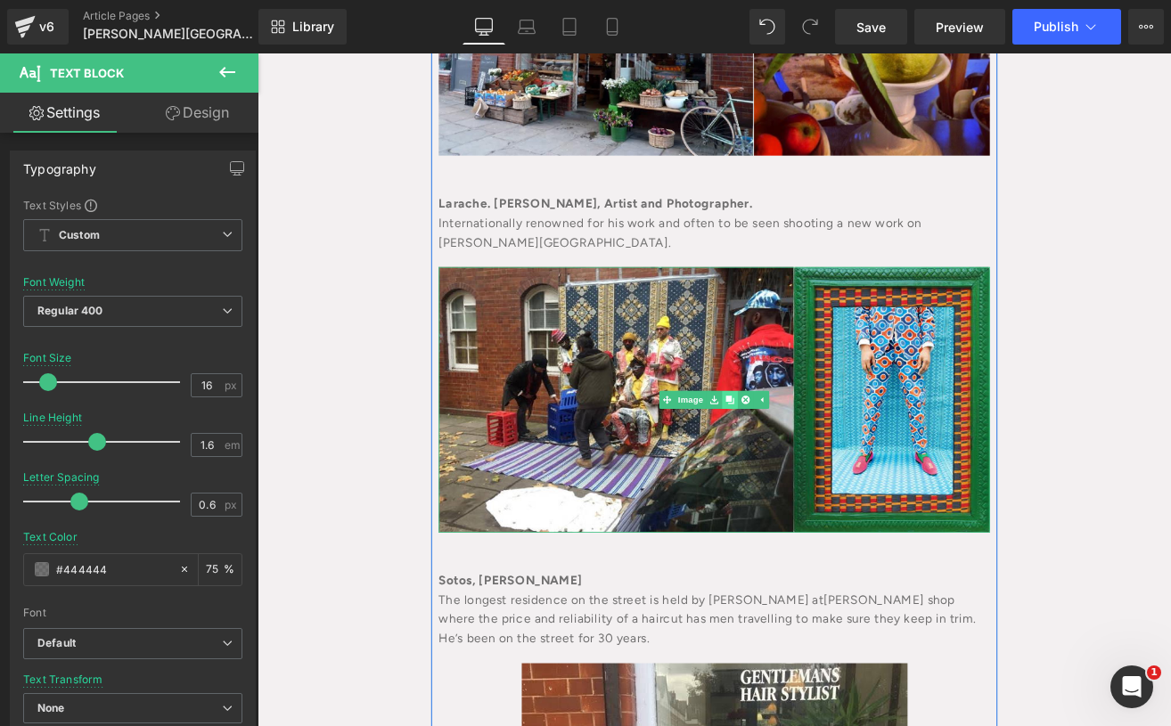
click at [812, 457] on icon at bounding box center [815, 462] width 10 height 11
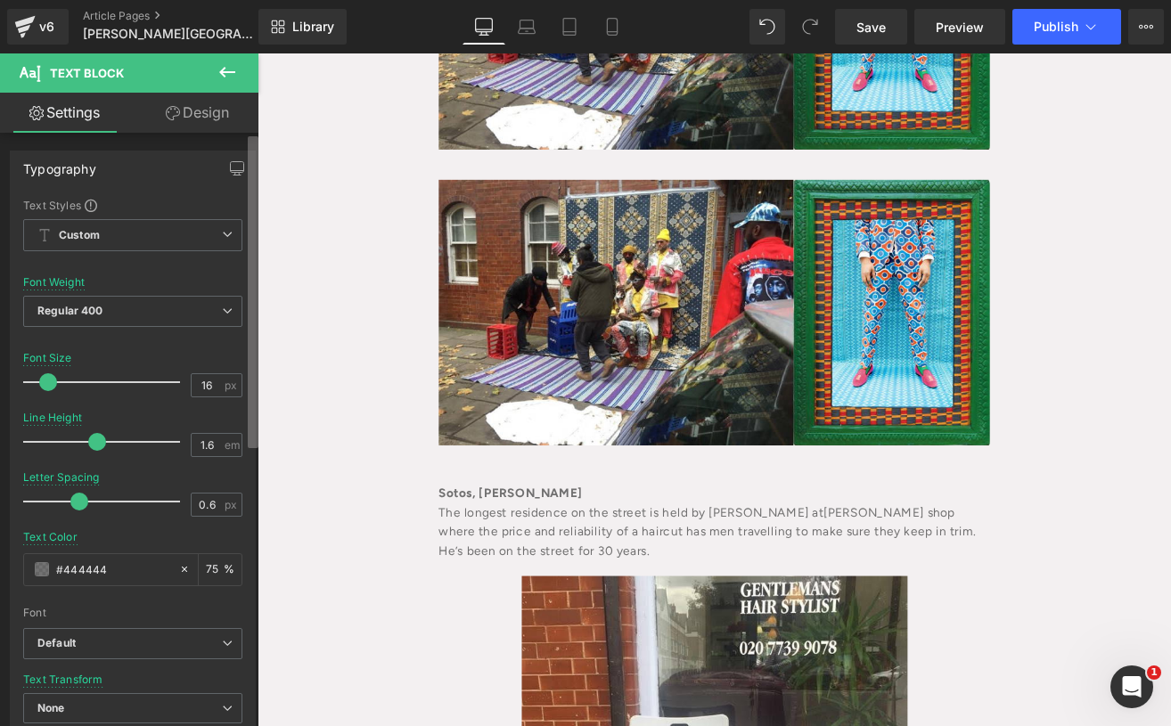
scroll to position [2464, 0]
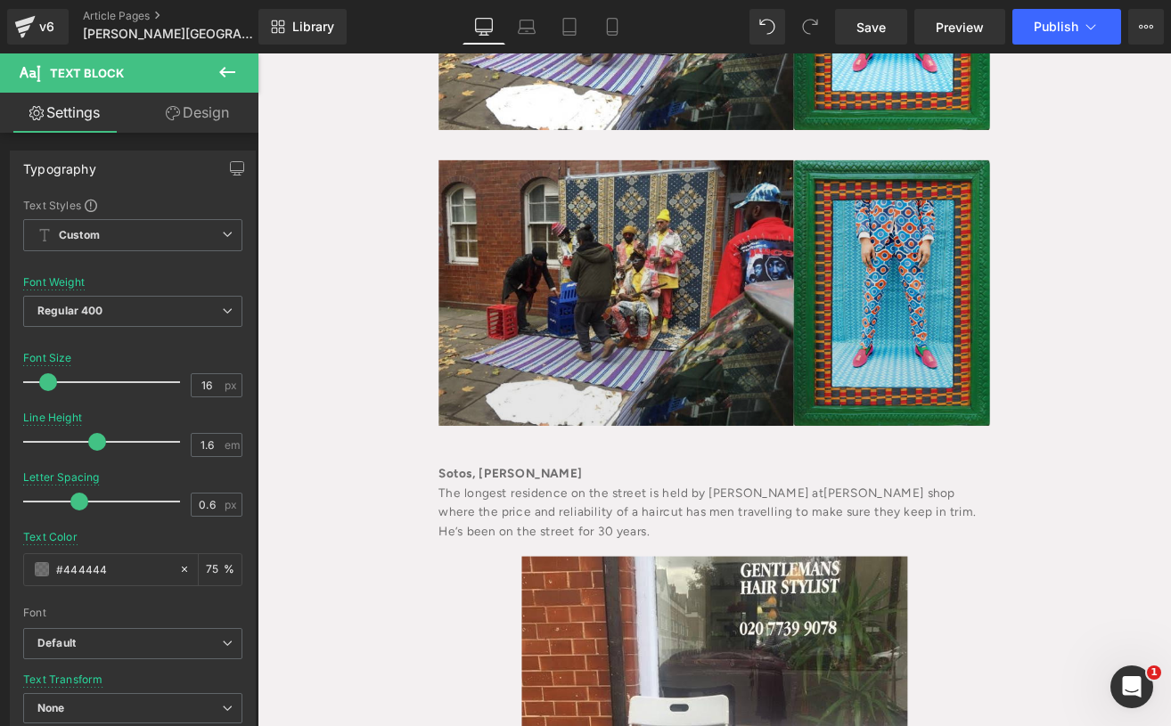
click at [732, 285] on img at bounding box center [796, 336] width 651 height 314
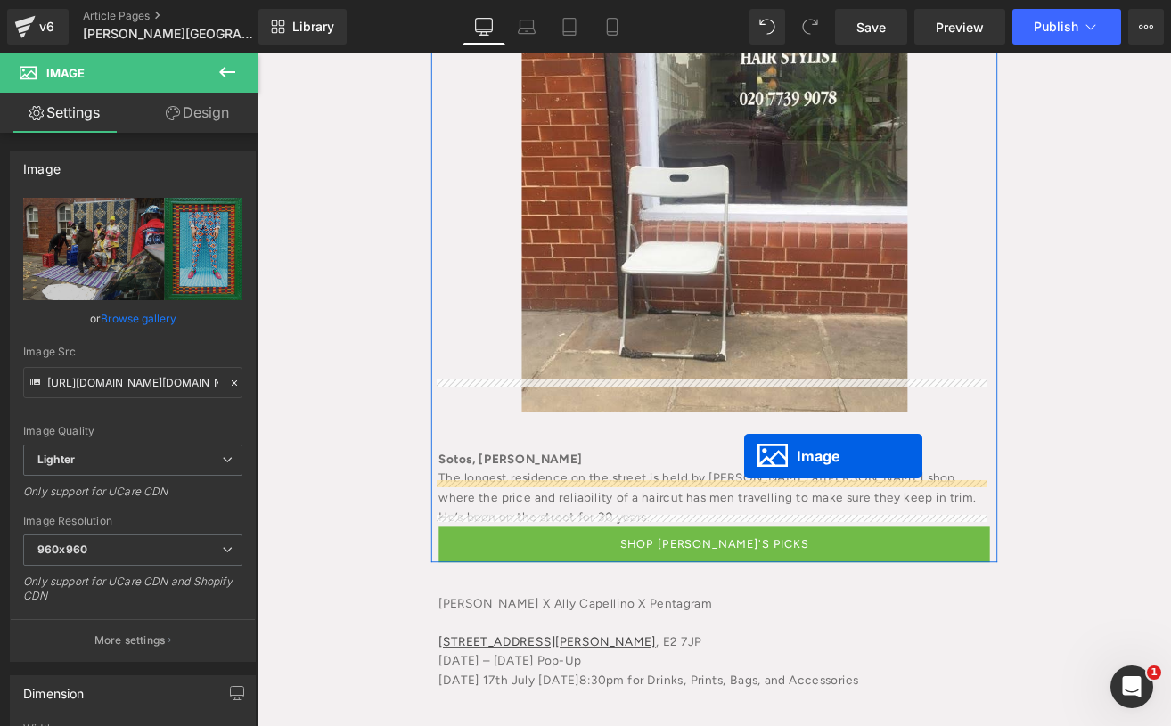
drag, startPoint x: 761, startPoint y: 280, endPoint x: 832, endPoint y: 529, distance: 258.7
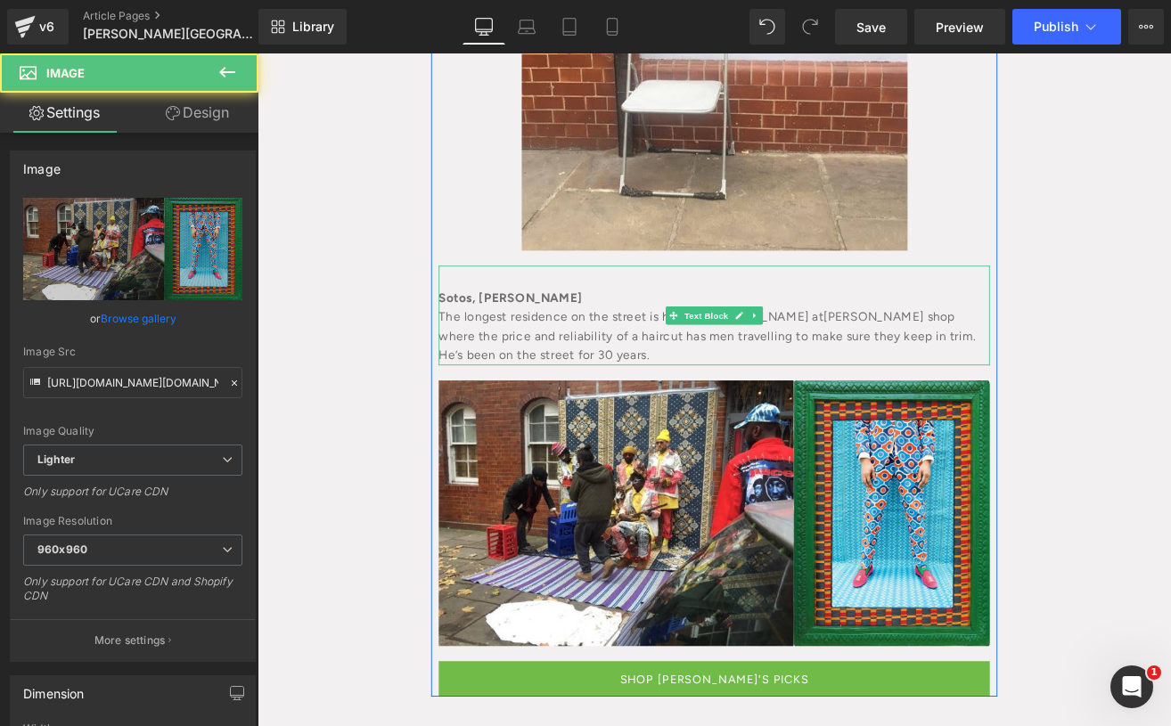
scroll to position [3096, 0]
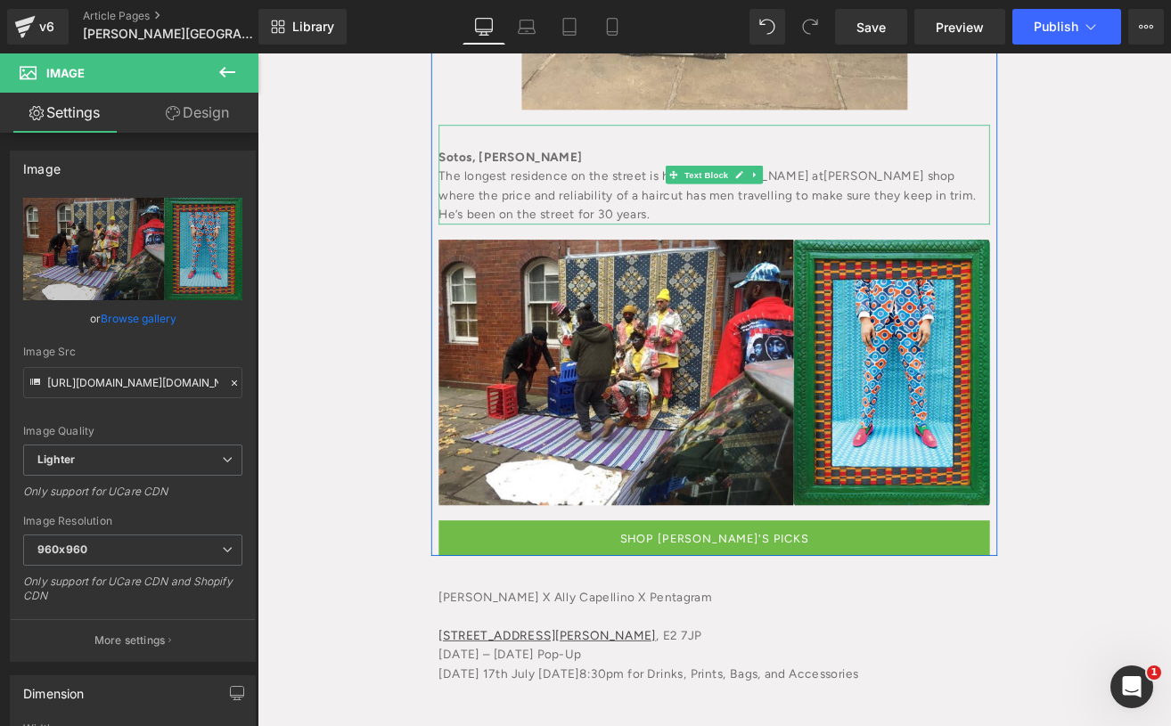
click at [610, 187] on div "The longest residence on the street is held by [PERSON_NAME] at [PERSON_NAME][G…" at bounding box center [796, 221] width 651 height 69
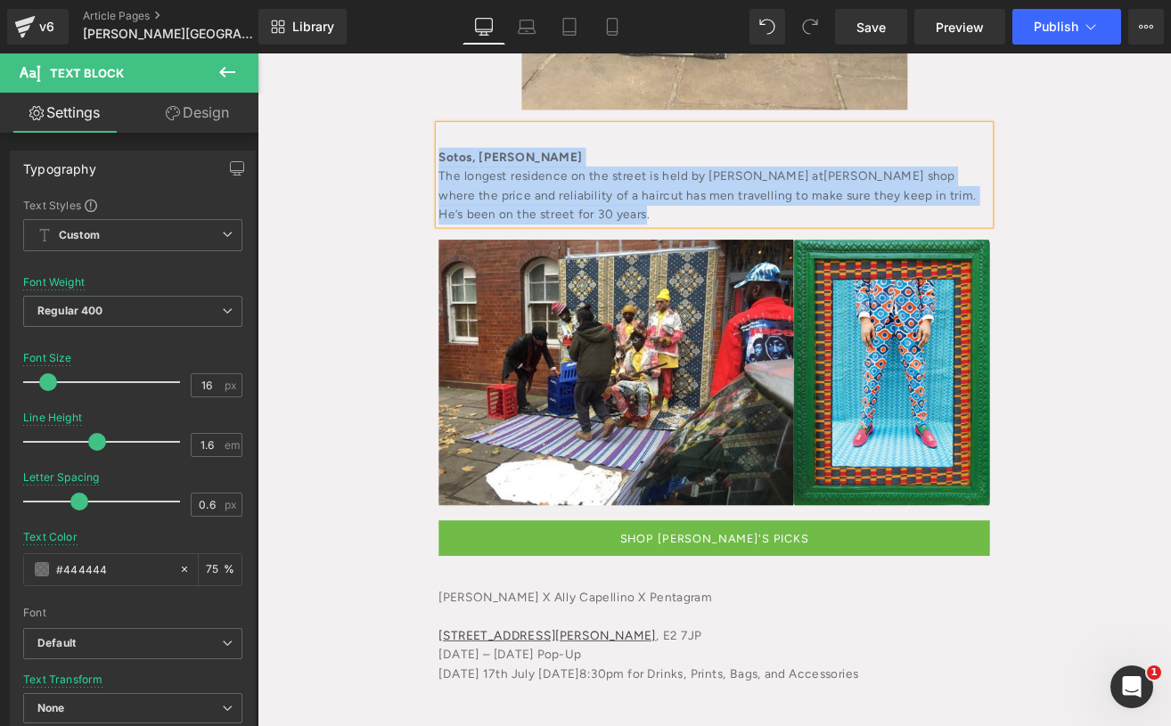
paste div
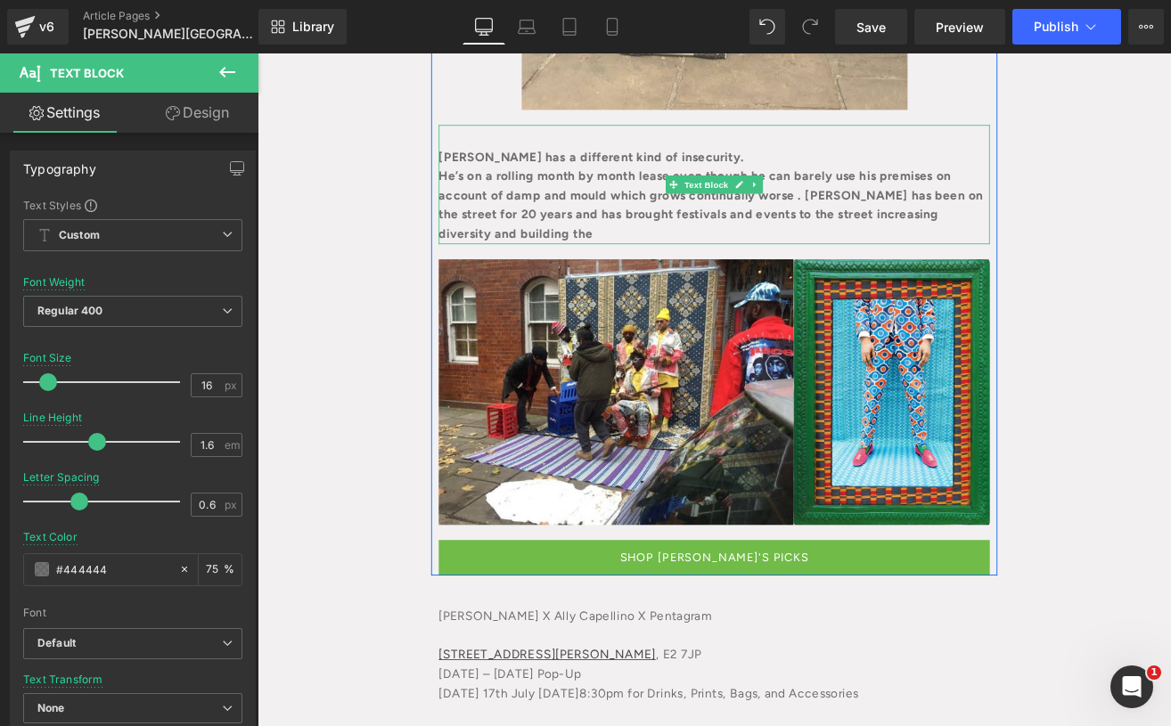
click at [586, 201] on div "He’s on a rolling month by month lease even though he can barely use his premis…" at bounding box center [796, 232] width 651 height 91
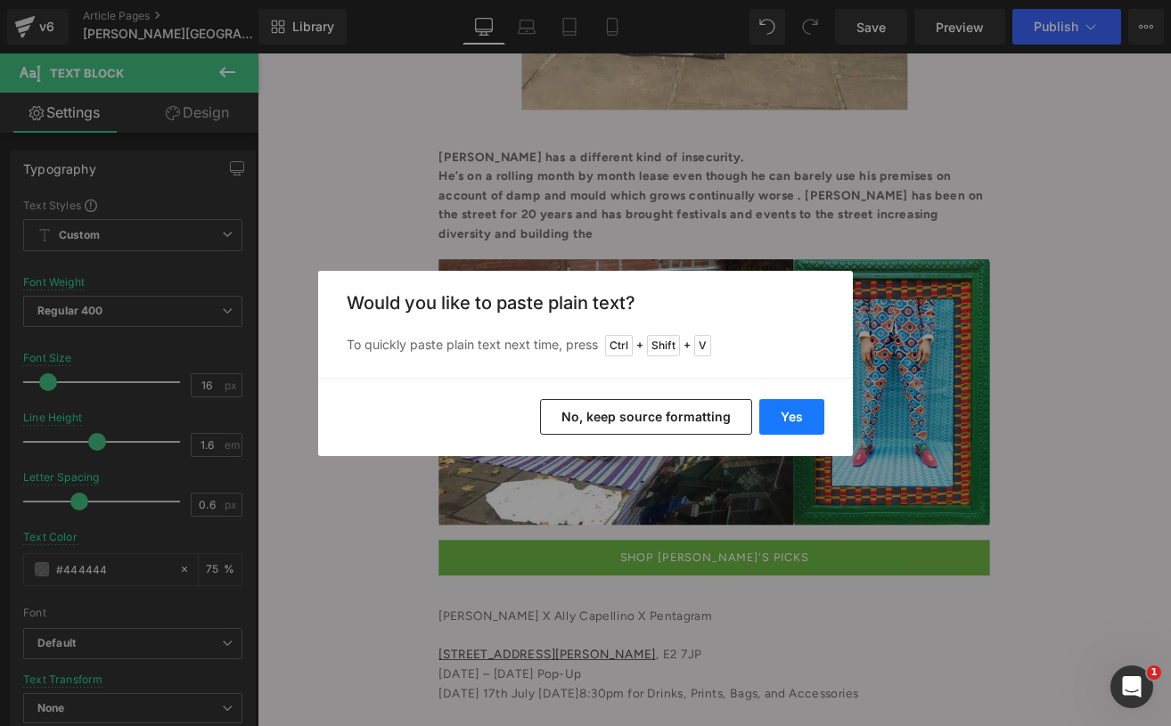
click at [793, 434] on button "Yes" at bounding box center [791, 417] width 65 height 36
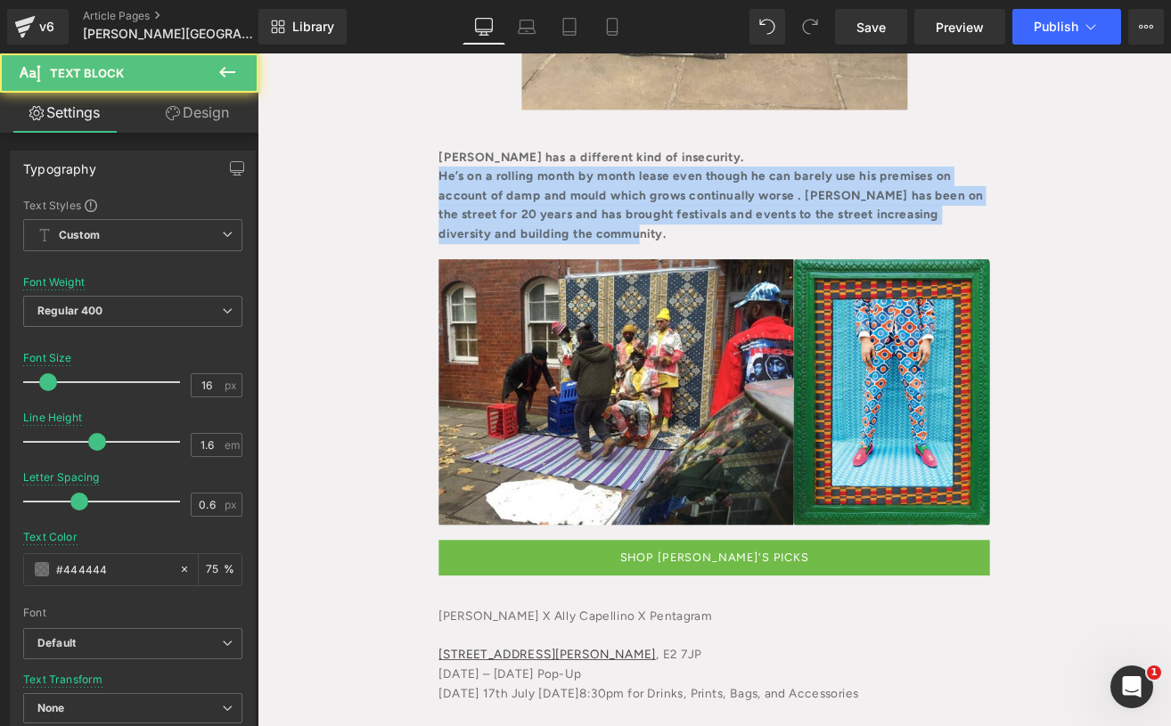
drag, startPoint x: 707, startPoint y: 214, endPoint x: 448, endPoint y: 142, distance: 268.4
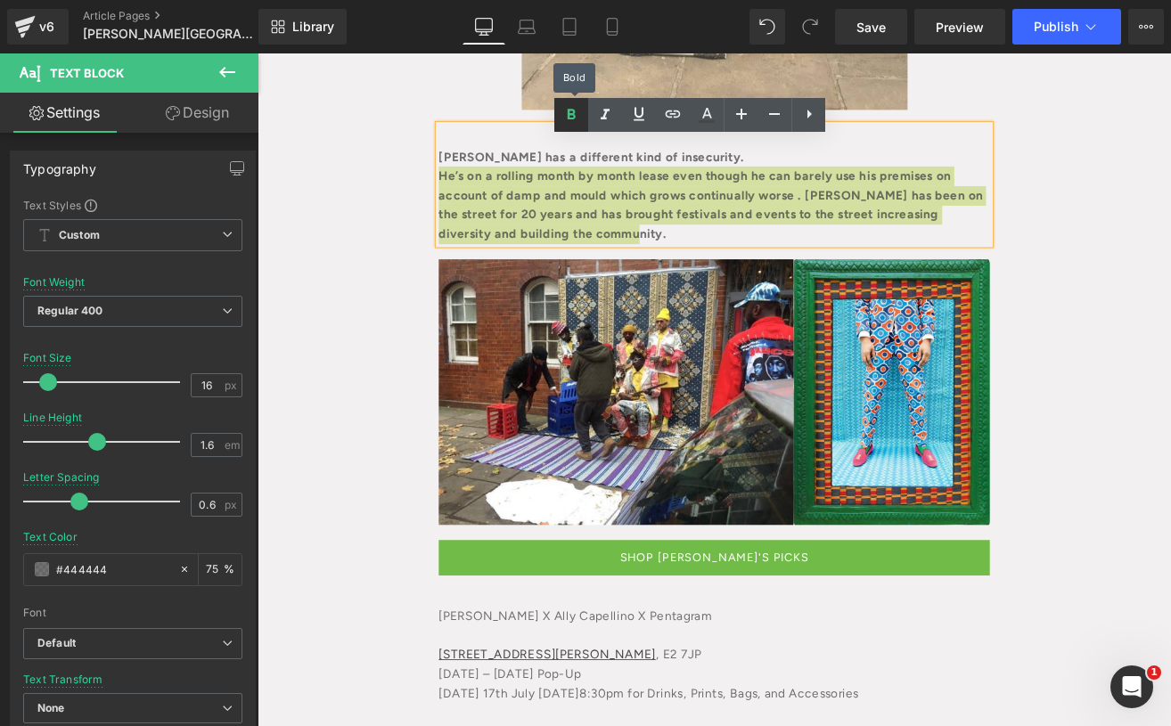
click at [573, 123] on icon at bounding box center [571, 114] width 21 height 21
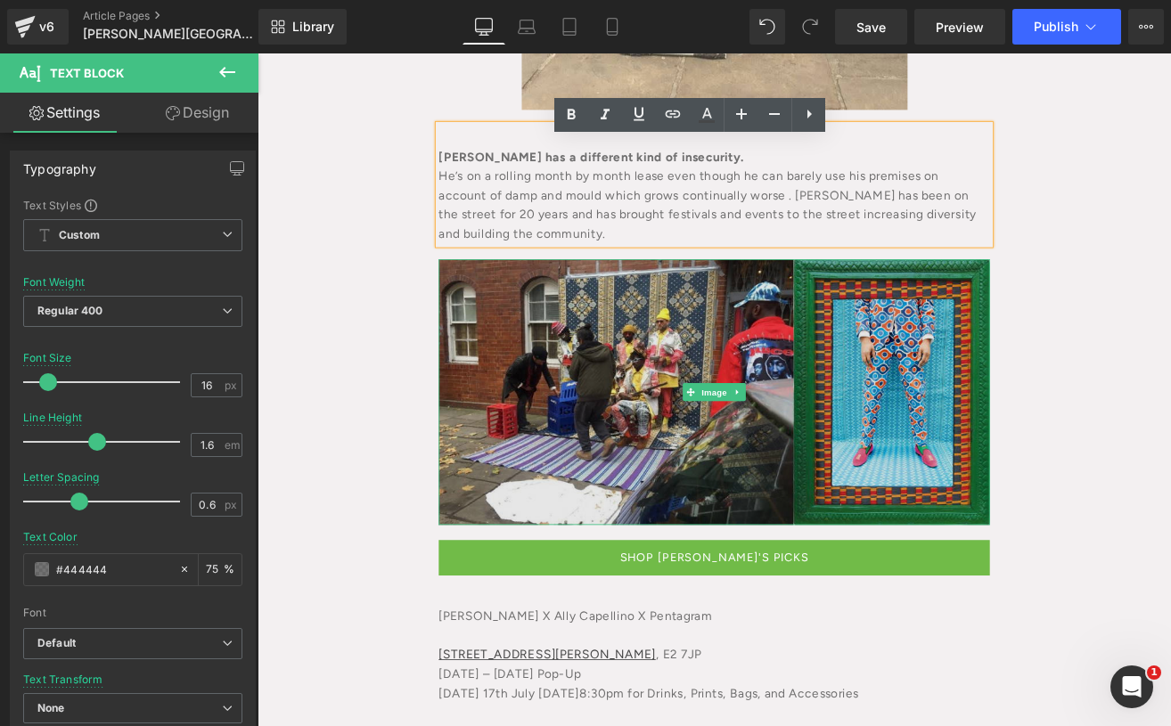
click at [619, 310] on img at bounding box center [796, 454] width 651 height 314
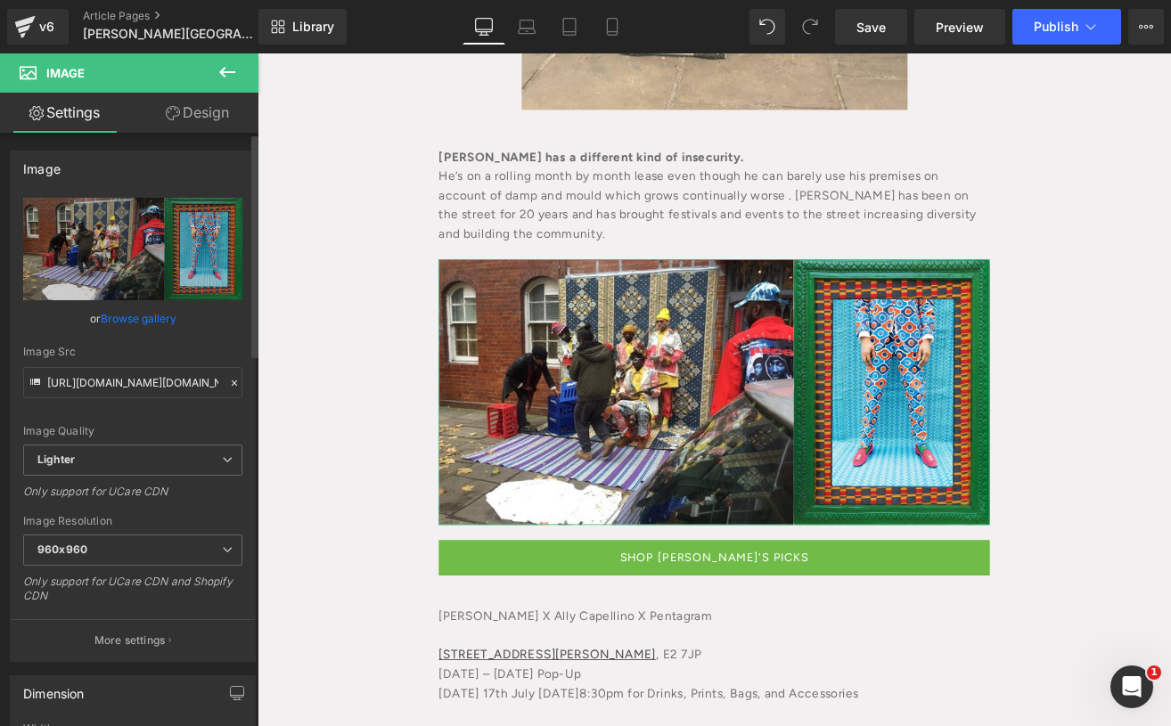
click at [146, 307] on link "Browse gallery" at bounding box center [139, 318] width 76 height 31
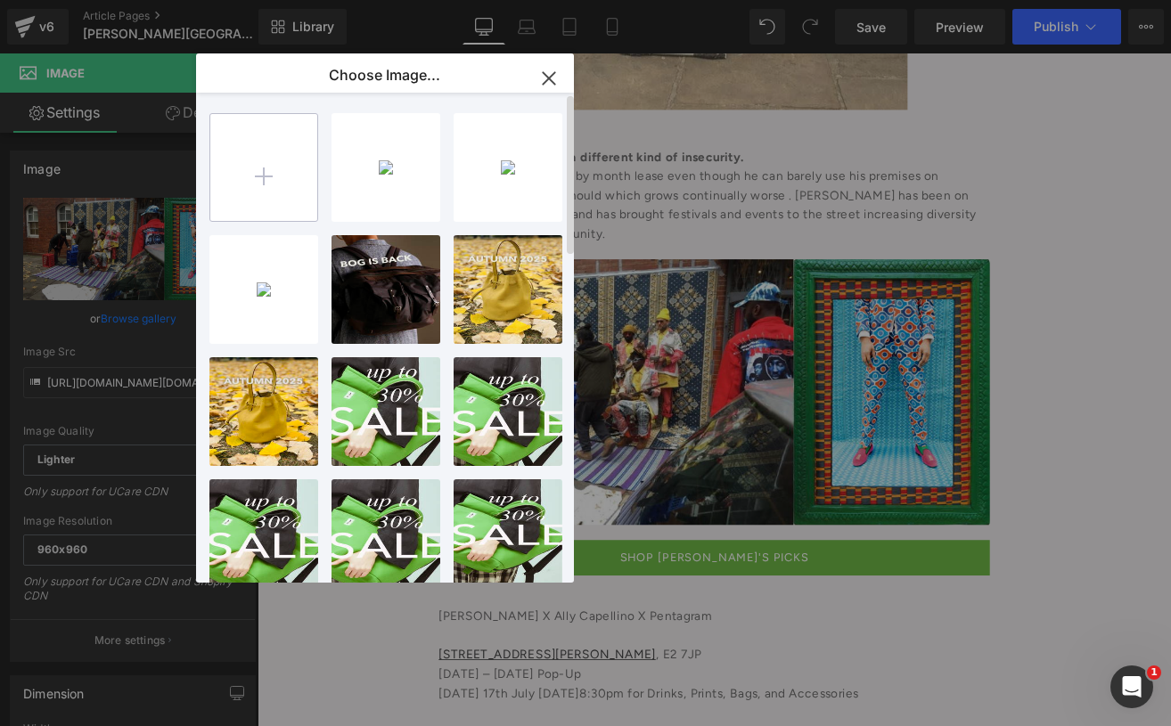
click at [281, 134] on input "file" at bounding box center [263, 167] width 107 height 107
type input "C:\fakepath\[DATE][DOMAIN_NAME] (1).jpg"
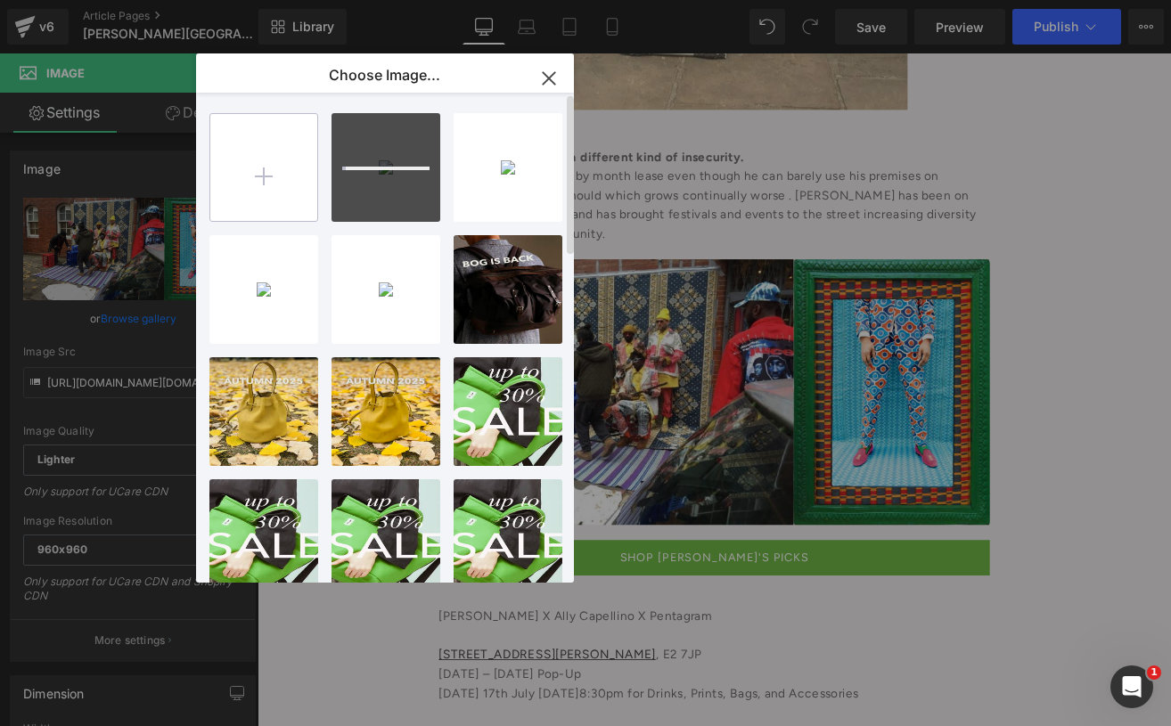
click at [277, 132] on input "file" at bounding box center [263, 167] width 107 height 107
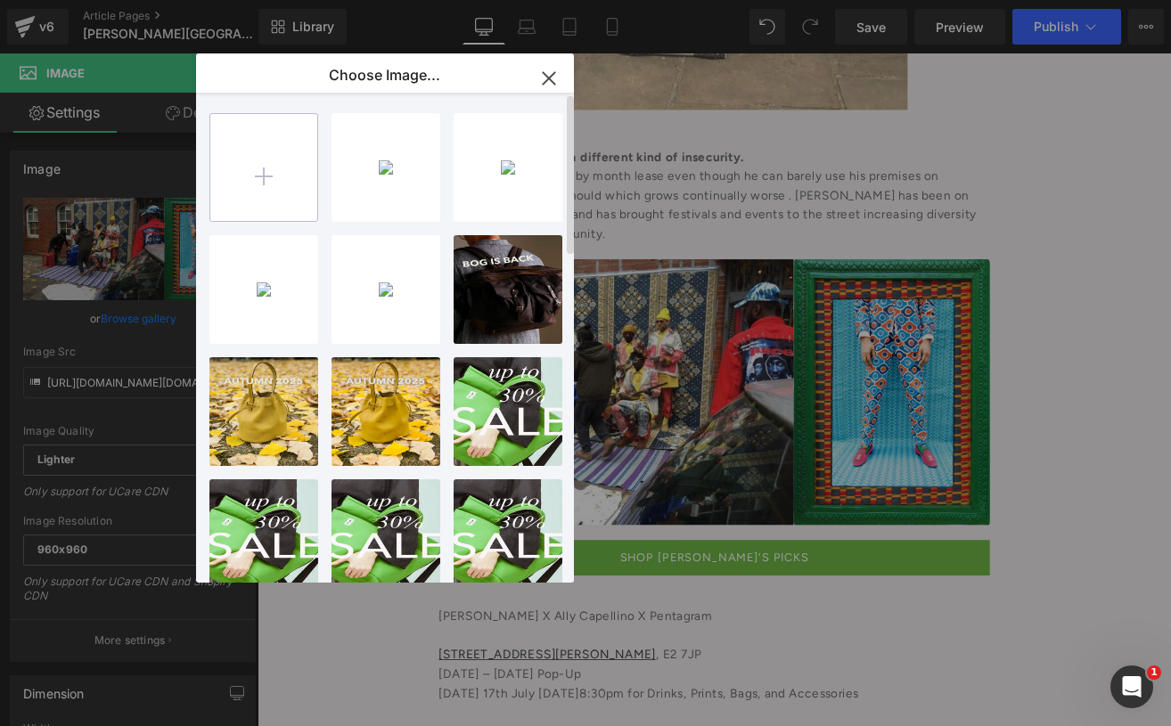
type input "C:\fakepath\[DATE][DOMAIN_NAME] (2).jpg"
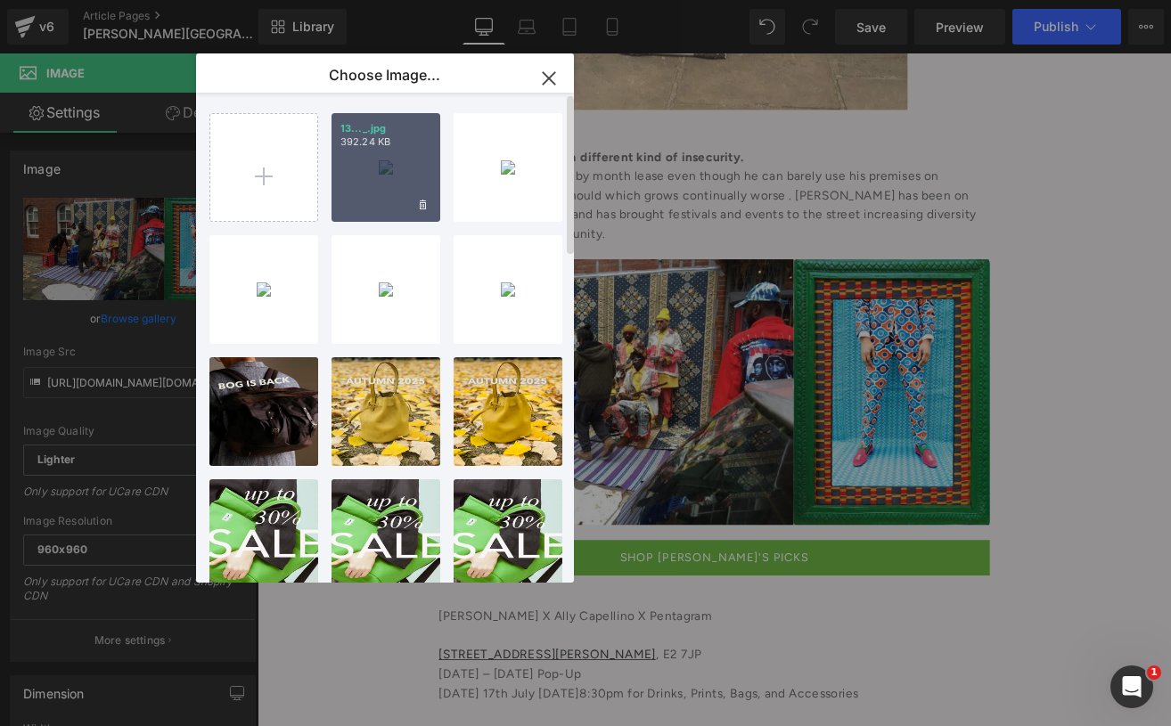
click at [371, 192] on div "13..._.jpg 392.24 KB" at bounding box center [386, 167] width 109 height 109
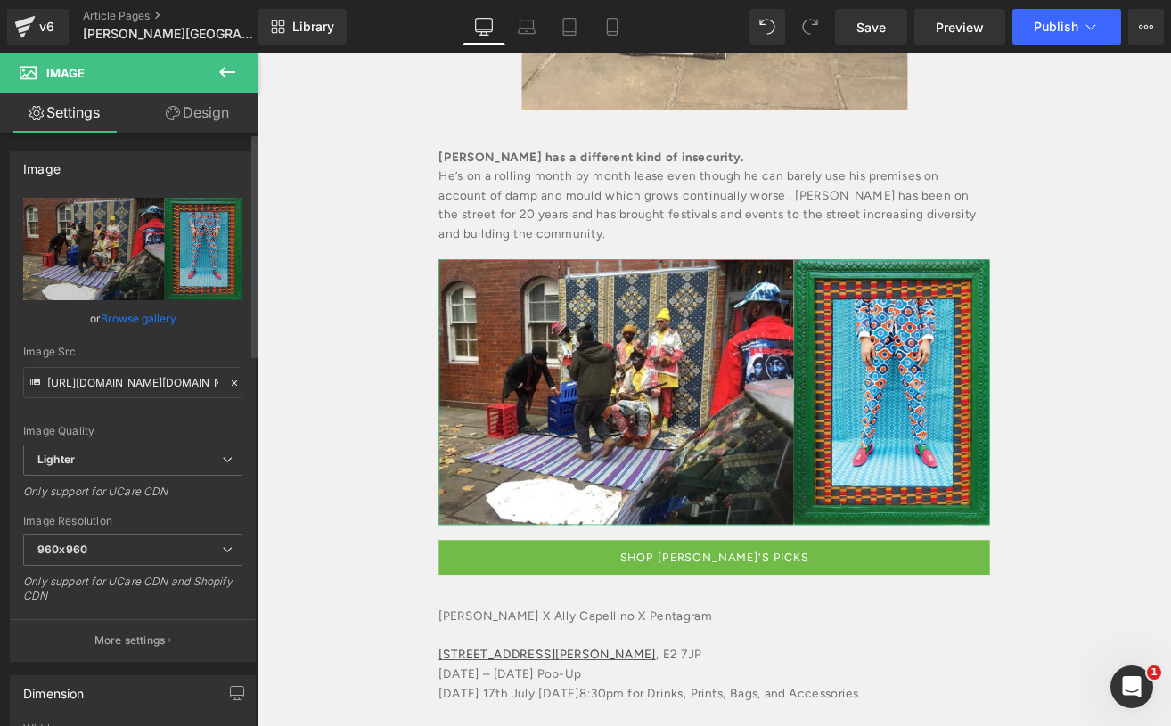
click at [152, 311] on link "Browse gallery" at bounding box center [139, 318] width 76 height 31
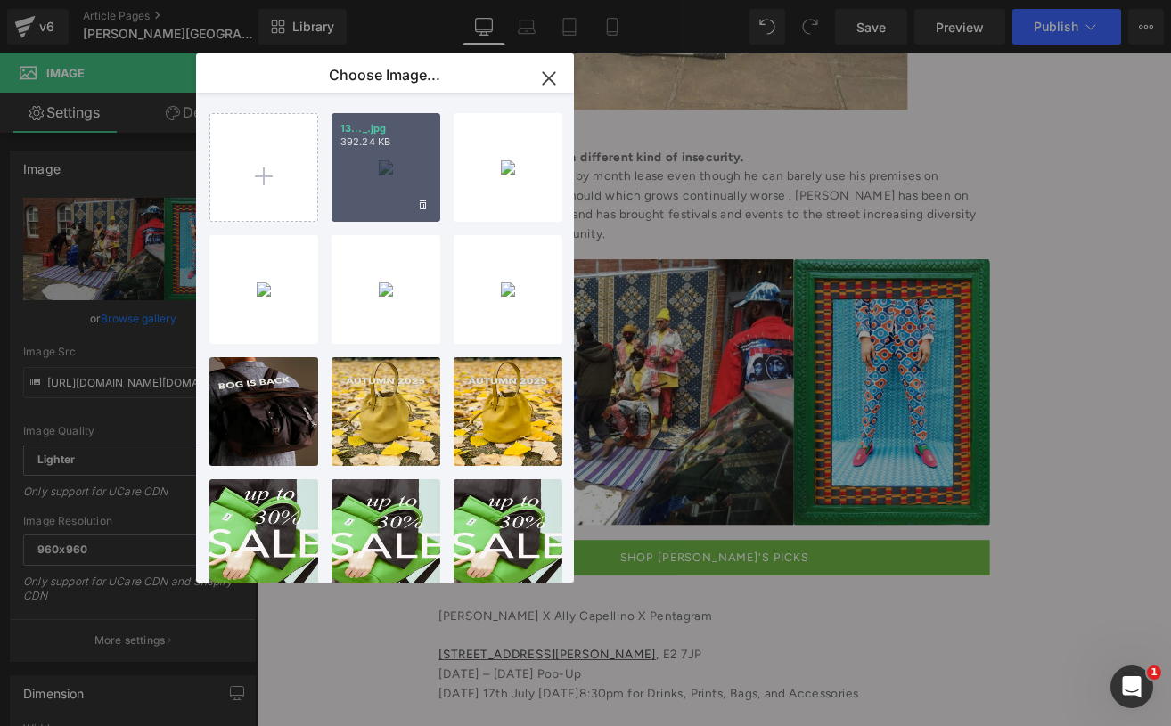
drag, startPoint x: 125, startPoint y: 102, endPoint x: 364, endPoint y: 139, distance: 241.8
click at [364, 139] on p "392.24 KB" at bounding box center [385, 141] width 91 height 13
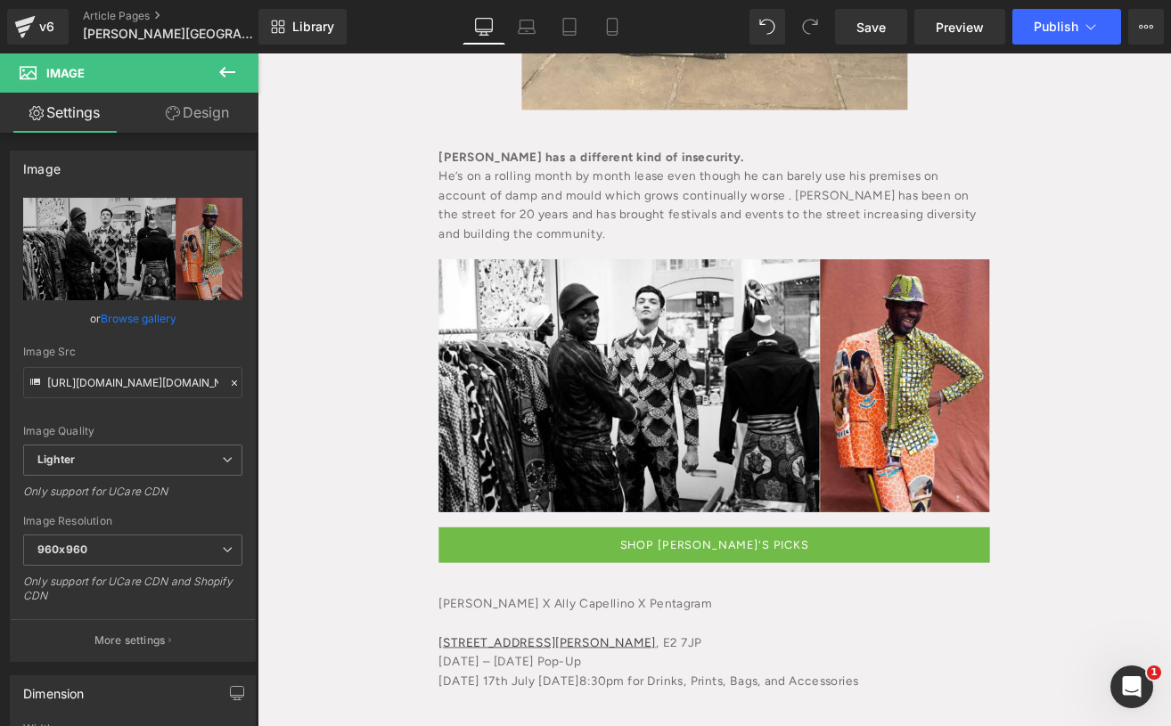
type input "[URL][DOMAIN_NAME][DOMAIN_NAME]"
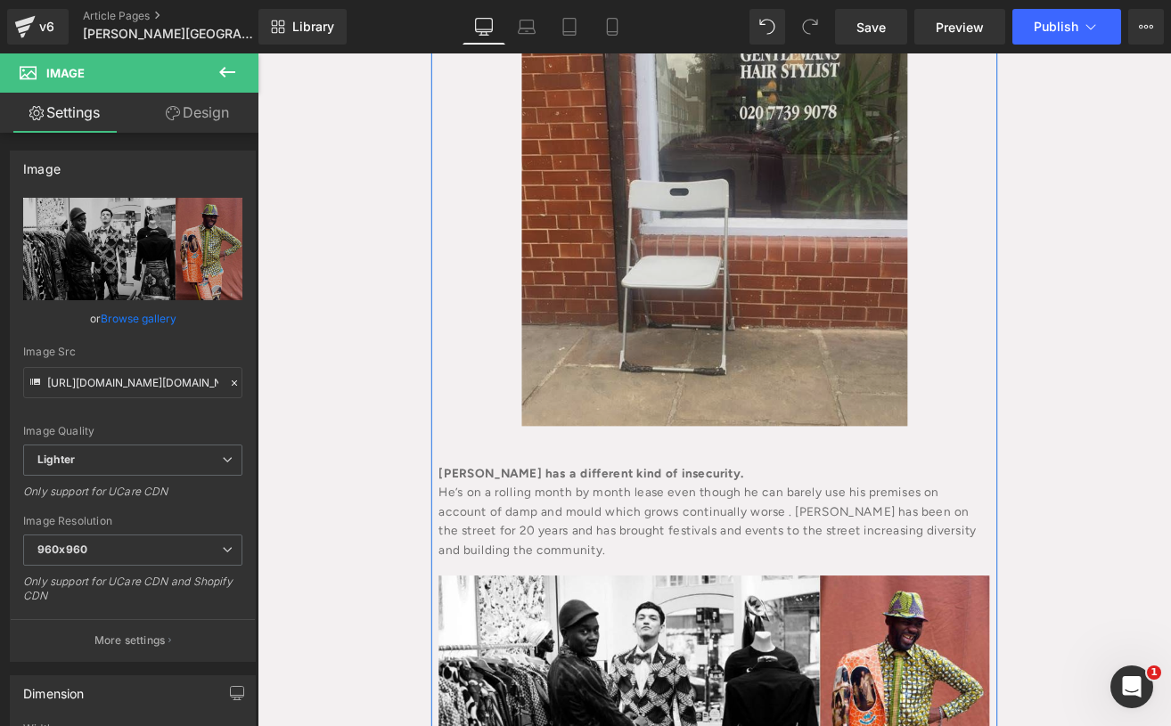
scroll to position [2603, 0]
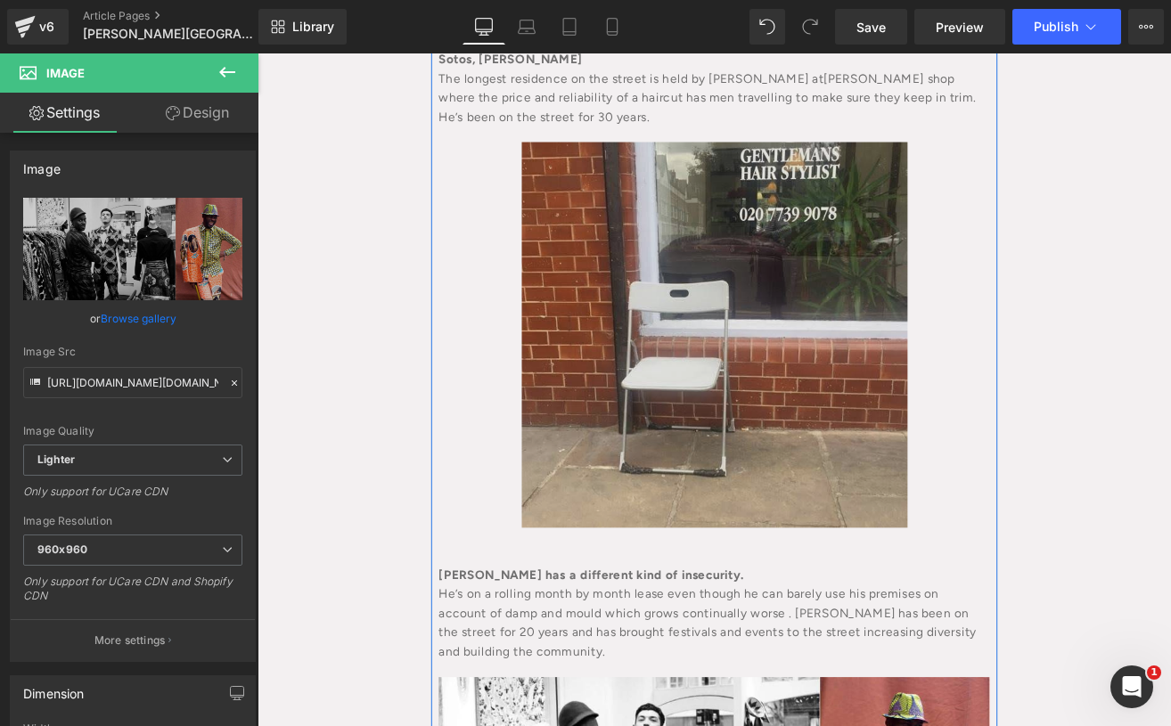
click at [667, 191] on img at bounding box center [797, 385] width 455 height 455
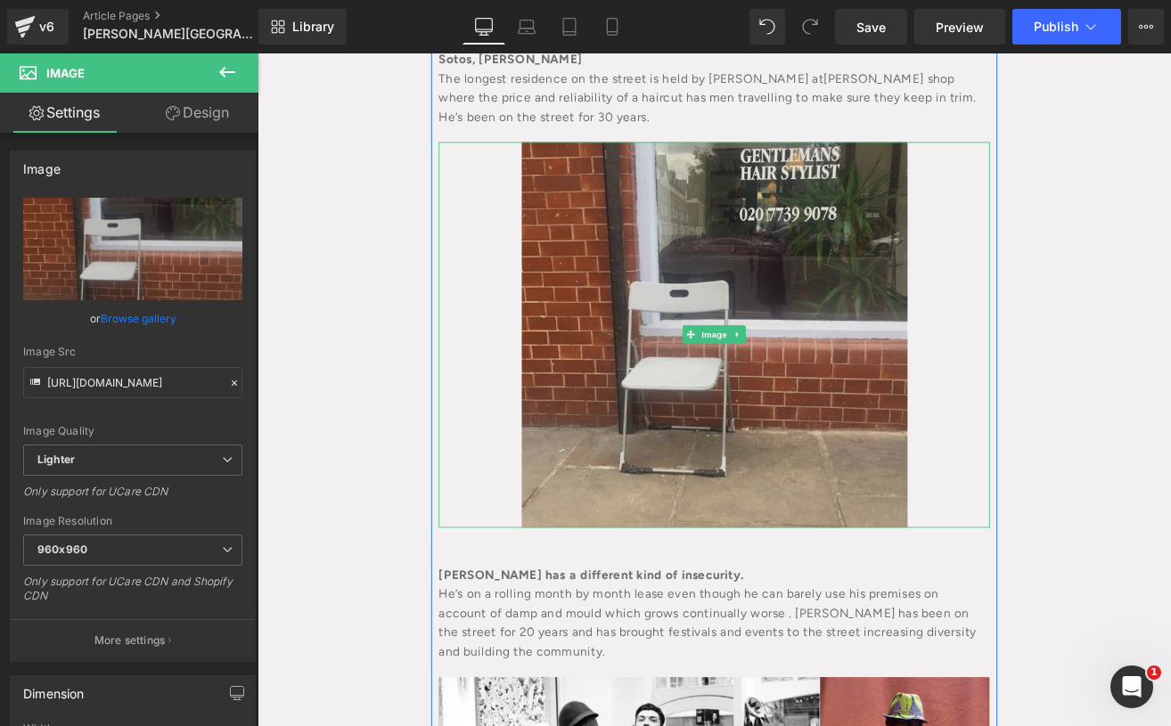
click at [753, 370] on img at bounding box center [797, 385] width 455 height 455
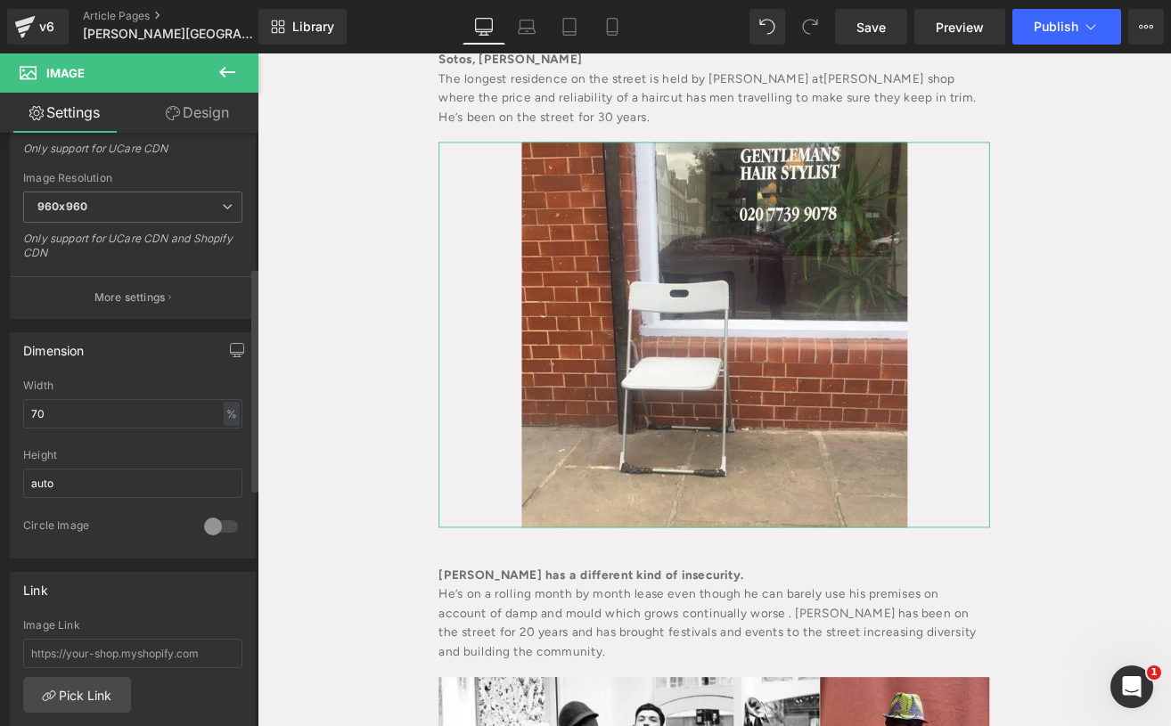
scroll to position [357, 0]
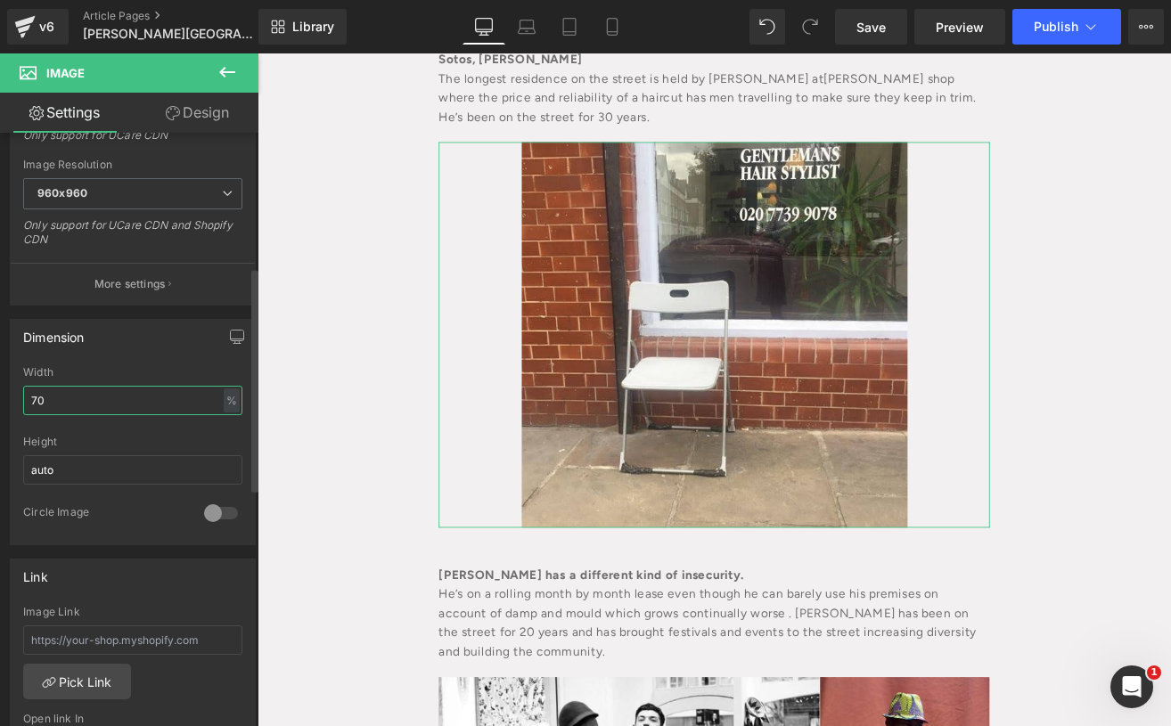
click at [35, 398] on input "70" at bounding box center [132, 400] width 219 height 29
type input "60"
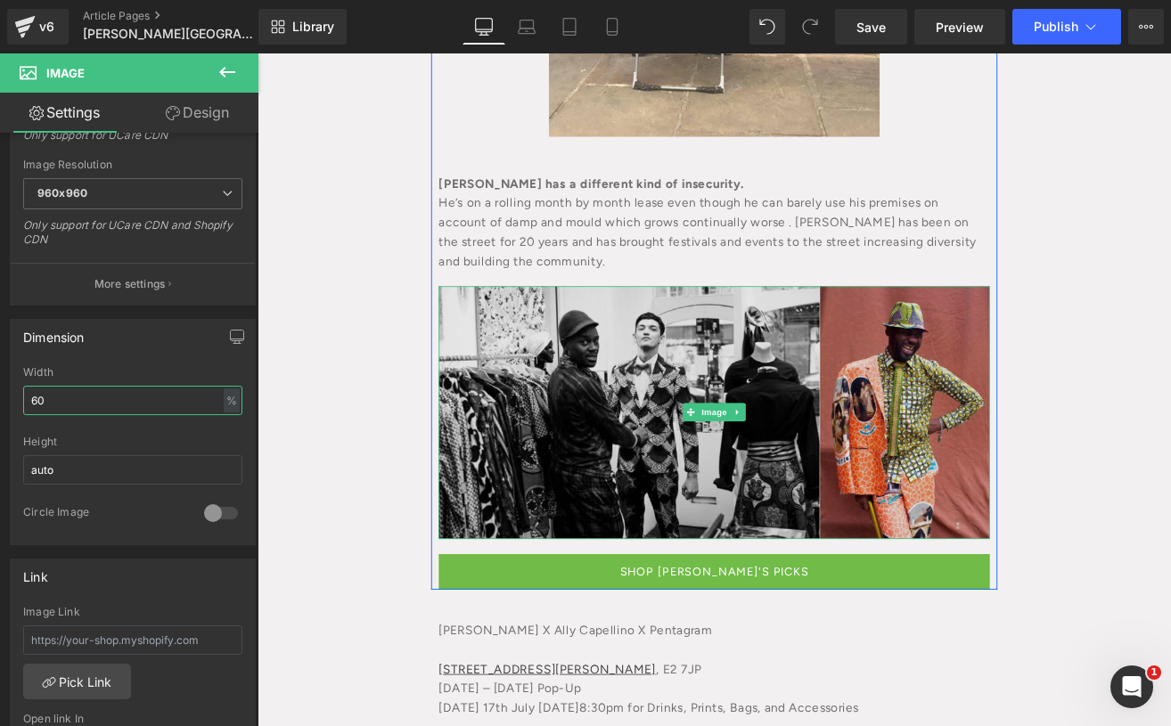
scroll to position [2960, 0]
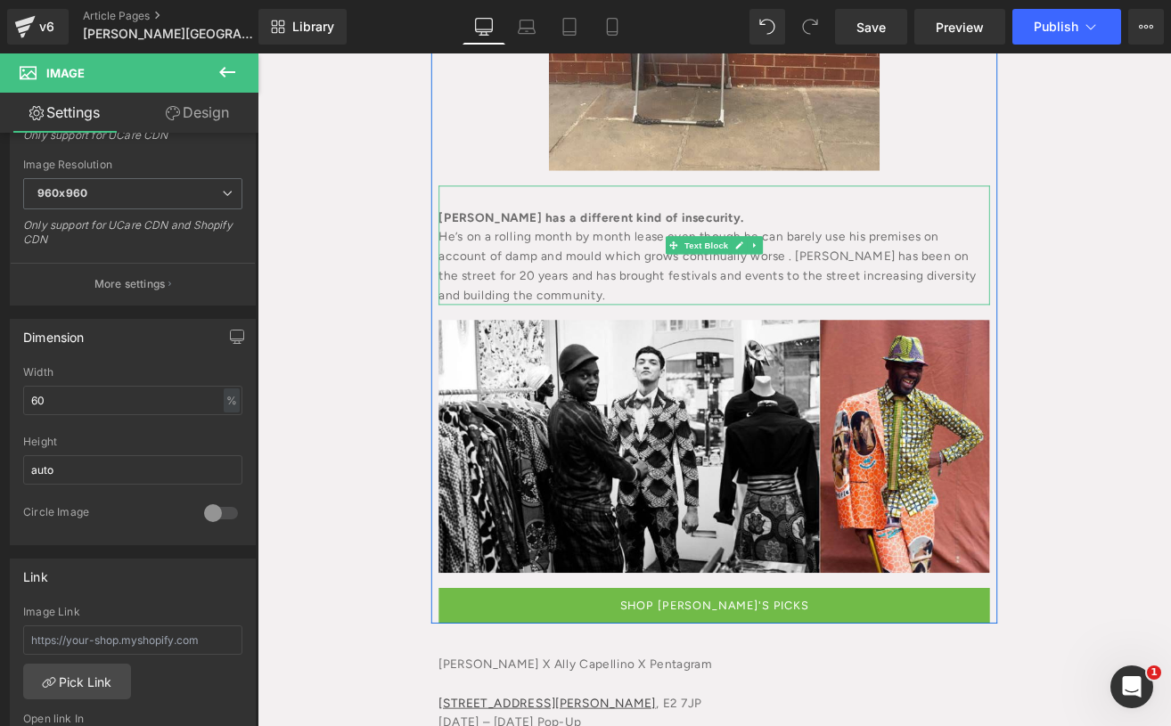
click at [686, 236] on div "[PERSON_NAME] has a different kind of insecurity." at bounding box center [796, 247] width 651 height 23
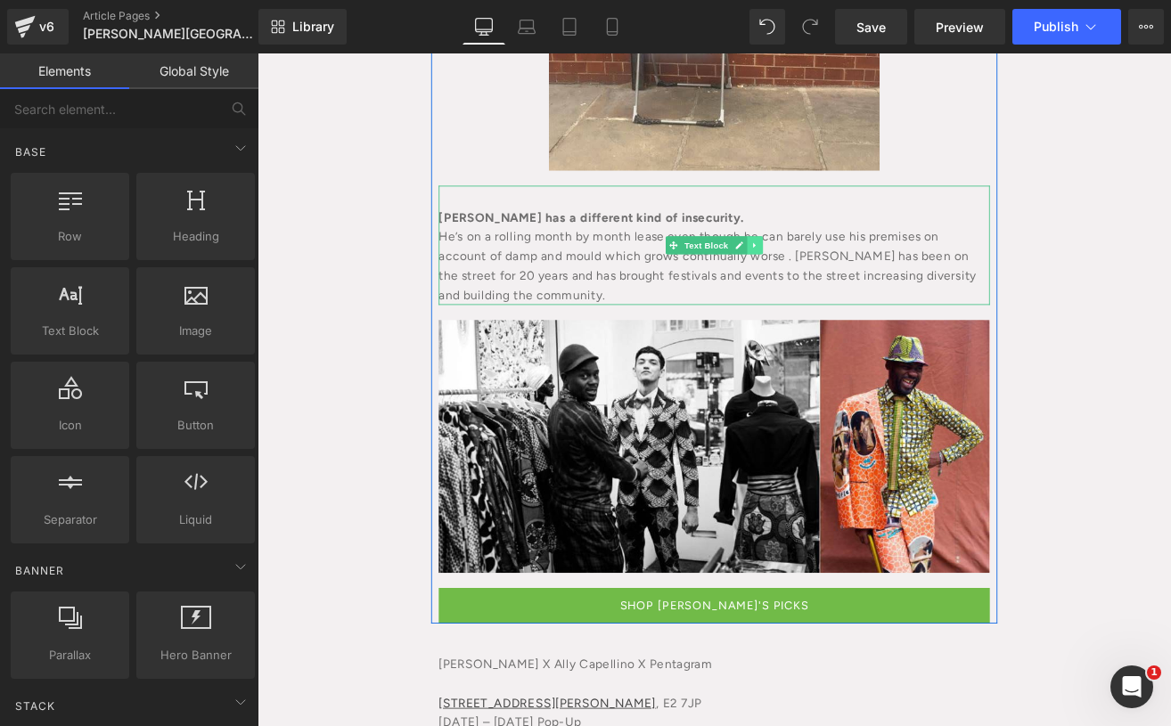
click at [840, 269] on link at bounding box center [845, 279] width 19 height 21
click at [826, 269] on link at bounding box center [835, 279] width 19 height 21
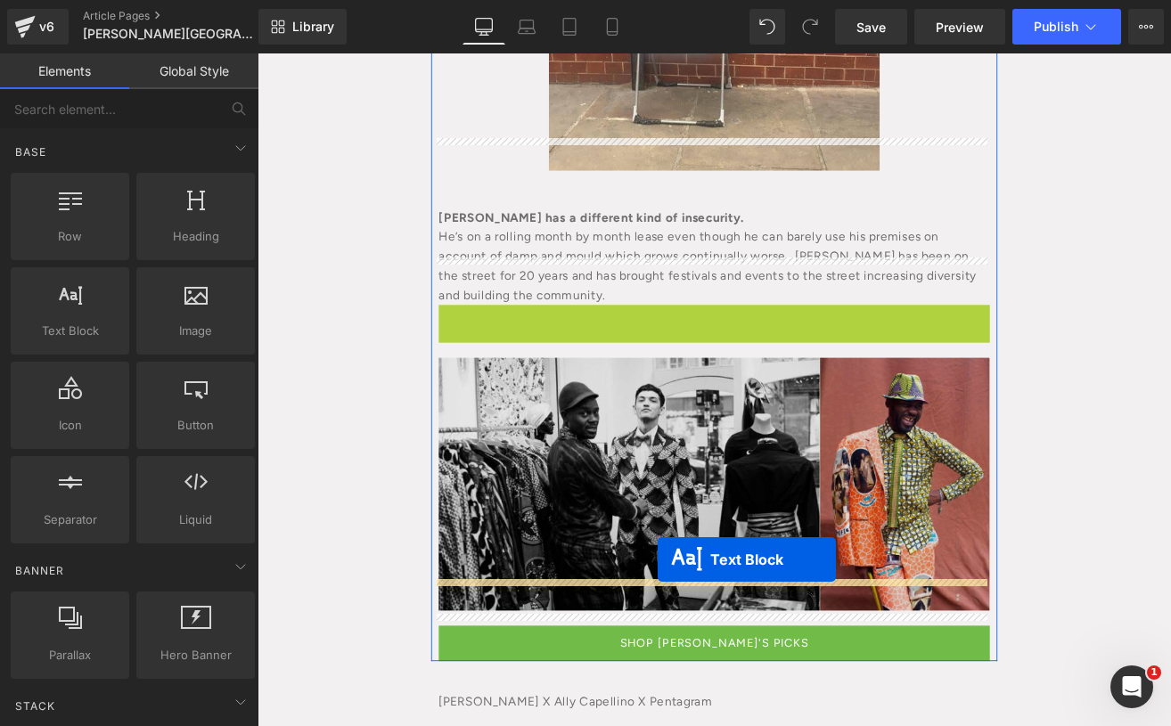
drag, startPoint x: 742, startPoint y: 365, endPoint x: 730, endPoint y: 651, distance: 286.4
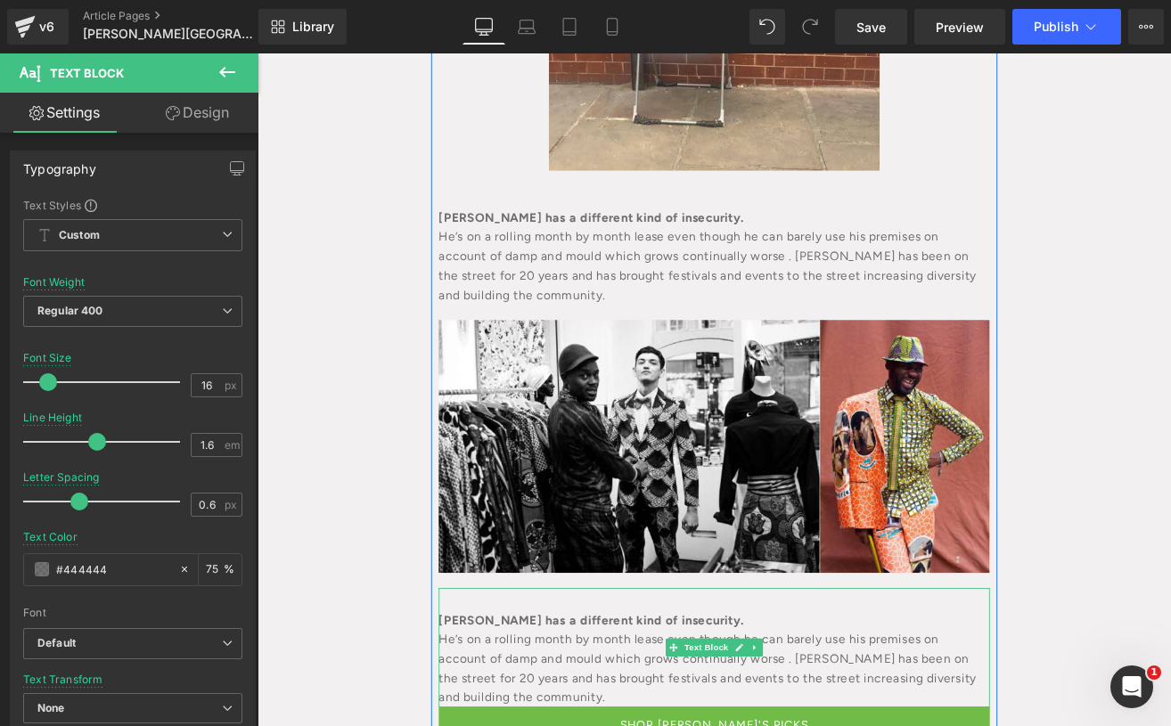
click at [529, 714] on b "[PERSON_NAME] has a different kind of insecurity." at bounding box center [651, 722] width 360 height 17
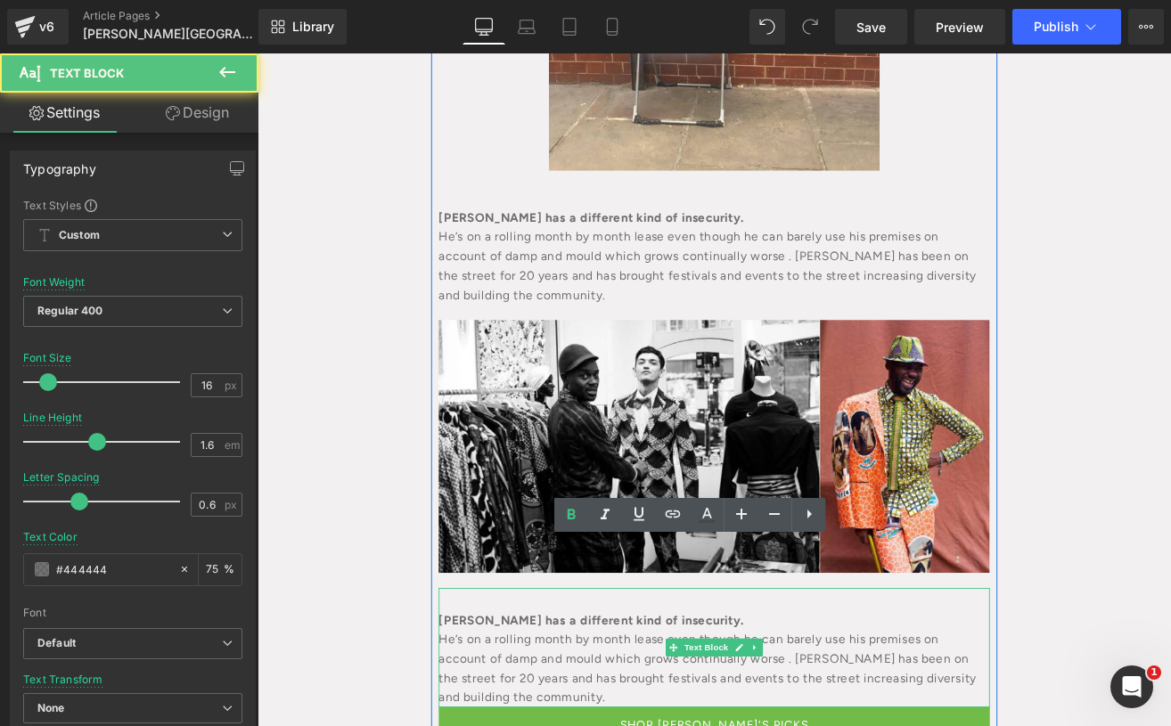
click at [529, 714] on b "[PERSON_NAME] has a different kind of insecurity." at bounding box center [651, 722] width 360 height 17
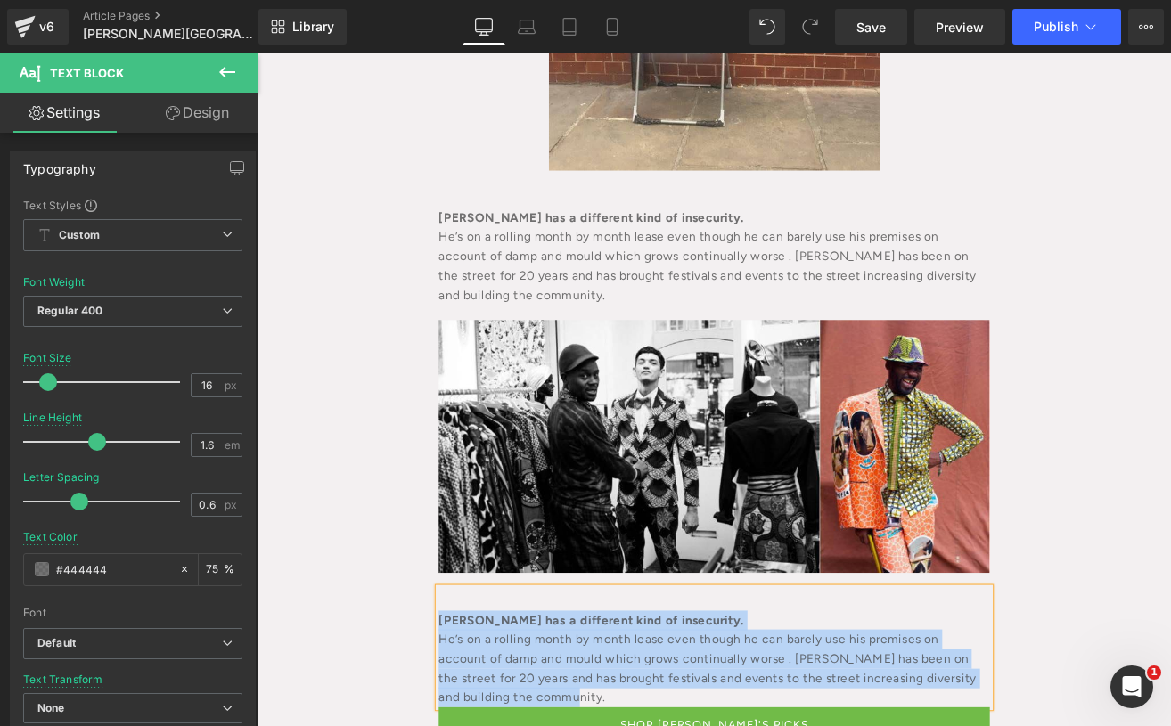
paste div
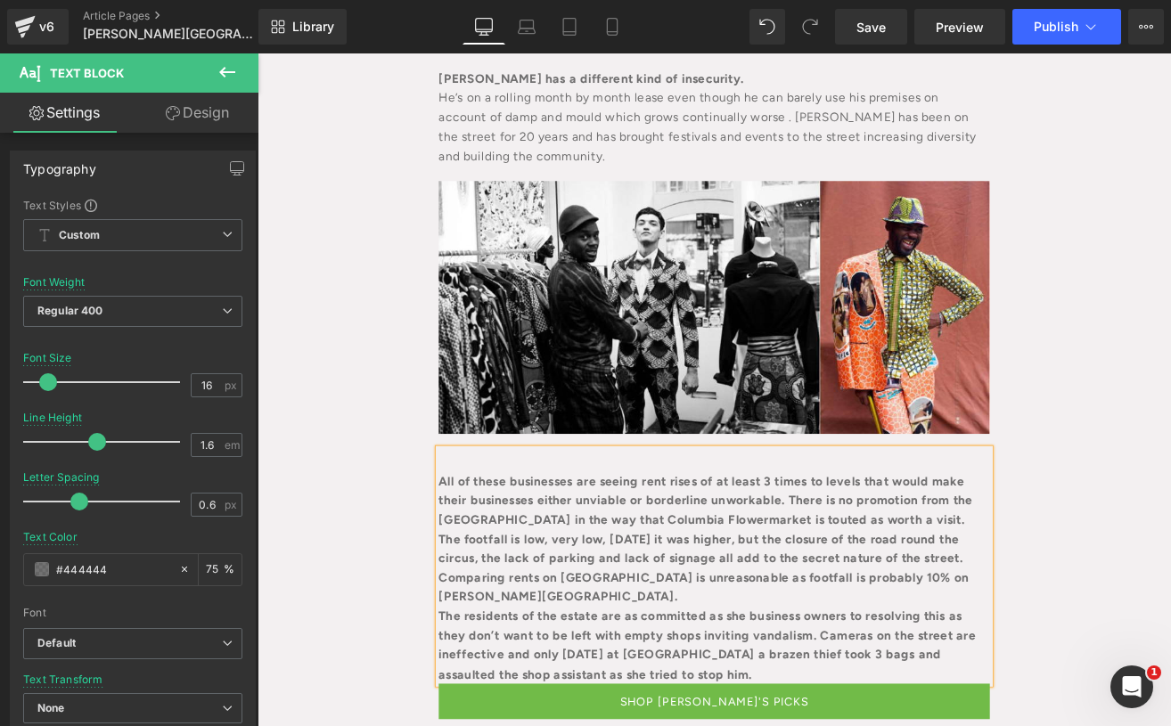
scroll to position [3317, 0]
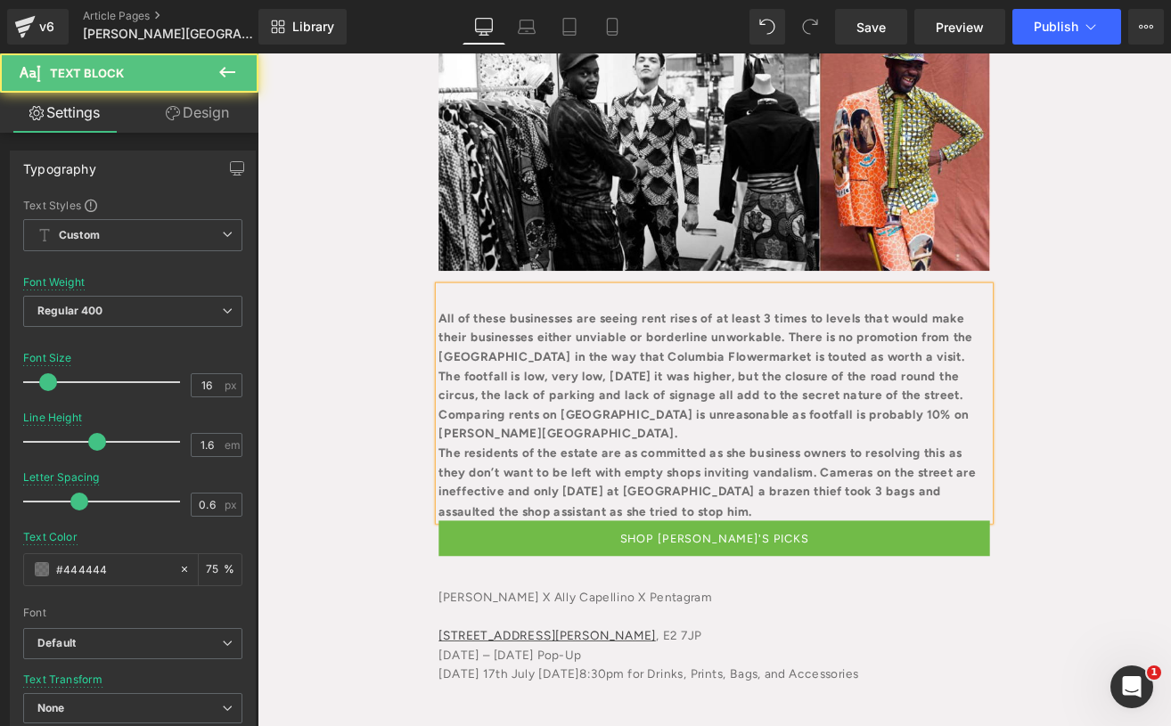
drag, startPoint x: 890, startPoint y: 537, endPoint x: 413, endPoint y: 260, distance: 551.6
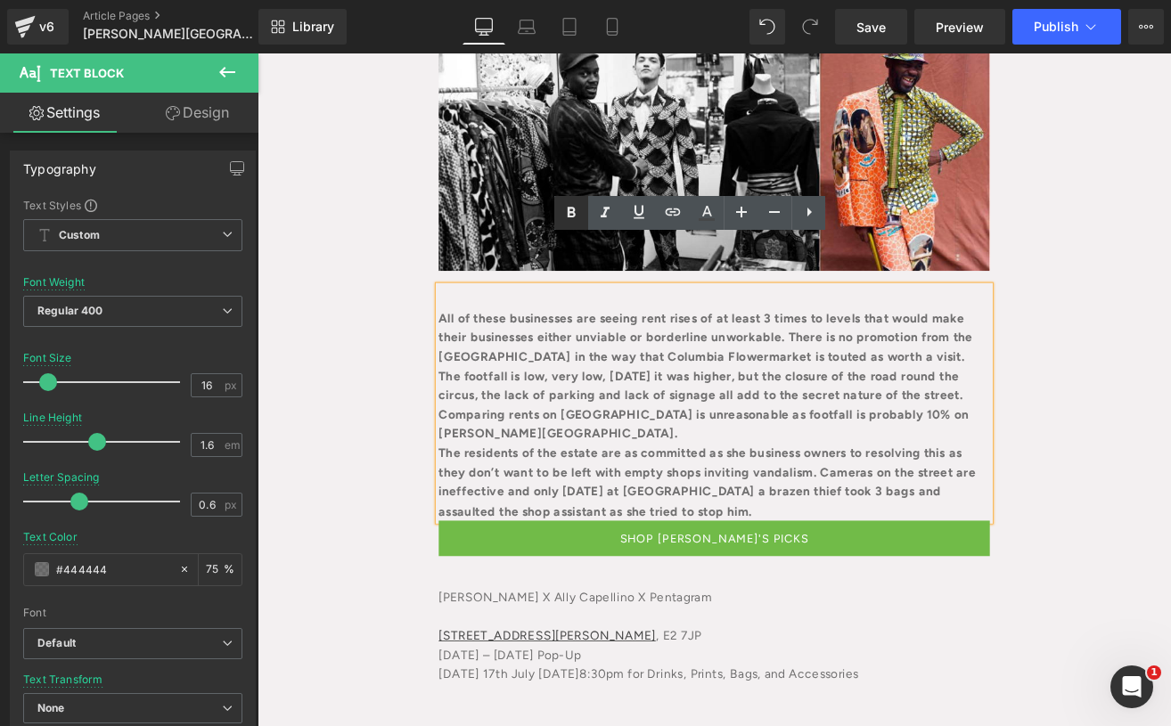
click at [572, 205] on icon at bounding box center [571, 212] width 21 height 21
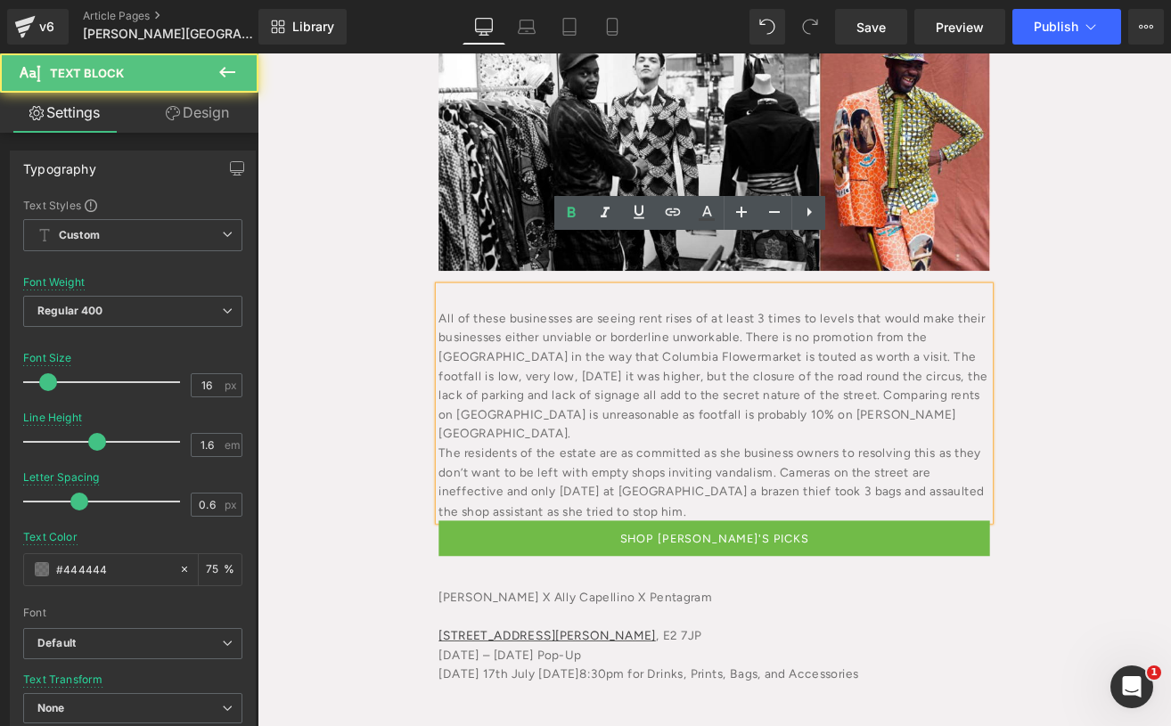
click at [471, 372] on div "All of these businesses are seeing rent rises of at least 3 times to levels tha…" at bounding box center [796, 435] width 651 height 160
drag, startPoint x: 960, startPoint y: 417, endPoint x: 958, endPoint y: 448, distance: 31.2
click at [960, 417] on div "All of these businesses are seeing rent rises of at least 3 times to levels tha…" at bounding box center [796, 435] width 651 height 160
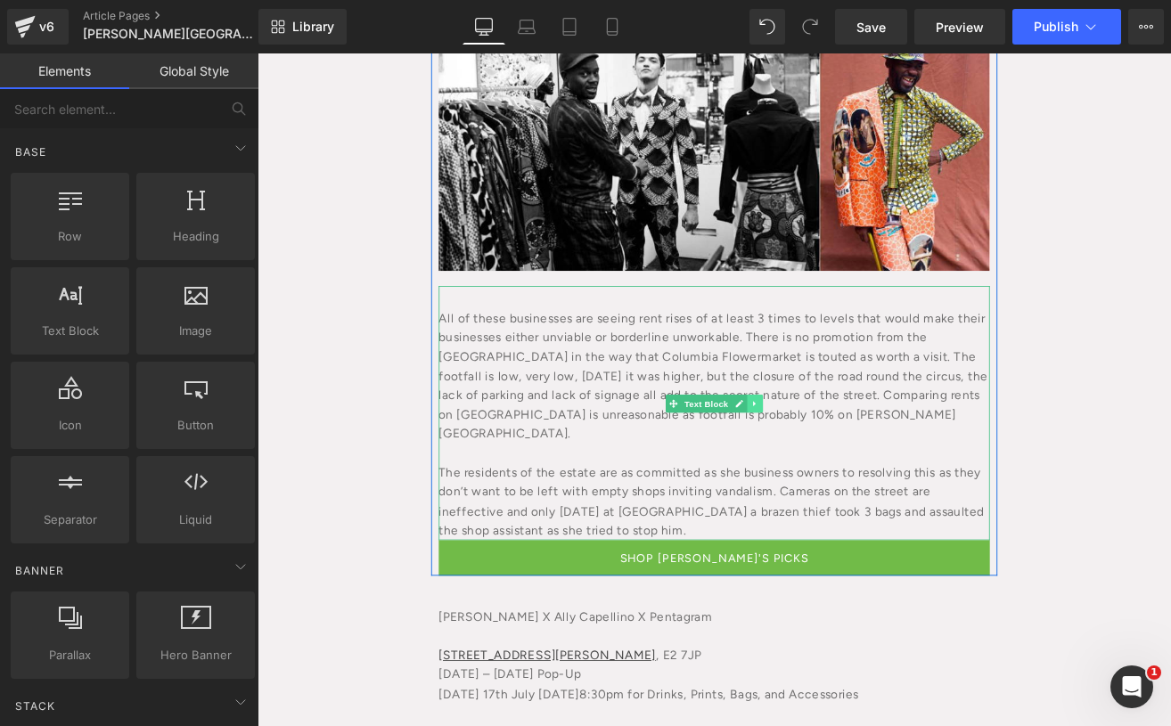
click at [836, 456] on link at bounding box center [845, 466] width 19 height 21
click at [826, 456] on link at bounding box center [835, 466] width 19 height 21
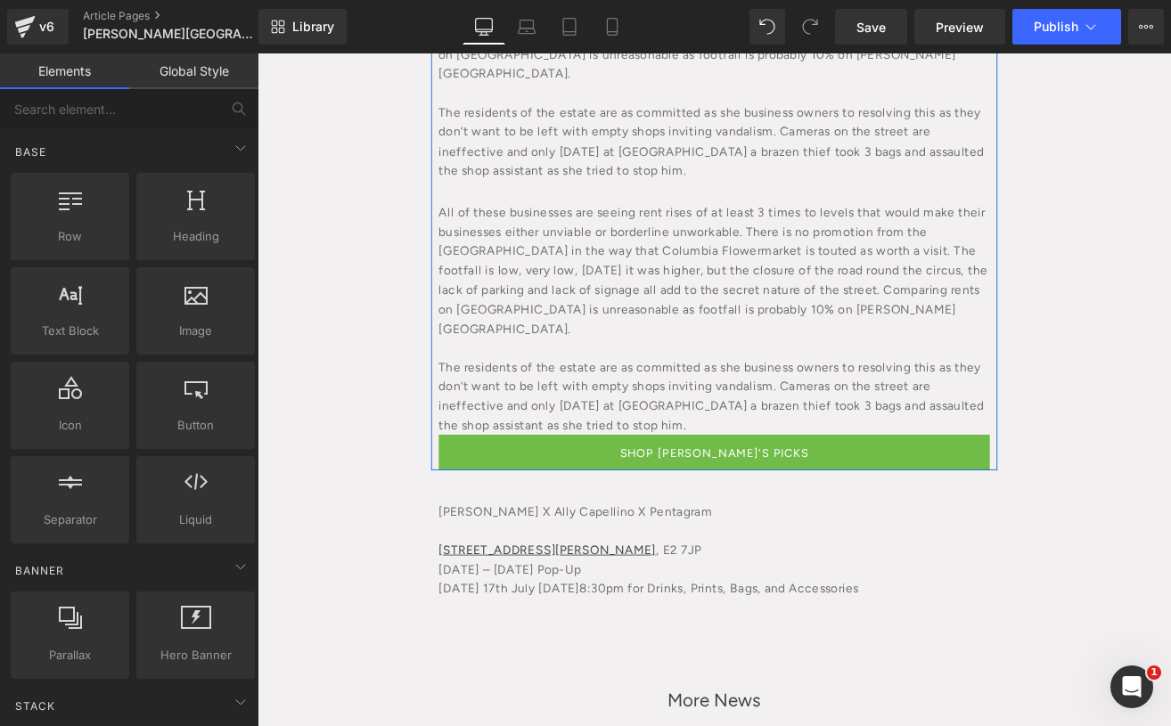
scroll to position [3743, 0]
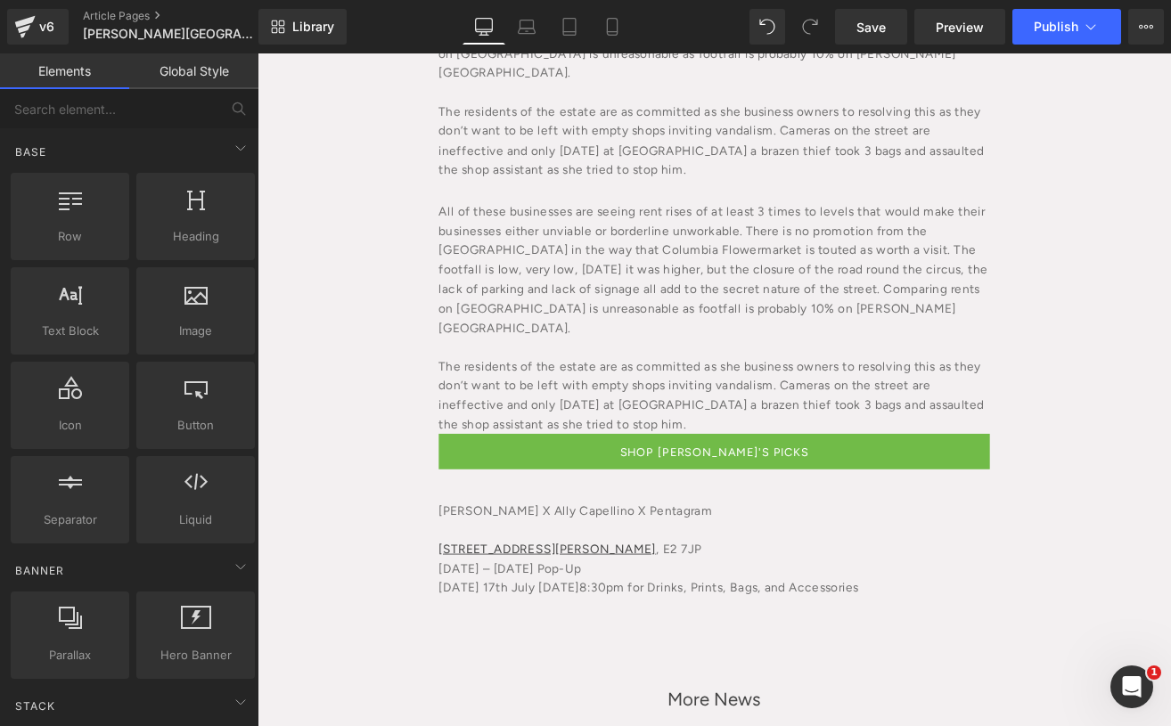
click at [674, 261] on div "All of these businesses are seeing rent rises of at least 3 times to levels tha…" at bounding box center [796, 309] width 651 height 160
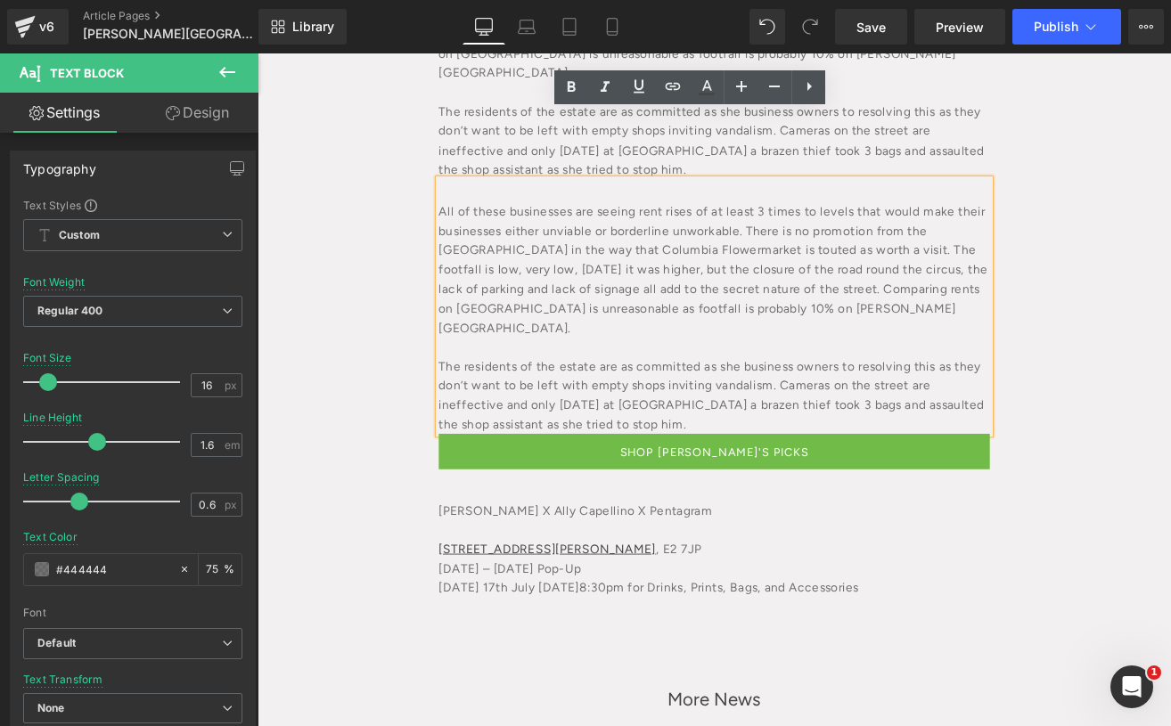
click at [586, 229] on div "All of these businesses are seeing rent rises of at least 3 times to levels tha…" at bounding box center [796, 309] width 651 height 160
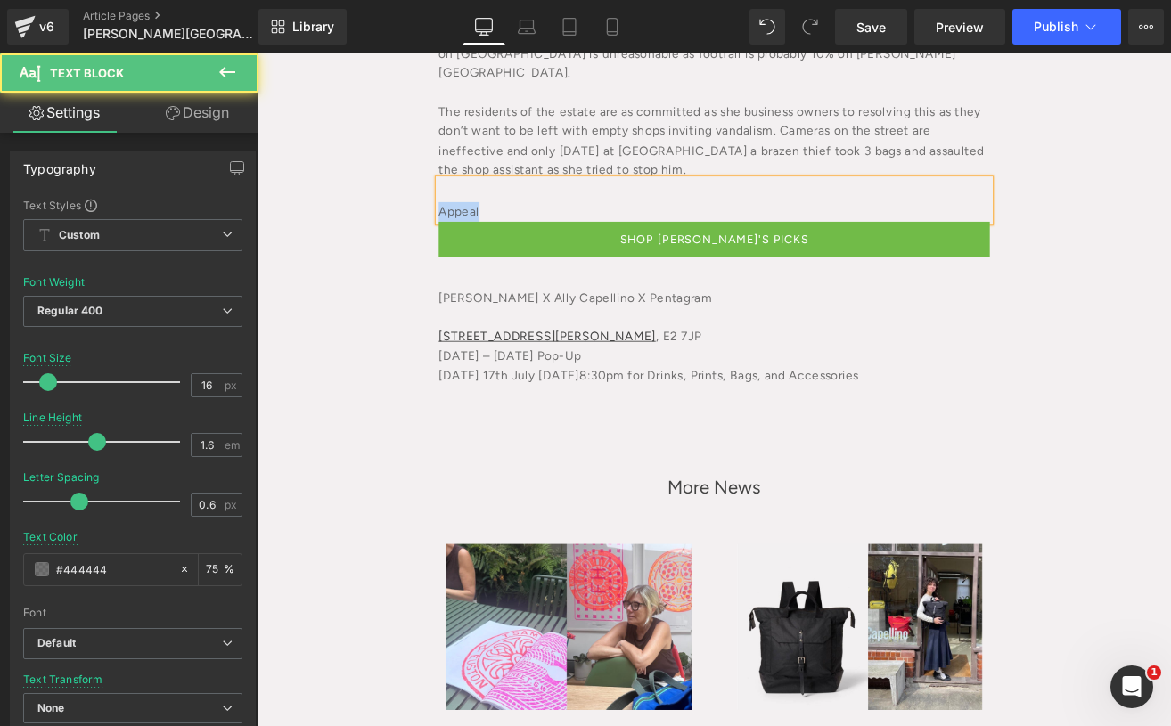
drag, startPoint x: 550, startPoint y: 171, endPoint x: 404, endPoint y: 162, distance: 146.4
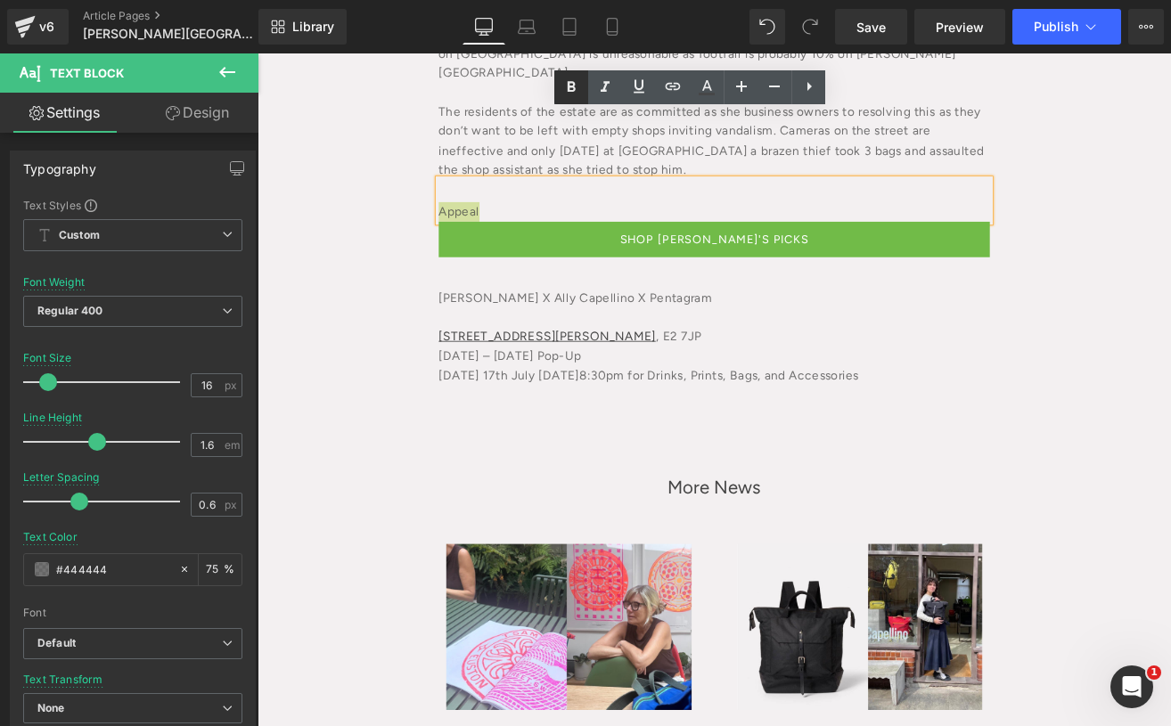
click at [571, 83] on icon at bounding box center [572, 87] width 8 height 11
click at [740, 73] on link at bounding box center [741, 87] width 34 height 34
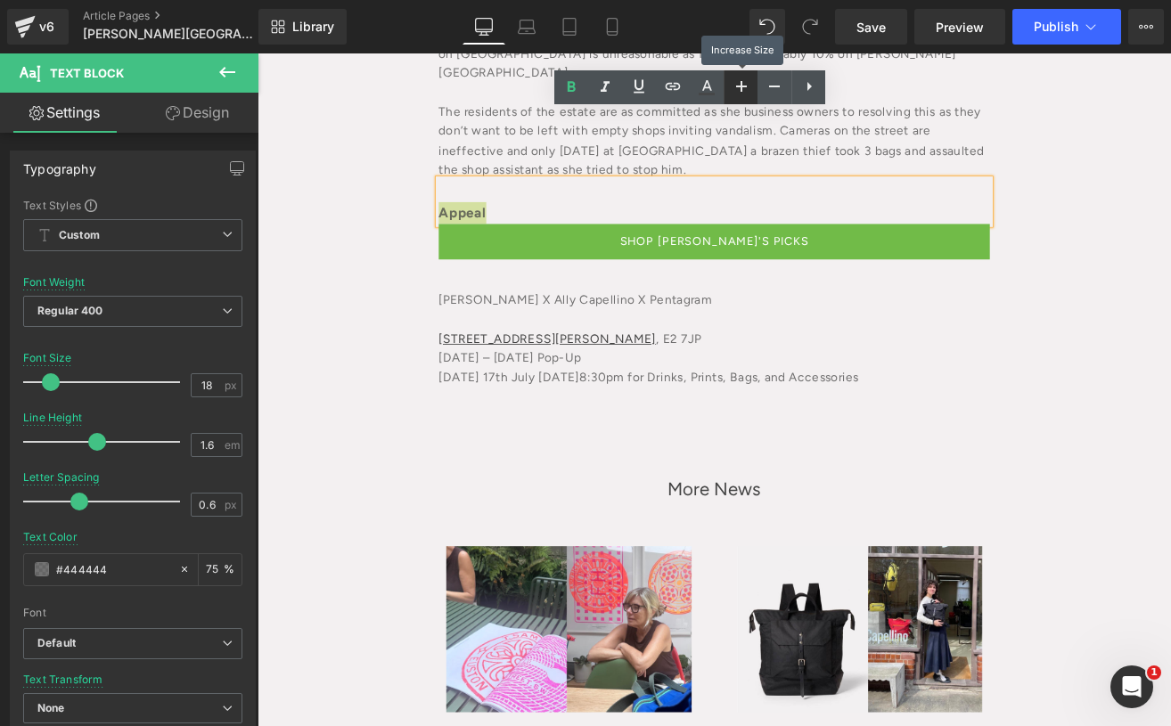
click at [740, 73] on link at bounding box center [741, 87] width 34 height 34
type input "20"
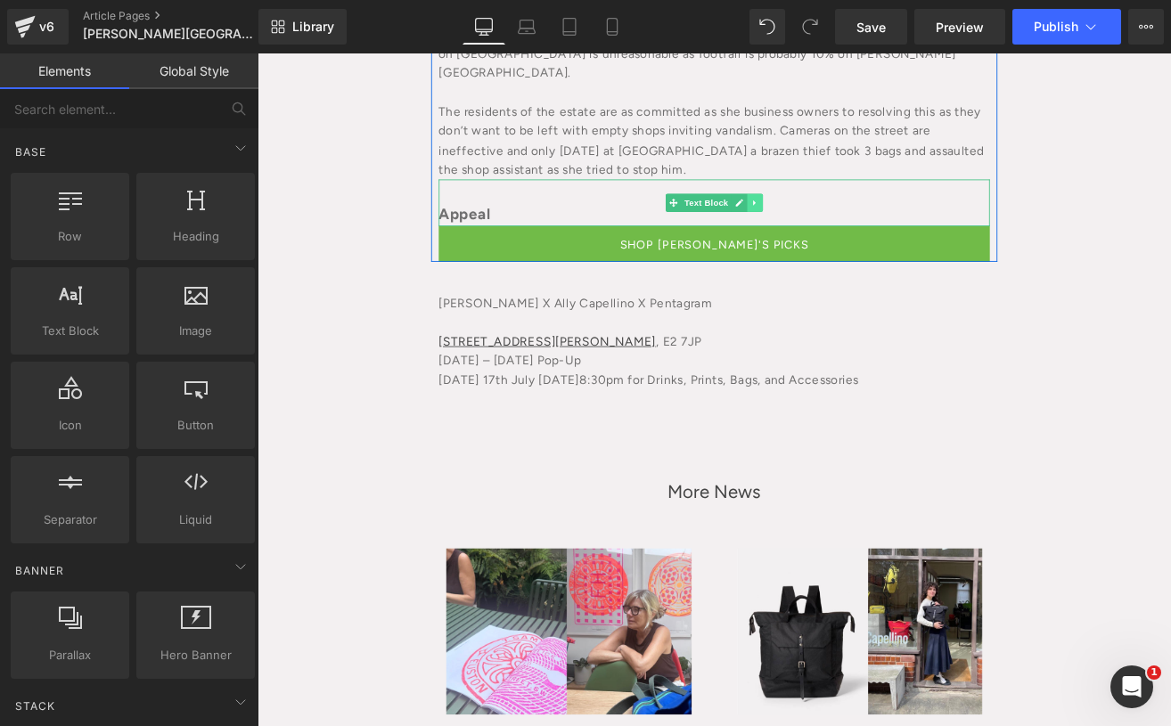
click at [840, 225] on icon at bounding box center [845, 230] width 10 height 11
click at [831, 225] on icon at bounding box center [836, 230] width 10 height 10
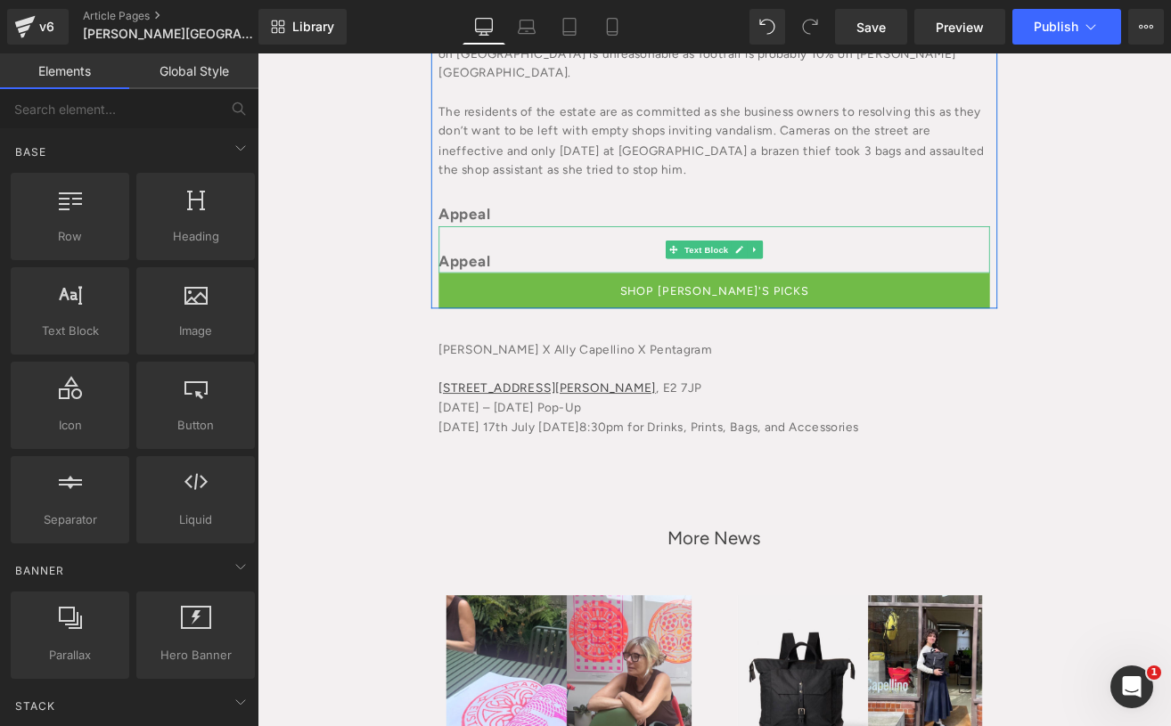
click at [578, 284] on div "Appeal" at bounding box center [796, 298] width 651 height 29
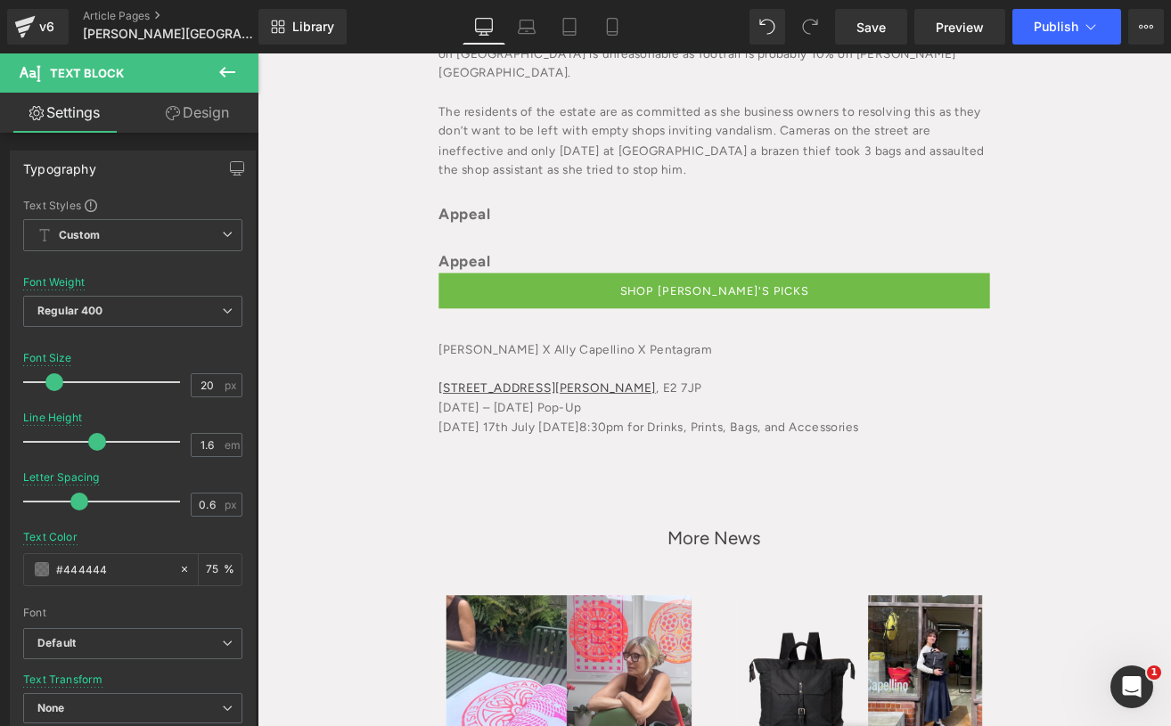
click at [202, 128] on link "Design" at bounding box center [197, 113] width 129 height 40
click at [0, 0] on div "Spacing" at bounding box center [0, 0] width 0 height 0
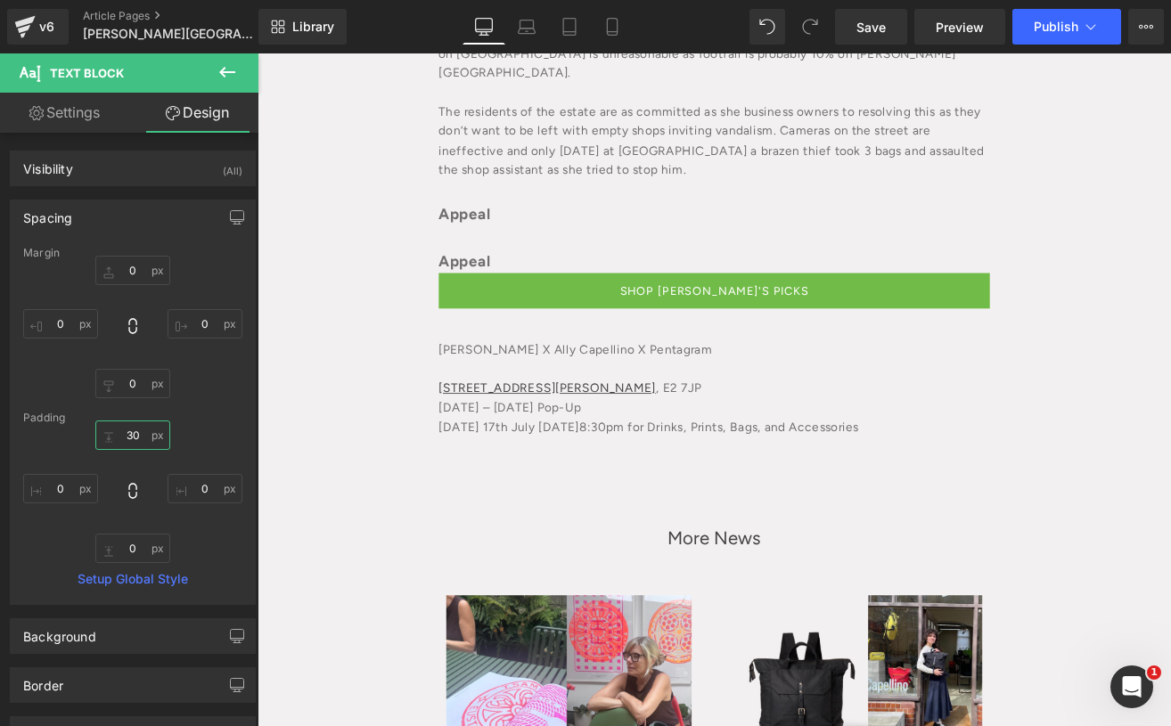
click at [129, 429] on input "30" at bounding box center [132, 435] width 75 height 29
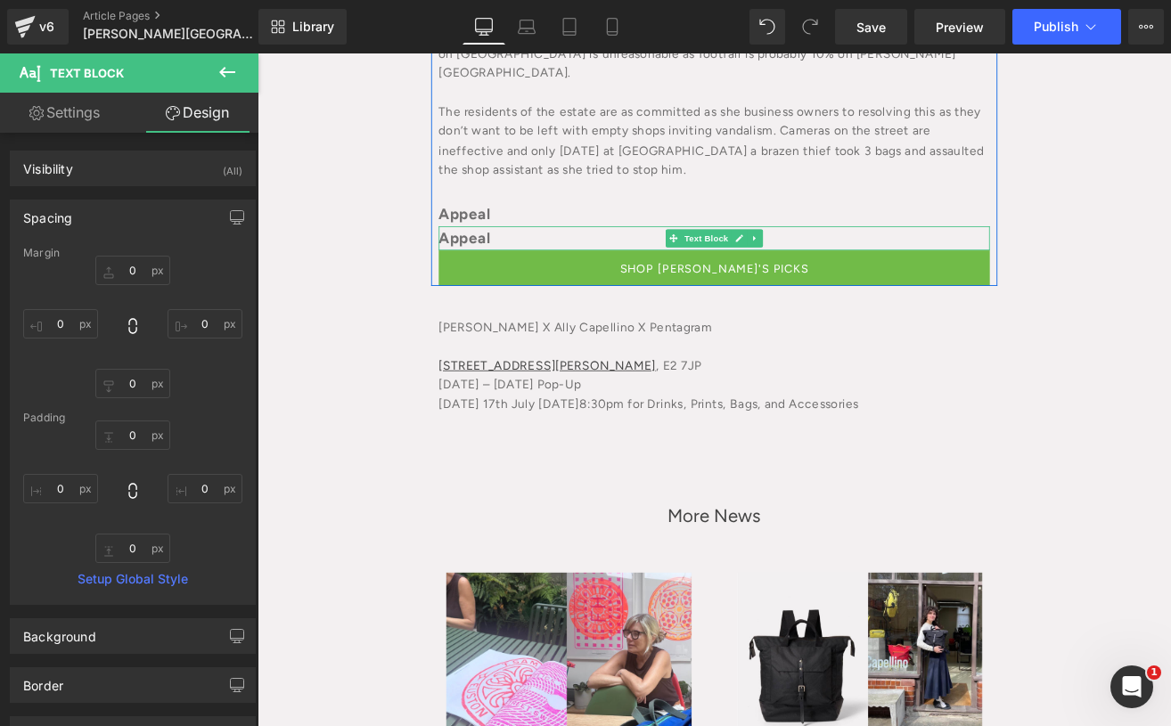
click at [567, 258] on div "Appeal" at bounding box center [796, 272] width 651 height 29
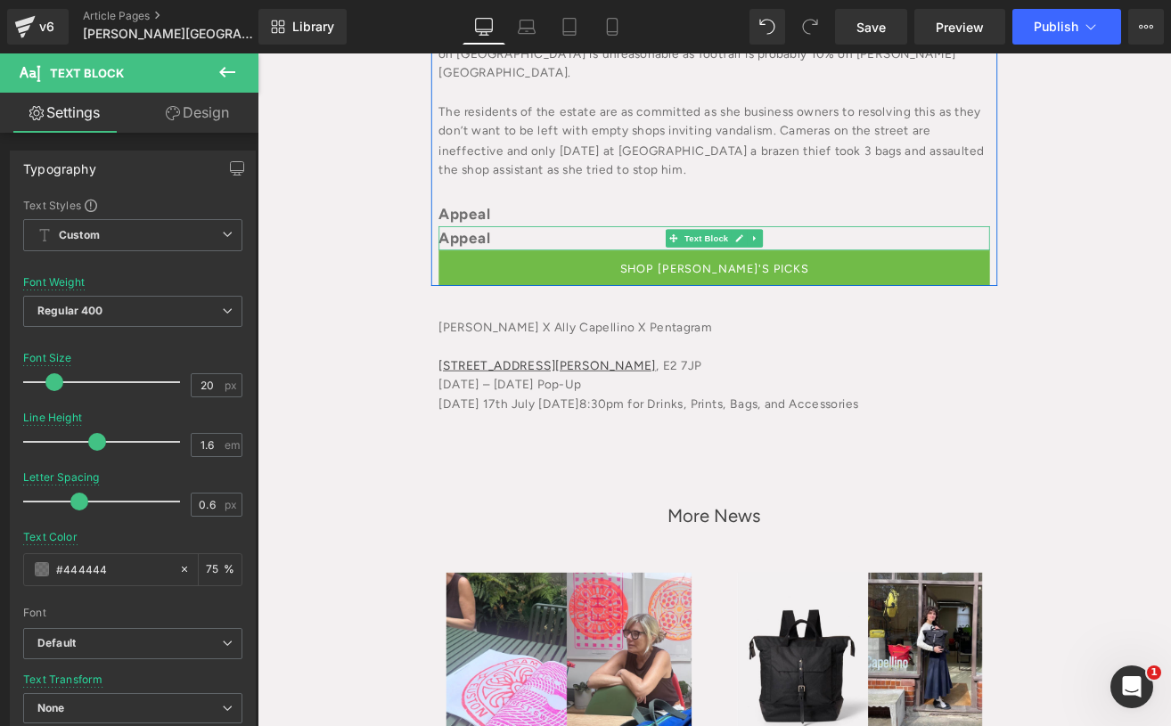
click at [610, 258] on div "Appeal" at bounding box center [796, 272] width 651 height 29
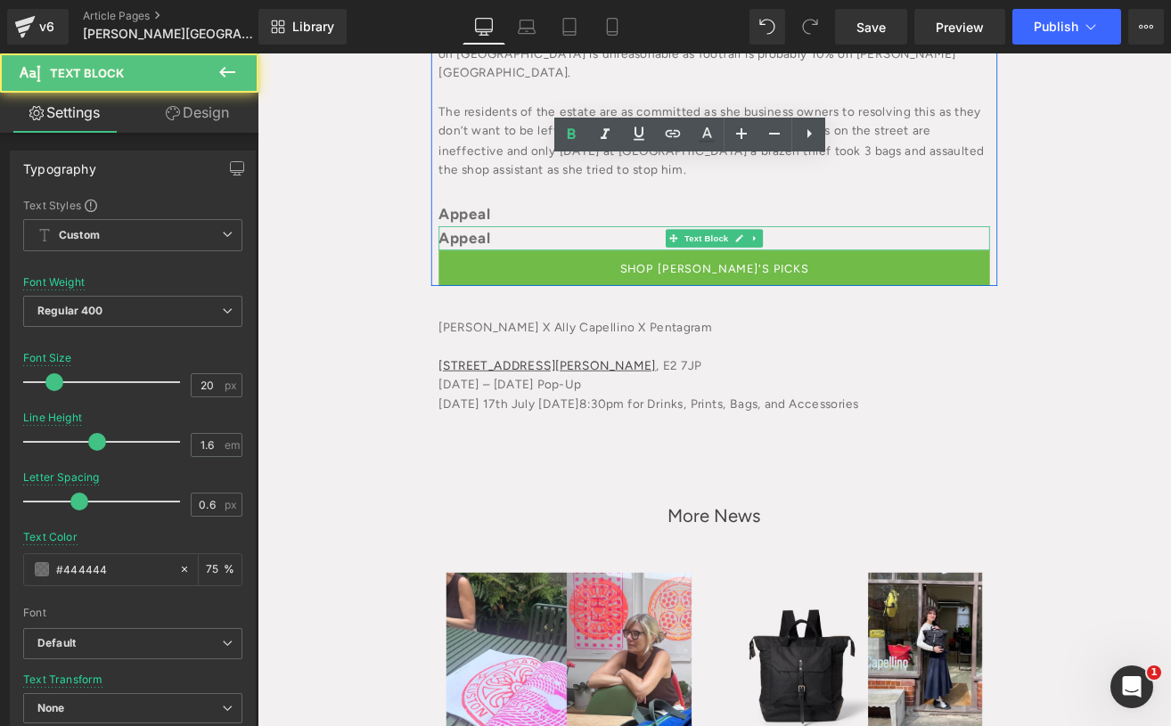
click at [610, 258] on div "Appeal" at bounding box center [796, 272] width 651 height 29
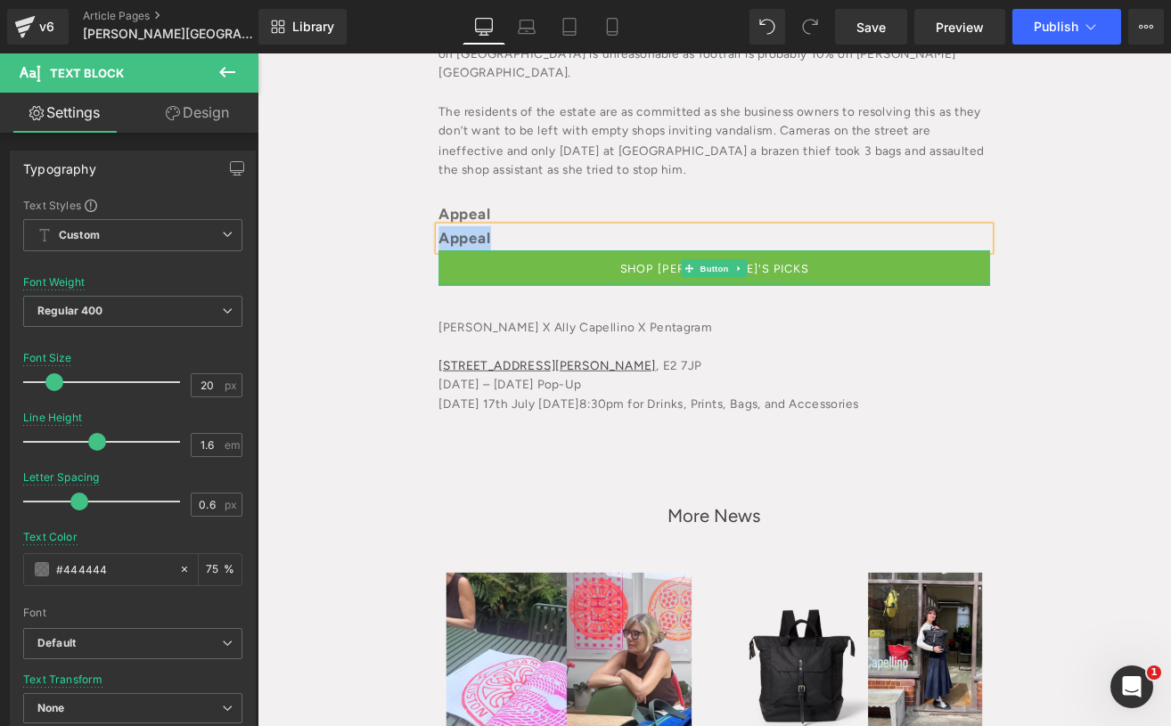
paste div
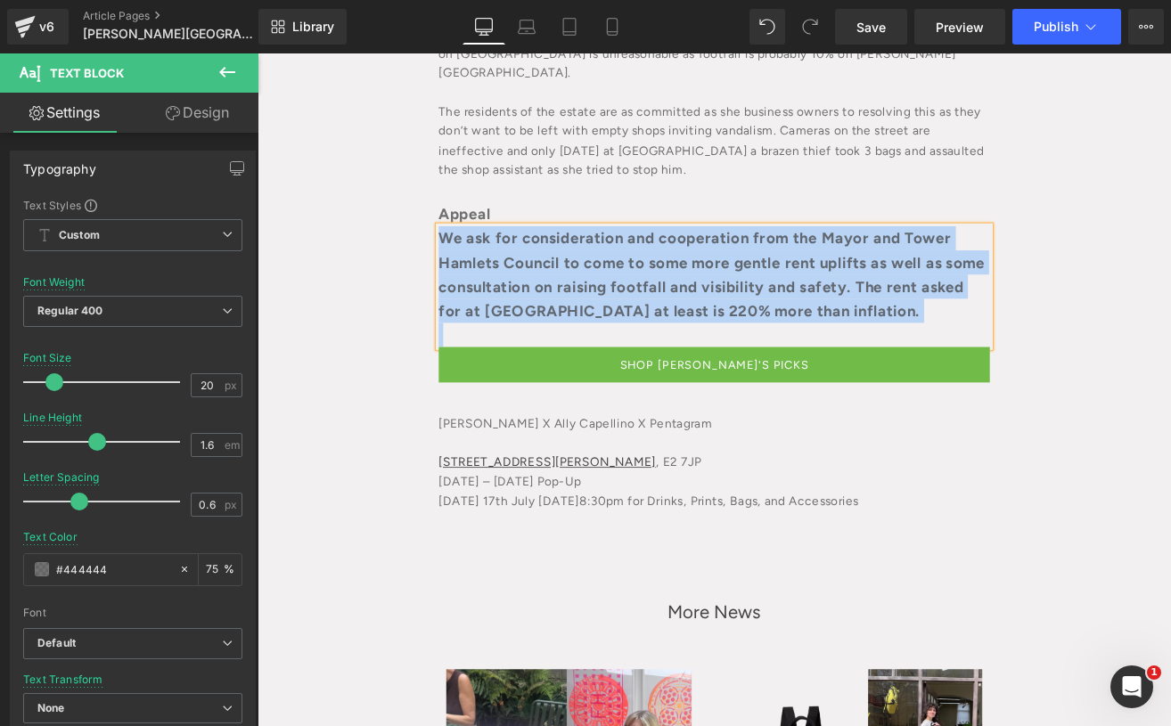
click at [940, 267] on div "We ask for consideration and cooperation from the Mayor and Tower Hamlets Counc…" at bounding box center [796, 315] width 651 height 114
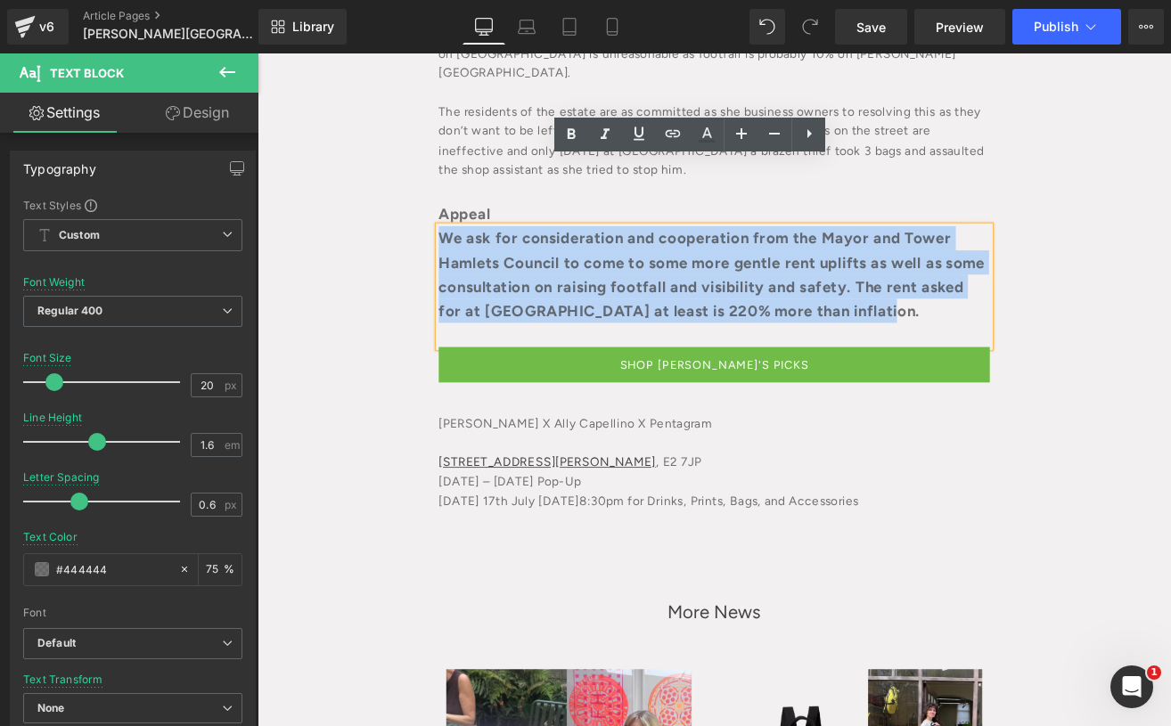
drag, startPoint x: 1051, startPoint y: 267, endPoint x: 342, endPoint y: 167, distance: 715.7
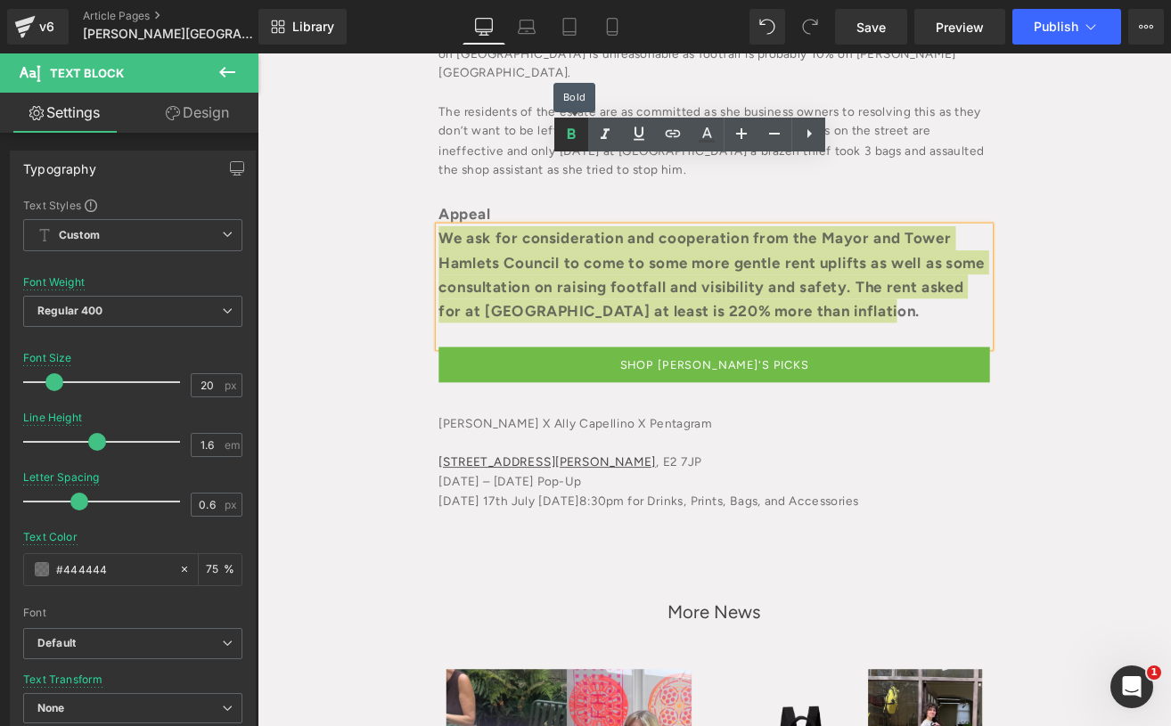
click at [570, 123] on link at bounding box center [571, 135] width 34 height 34
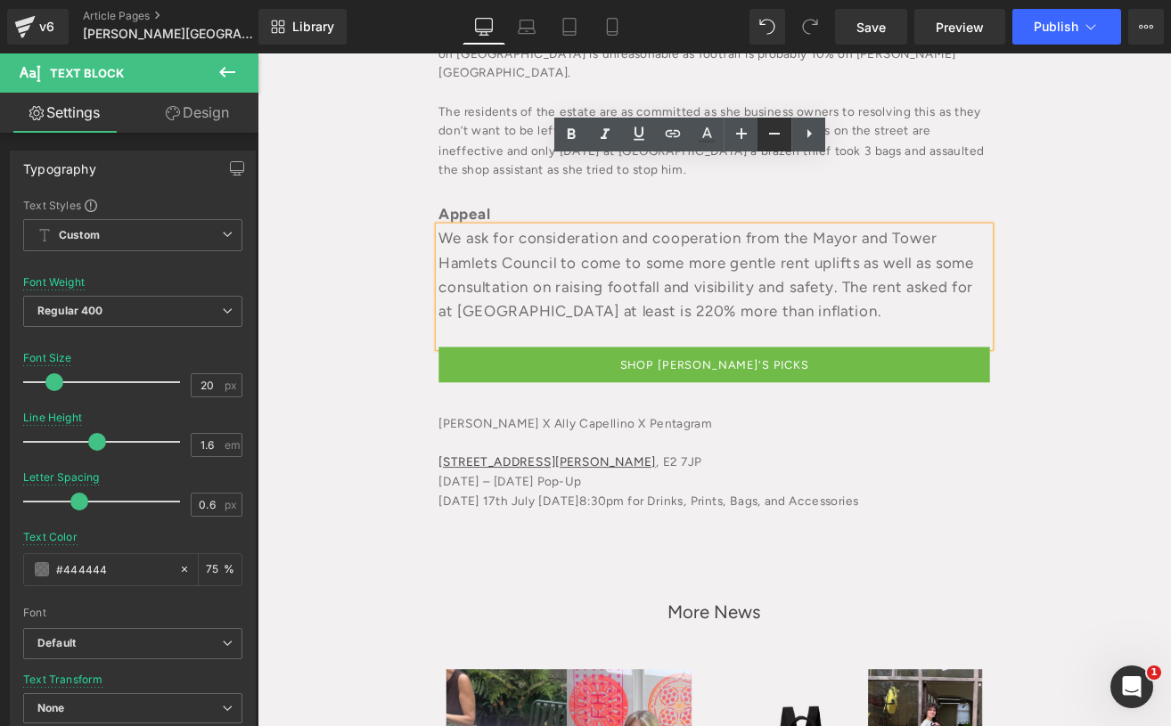
click at [778, 120] on link at bounding box center [775, 135] width 34 height 34
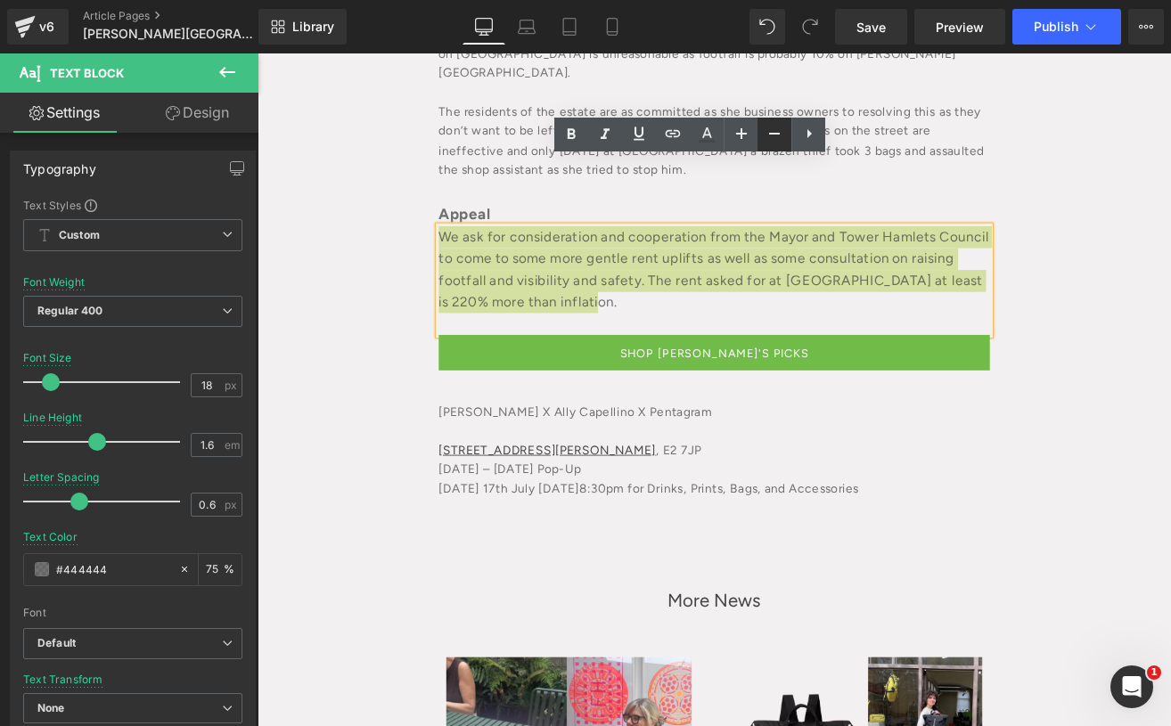
click at [778, 120] on link at bounding box center [775, 135] width 34 height 34
type input "16"
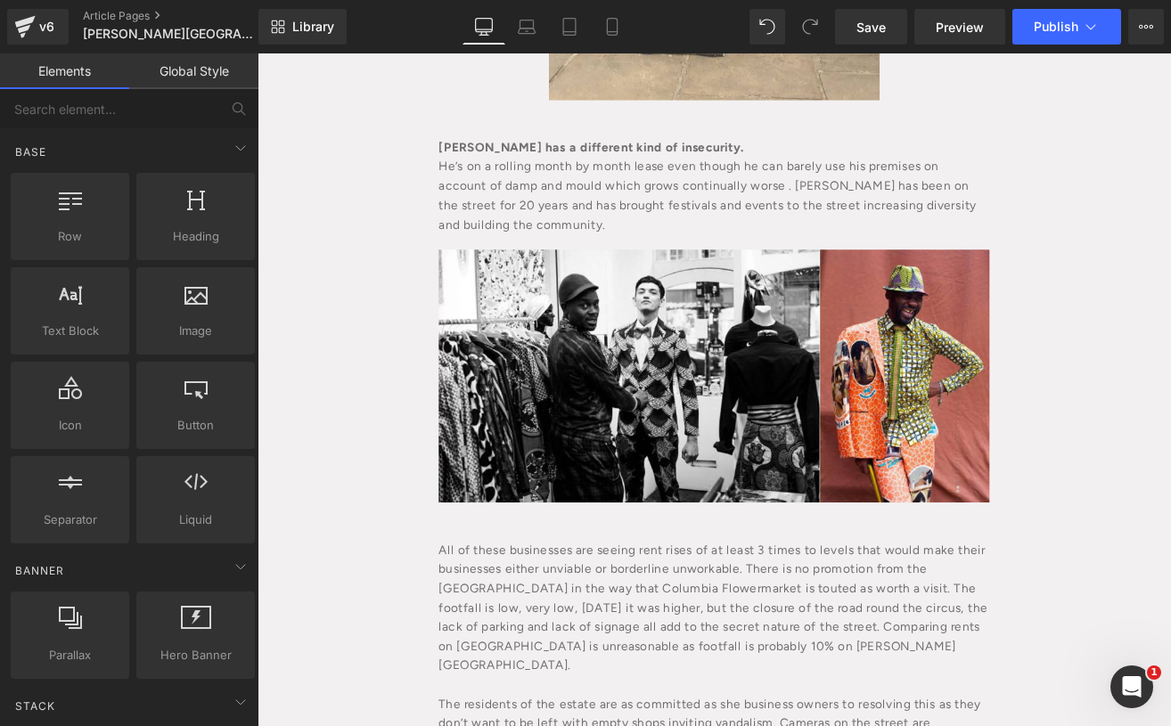
scroll to position [3030, 0]
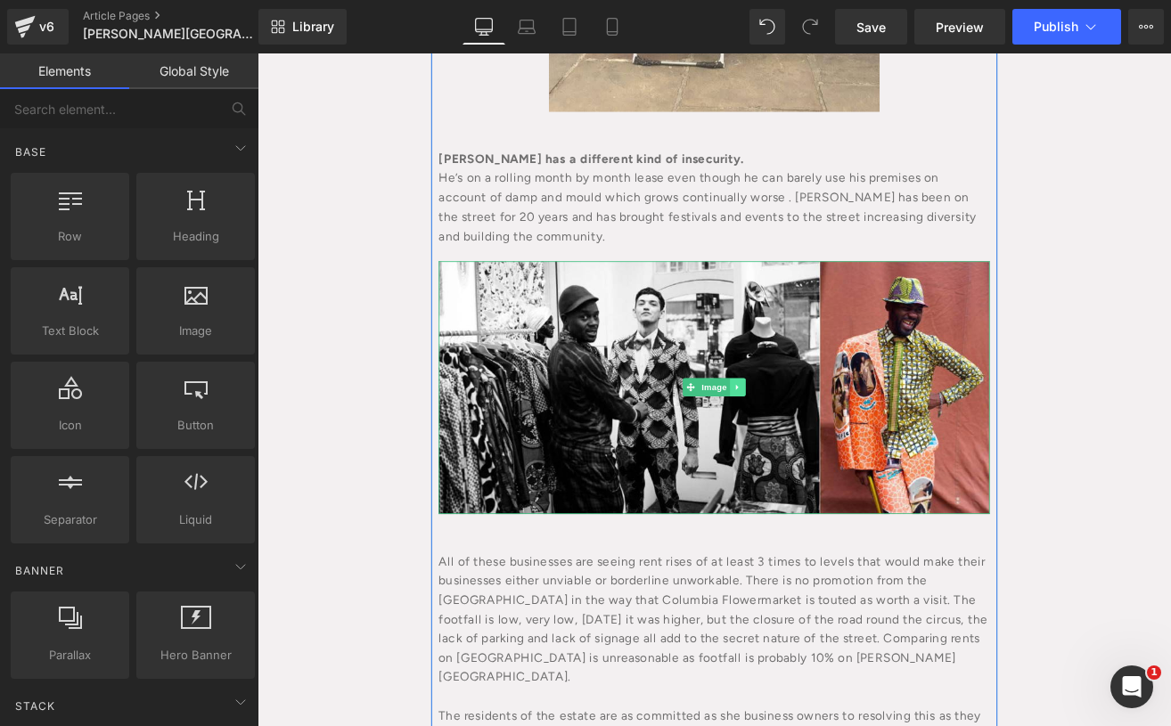
click at [821, 442] on icon at bounding box center [825, 447] width 10 height 11
click at [813, 442] on icon at bounding box center [815, 447] width 10 height 11
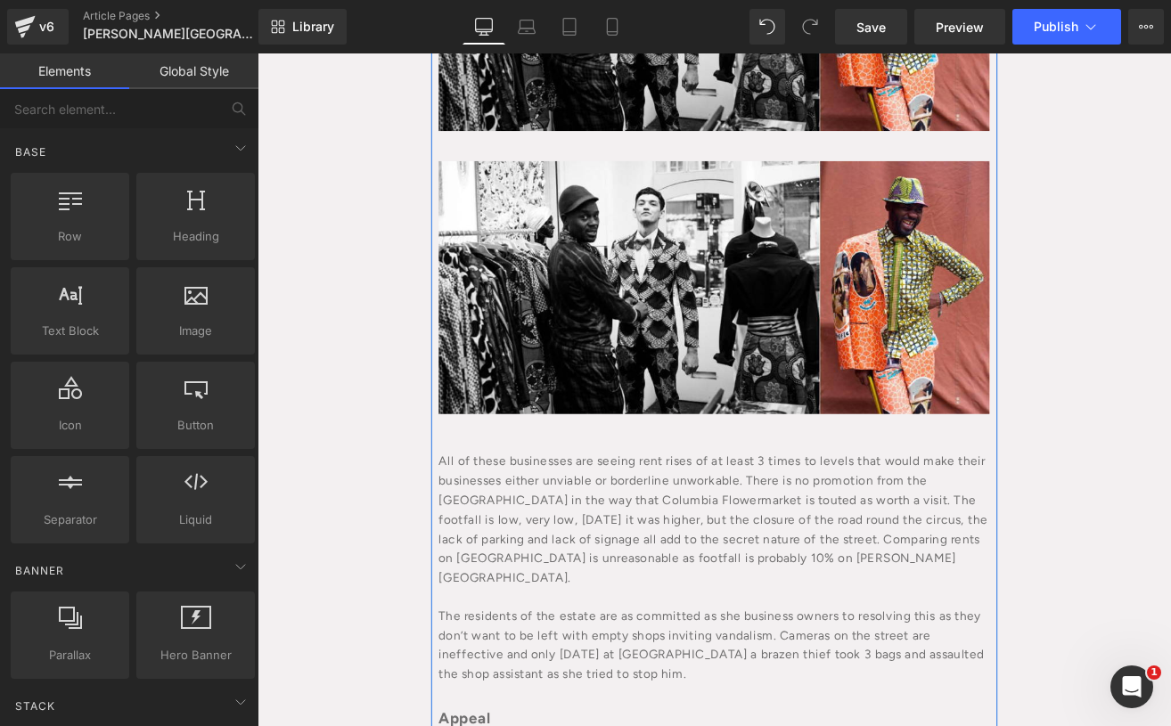
scroll to position [3482, 0]
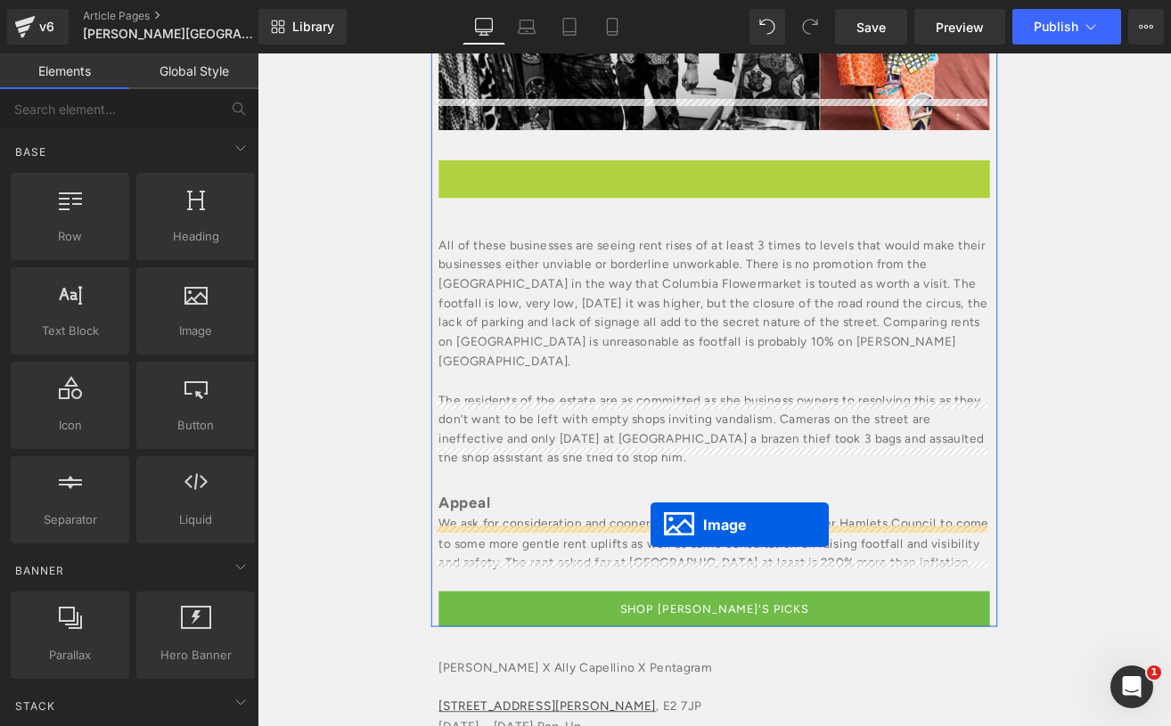
drag, startPoint x: 763, startPoint y: 273, endPoint x: 722, endPoint y: 611, distance: 340.3
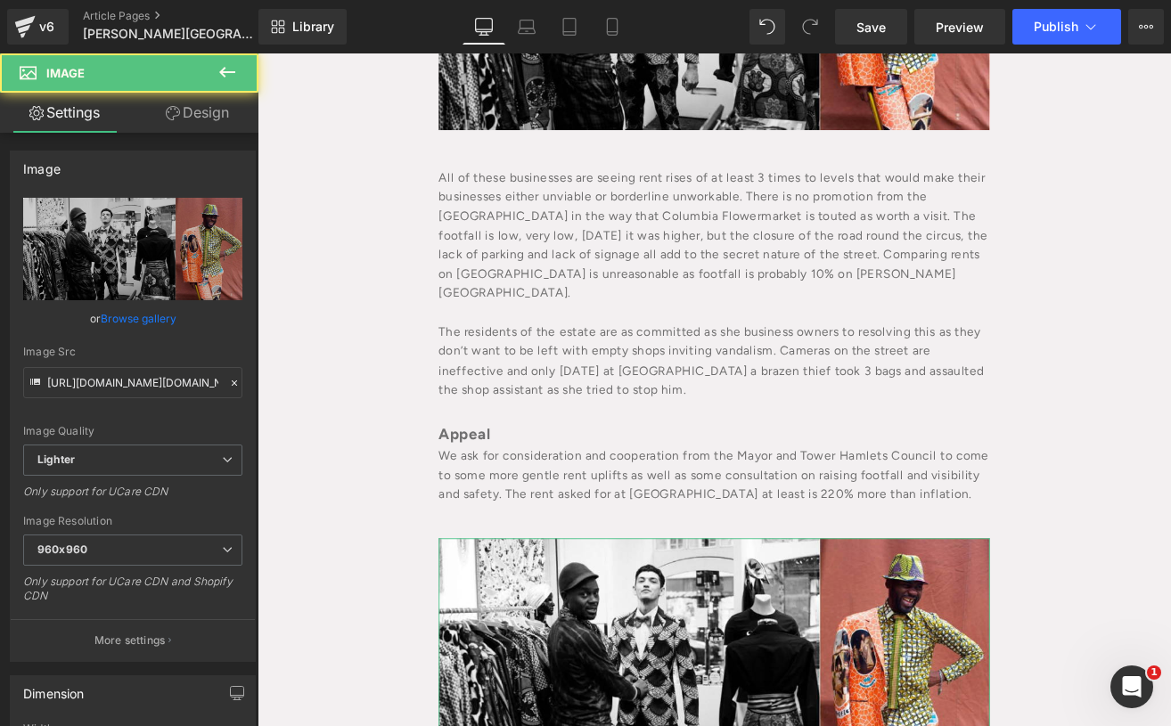
click at [193, 127] on link "Design" at bounding box center [197, 113] width 129 height 40
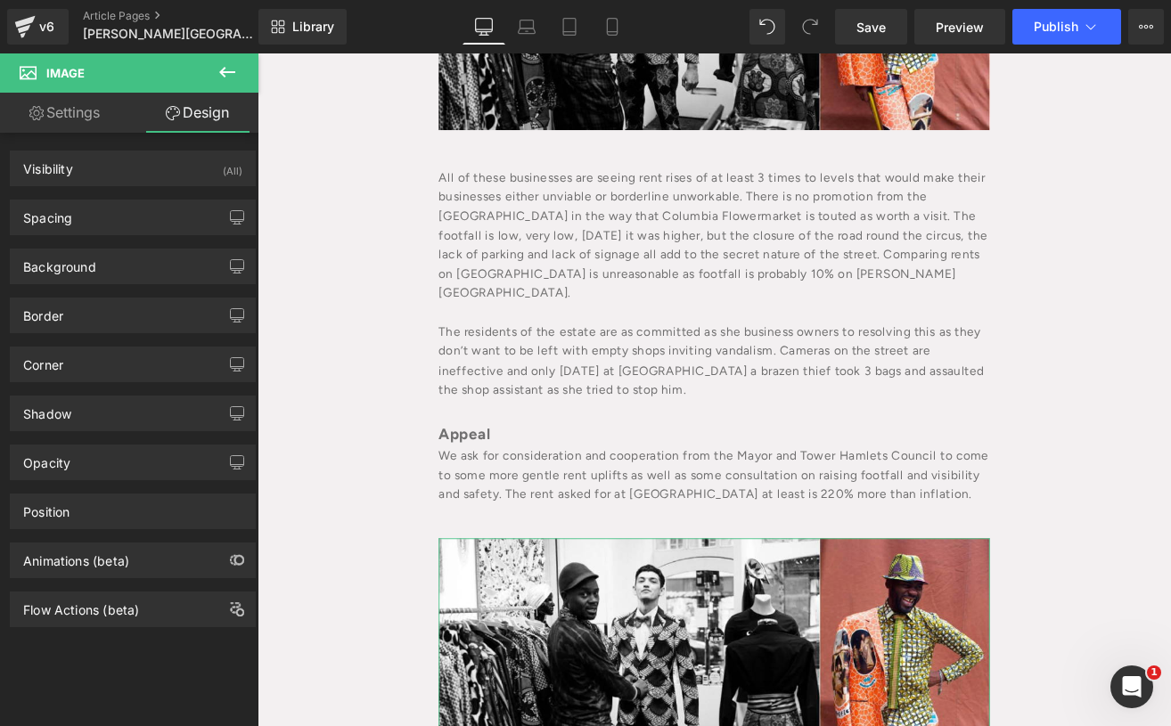
type input "20"
type input "0"
type input "20"
type input "0"
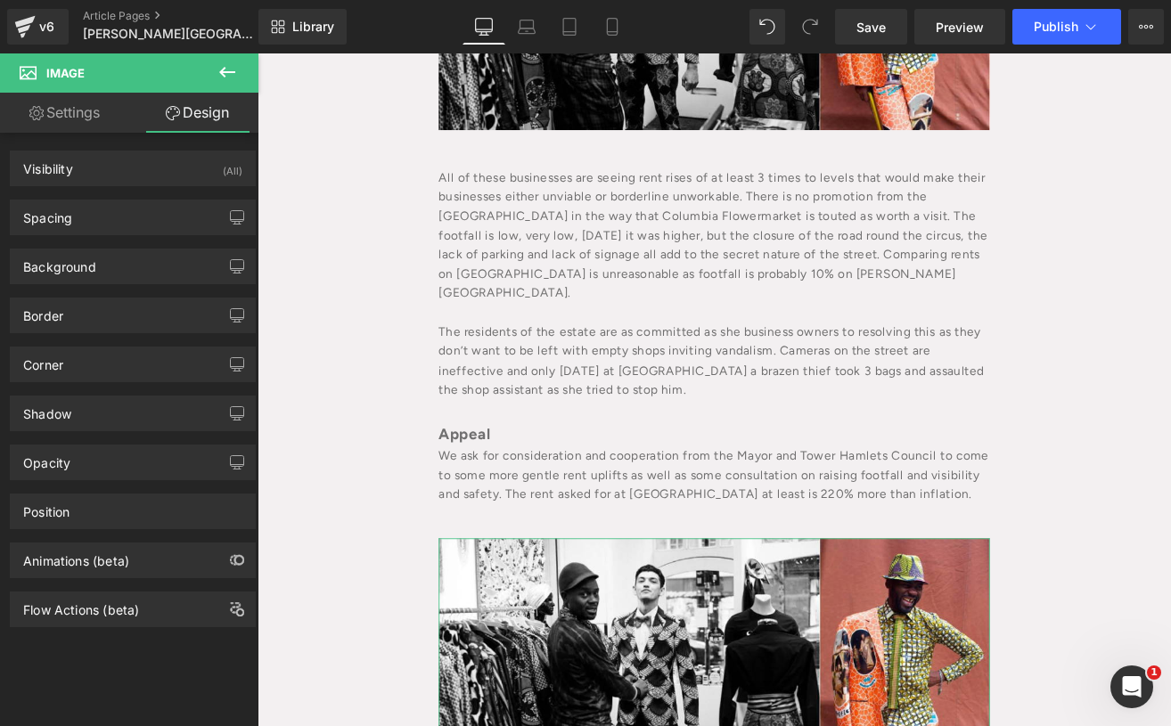
type input "0"
click at [105, 217] on div "Spacing" at bounding box center [133, 218] width 244 height 34
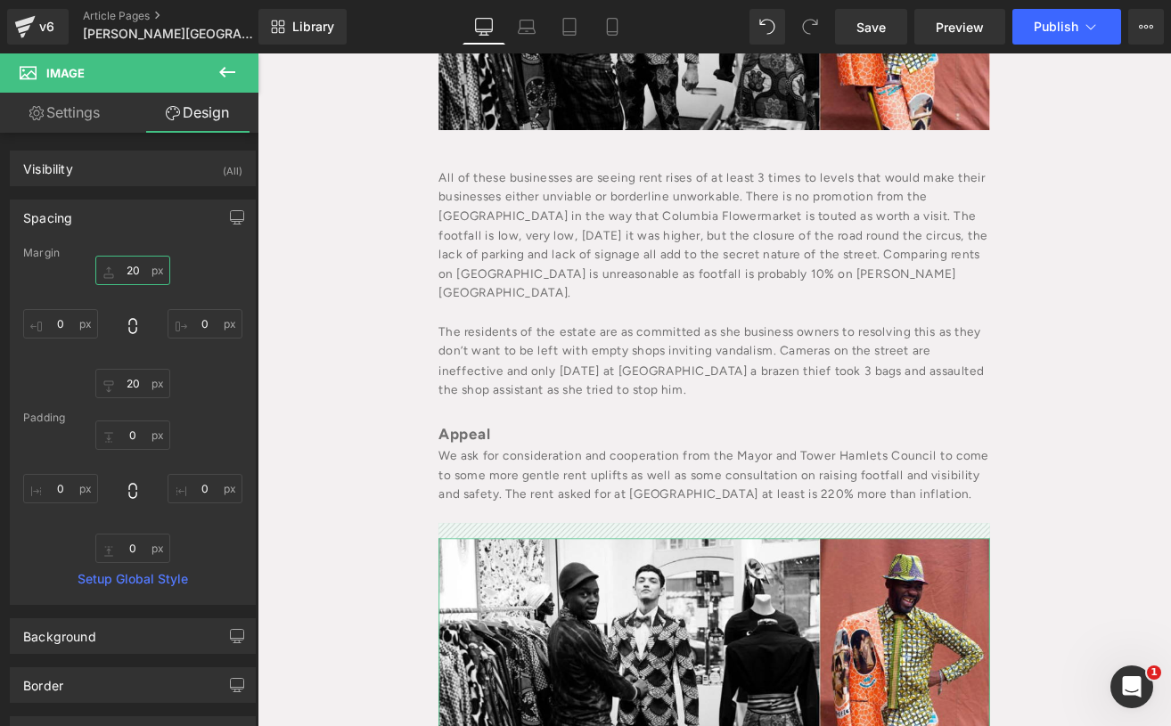
click at [131, 273] on input "20" at bounding box center [132, 270] width 75 height 29
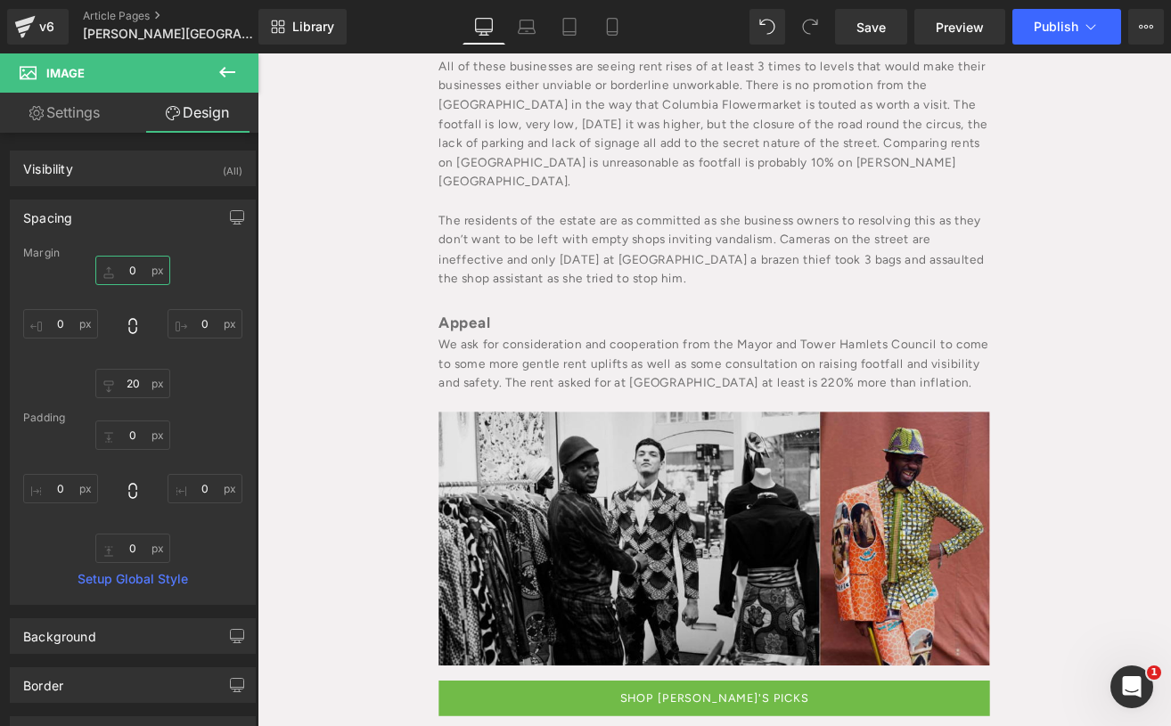
scroll to position [3601, 0]
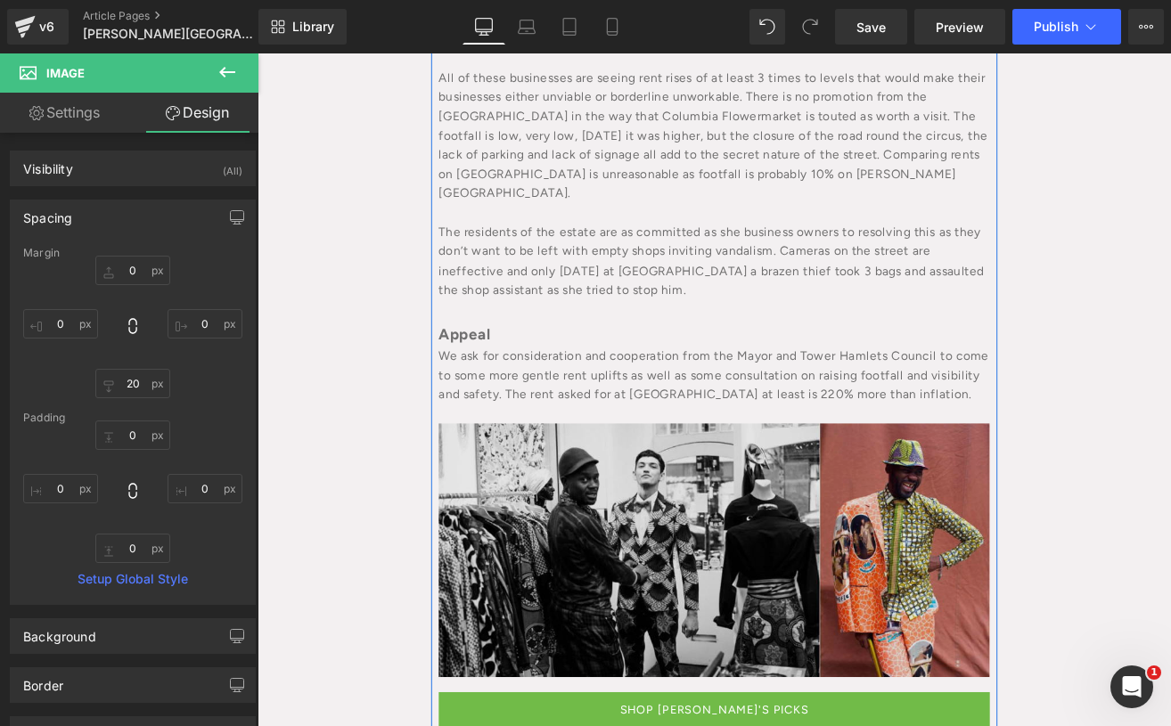
click at [668, 517] on img at bounding box center [796, 639] width 651 height 299
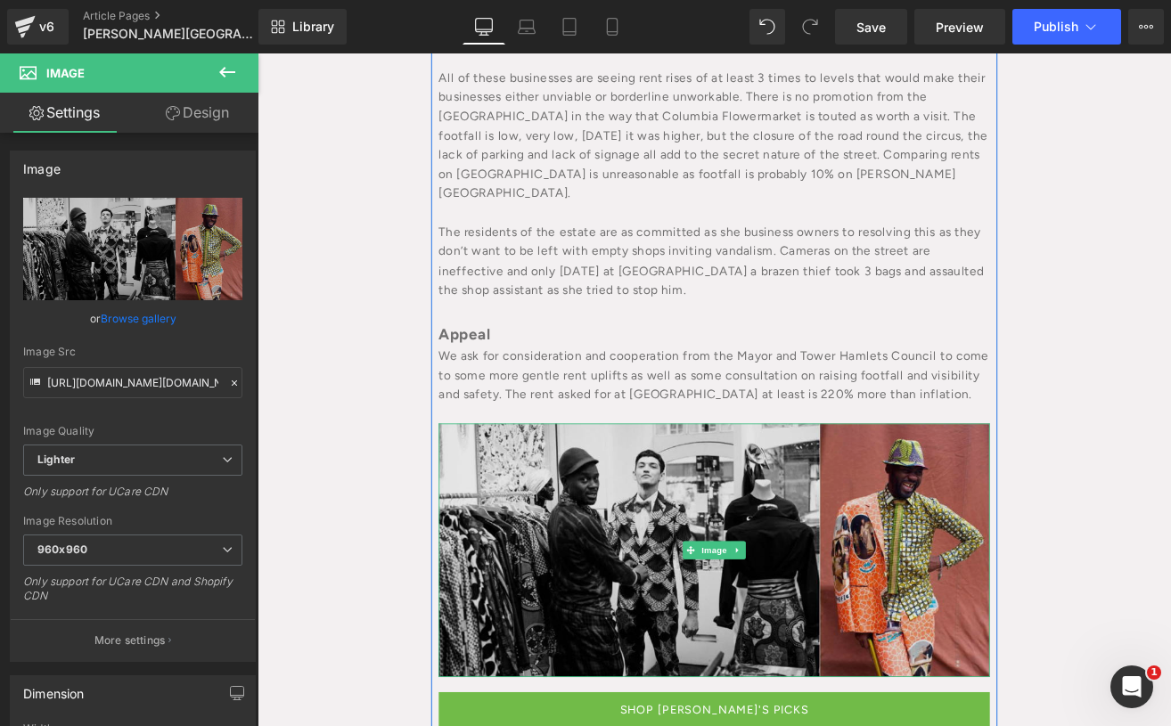
click at [654, 521] on img at bounding box center [796, 639] width 651 height 299
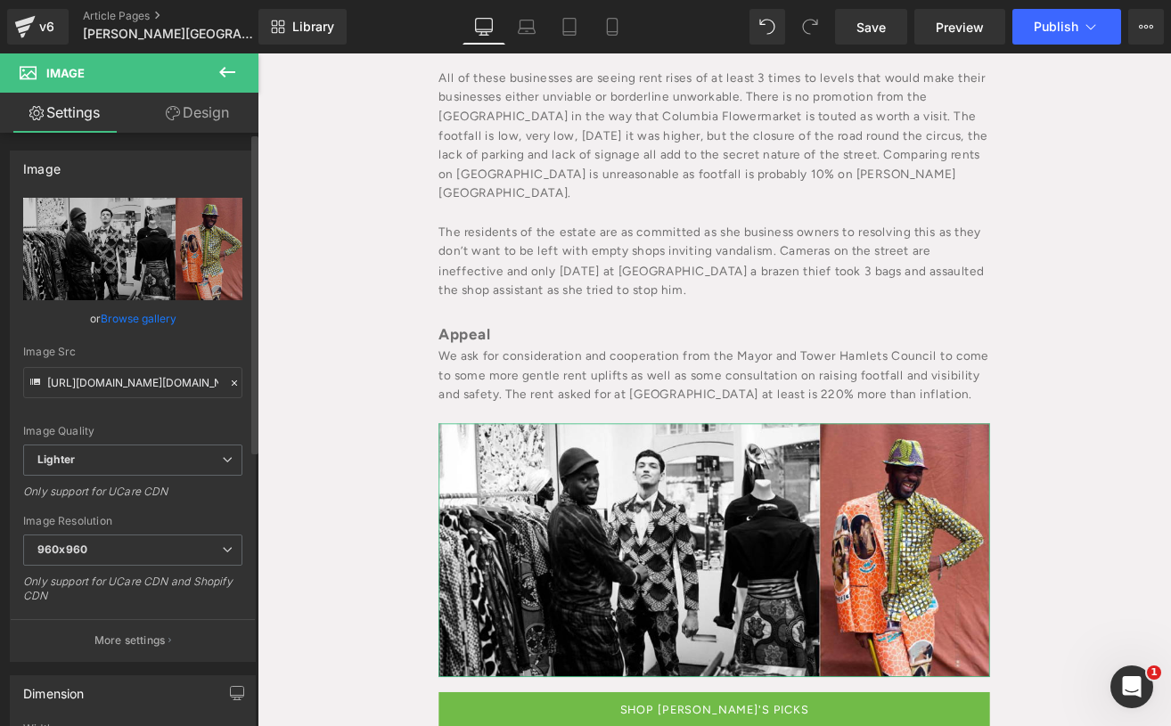
click at [128, 319] on link "Browse gallery" at bounding box center [139, 318] width 76 height 31
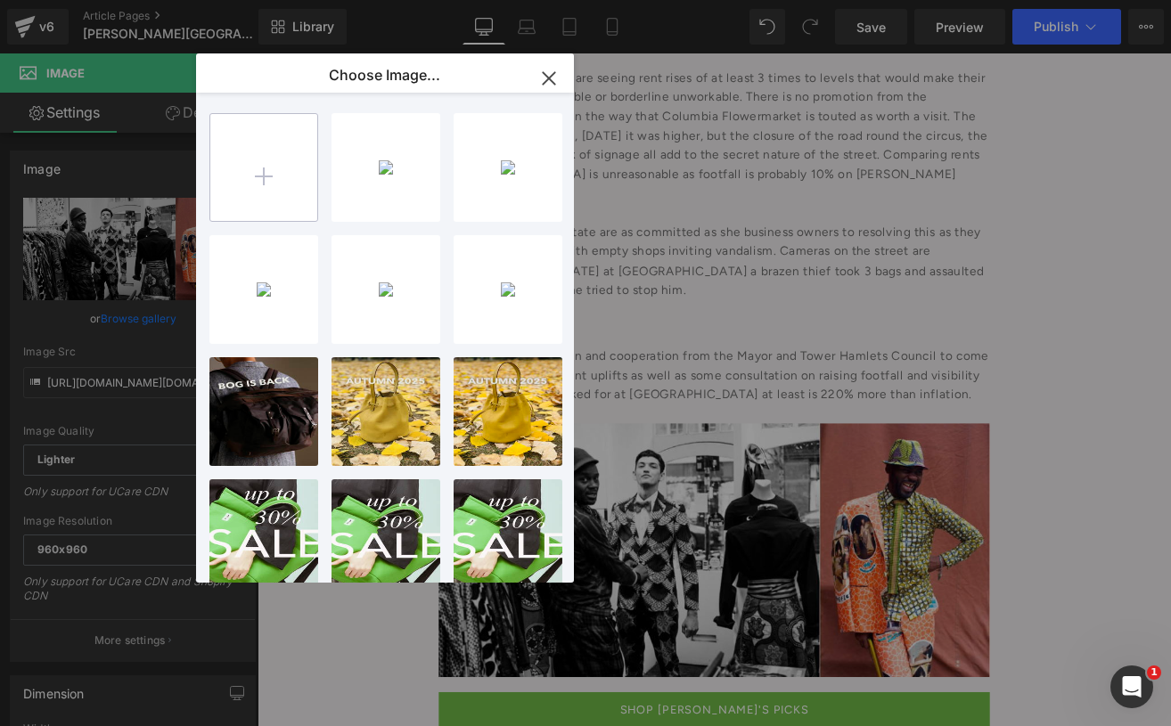
click at [258, 175] on input "file" at bounding box center [263, 167] width 107 height 107
type input "C:\fakepath\[DATE][DOMAIN_NAME] (1).png"
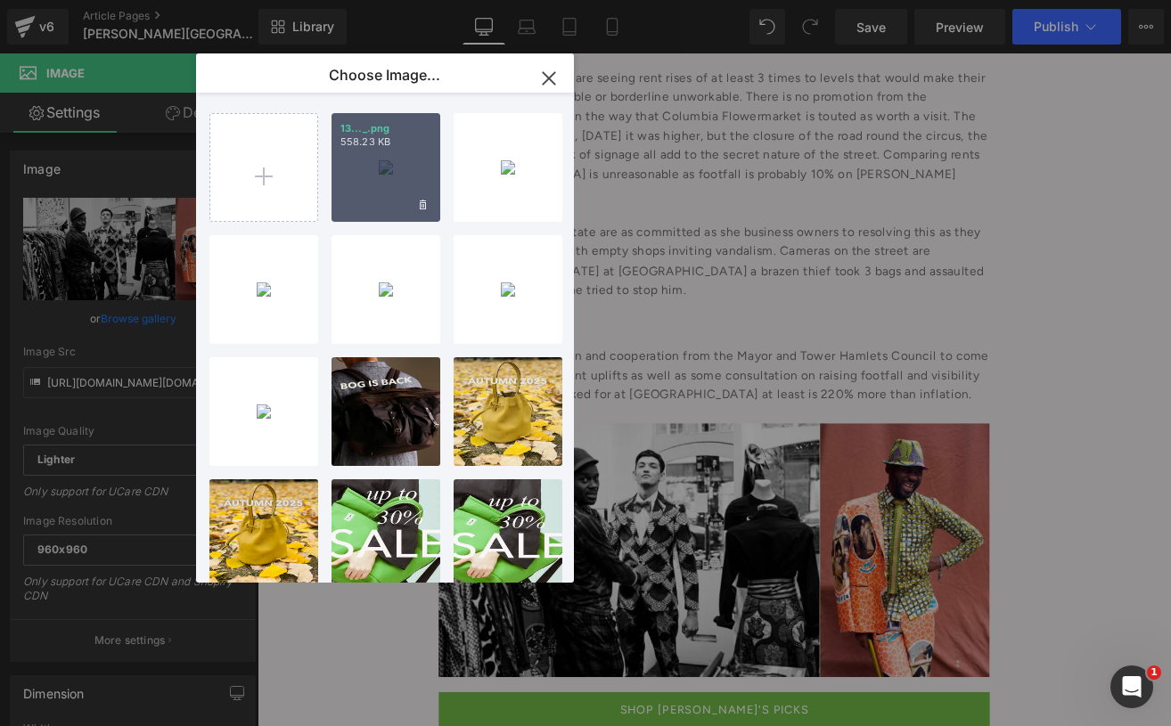
click at [358, 201] on div "13..._.png 558.23 KB" at bounding box center [386, 167] width 109 height 109
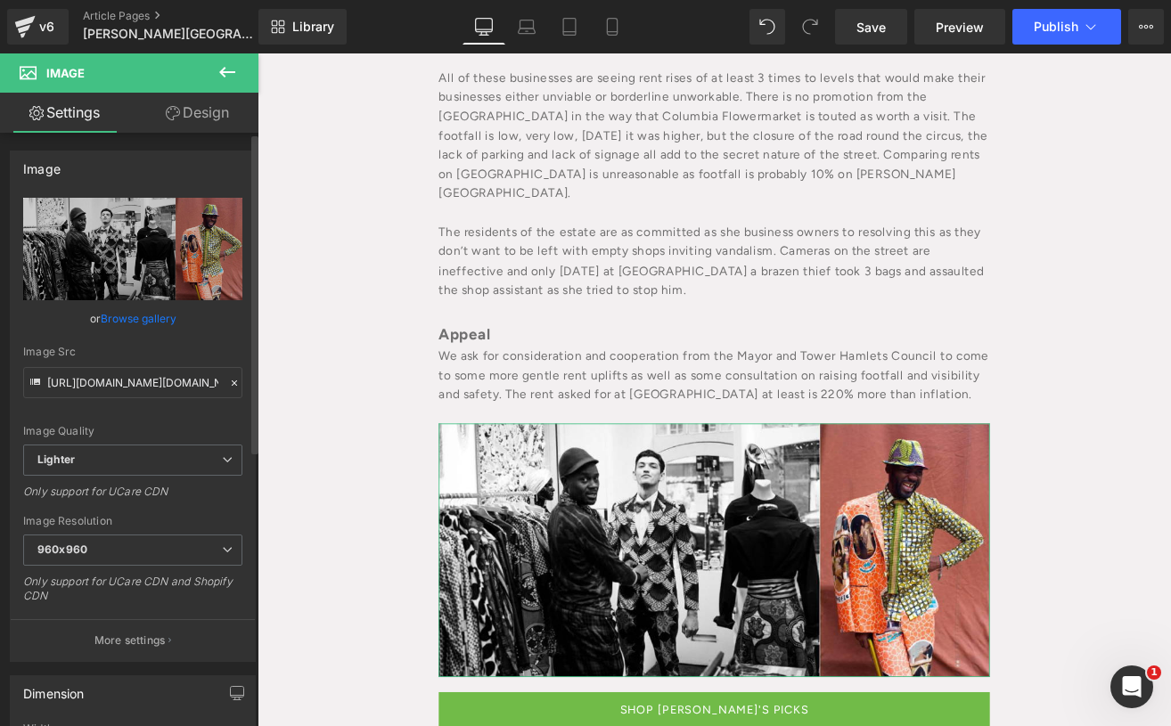
click at [160, 328] on link "Browse gallery" at bounding box center [139, 318] width 76 height 31
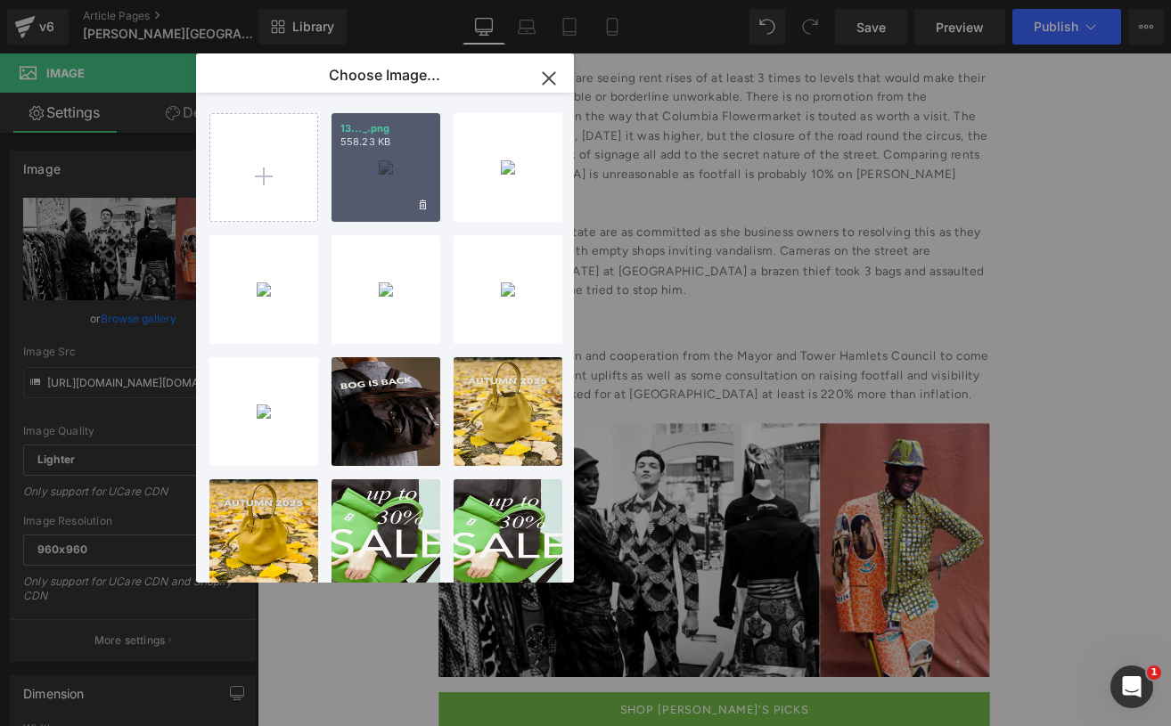
click at [420, 175] on div "13..._.png 558.23 KB" at bounding box center [386, 167] width 109 height 109
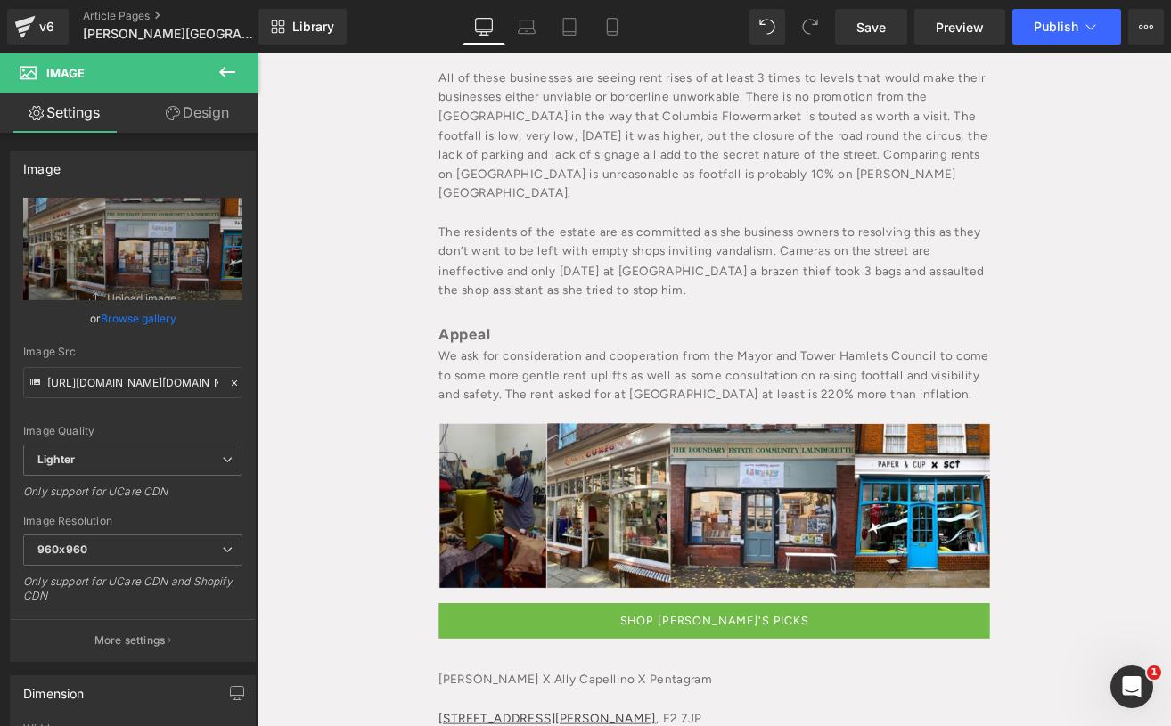
type input "[URL][DOMAIN_NAME][DOMAIN_NAME]"
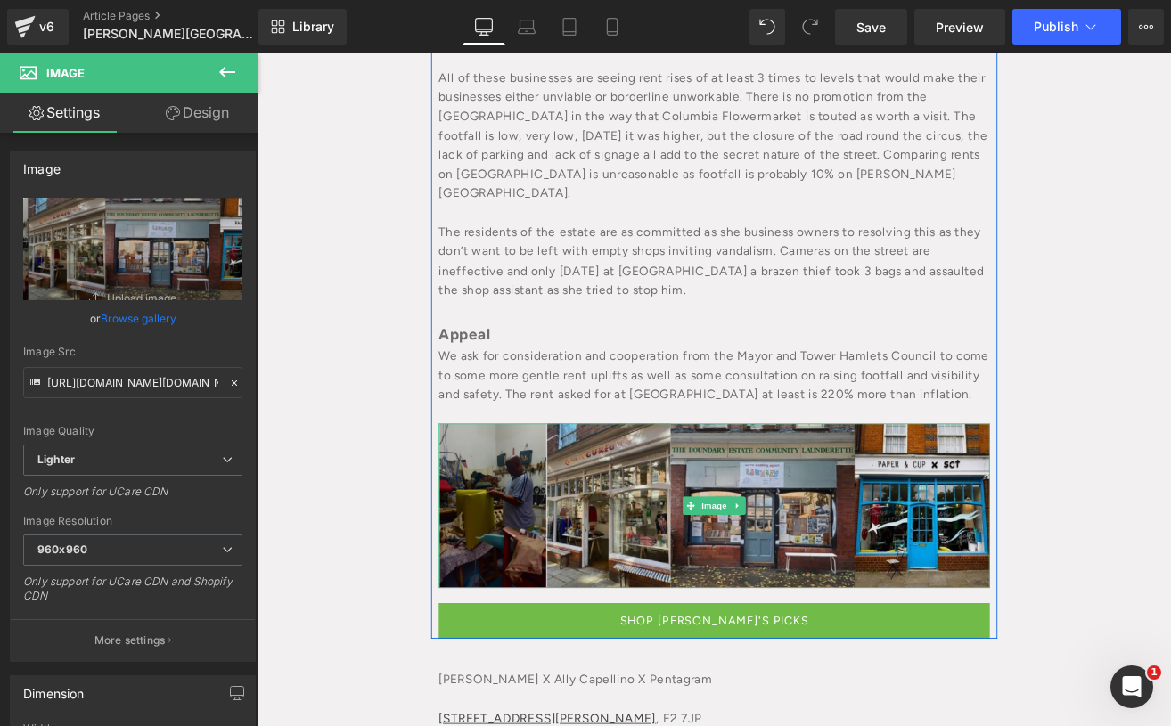
click at [860, 529] on img at bounding box center [796, 586] width 651 height 193
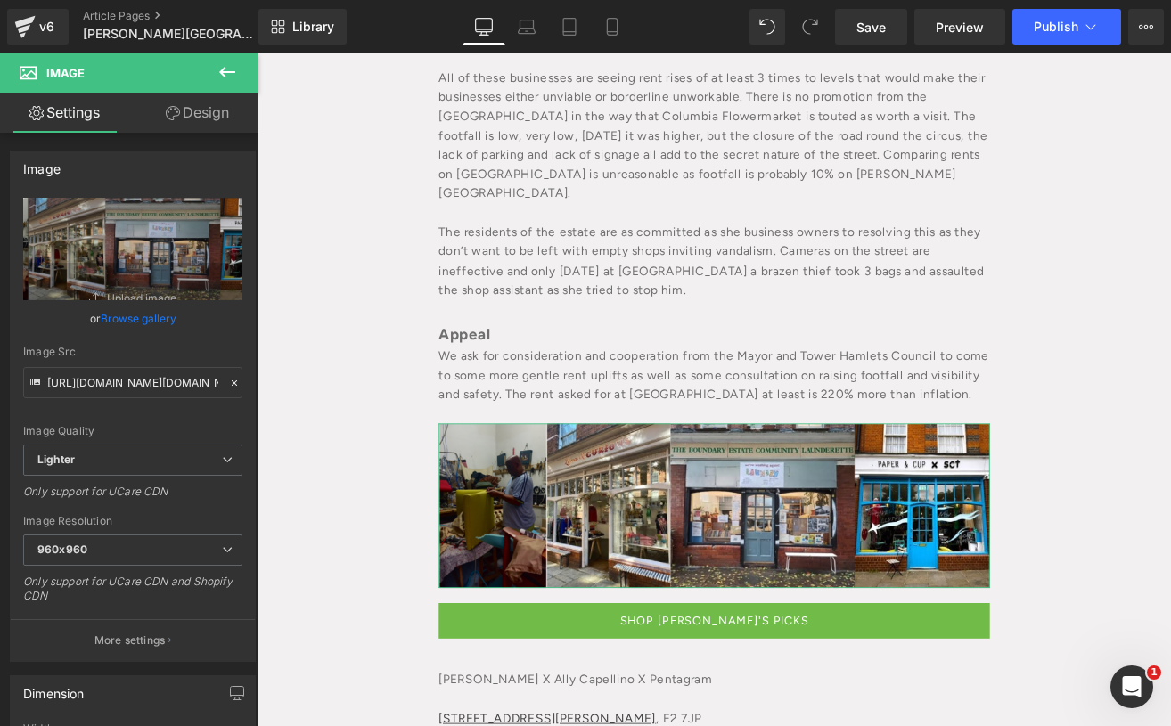
drag, startPoint x: 217, startPoint y: 103, endPoint x: 118, endPoint y: 220, distance: 153.0
click at [217, 103] on link "Design" at bounding box center [197, 113] width 129 height 40
click at [0, 0] on div "Spacing" at bounding box center [0, 0] width 0 height 0
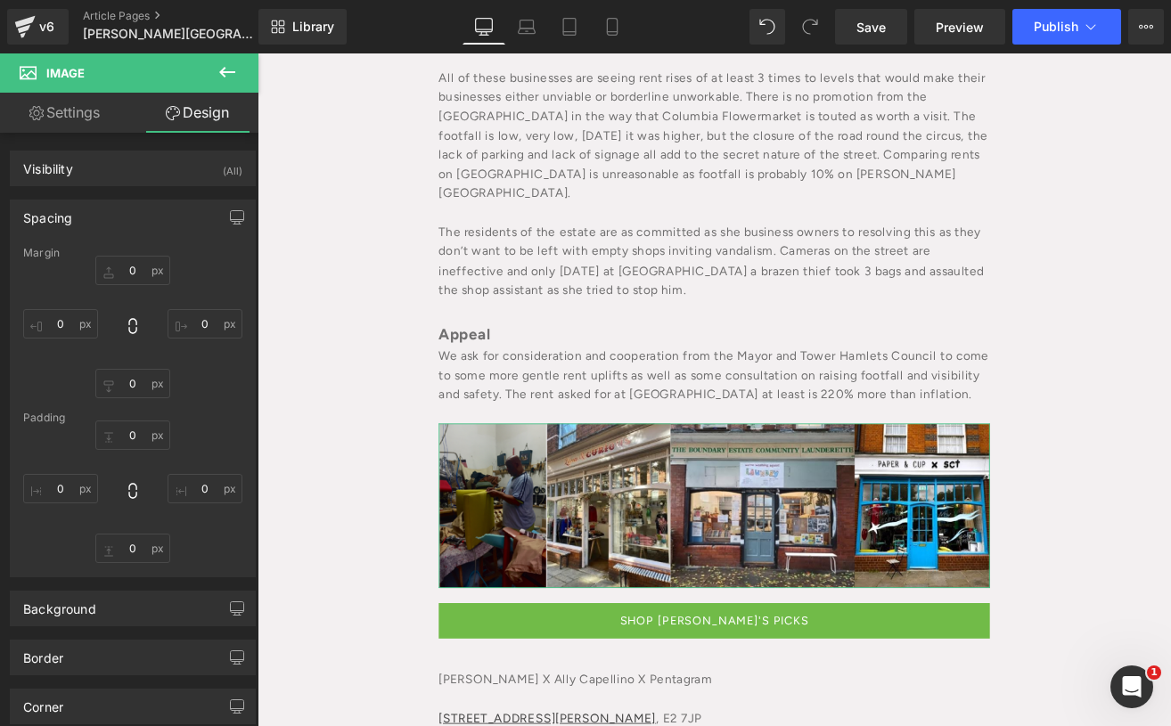
type input "0"
type input "20"
type input "0"
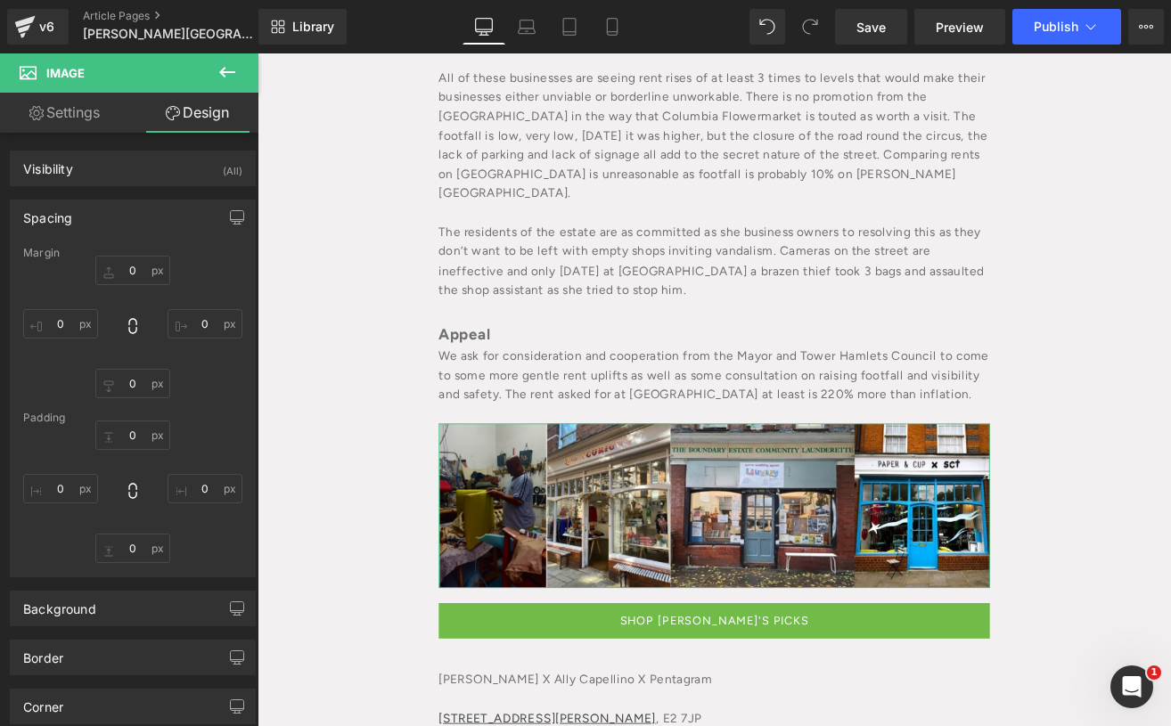
type input "0"
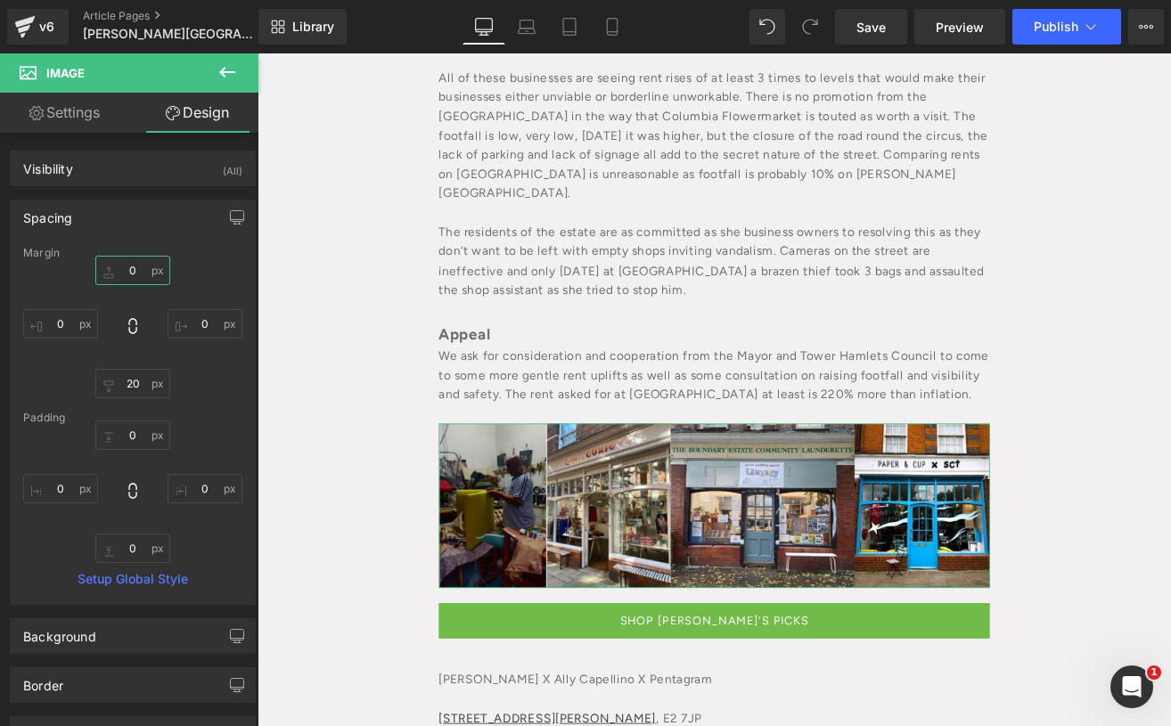
click at [121, 265] on input "0" at bounding box center [132, 270] width 75 height 29
type input "20"
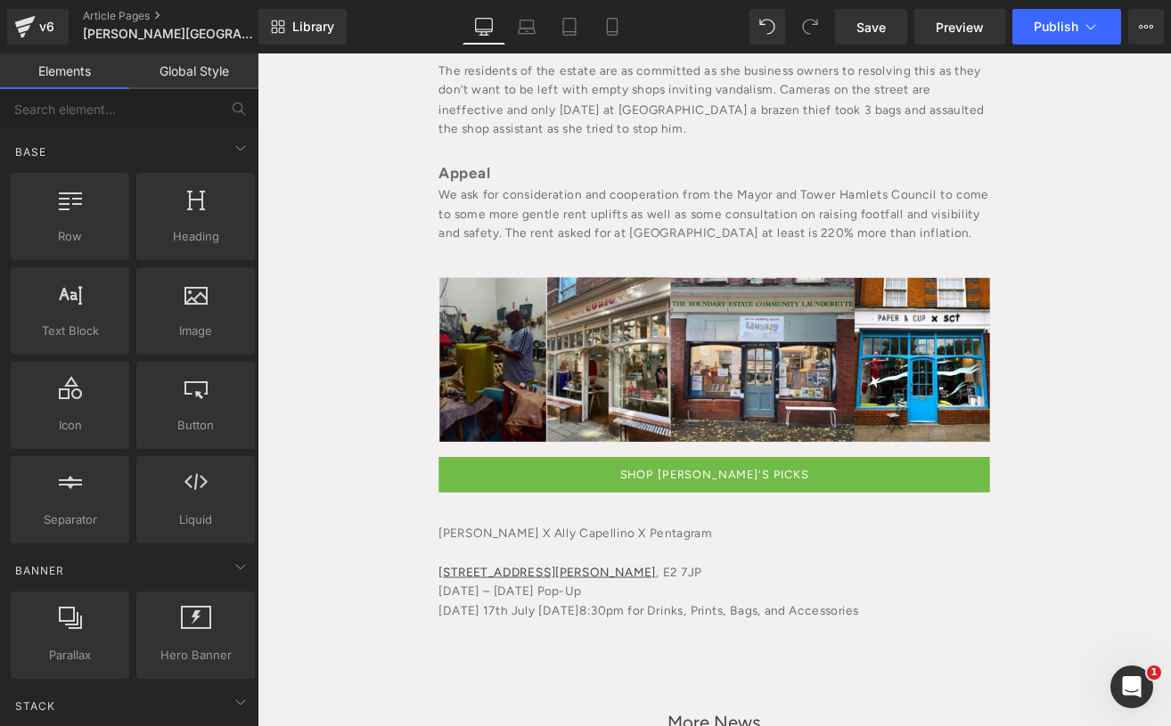
scroll to position [3839, 0]
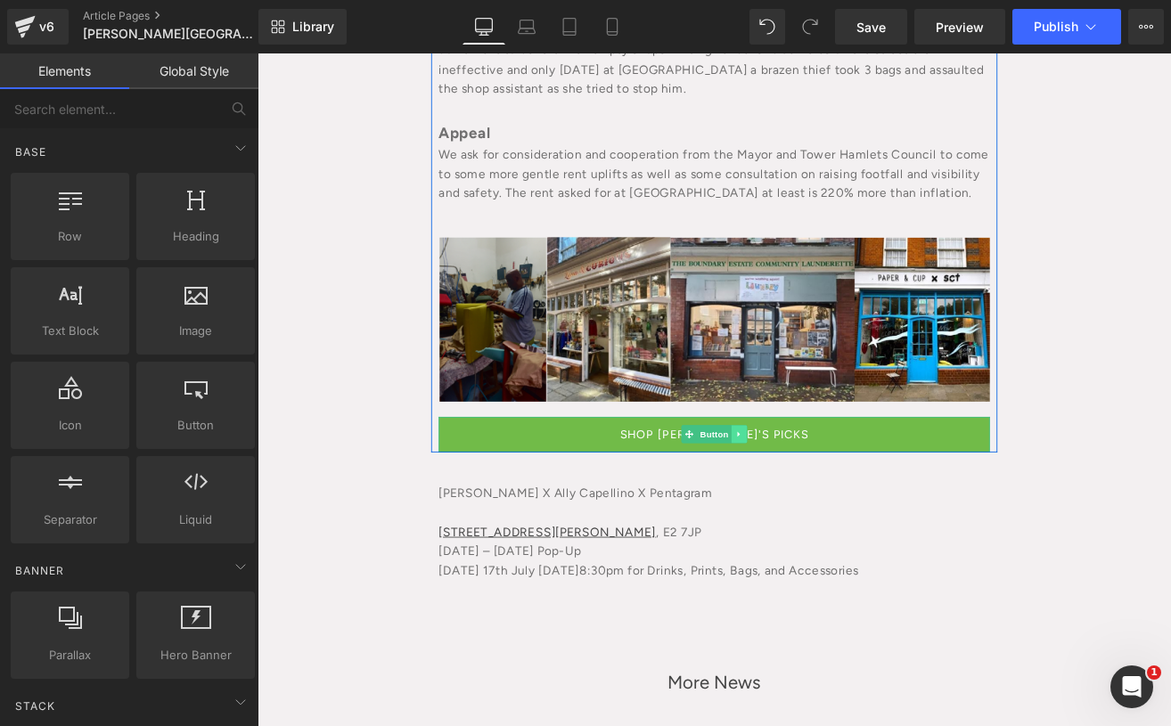
click at [817, 492] on link at bounding box center [826, 502] width 19 height 21
click at [831, 497] on icon at bounding box center [836, 502] width 10 height 11
